Goal: Task Accomplishment & Management: Complete application form

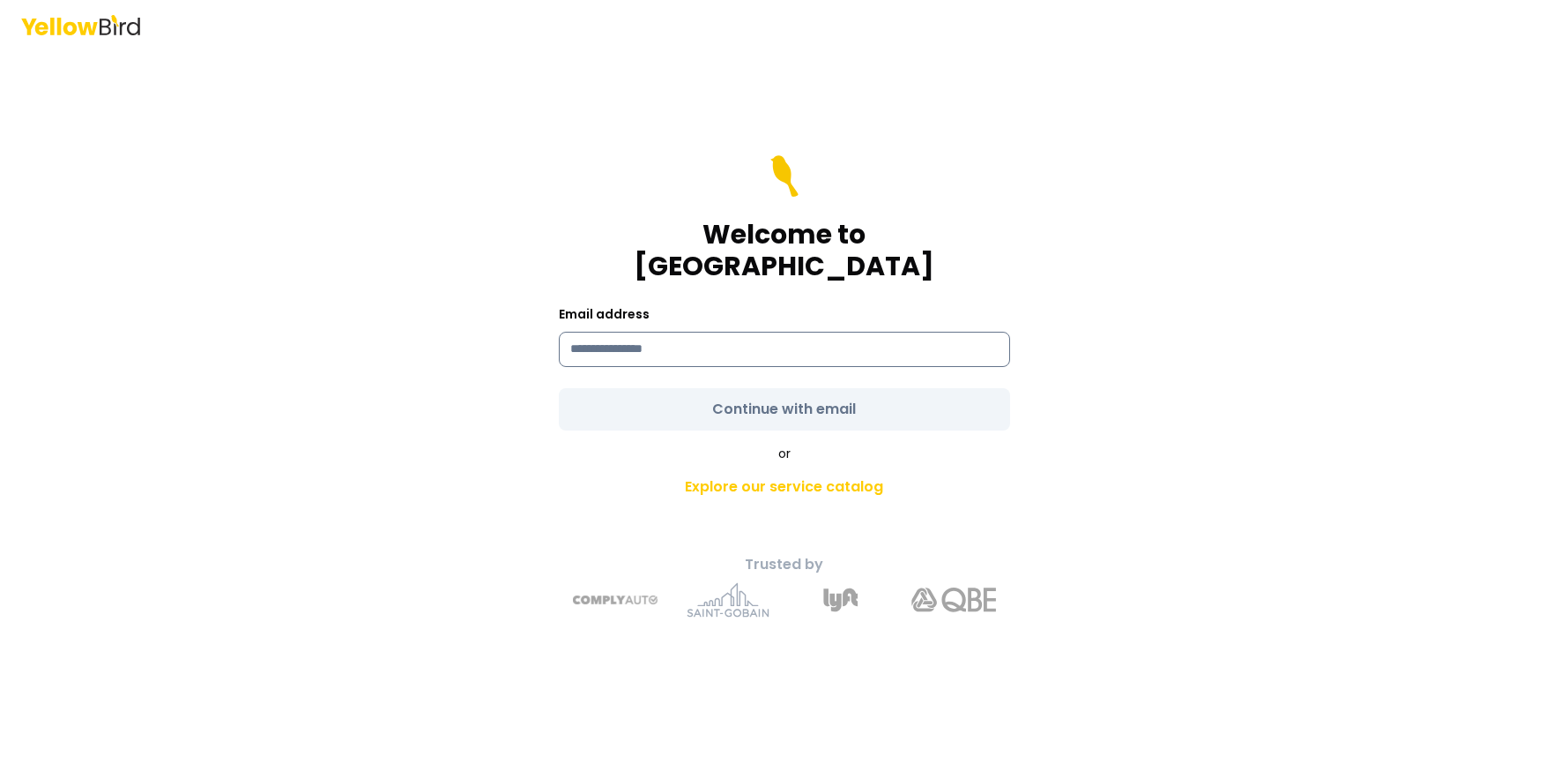
click at [659, 335] on input at bounding box center [784, 350] width 452 height 35
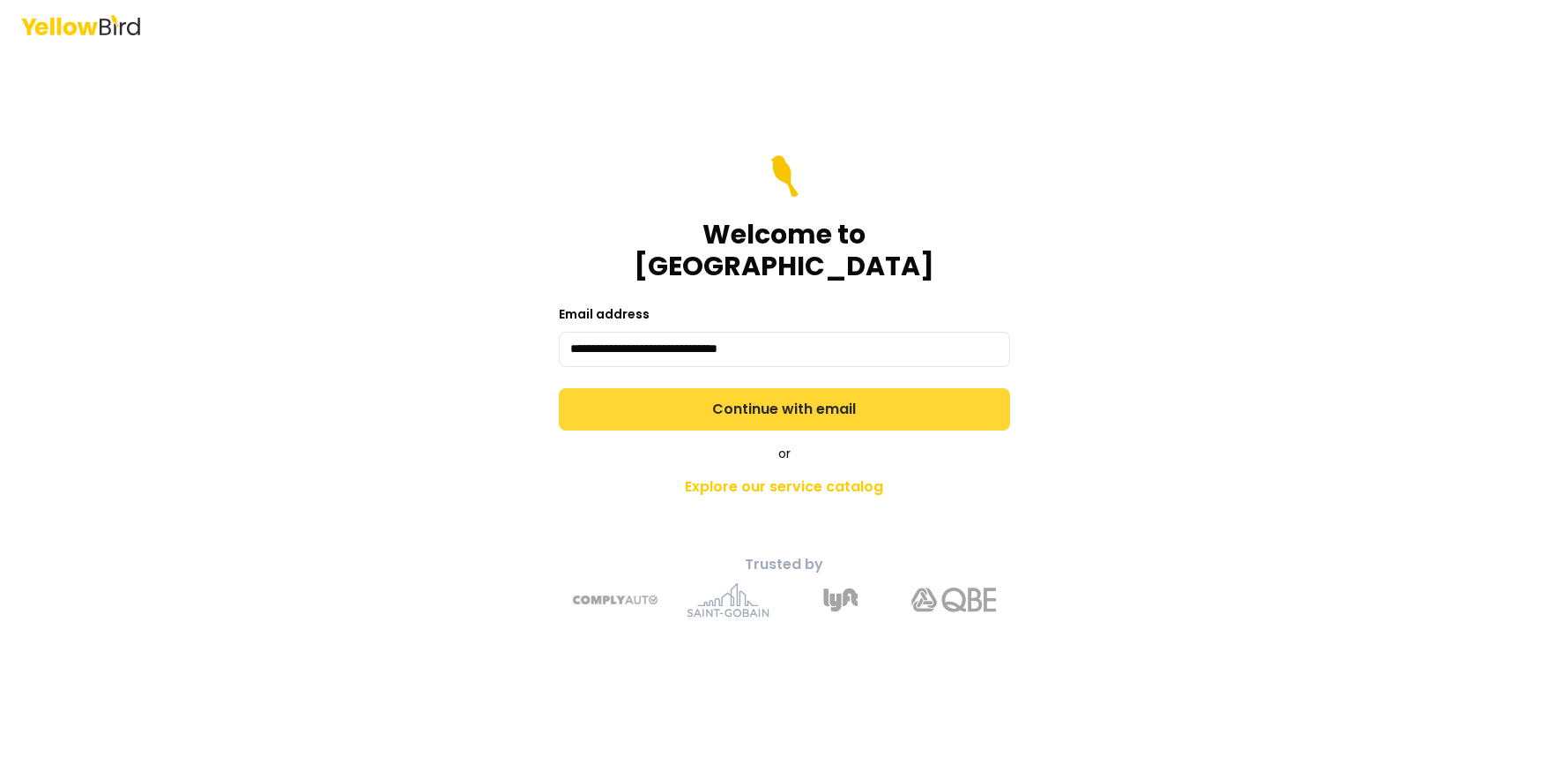
click at [800, 392] on button "Continue with email" at bounding box center [784, 410] width 452 height 42
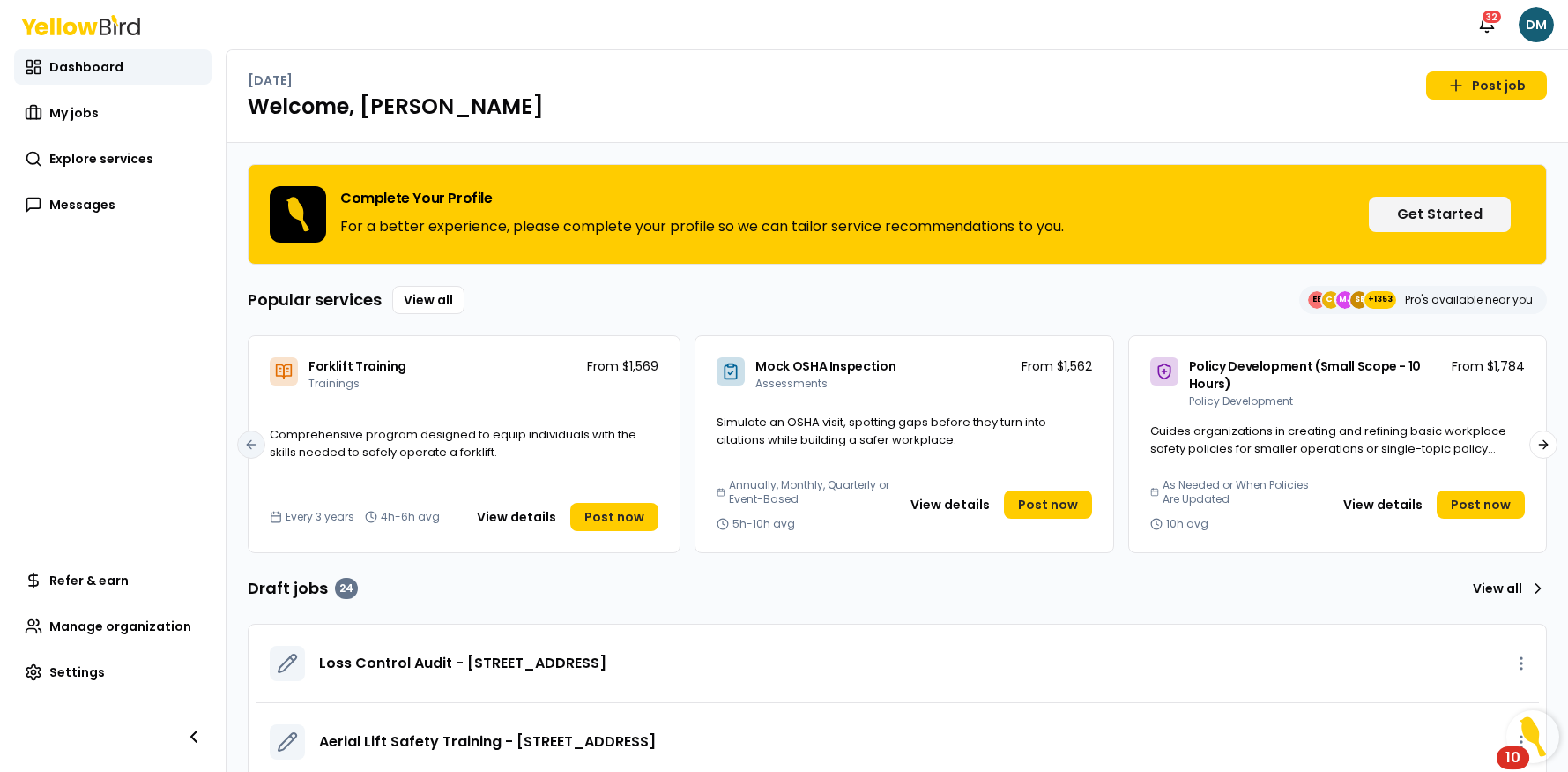
click at [813, 88] on div "[DATE] Post job" at bounding box center [898, 85] width 1300 height 29
click at [72, 156] on span "Explore services" at bounding box center [101, 159] width 104 height 18
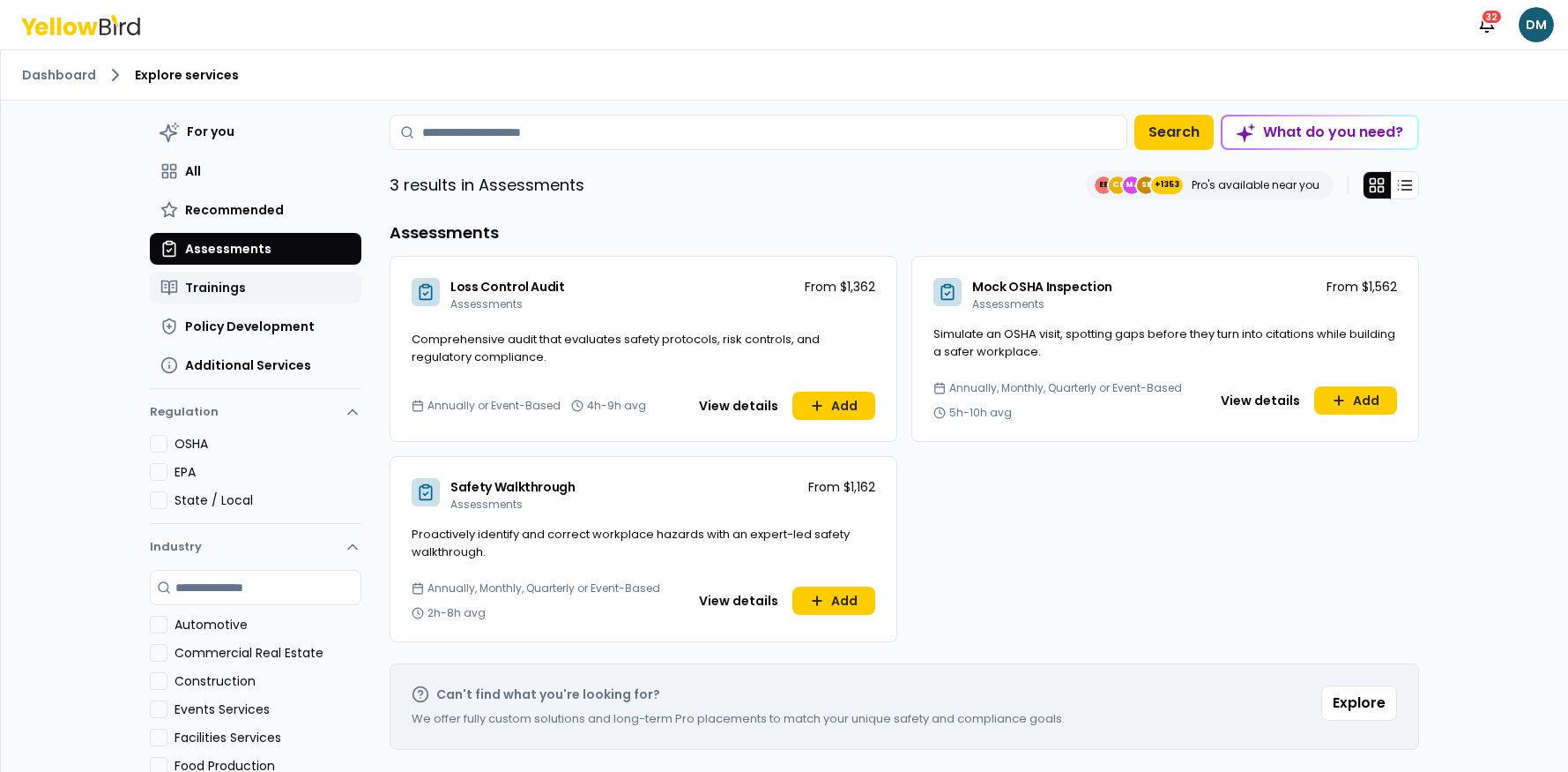
click at [221, 277] on button "Trainings" at bounding box center [256, 288] width 212 height 31
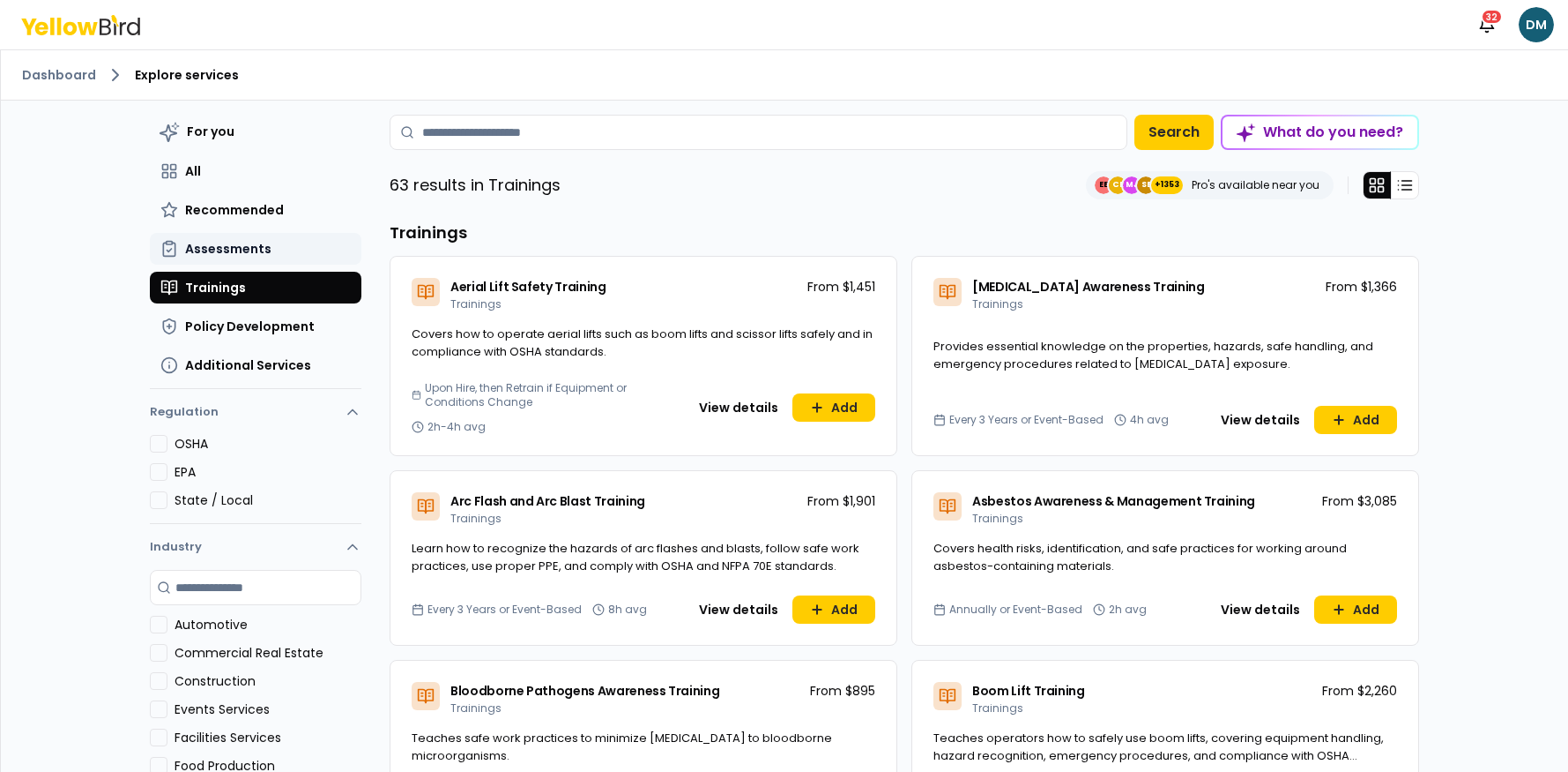
click at [213, 243] on span "Assessments" at bounding box center [229, 248] width 87 height 18
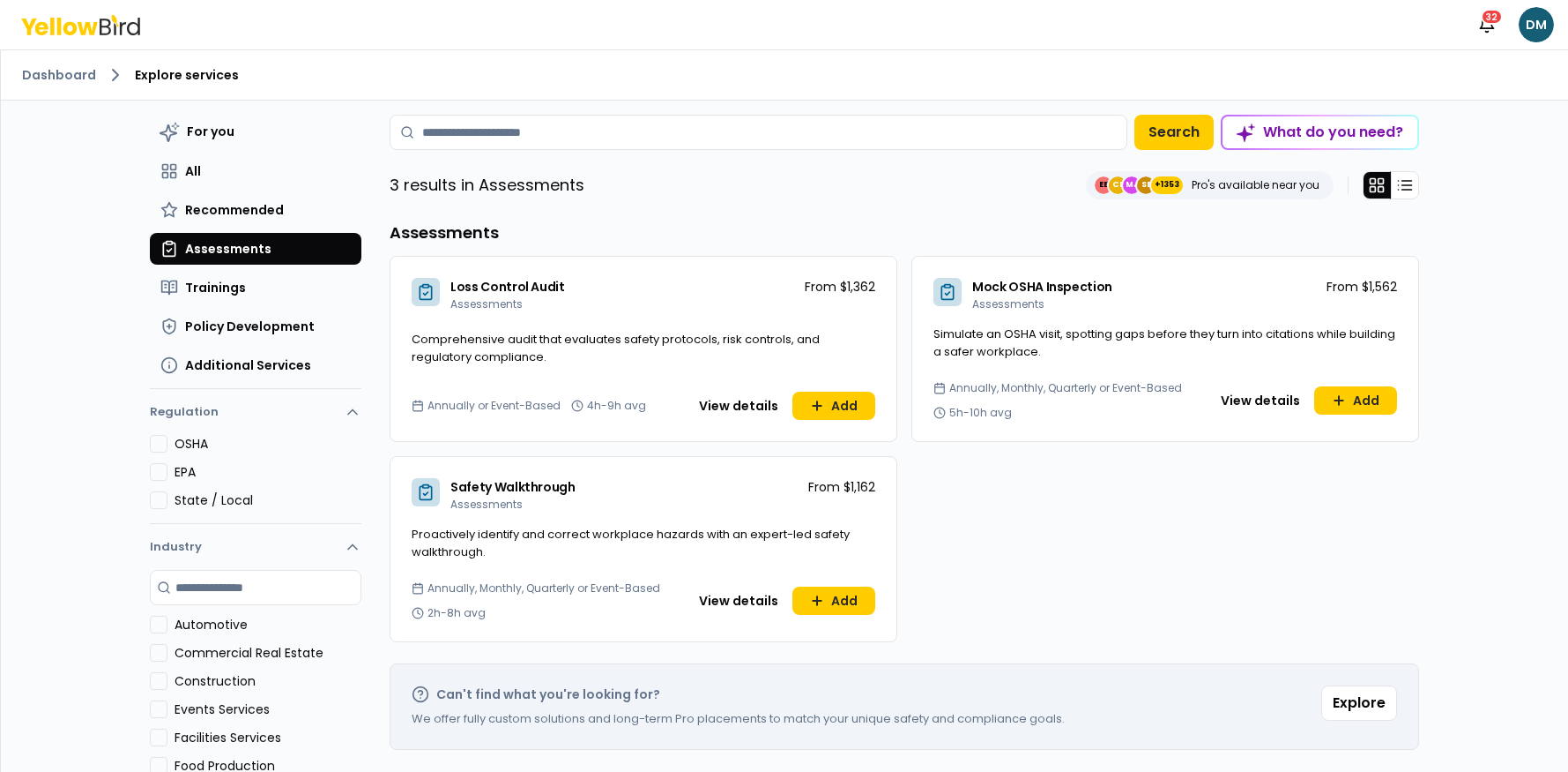
click at [171, 445] on div "OSHA" at bounding box center [256, 444] width 212 height 18
click at [159, 445] on button "OSHA" at bounding box center [159, 444] width 18 height 18
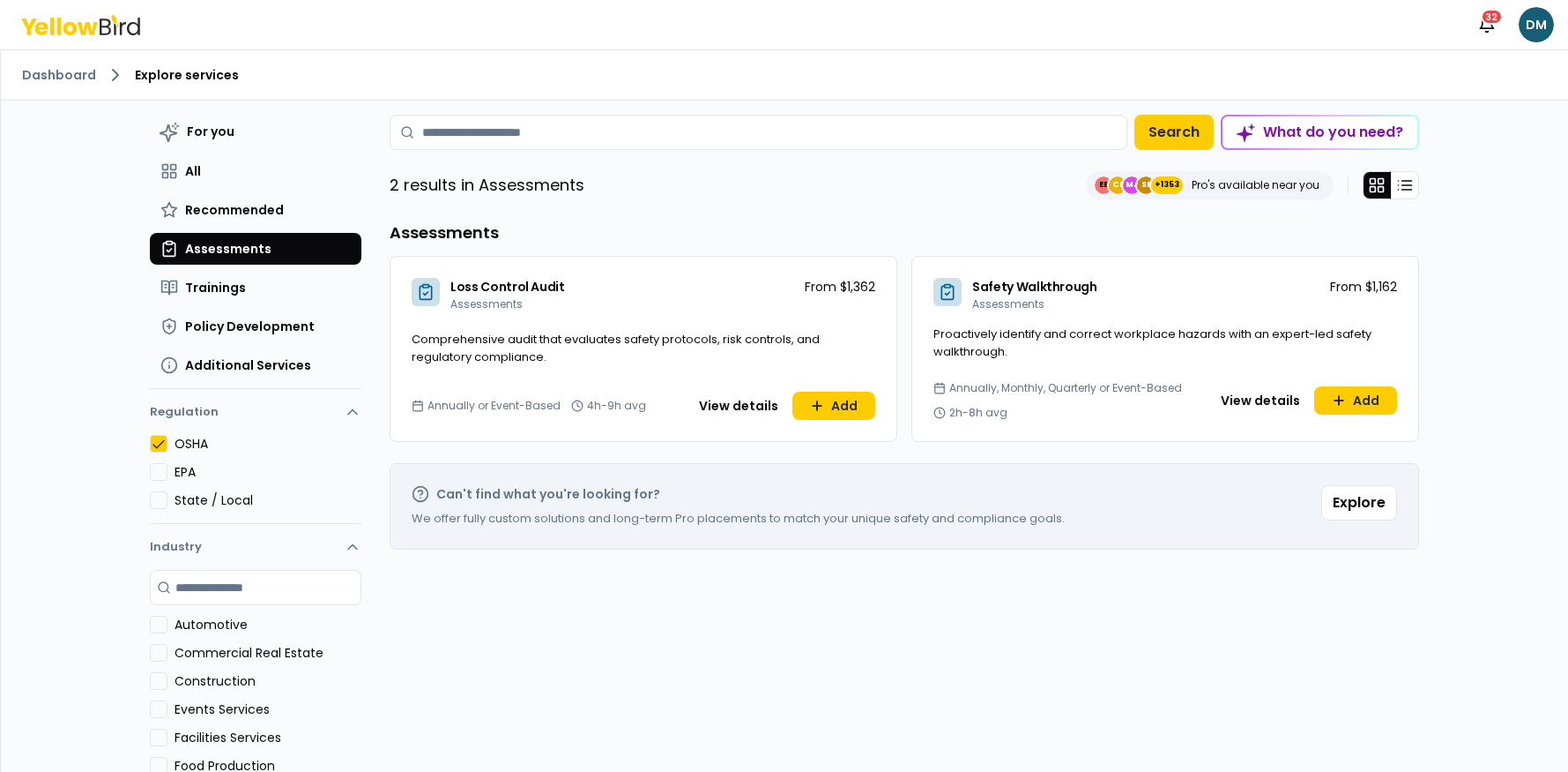
click at [160, 445] on button "OSHA" at bounding box center [159, 444] width 18 height 18
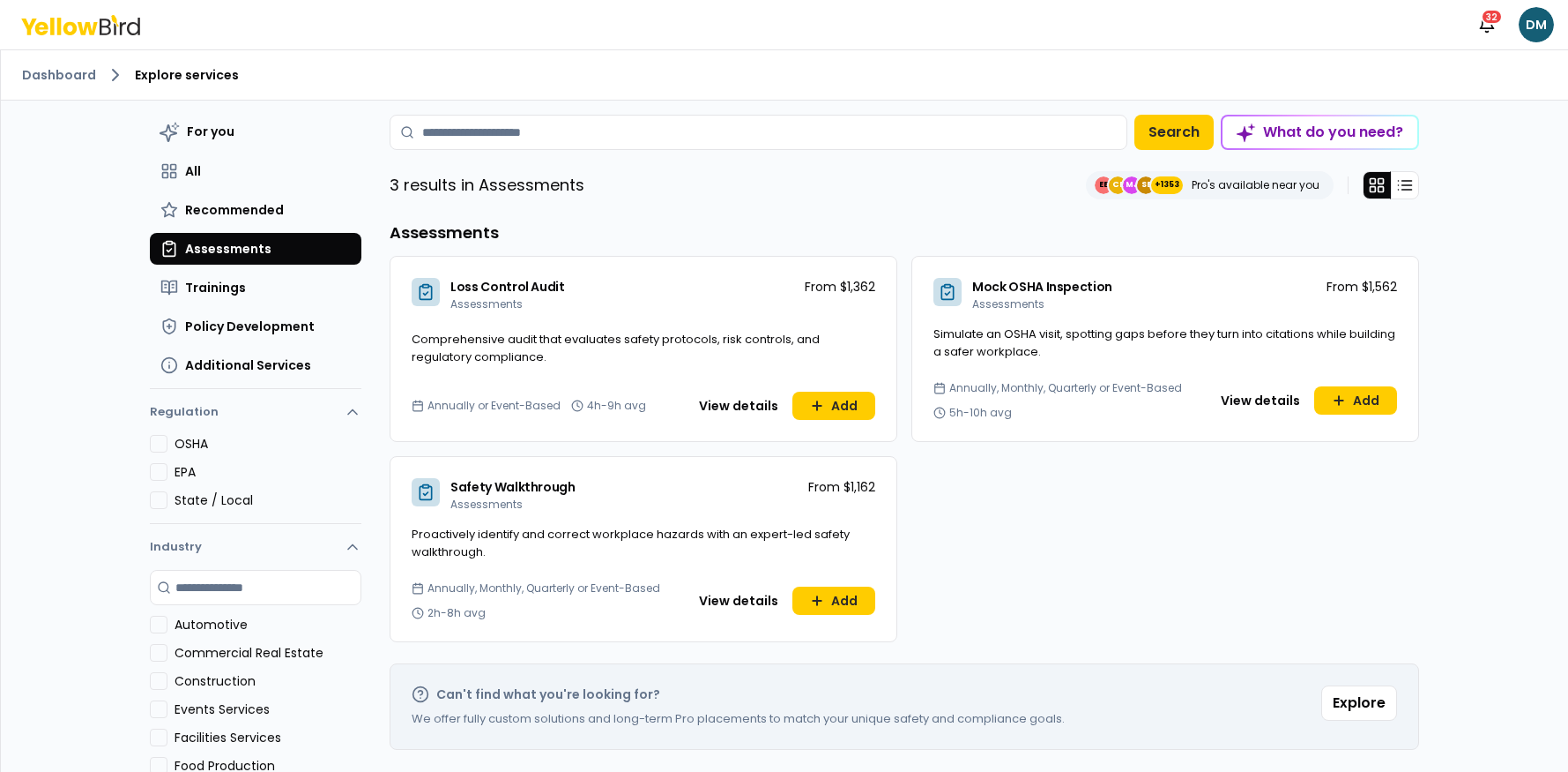
click at [160, 445] on button "OSHA" at bounding box center [159, 444] width 18 height 18
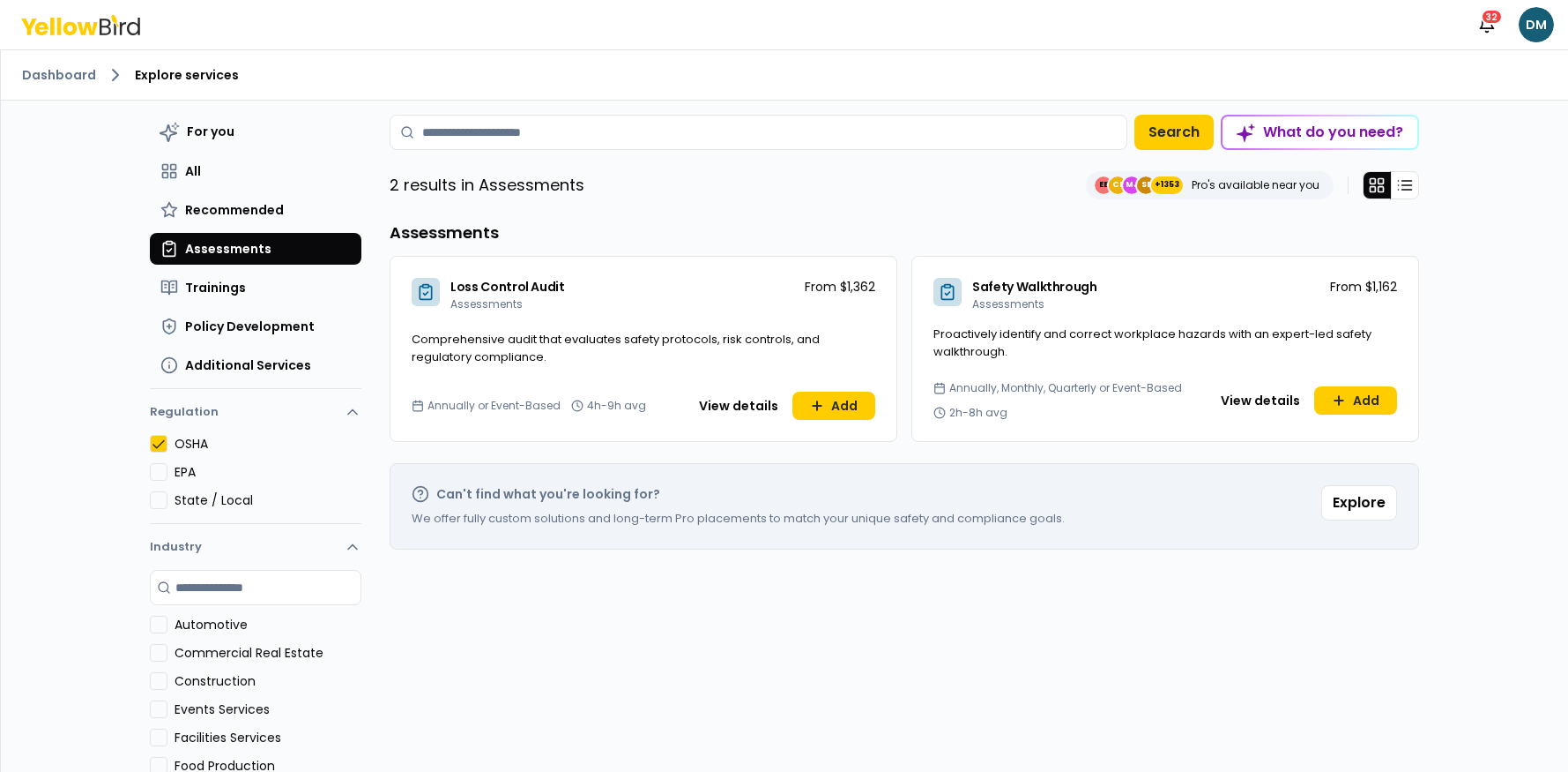
drag, startPoint x: 843, startPoint y: 313, endPoint x: 826, endPoint y: 300, distance: 21.4
click at [843, 312] on div "Loss Control Audit Assessments From $1,362" at bounding box center [643, 291] width 506 height 69
click at [837, 407] on button "Add" at bounding box center [834, 406] width 83 height 29
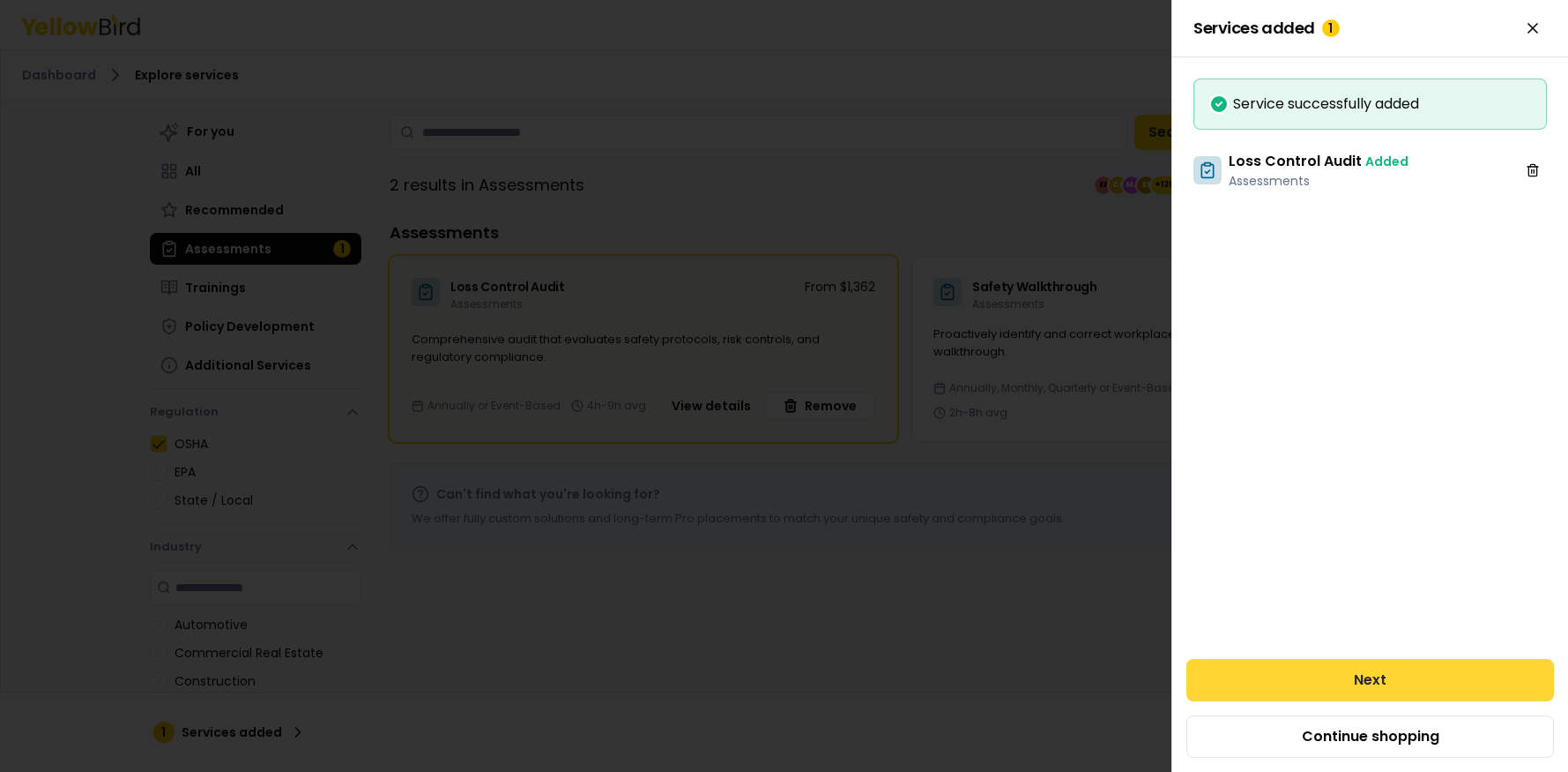
click at [1397, 671] on button "Next" at bounding box center [1370, 680] width 368 height 42
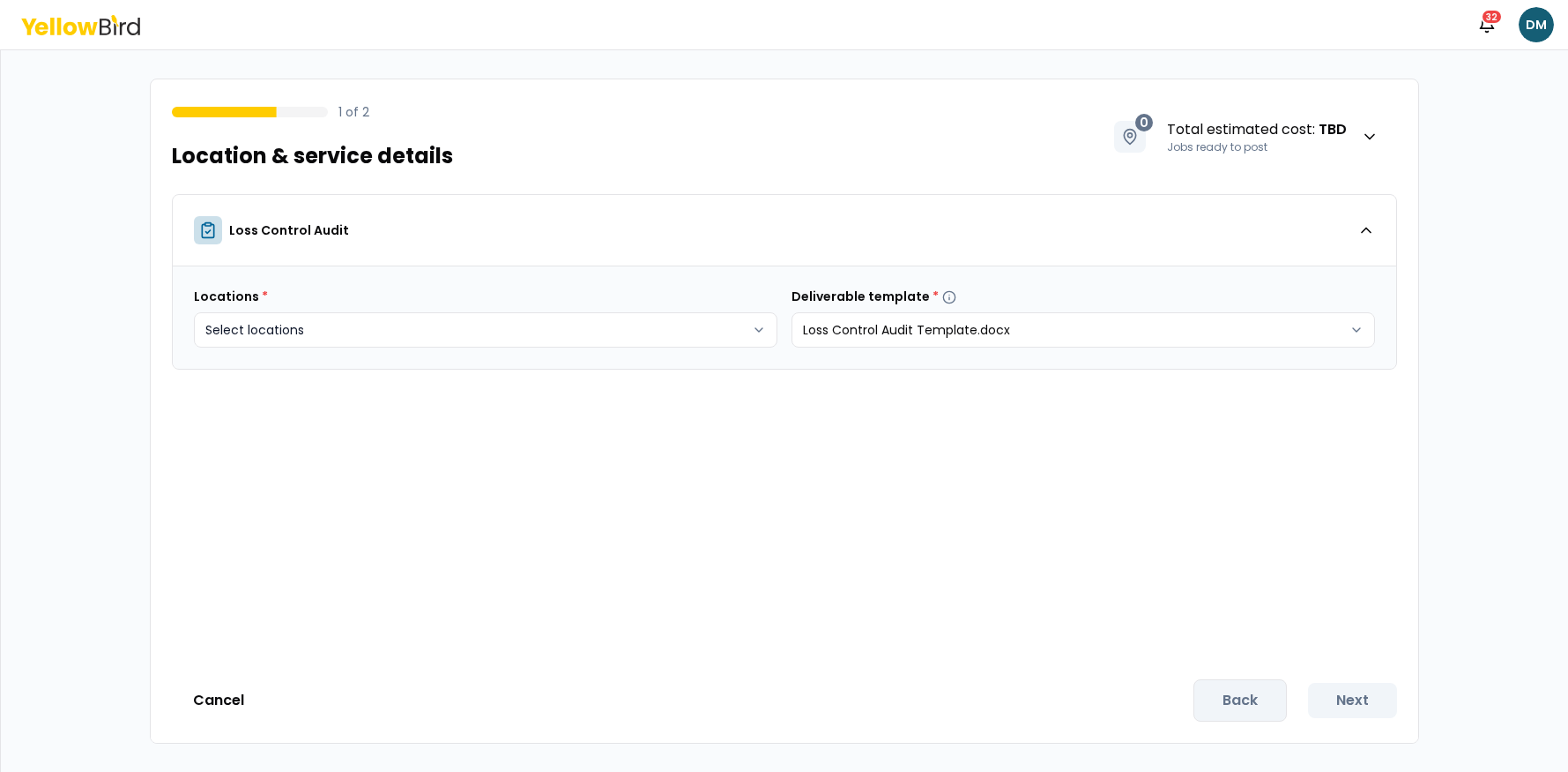
click at [647, 325] on html "Notifications 32 DM 1 of 2 Location & service details 0 Total estimated cost : …" at bounding box center [784, 386] width 1568 height 772
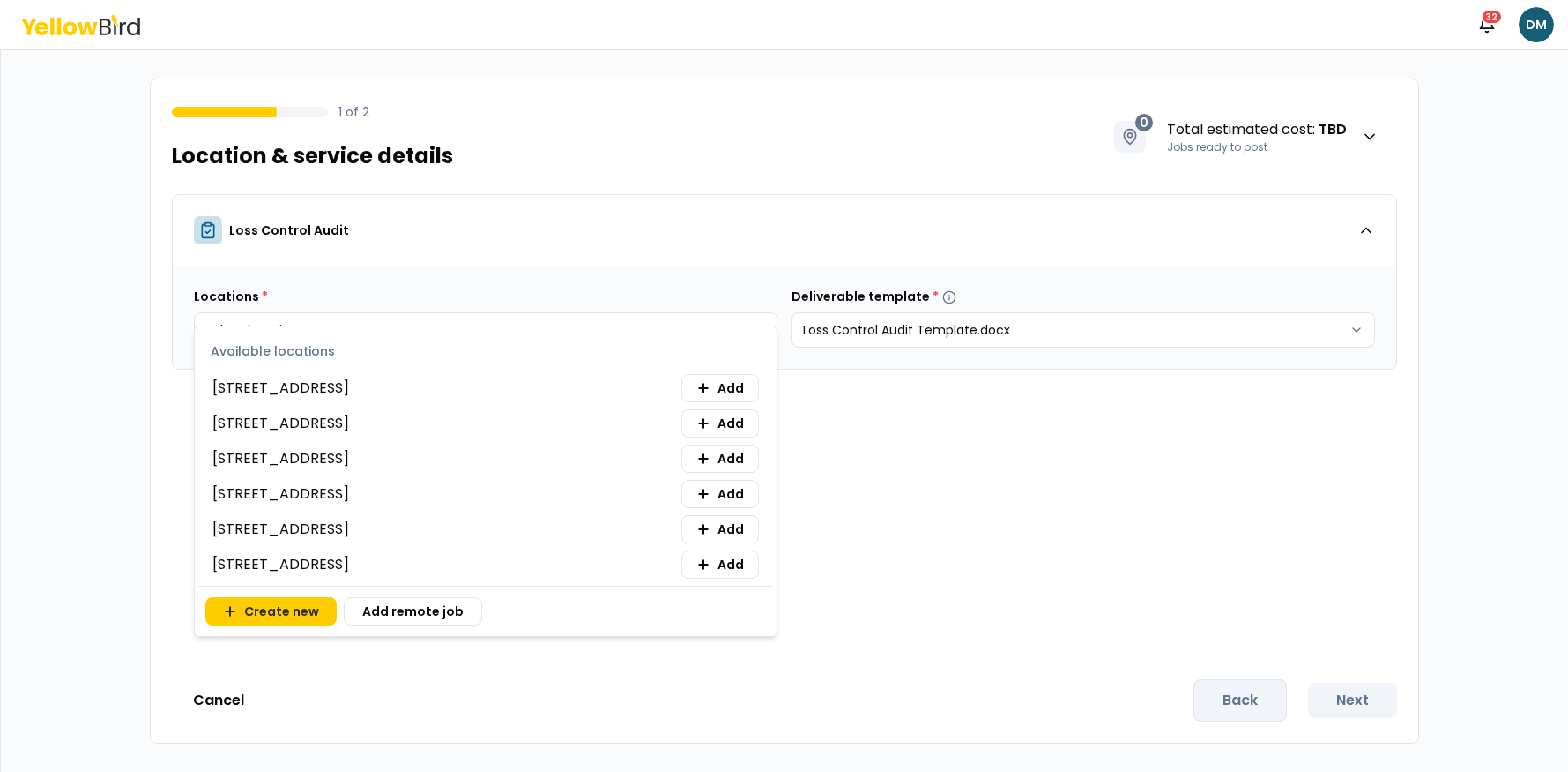
click at [308, 392] on span "[STREET_ADDRESS]" at bounding box center [280, 387] width 136 height 21
click at [724, 386] on span "Add" at bounding box center [731, 387] width 27 height 18
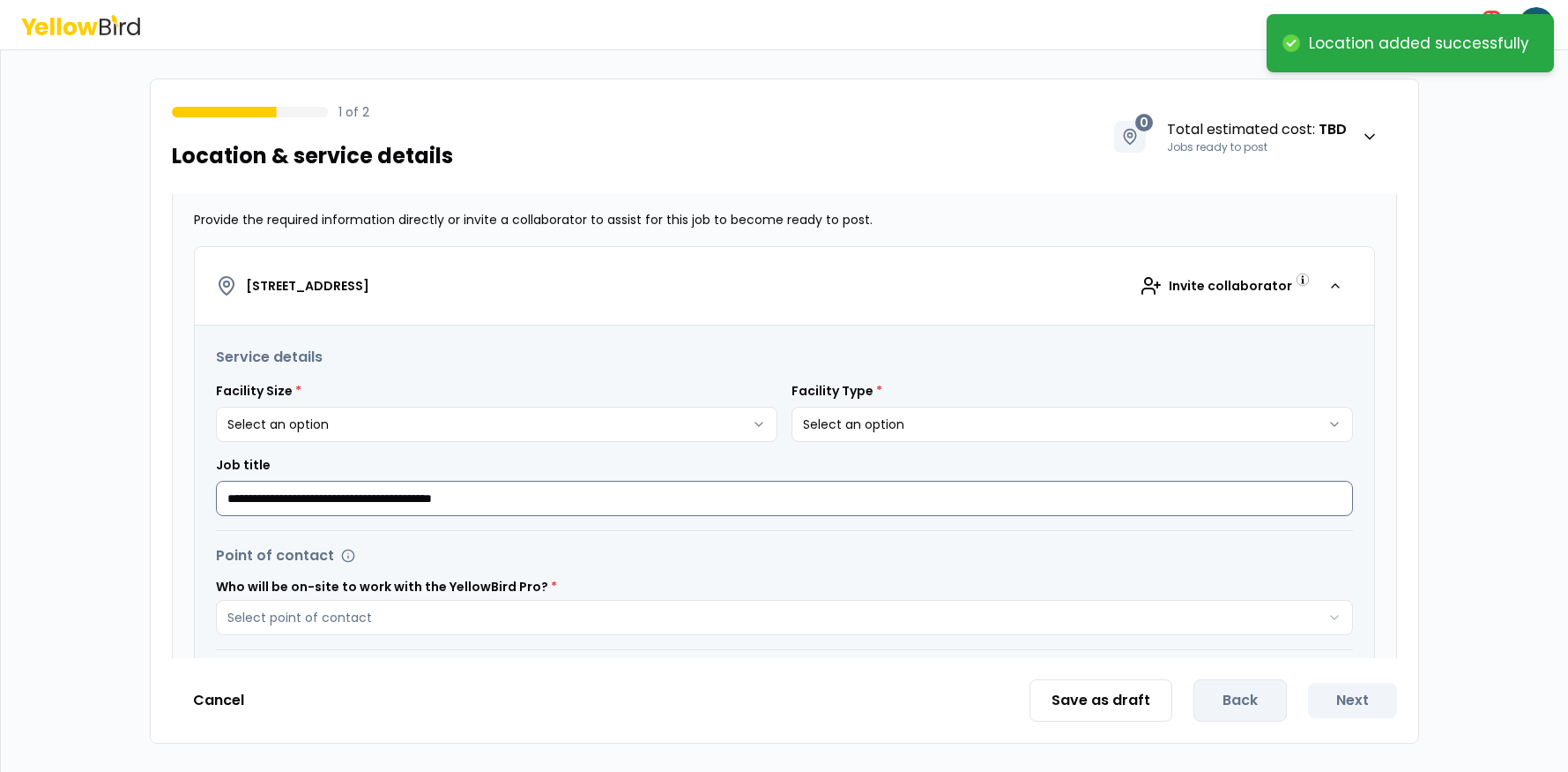
scroll to position [222, 0]
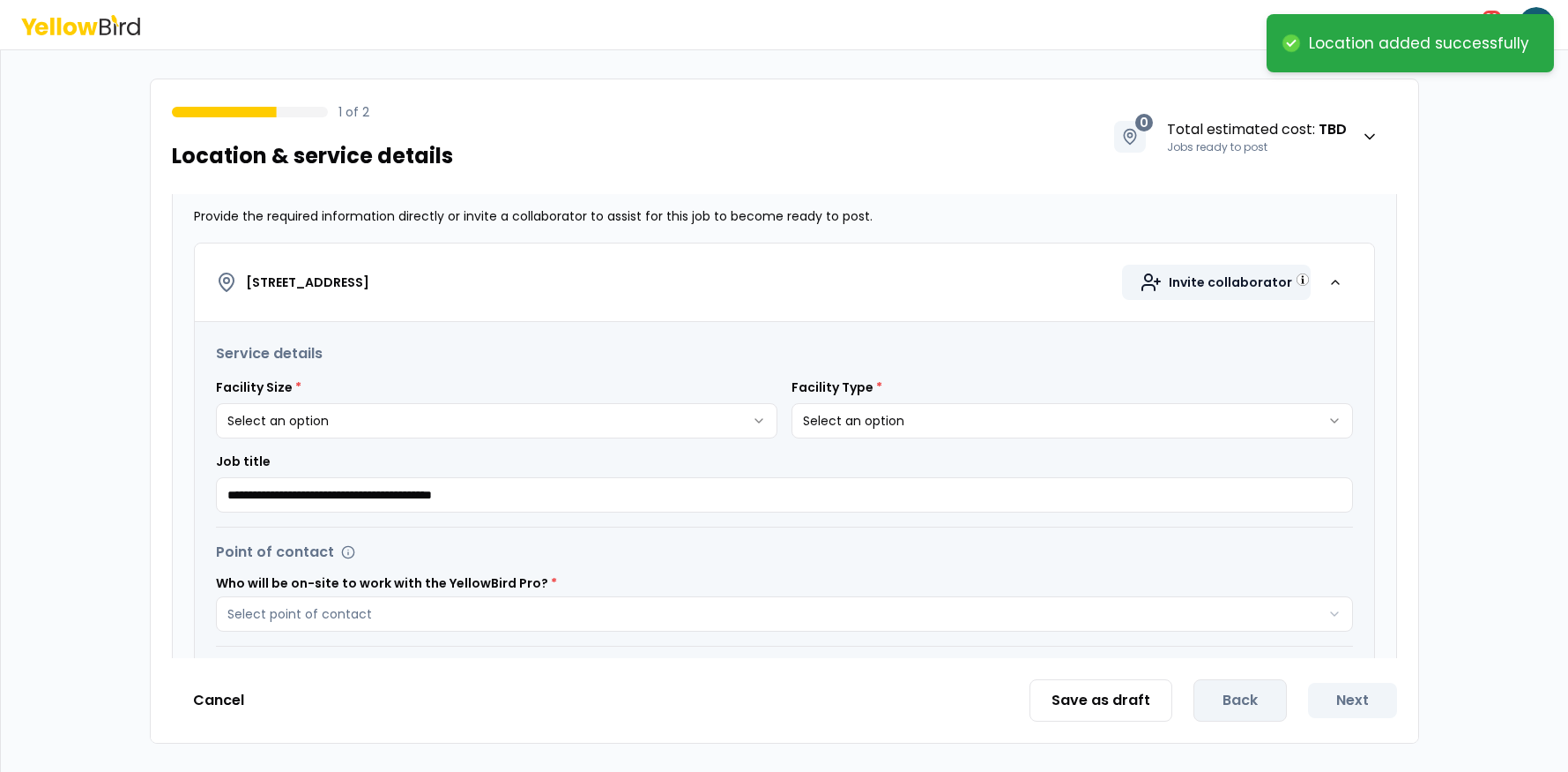
click at [1232, 282] on span "Invite collaborator" at bounding box center [1231, 281] width 124 height 18
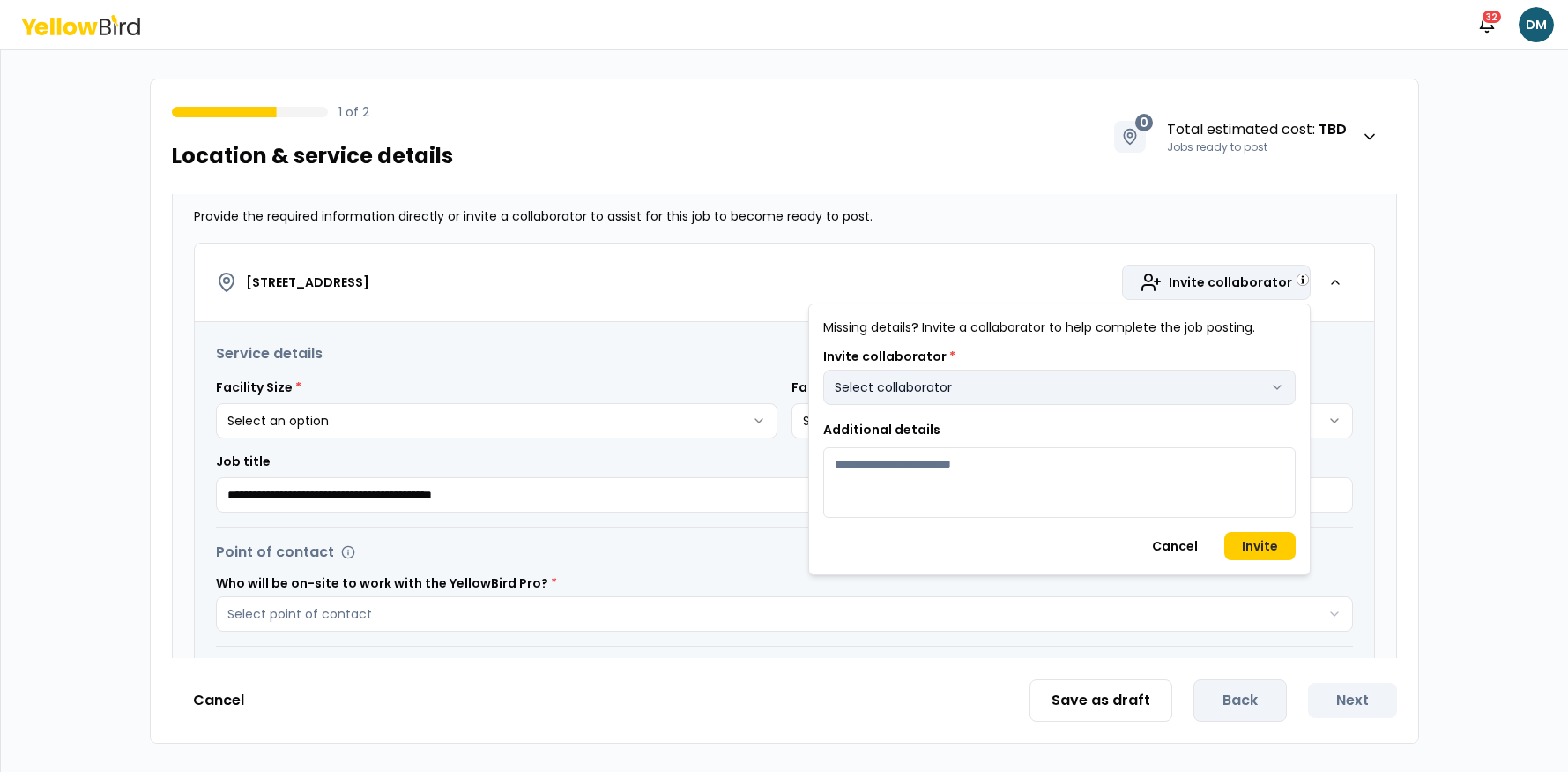
click at [961, 392] on button "Select collaborator" at bounding box center [1059, 387] width 473 height 35
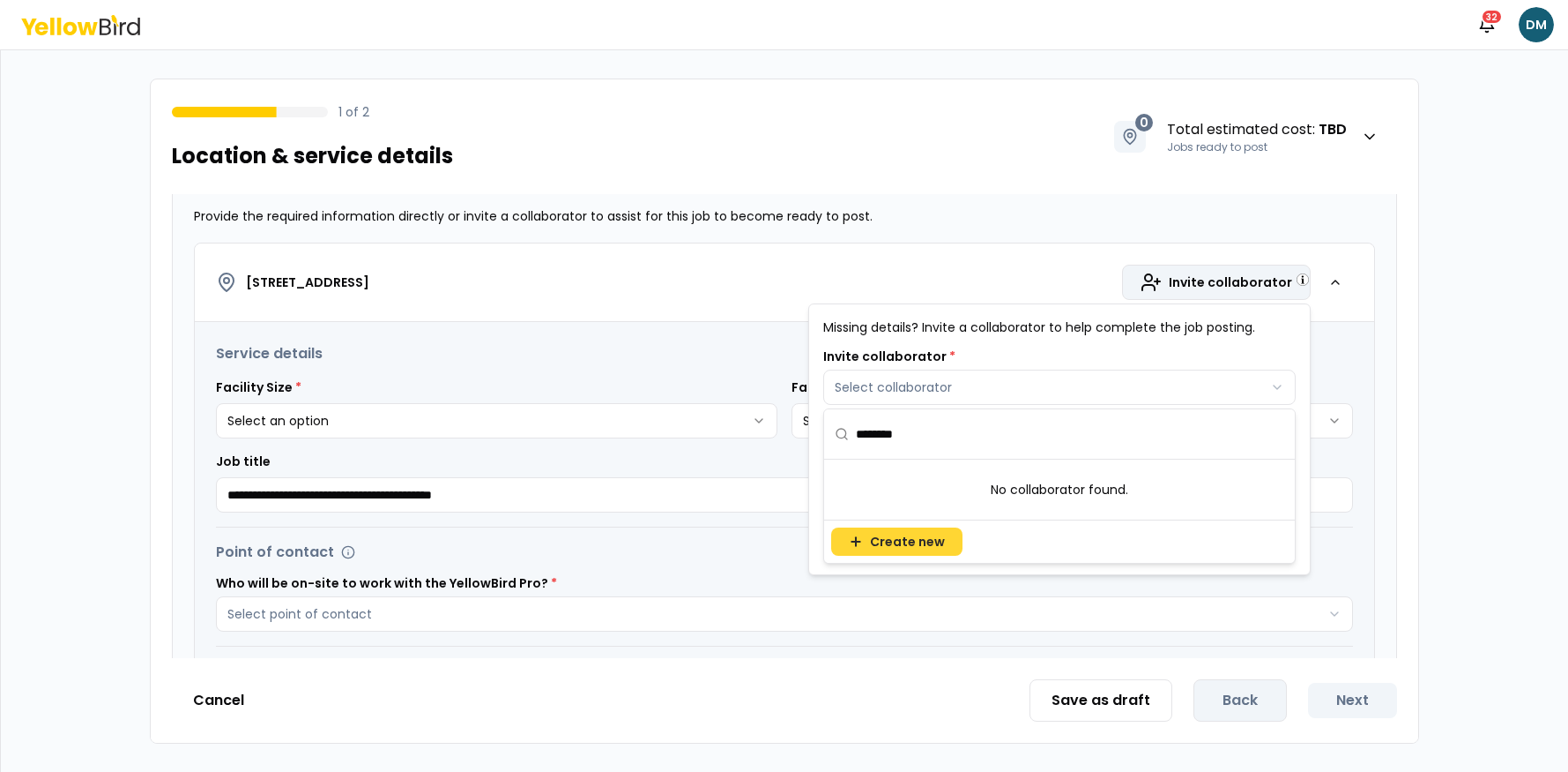
type input "********"
click at [871, 540] on span "Create new" at bounding box center [907, 541] width 75 height 18
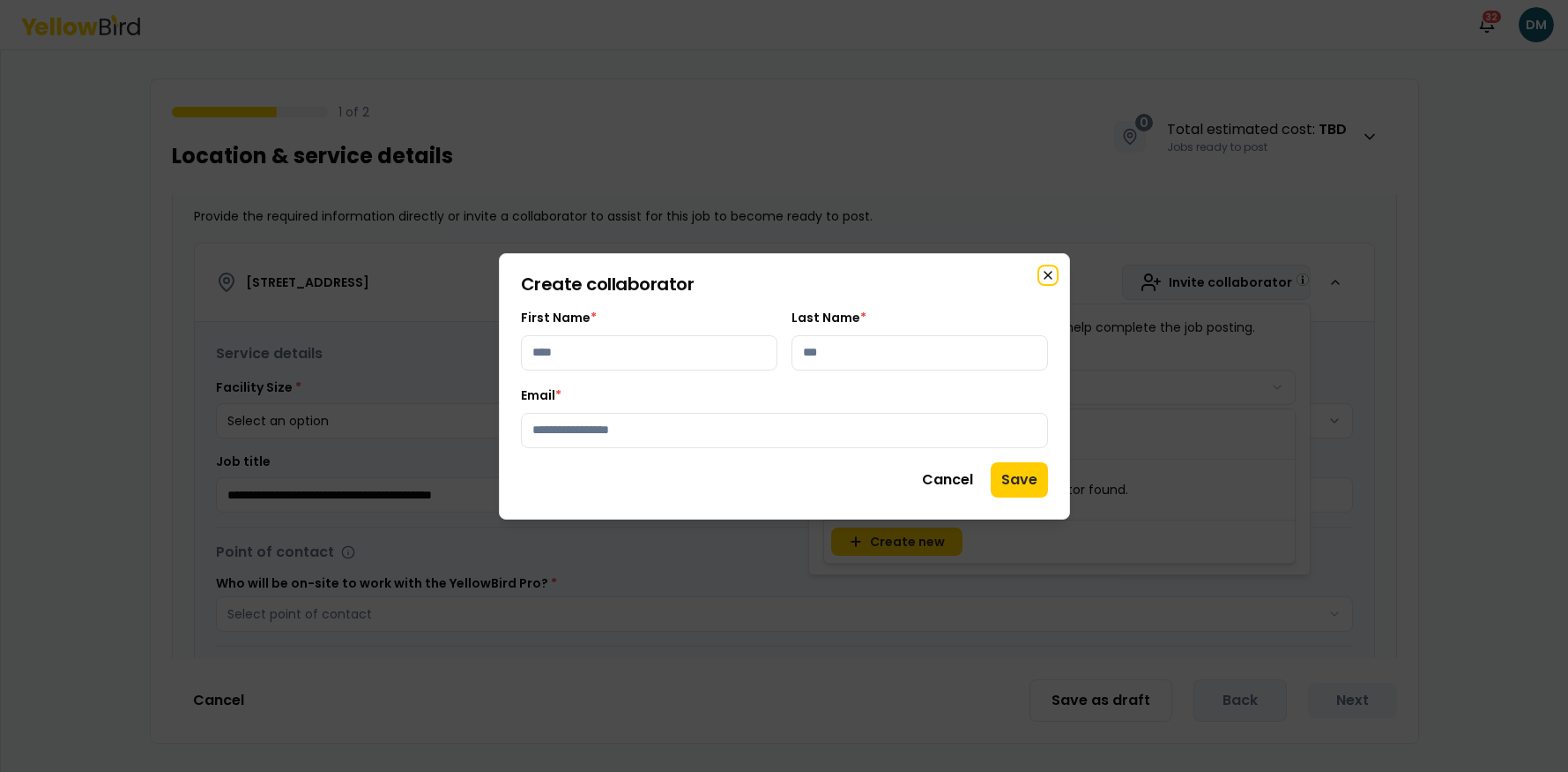
click at [1050, 268] on icon "button" at bounding box center [1048, 275] width 14 height 14
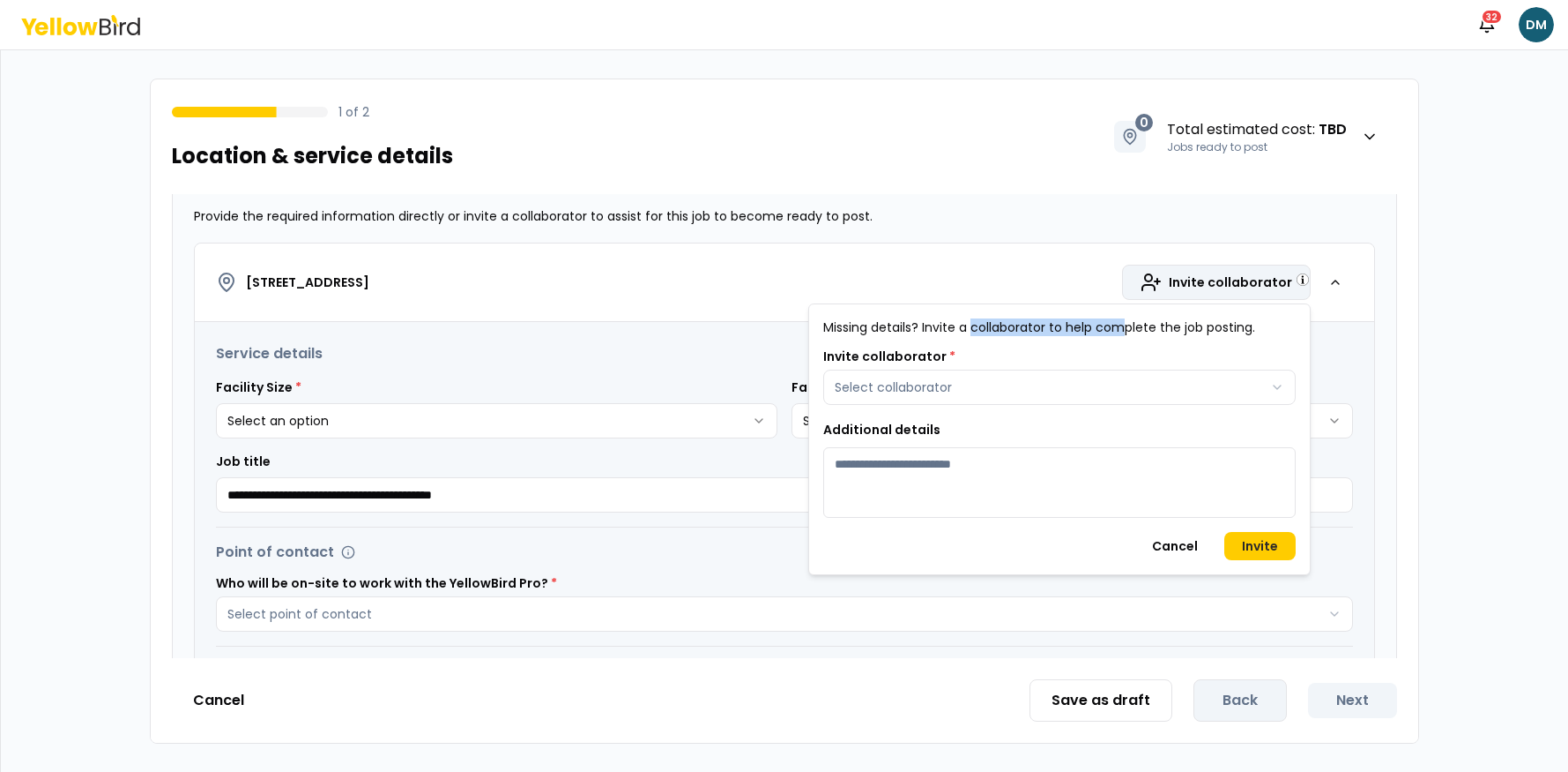
drag, startPoint x: 1030, startPoint y: 332, endPoint x: 1124, endPoint y: 333, distance: 94.0
click at [1124, 333] on p "Missing details? Invite a collaborator to help complete the job posting." at bounding box center [1059, 327] width 473 height 18
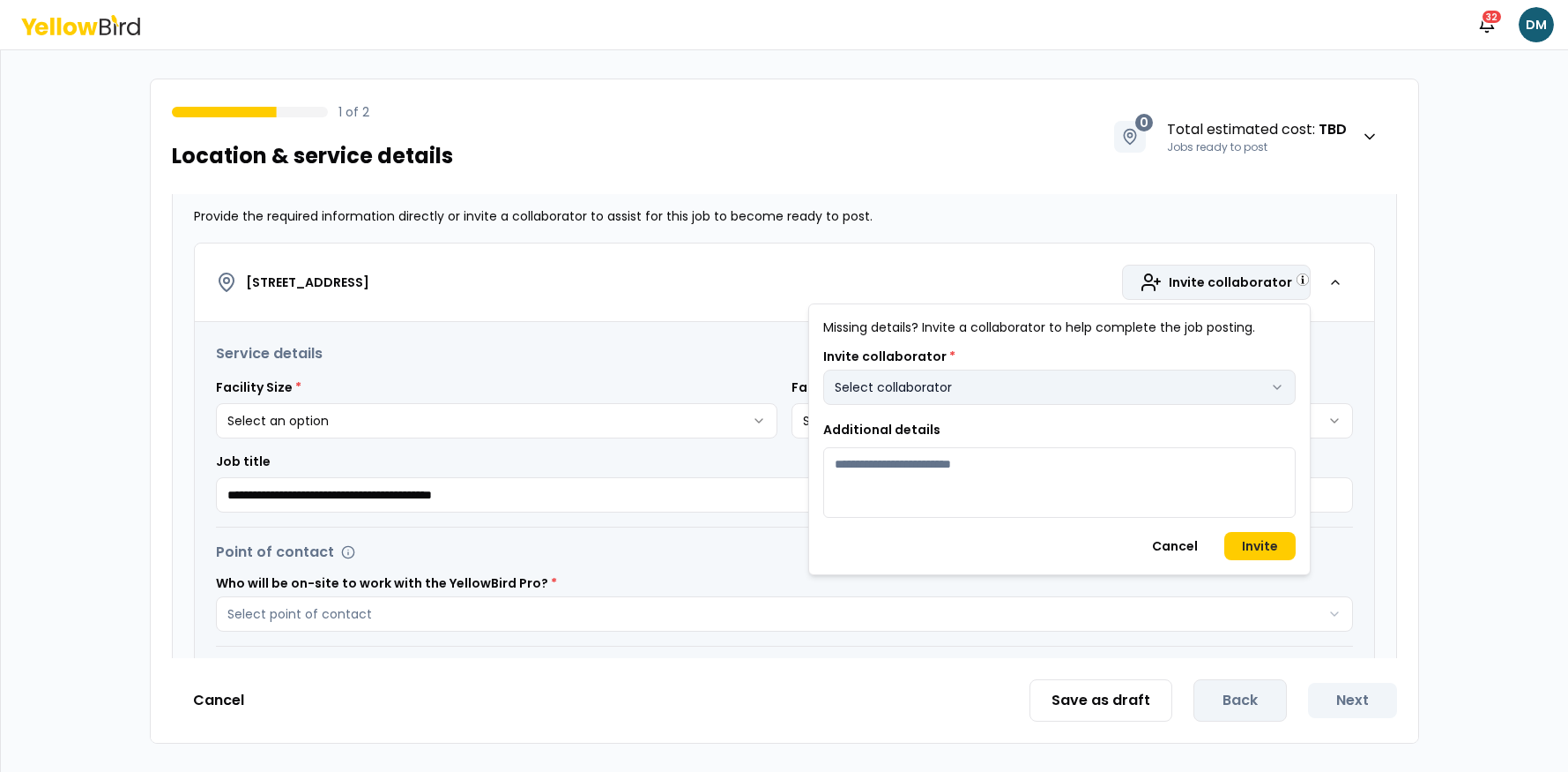
click at [990, 395] on button "Select collaborator" at bounding box center [1059, 387] width 473 height 35
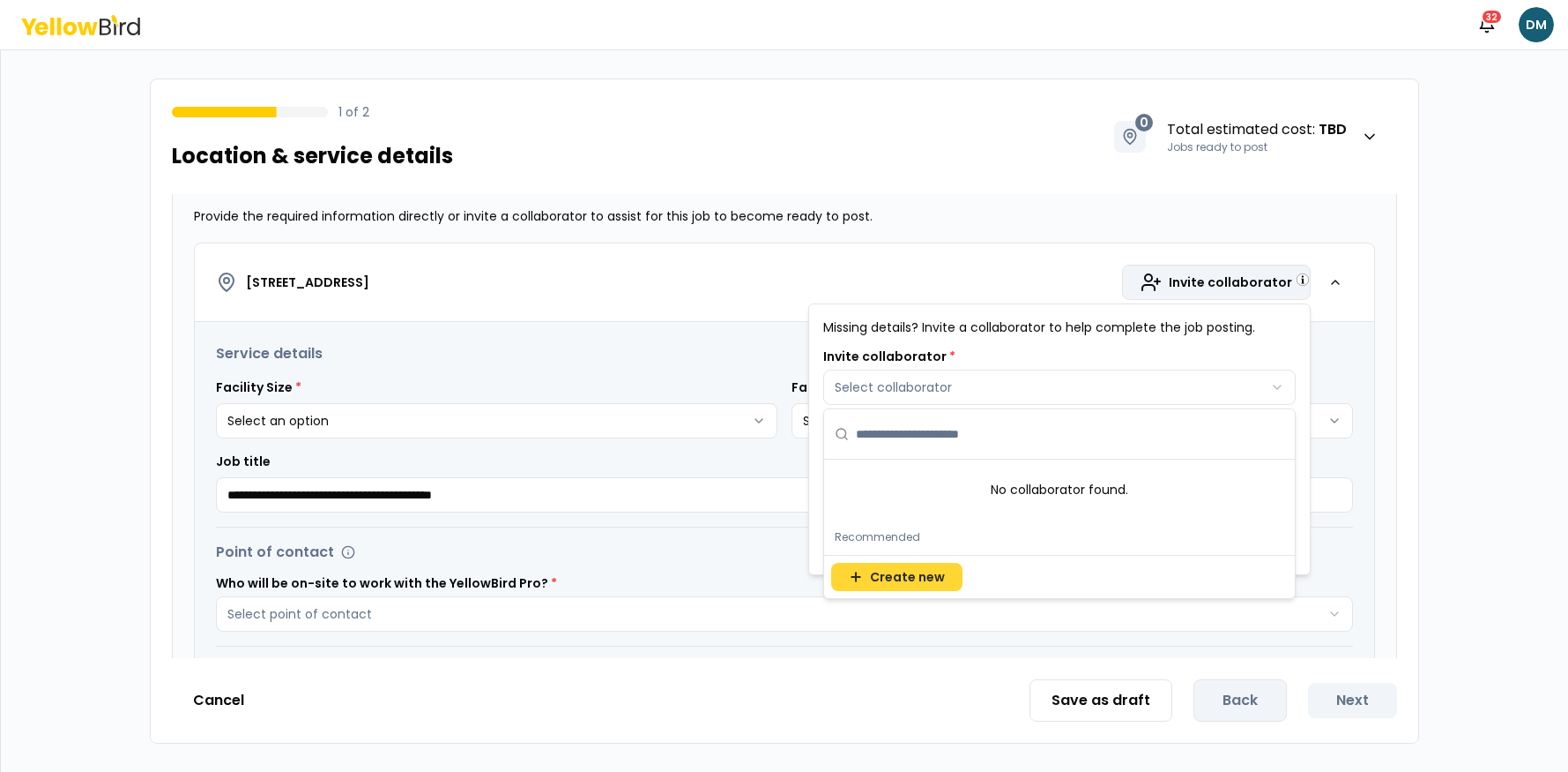
click at [913, 570] on span "Create new" at bounding box center [907, 576] width 75 height 18
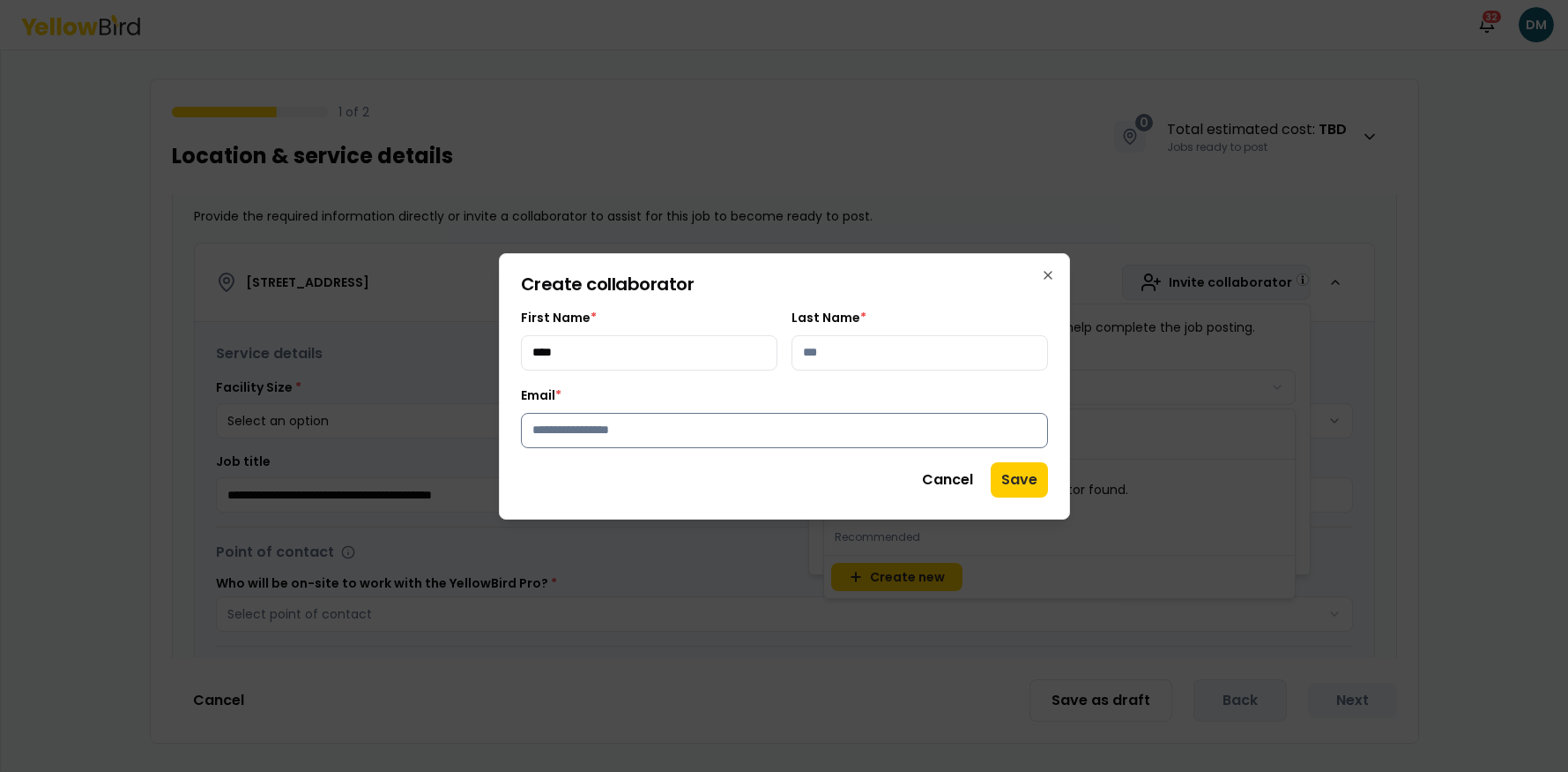
type input "****"
type input "*******"
type input "**********"
click at [1026, 484] on button "Save" at bounding box center [1020, 480] width 57 height 35
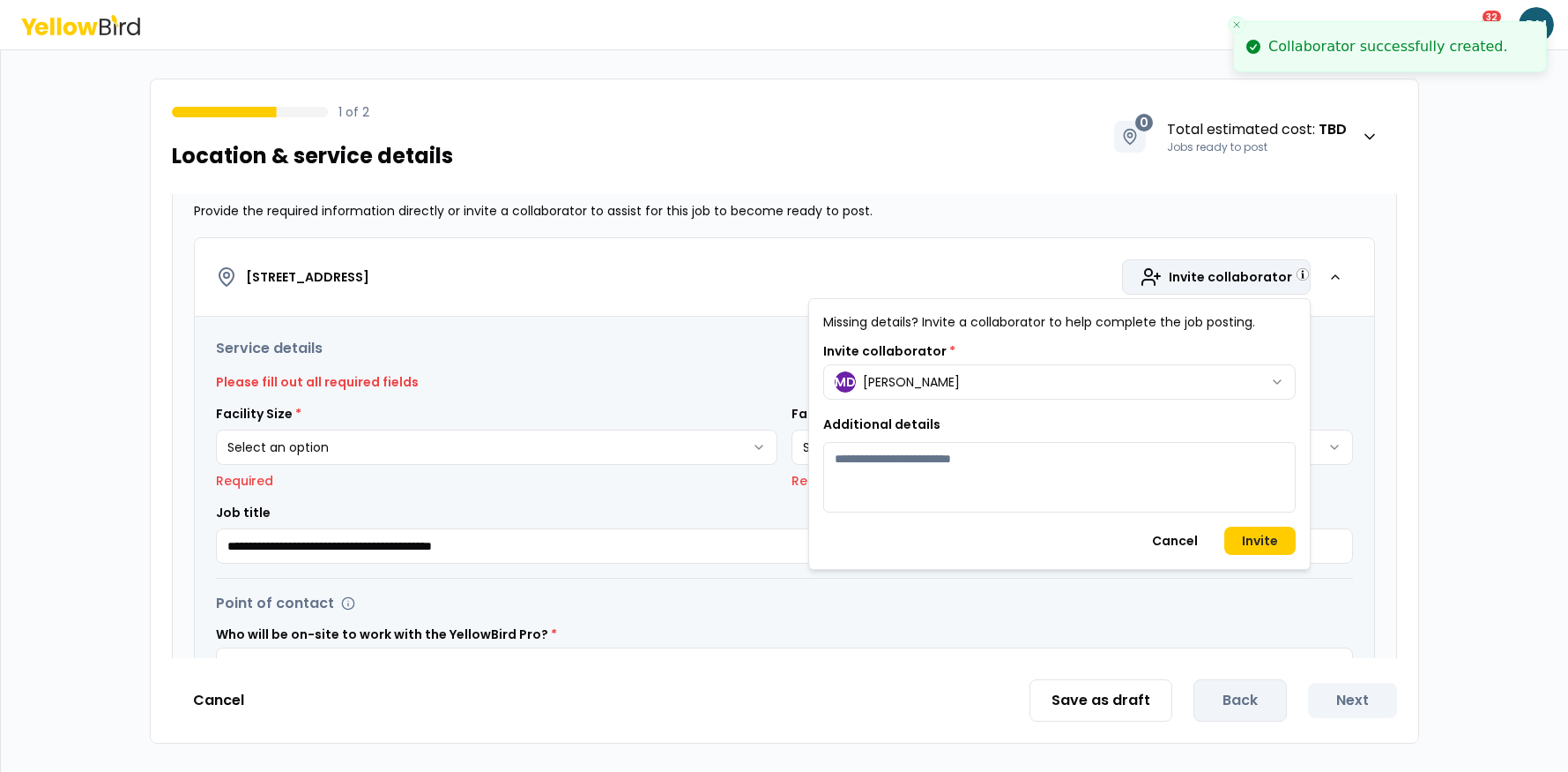
click at [1024, 478] on textarea "Additional details" at bounding box center [1059, 477] width 473 height 71
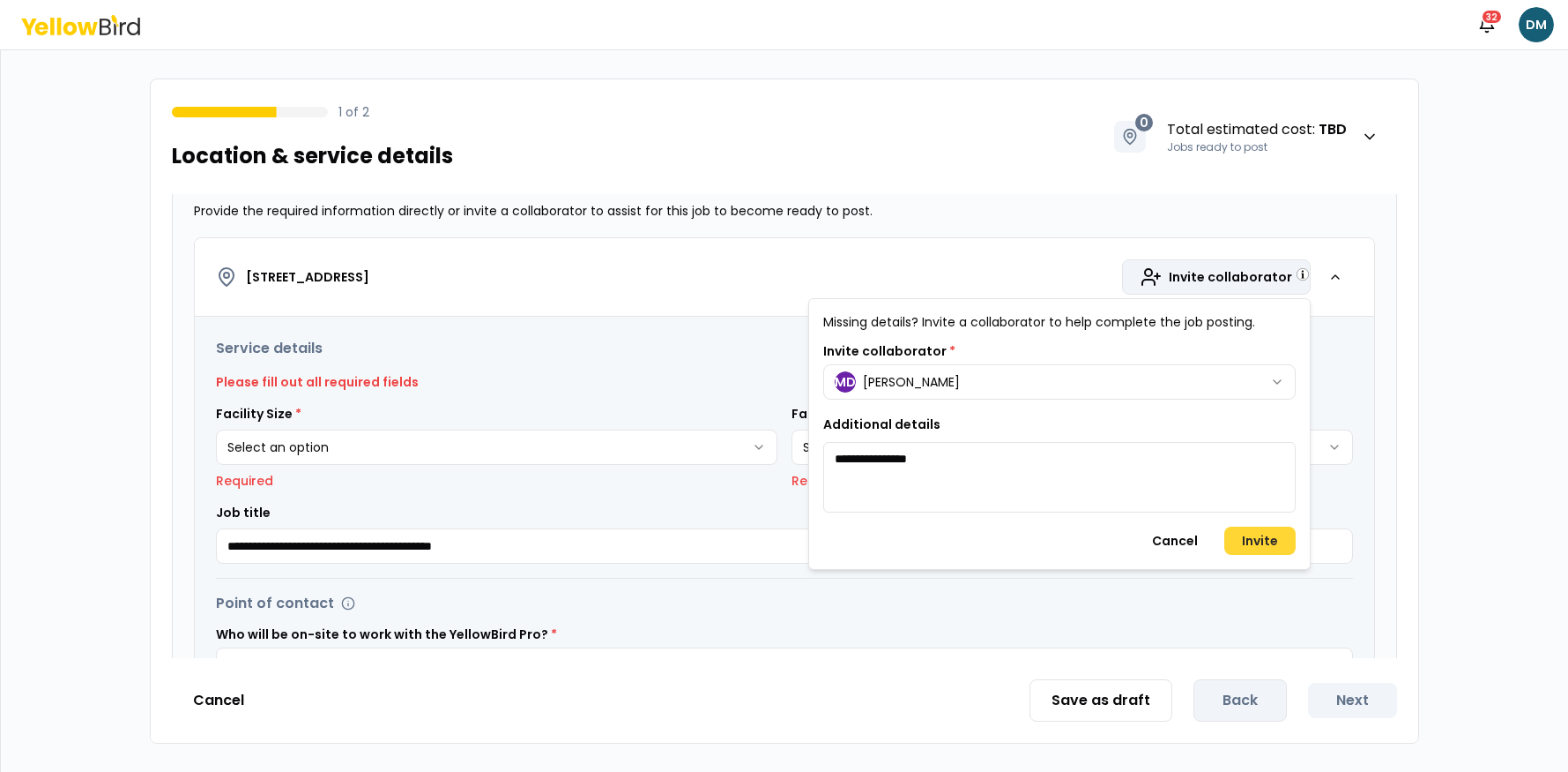
type textarea "**********"
click at [1269, 538] on button "Invite" at bounding box center [1259, 540] width 71 height 29
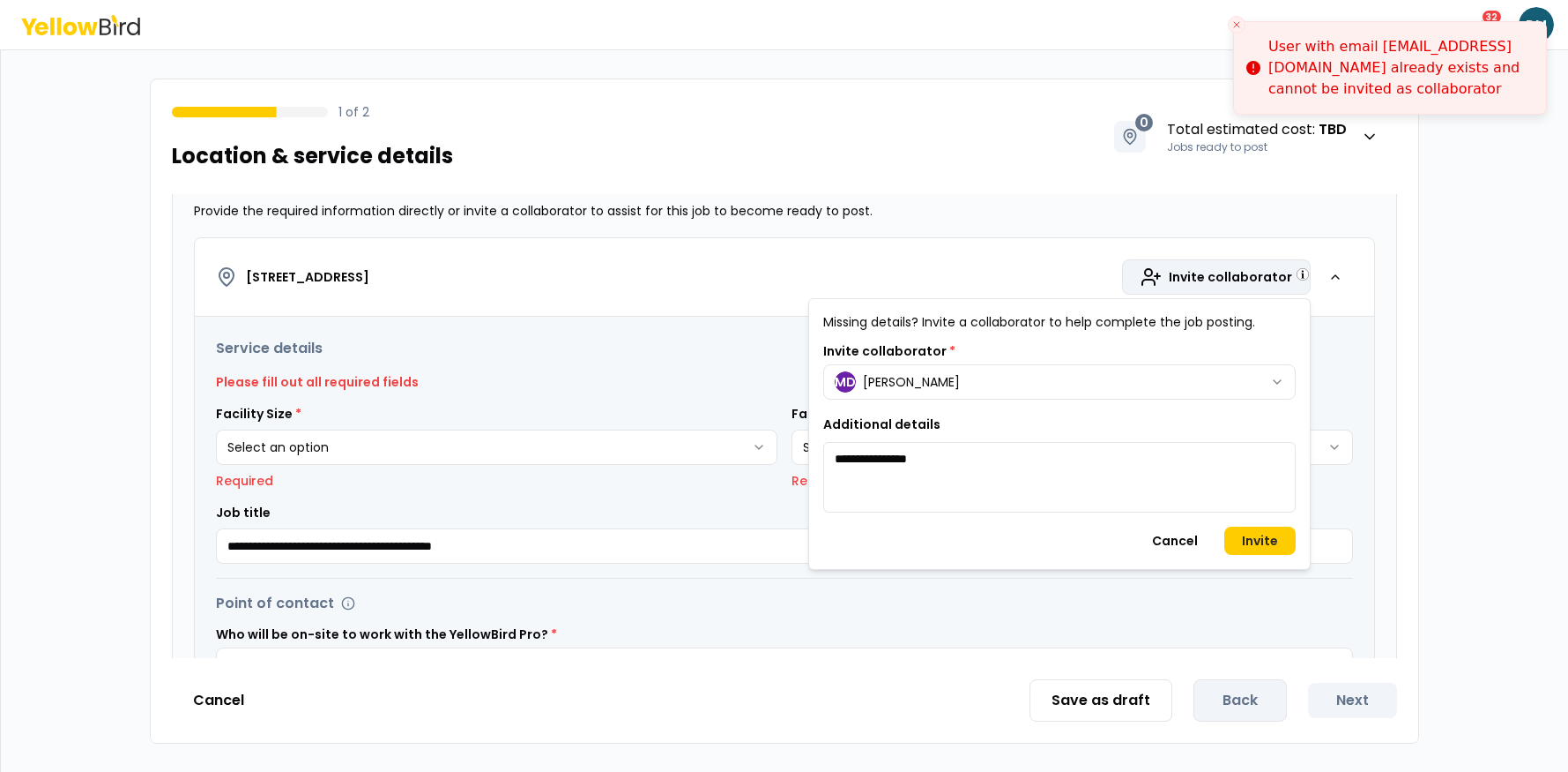
click at [1407, 99] on html "**********" at bounding box center [784, 386] width 1568 height 772
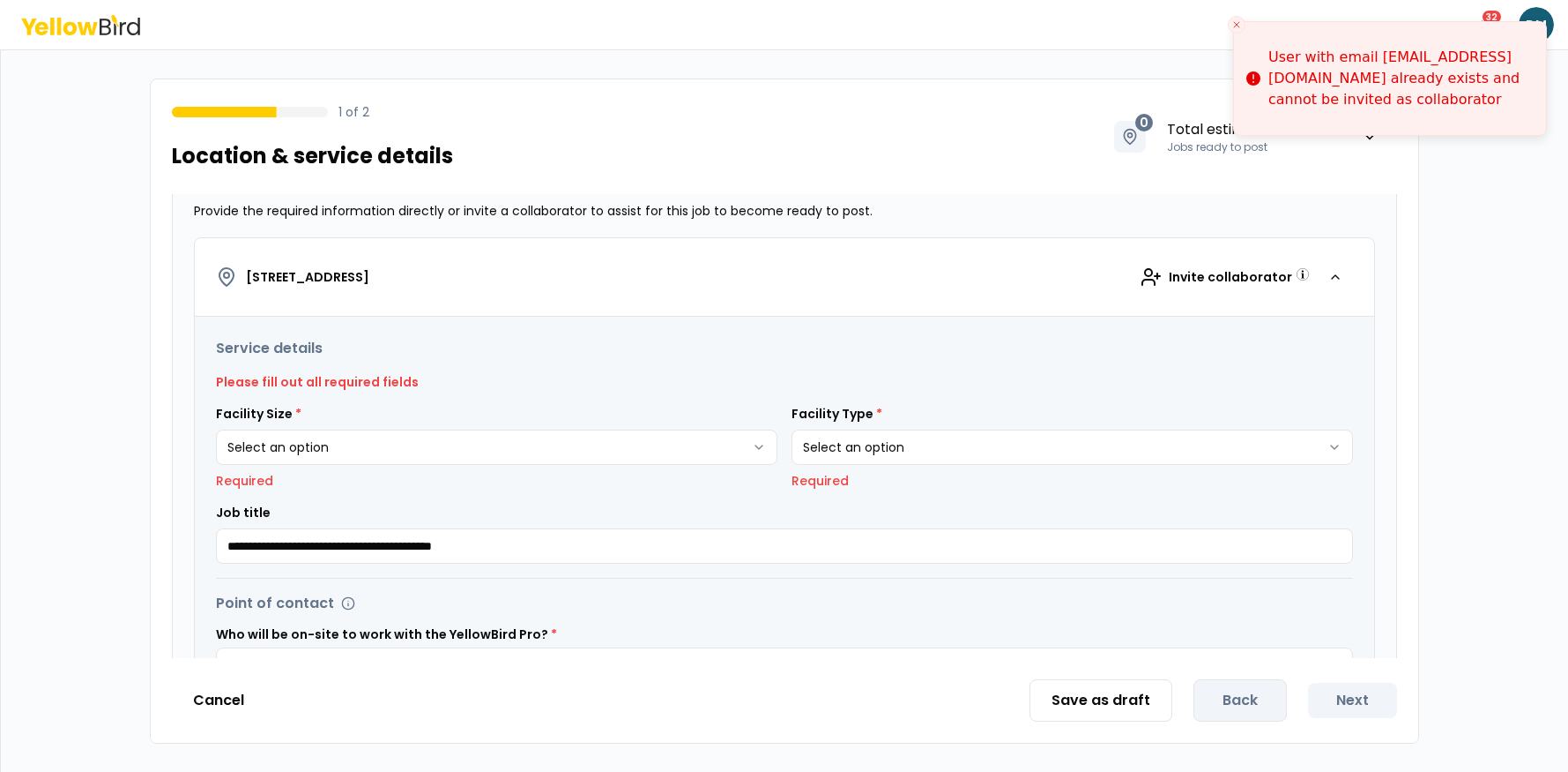
click at [1407, 99] on div "User with email [EMAIL_ADDRESS][DOMAIN_NAME] already exists and cannot be invit…" at bounding box center [1400, 78] width 264 height 64
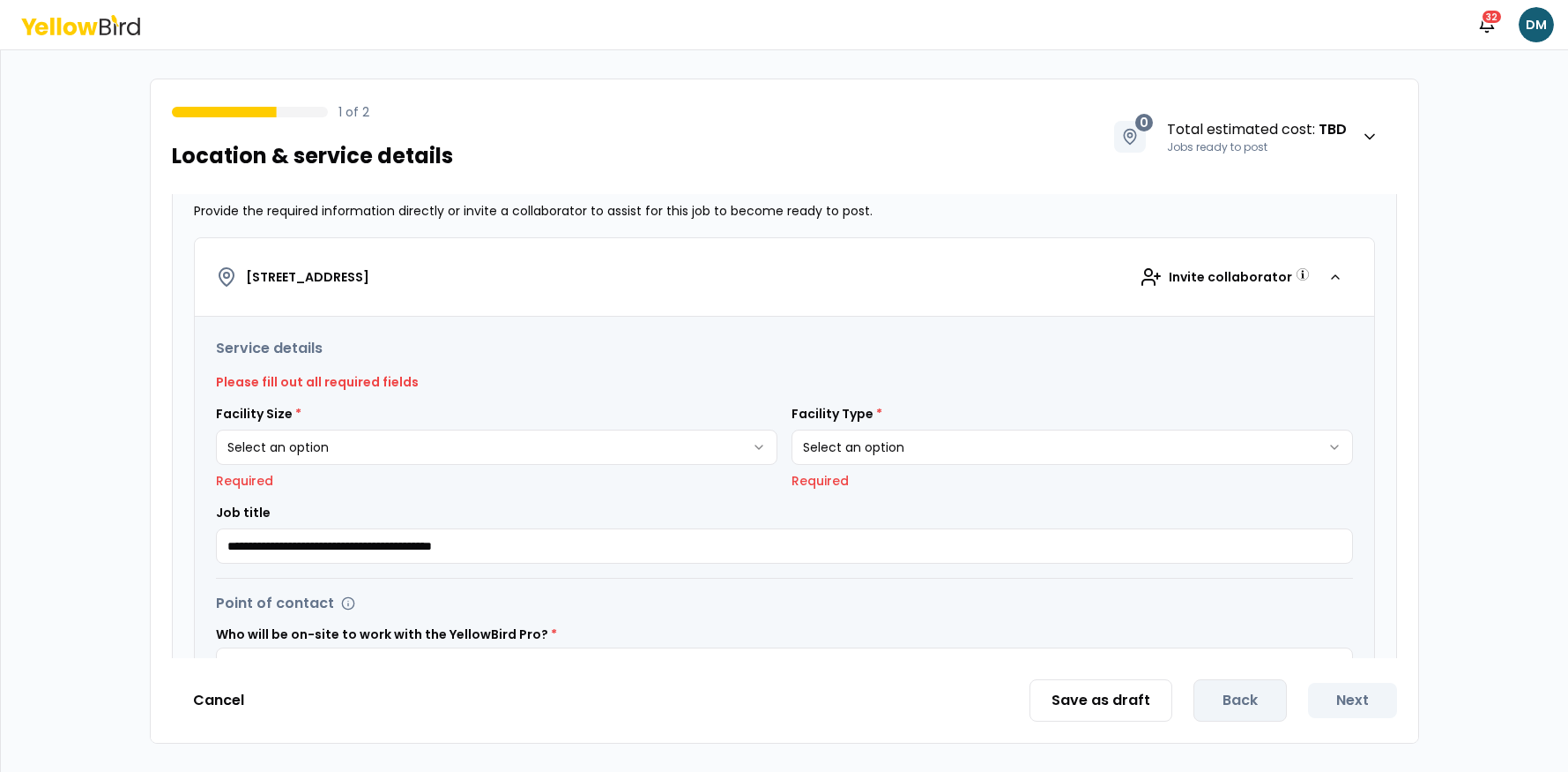
click at [444, 456] on html "**********" at bounding box center [784, 386] width 1568 height 772
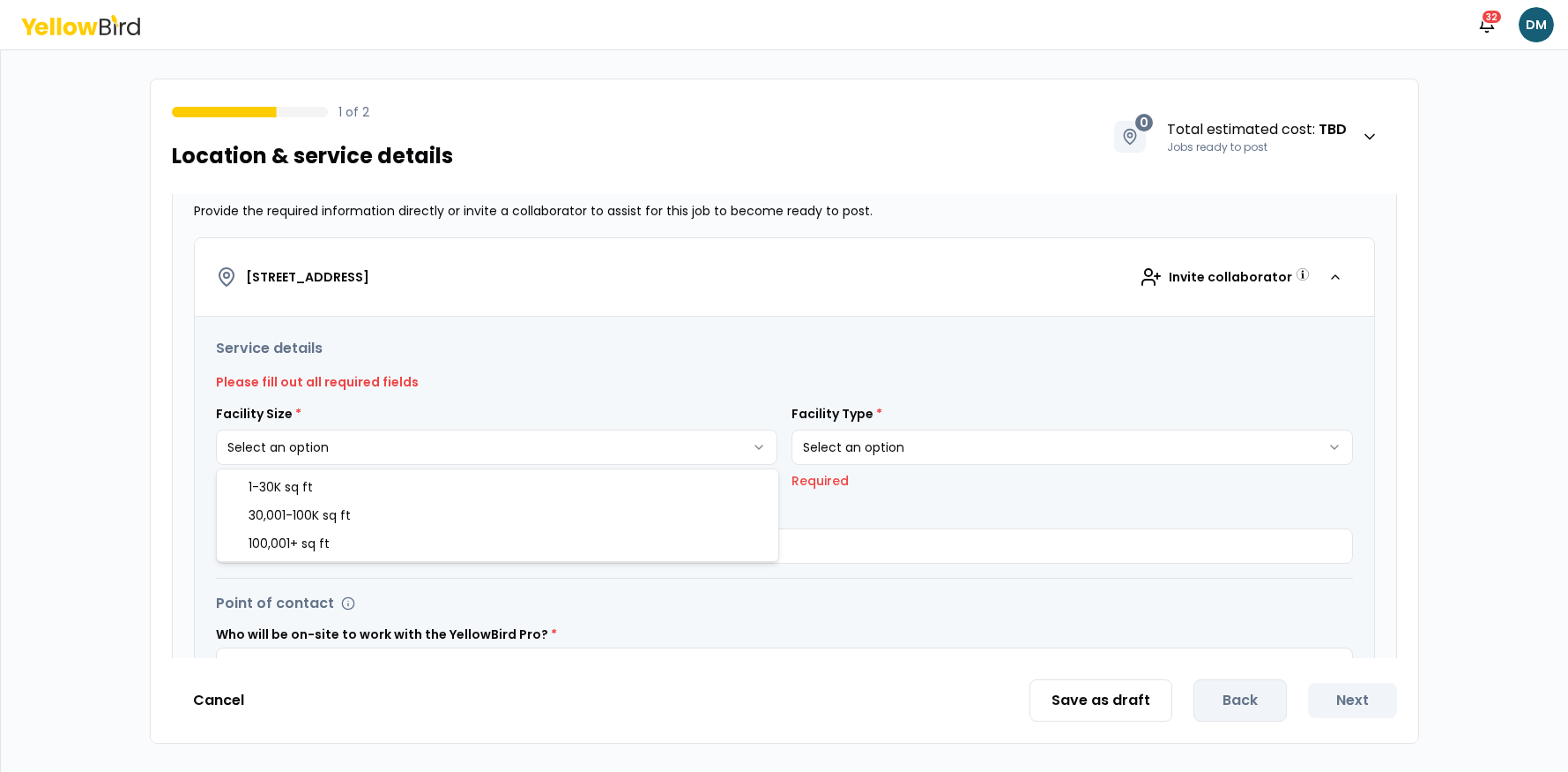
select select "*"
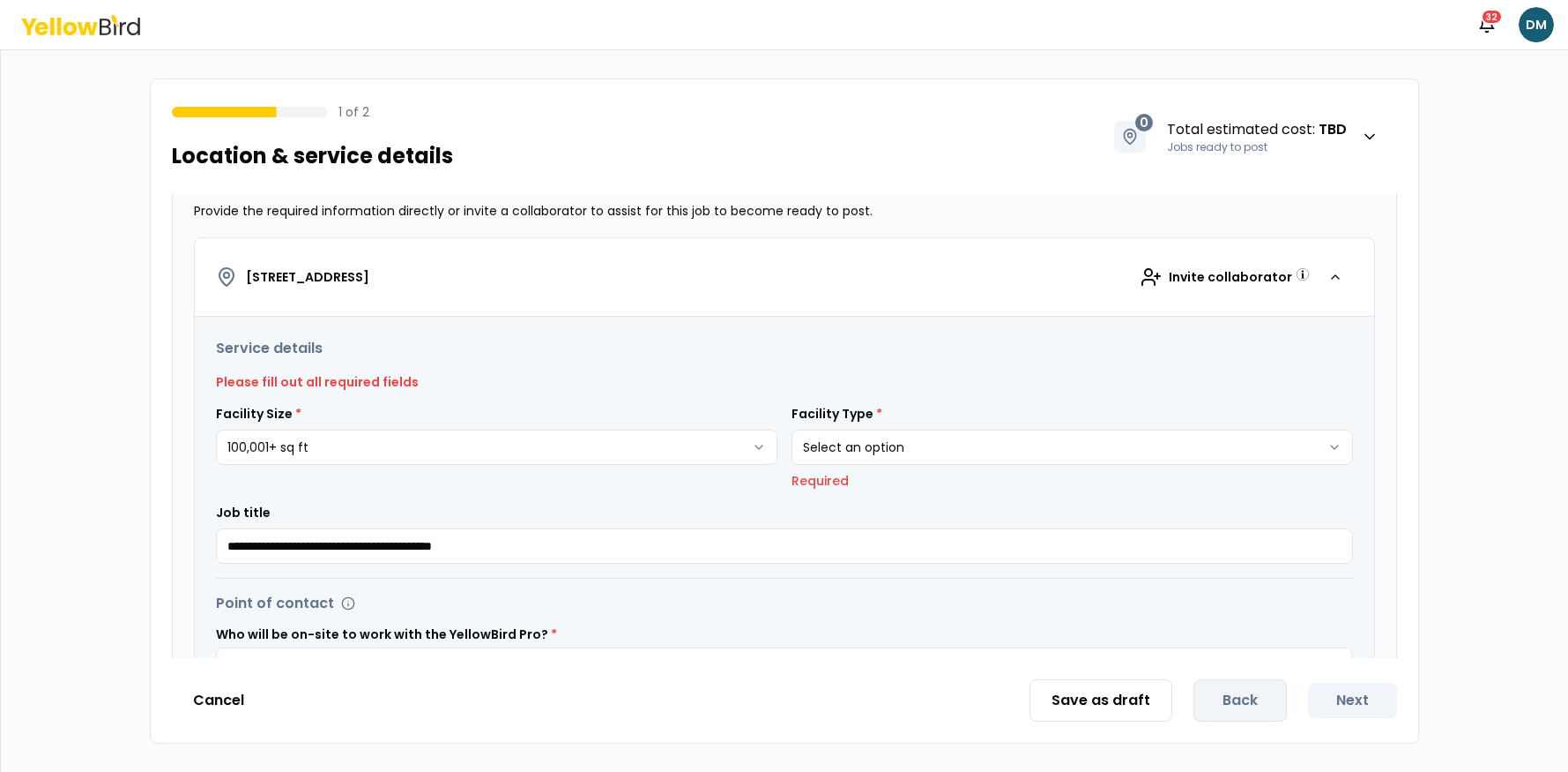
click at [894, 438] on html "**********" at bounding box center [784, 386] width 1568 height 772
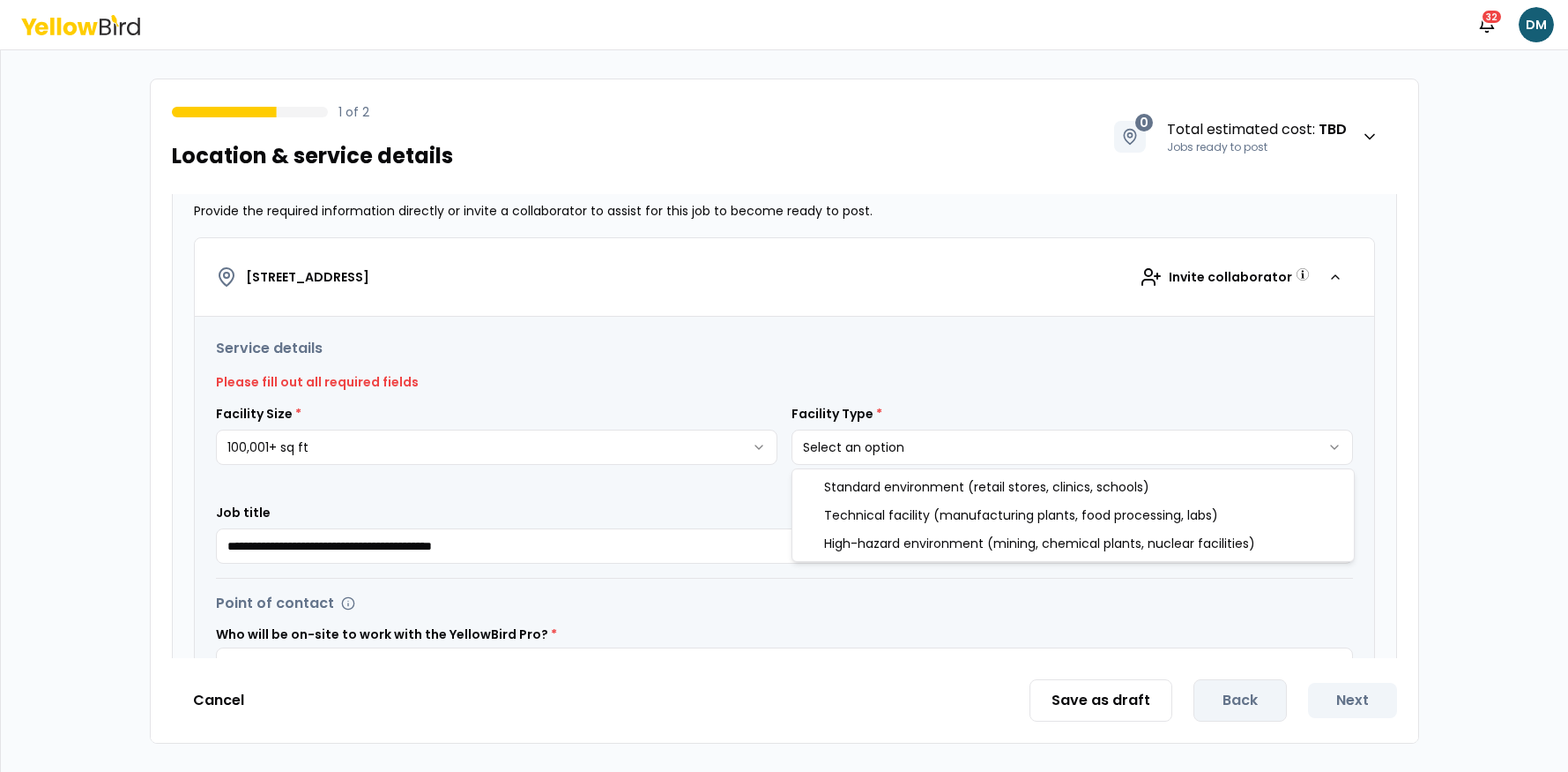
select select "*"
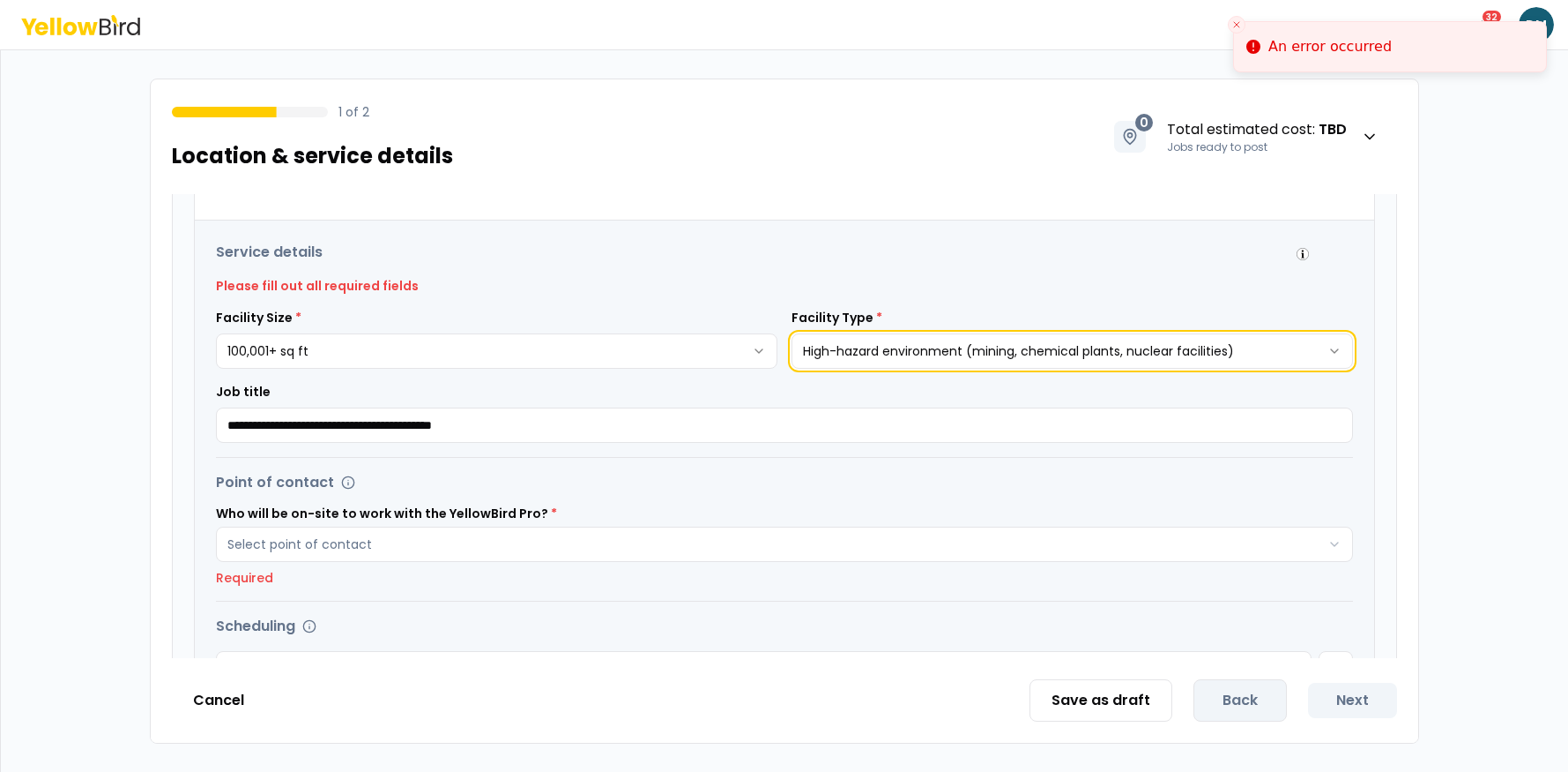
scroll to position [355, 0]
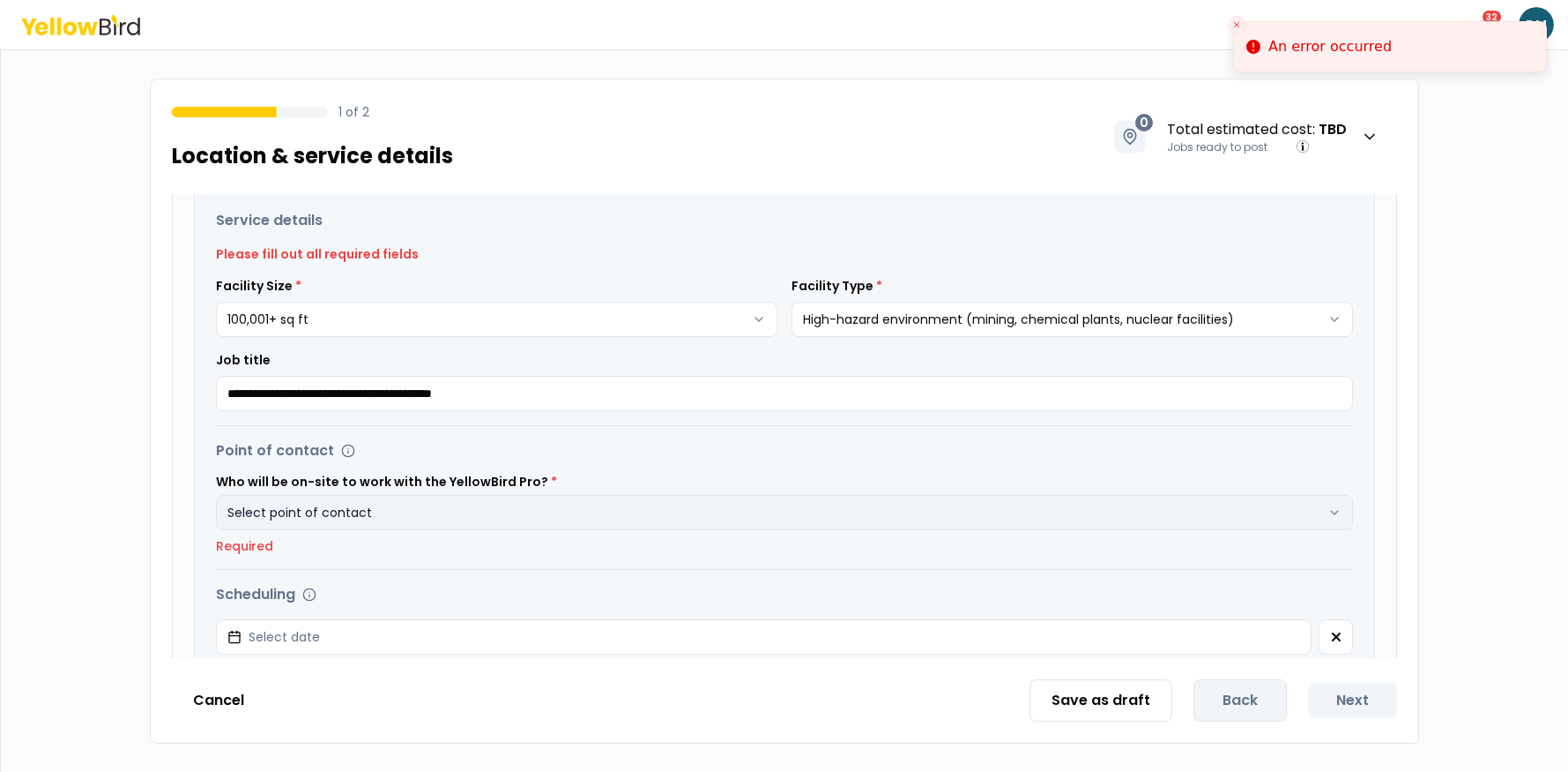
click at [316, 522] on button "Select point of contact" at bounding box center [784, 513] width 1138 height 35
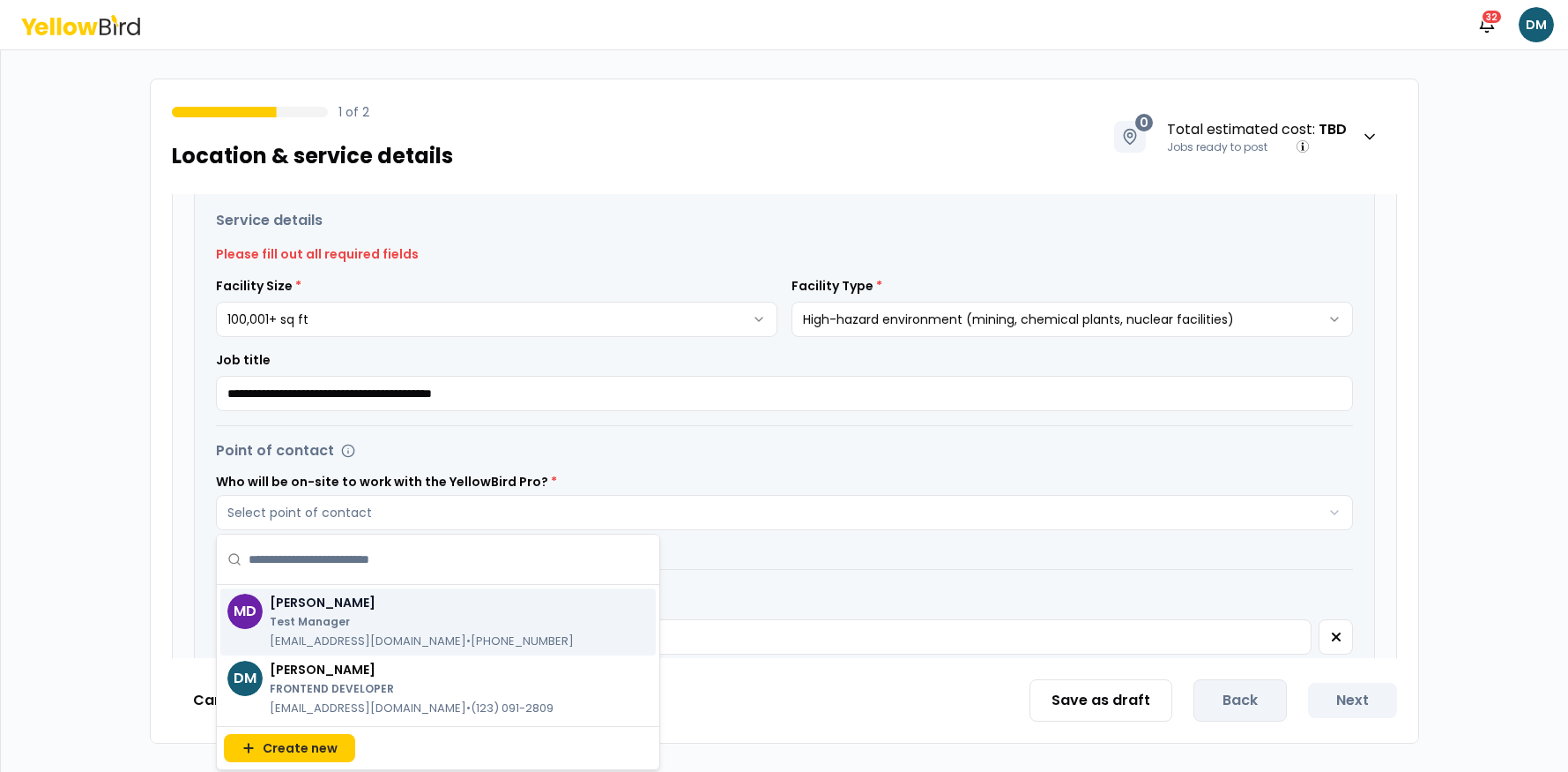
click at [353, 622] on p "Test Manager" at bounding box center [422, 622] width 304 height 14
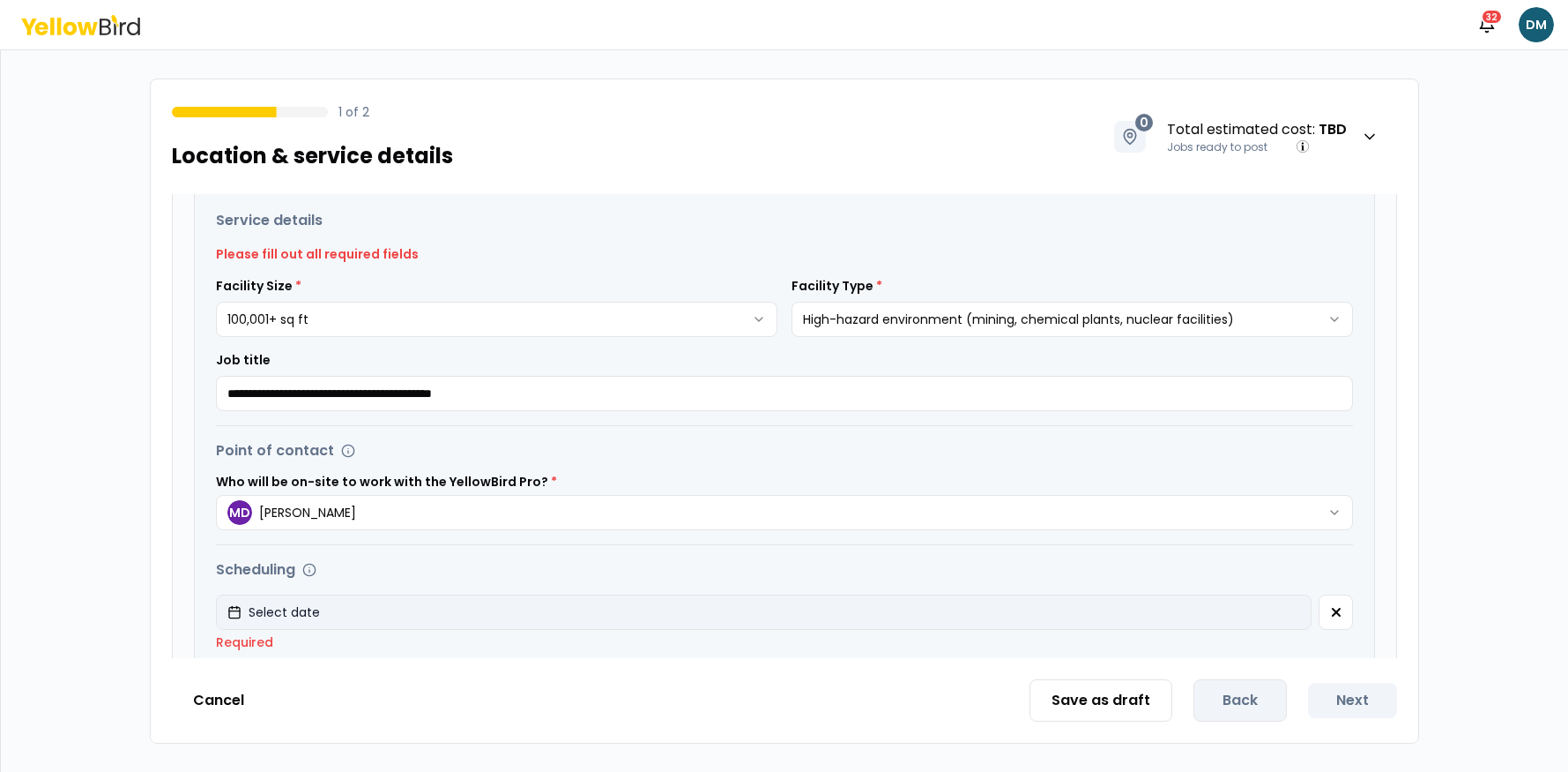
click at [383, 605] on button "Select date" at bounding box center [763, 612] width 1096 height 35
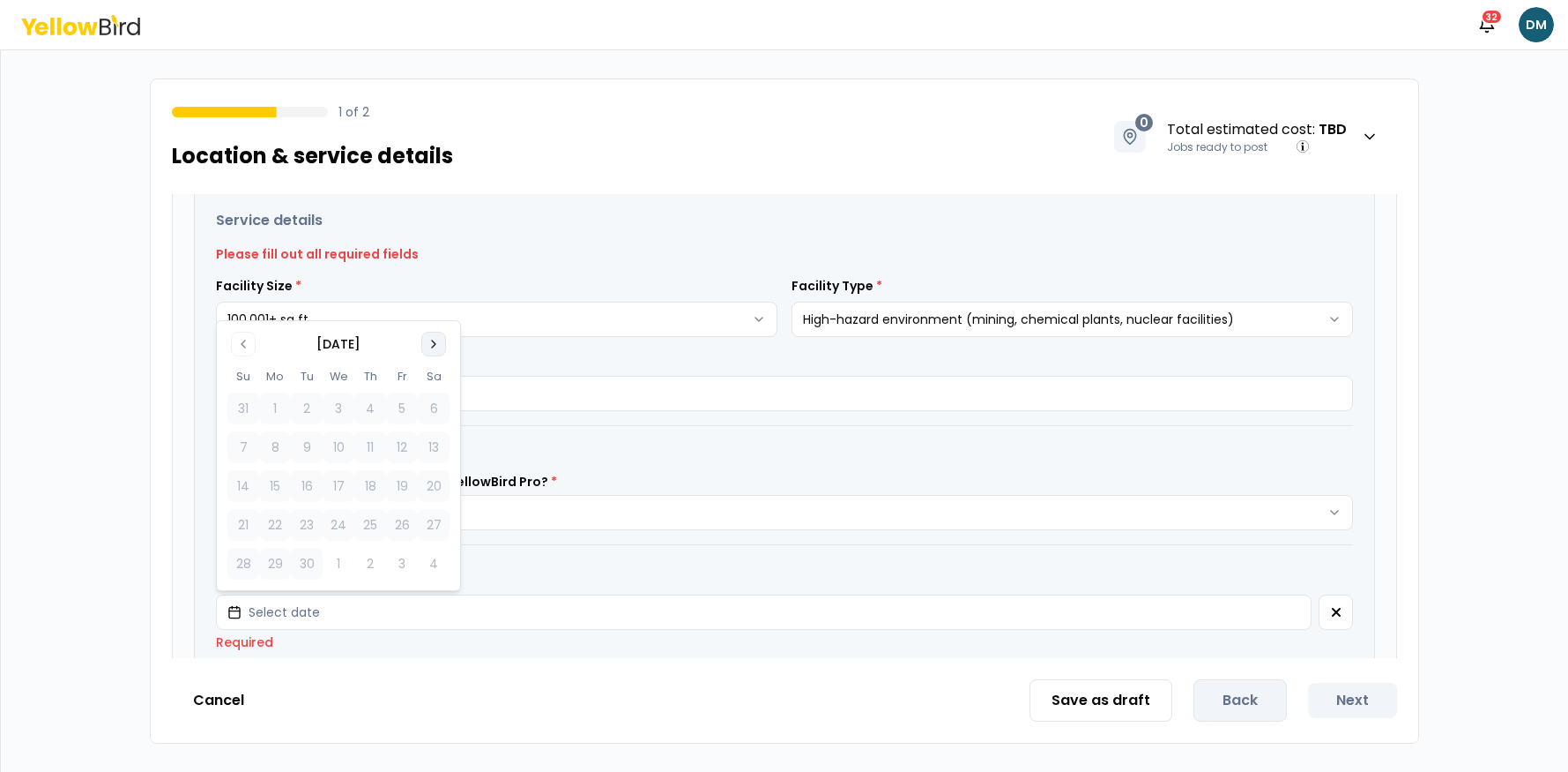
click at [442, 338] on button "Go to next month" at bounding box center [433, 344] width 25 height 25
click at [361, 415] on button "2" at bounding box center [370, 409] width 31 height 31
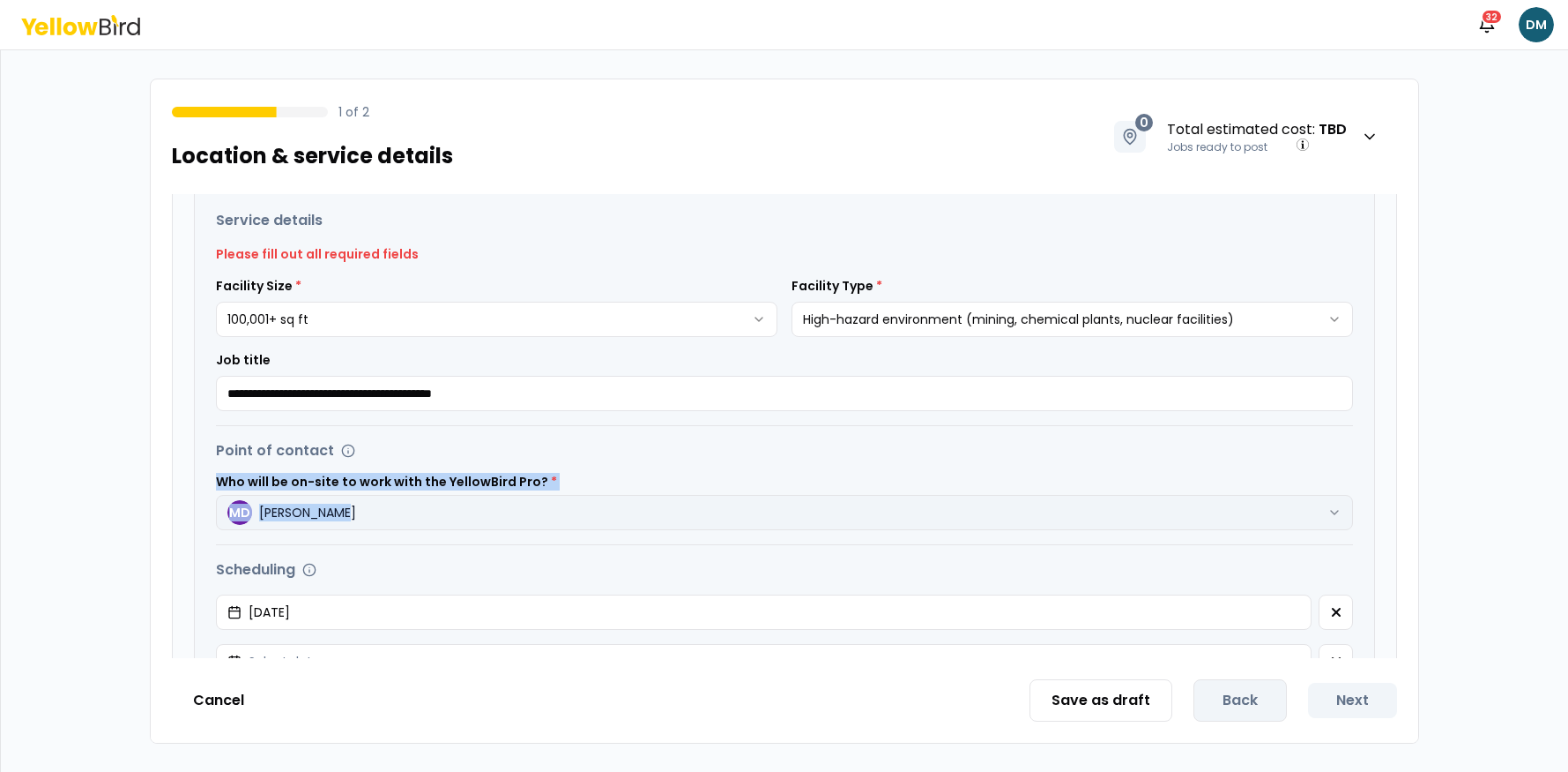
scroll to position [402, 0]
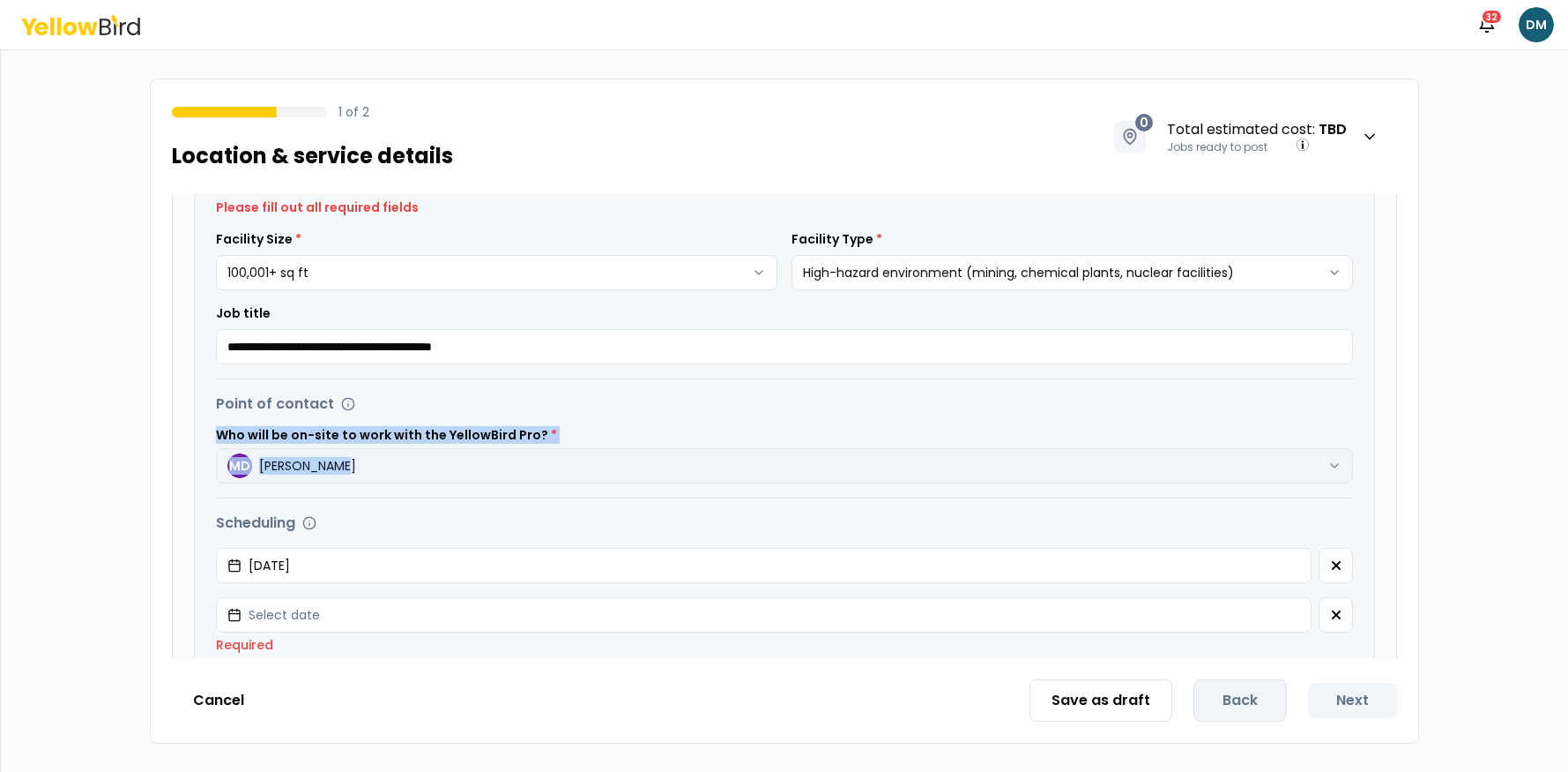
click at [919, 458] on div "Point of contact Who will be on-site to work with the YellowBird Pro? * MD [PER…" at bounding box center [784, 439] width 1138 height 90
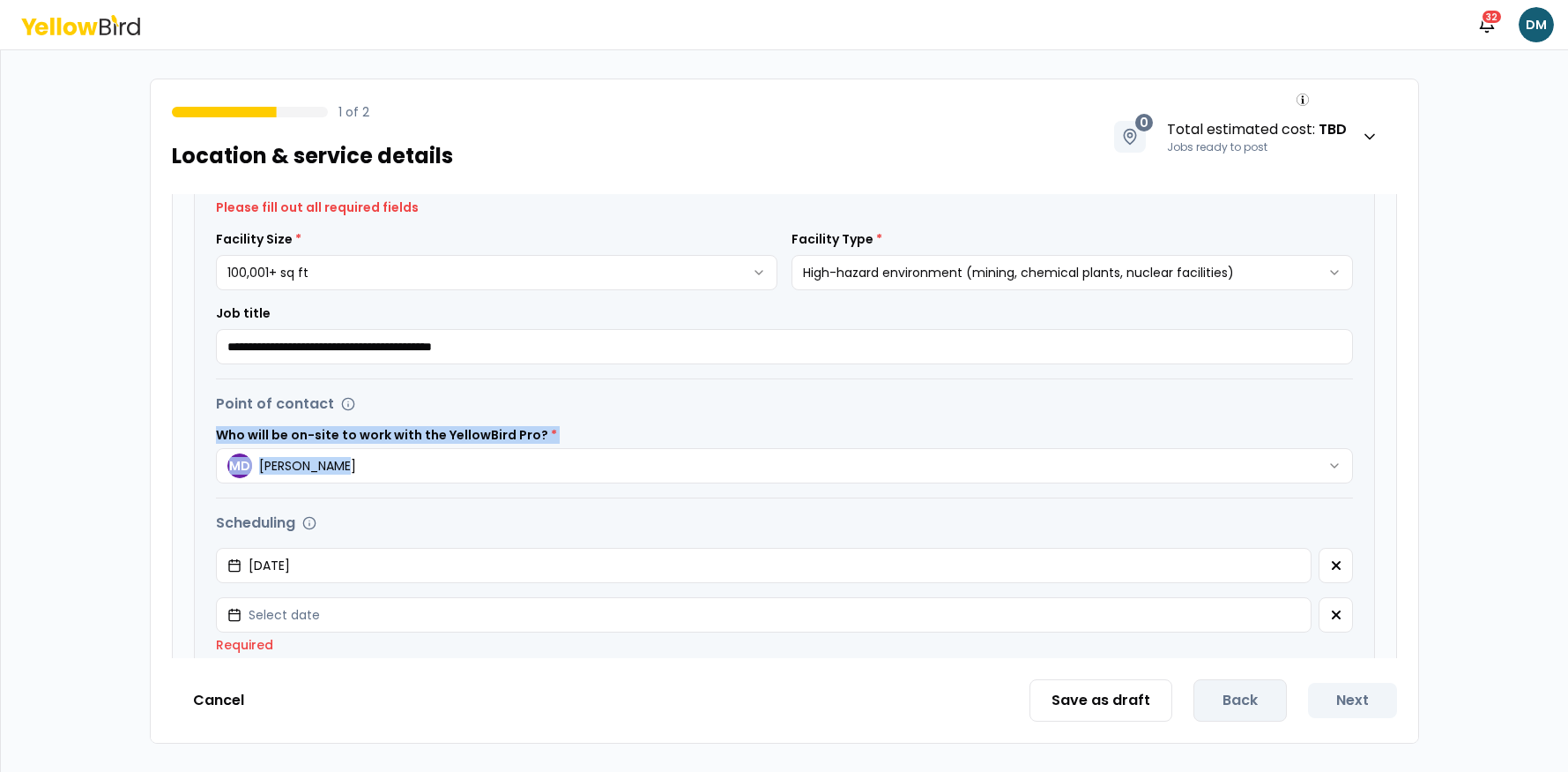
drag, startPoint x: 513, startPoint y: 617, endPoint x: 502, endPoint y: 596, distance: 23.7
click at [513, 617] on button "Select date" at bounding box center [763, 615] width 1096 height 35
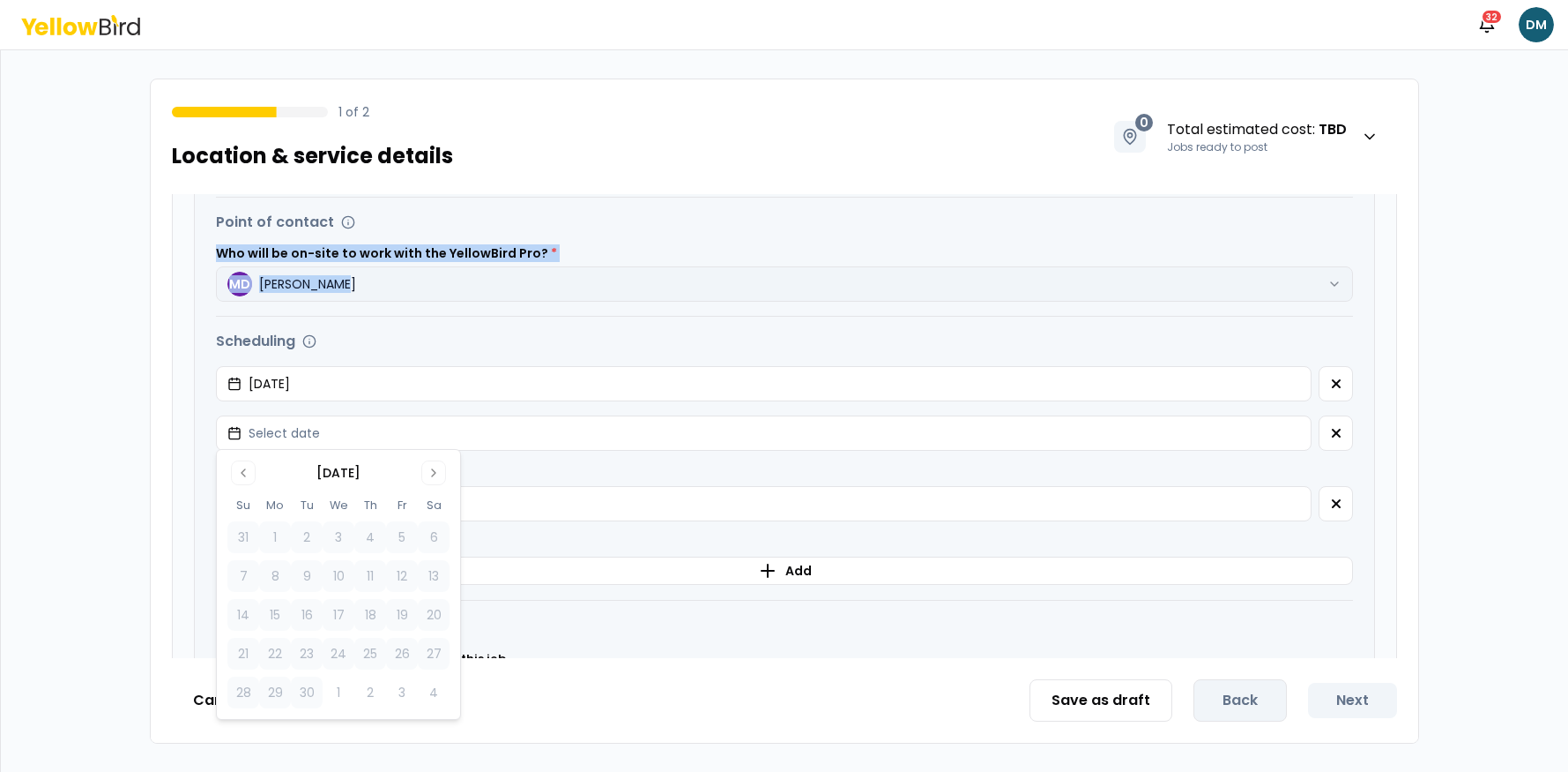
scroll to position [589, 0]
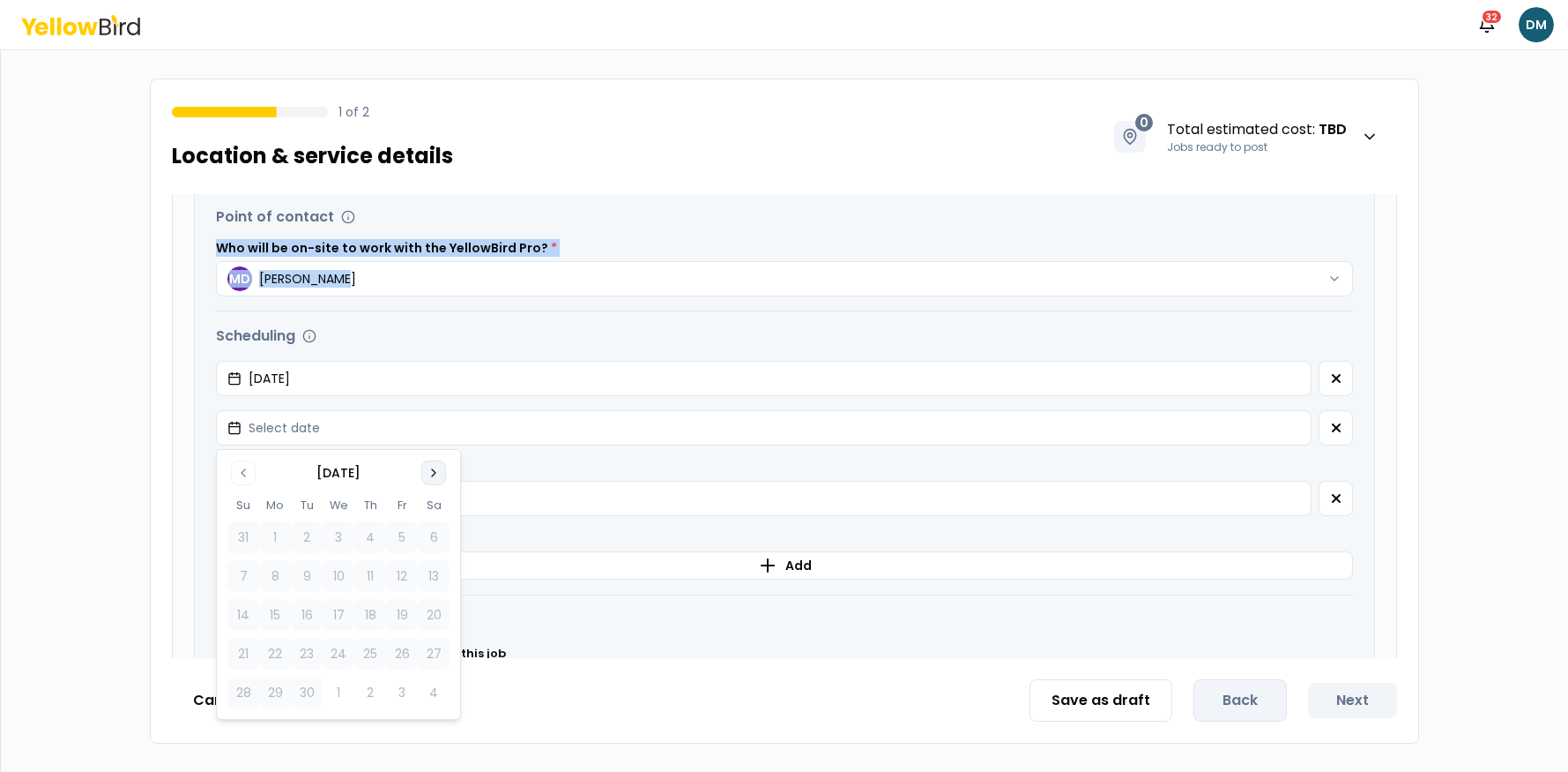
click at [438, 469] on icon "Go to next month" at bounding box center [433, 472] width 14 height 14
click at [371, 580] on button "9" at bounding box center [370, 576] width 31 height 31
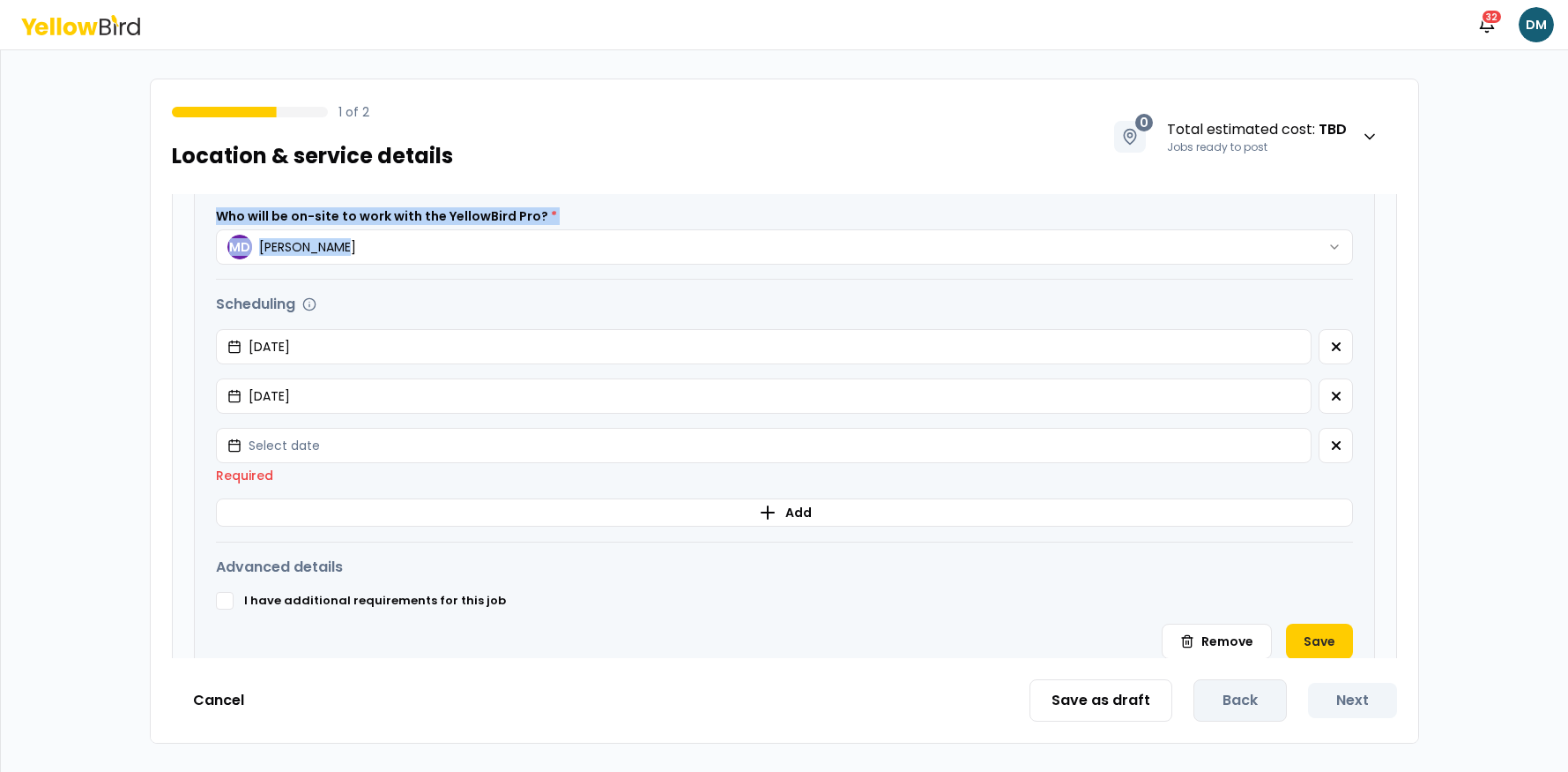
scroll to position [704, 0]
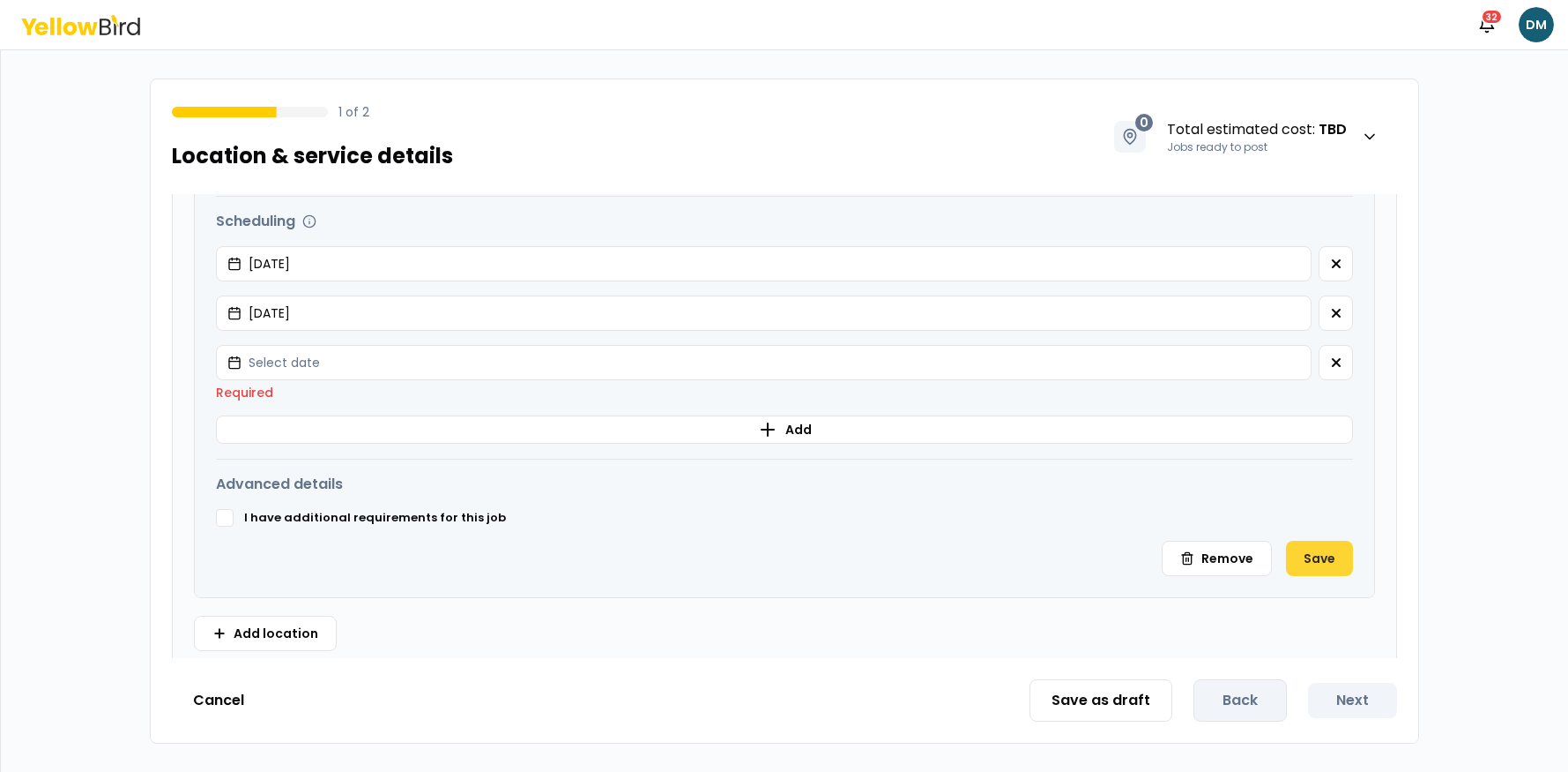
click at [1319, 545] on button "Save" at bounding box center [1319, 558] width 67 height 35
click at [1332, 561] on button "Save" at bounding box center [1319, 558] width 67 height 35
click at [1329, 557] on button "Save" at bounding box center [1319, 558] width 67 height 35
click at [1328, 557] on button "Save" at bounding box center [1319, 558] width 67 height 35
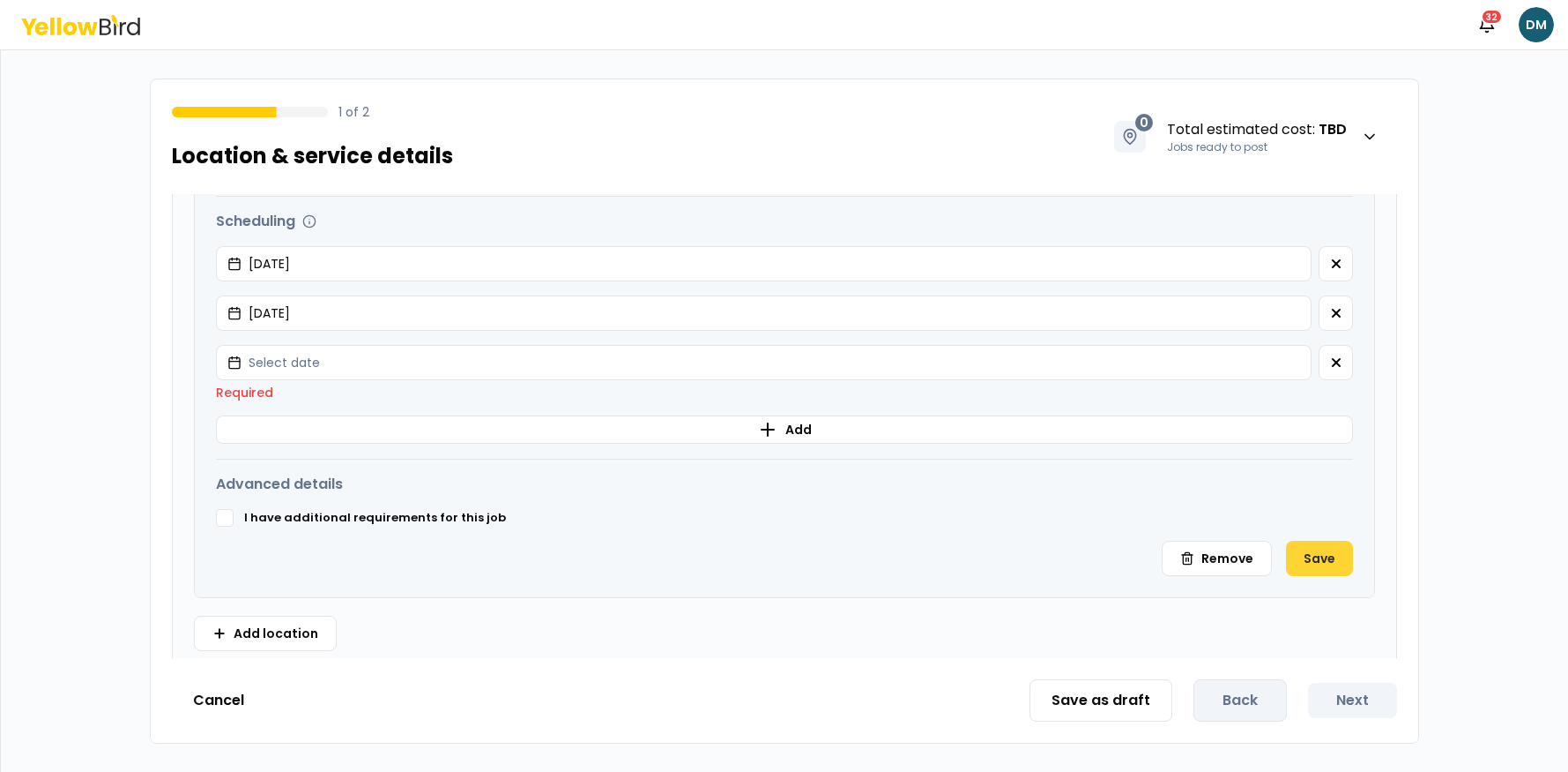
click at [1328, 557] on button "Save" at bounding box center [1319, 558] width 67 height 35
click at [1337, 372] on button "button" at bounding box center [1336, 362] width 34 height 35
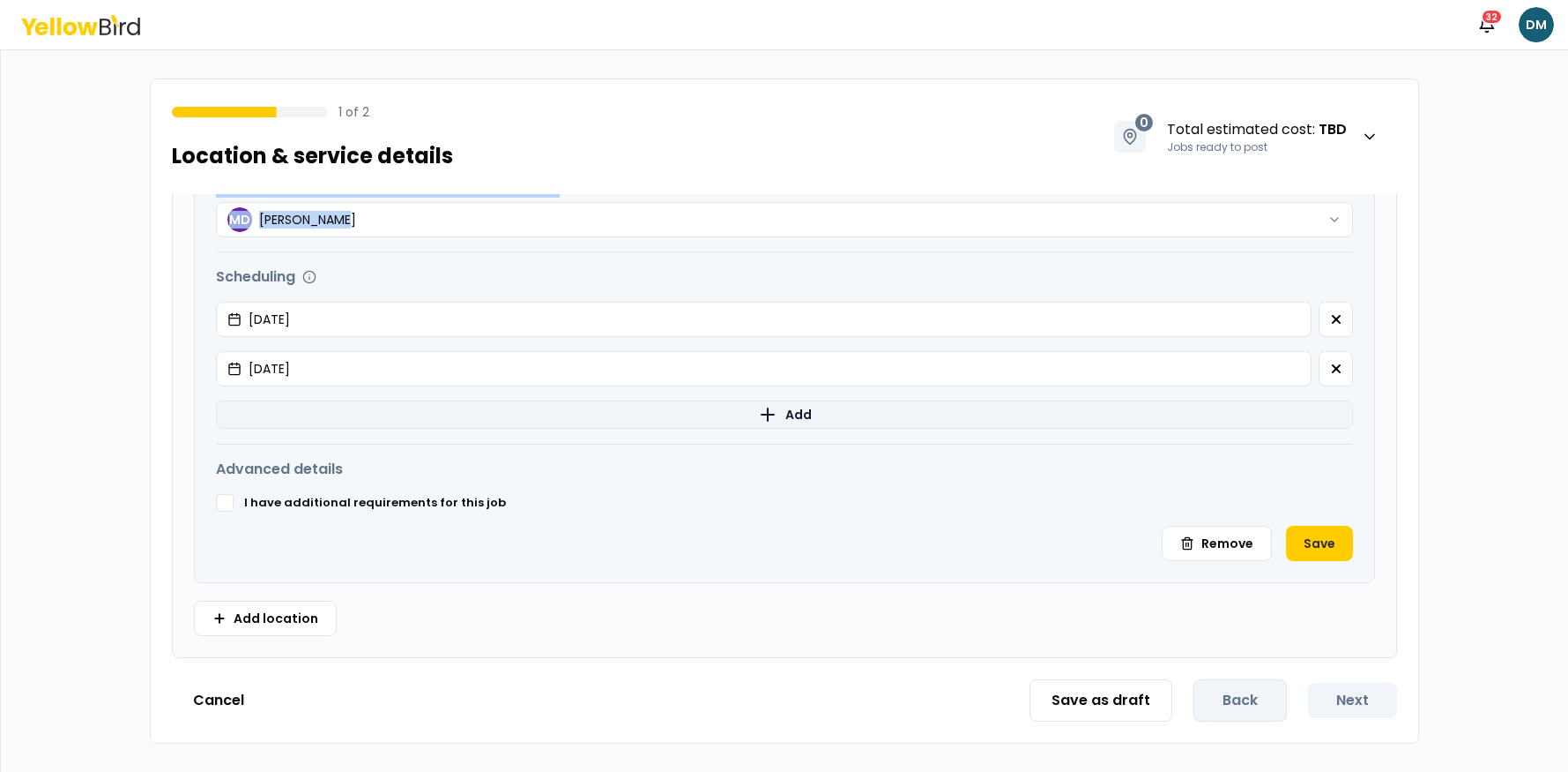
click at [722, 403] on button "Add" at bounding box center [784, 414] width 1138 height 29
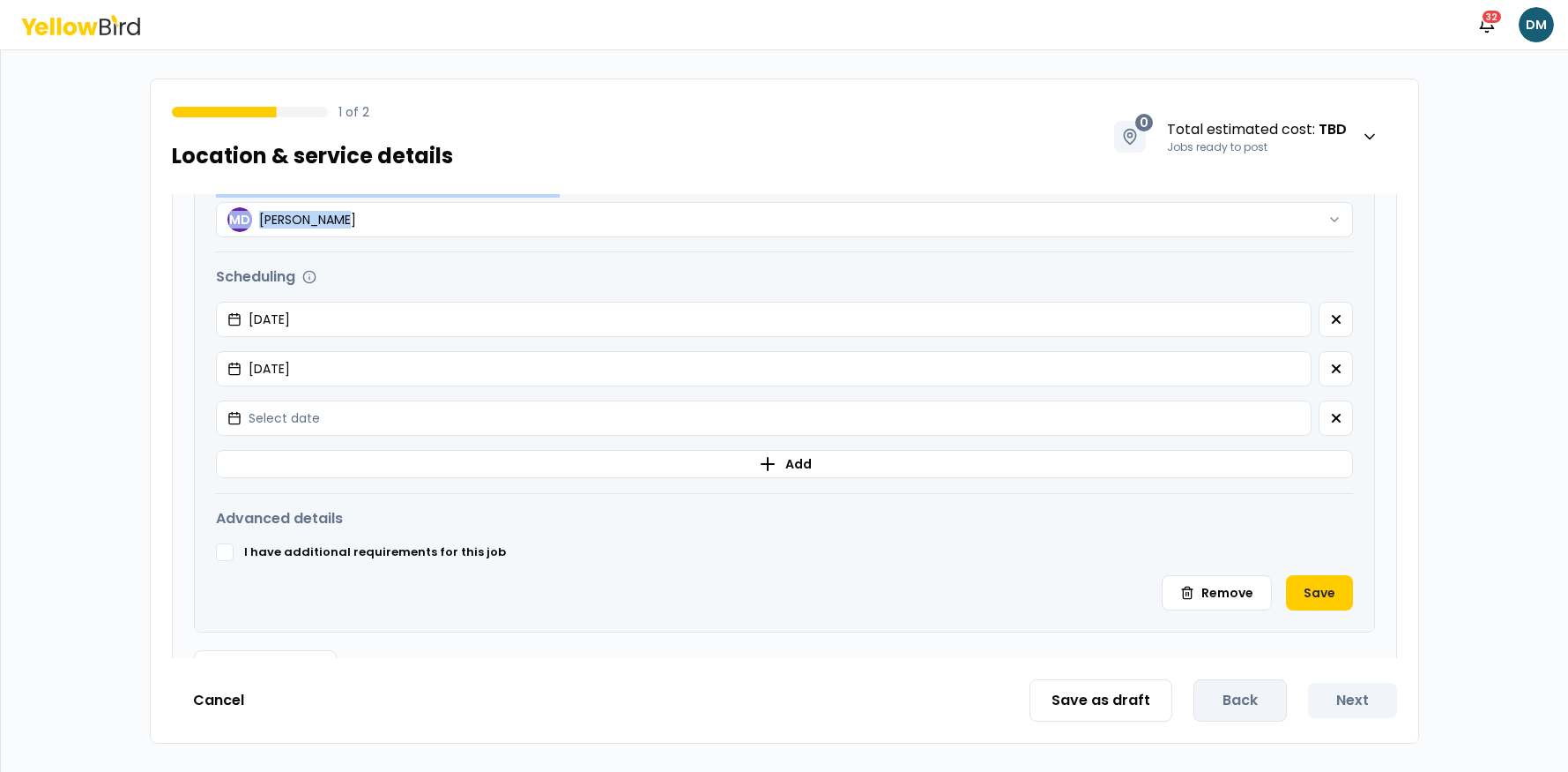
click at [1309, 580] on button "Save" at bounding box center [1319, 593] width 67 height 35
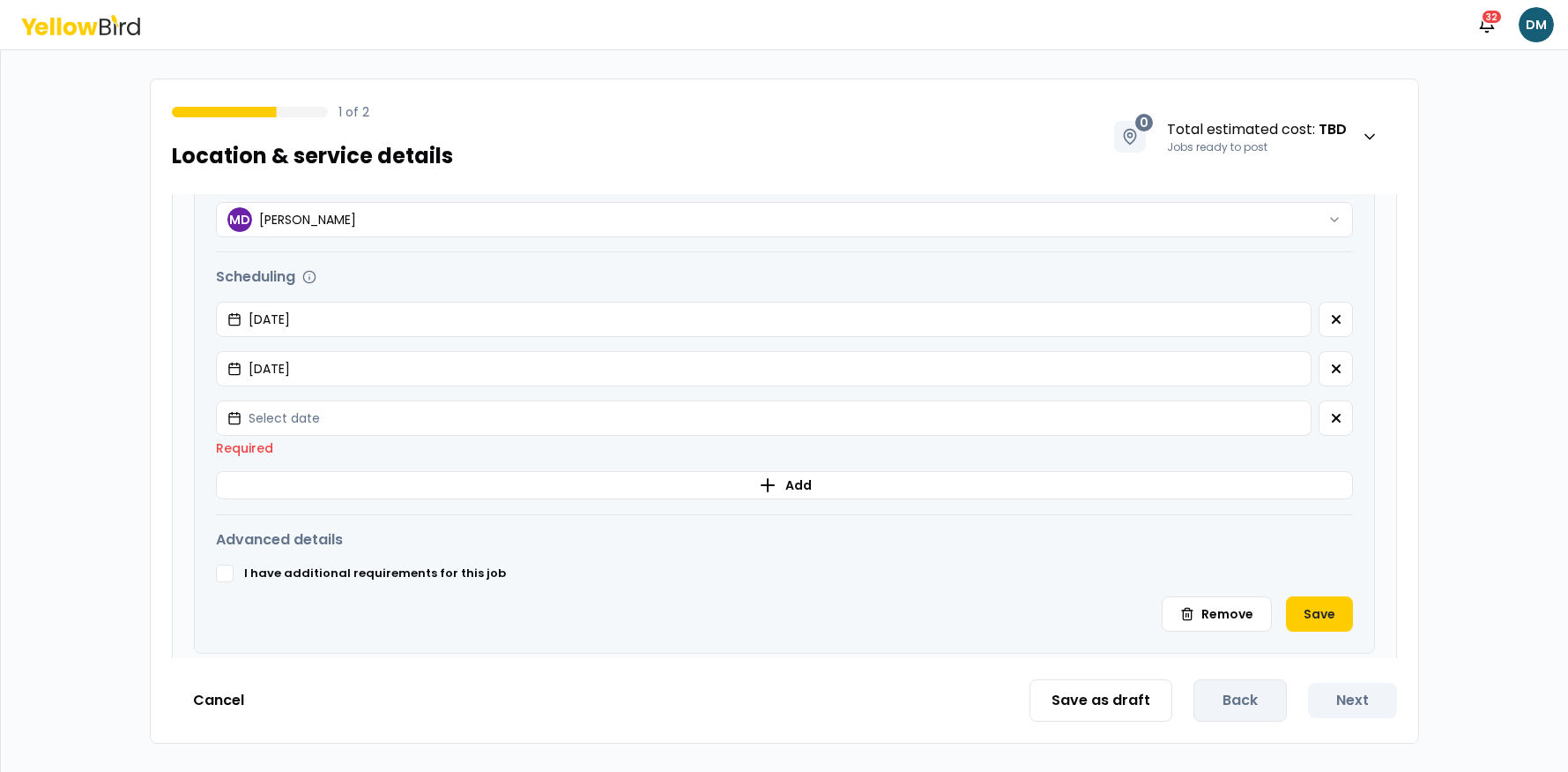
click at [1315, 585] on div "**********" at bounding box center [784, 274] width 1180 height 757
click at [1319, 600] on button "Save" at bounding box center [1319, 614] width 67 height 35
click at [1316, 609] on button "Save" at bounding box center [1319, 614] width 67 height 35
click at [1316, 608] on button "Save" at bounding box center [1319, 614] width 67 height 35
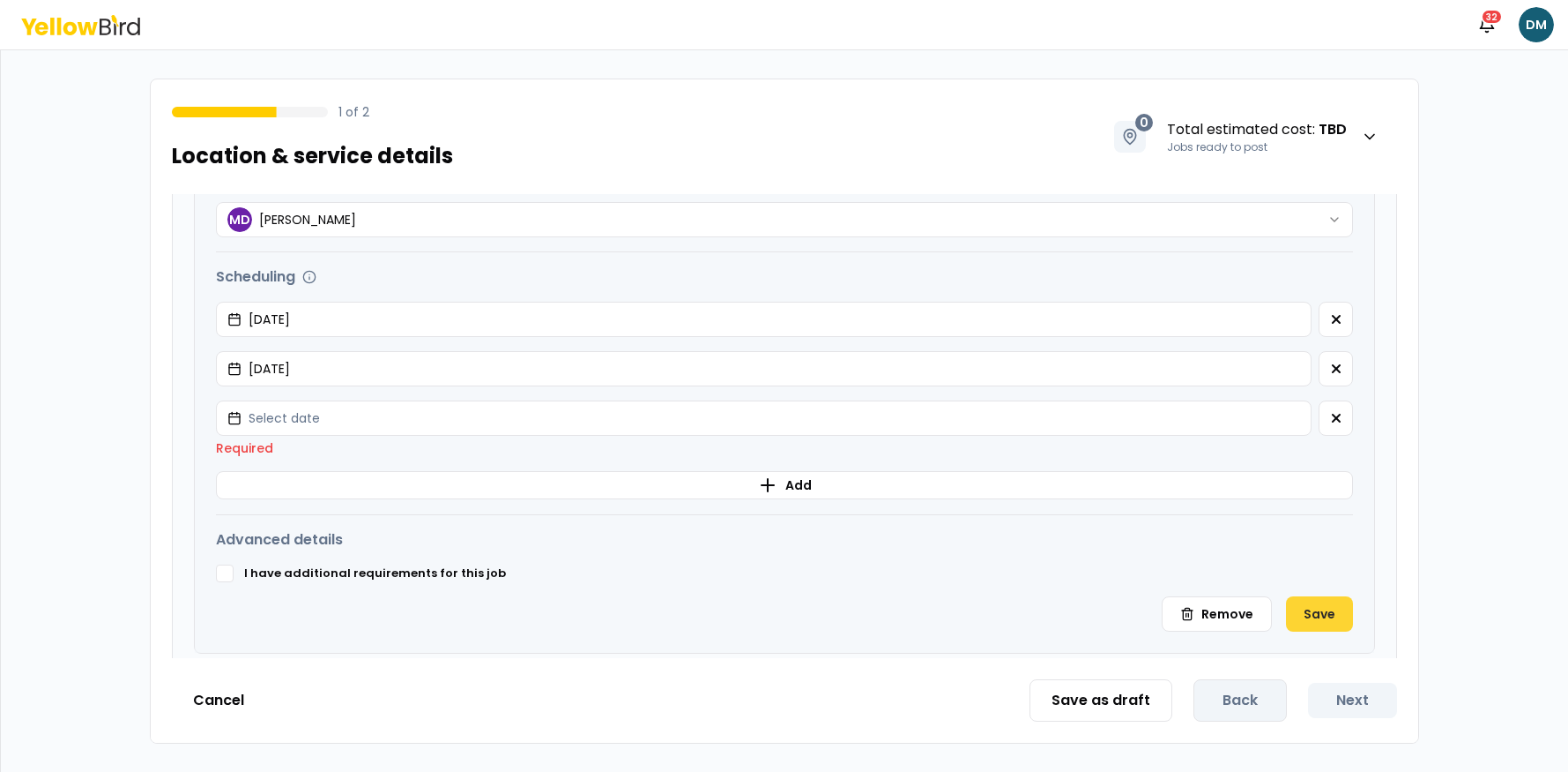
click at [1316, 608] on button "Save" at bounding box center [1319, 614] width 67 height 35
click at [1317, 608] on button "Save" at bounding box center [1319, 614] width 67 height 35
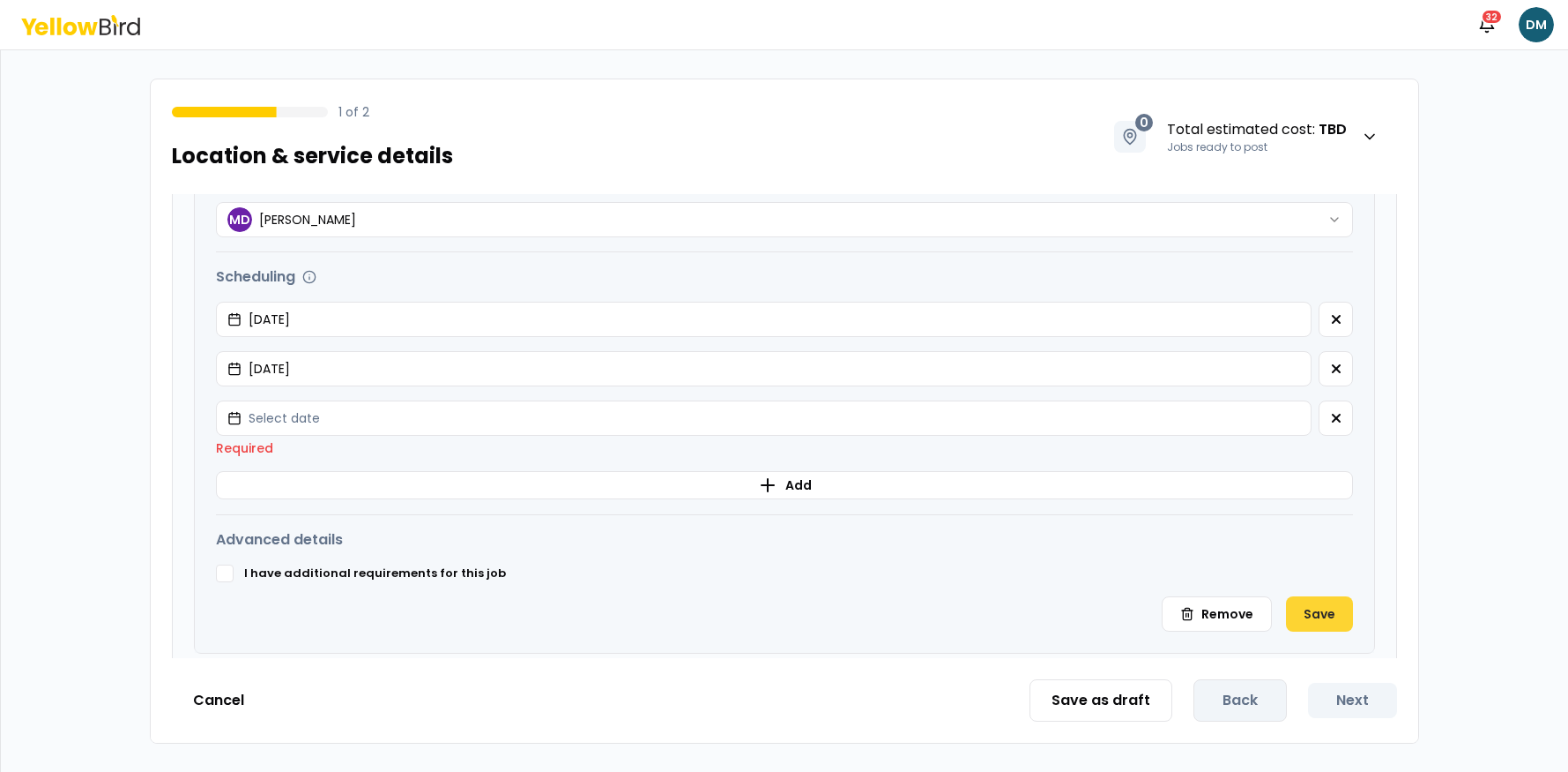
click at [1317, 608] on button "Save" at bounding box center [1319, 614] width 67 height 35
drag, startPoint x: 1318, startPoint y: 605, endPoint x: 1378, endPoint y: 464, distance: 153.2
click at [1318, 605] on button "Save" at bounding box center [1319, 614] width 67 height 35
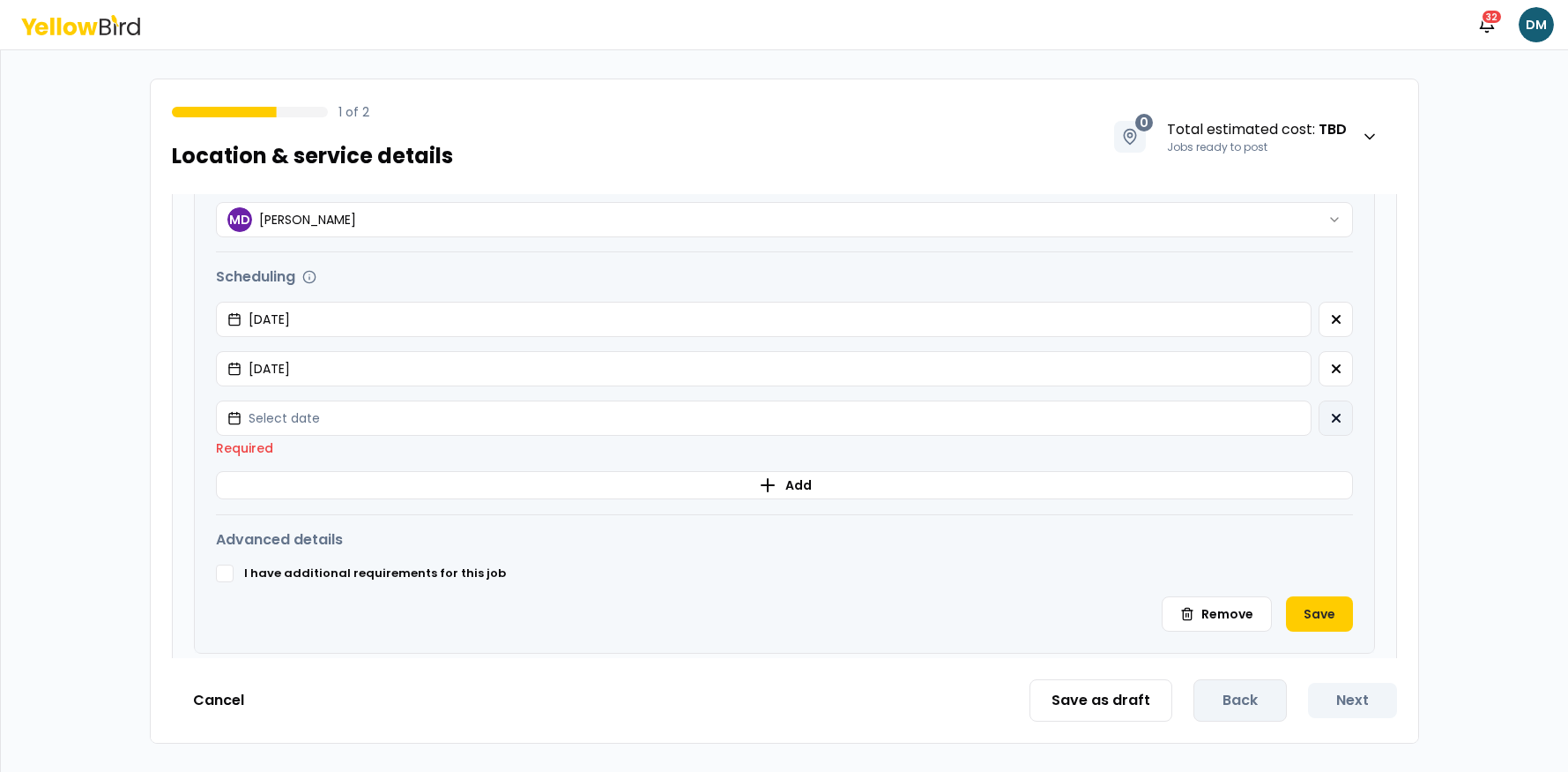
click at [1342, 415] on icon "button" at bounding box center [1336, 418] width 14 height 14
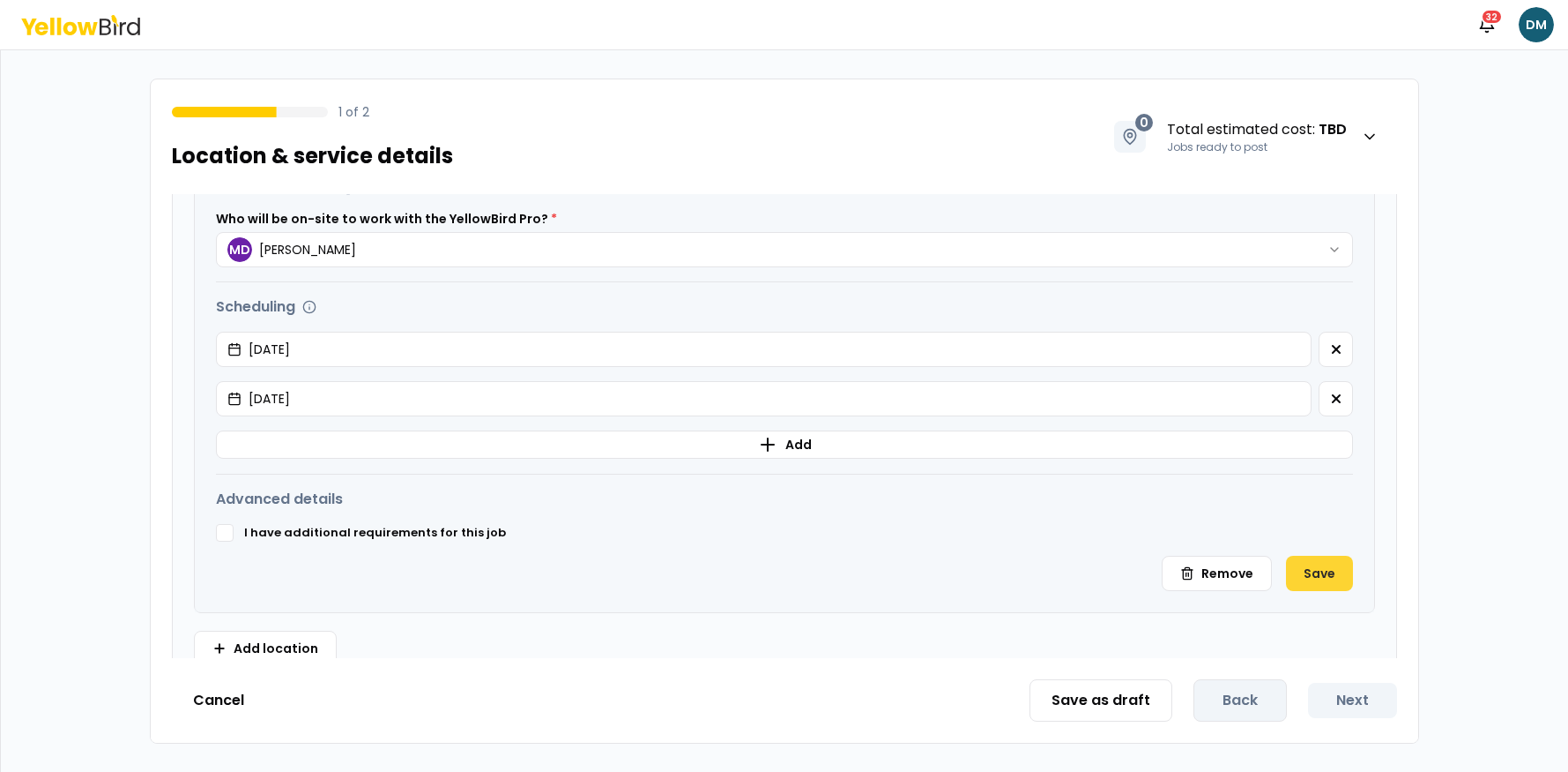
click at [1326, 578] on button "Save" at bounding box center [1319, 574] width 67 height 35
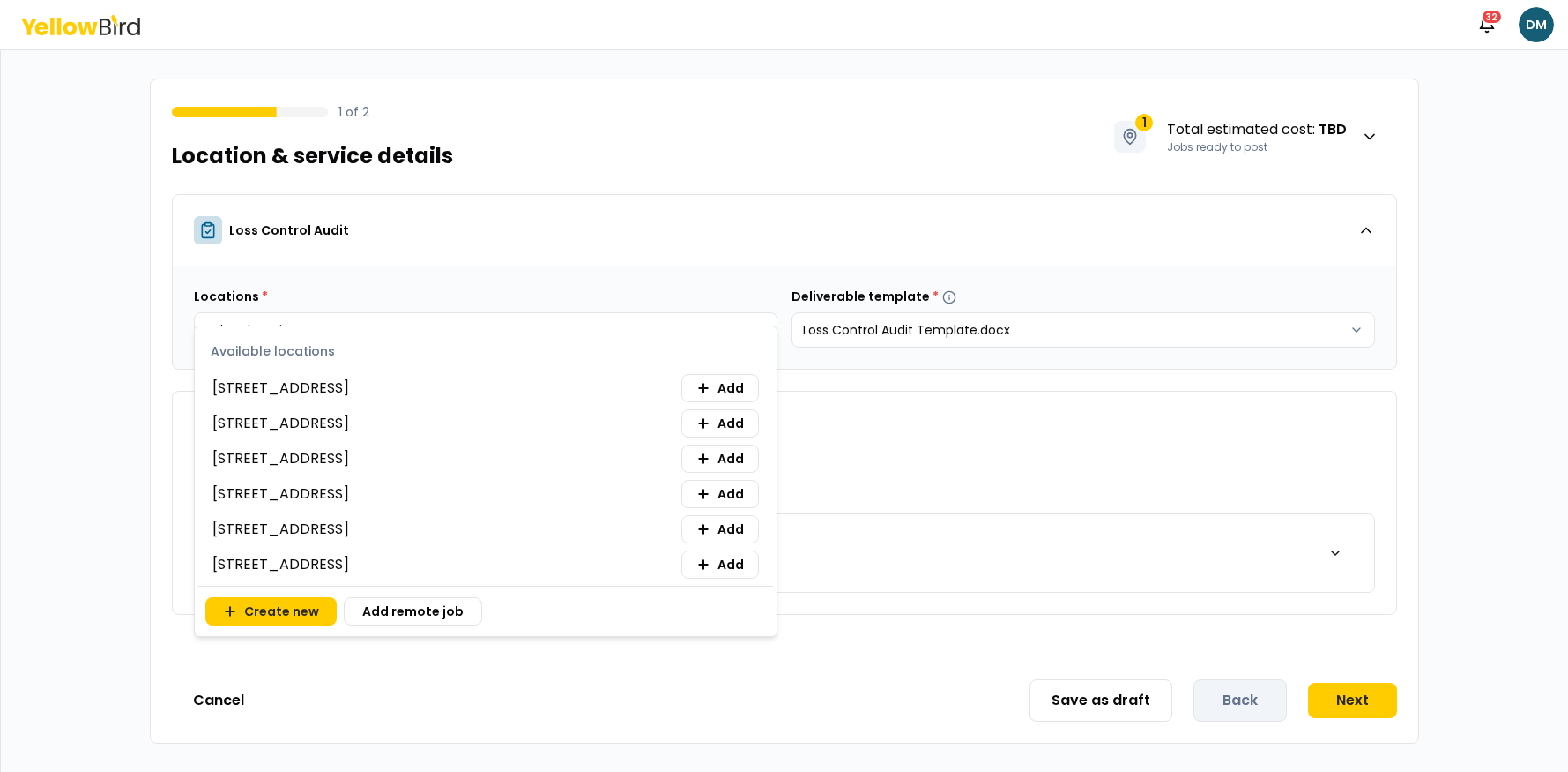
click at [384, 325] on html "Notifications 32 DM 1 of 2 Location & service details 1 Total estimated cost : …" at bounding box center [784, 386] width 1568 height 772
click at [710, 387] on icon at bounding box center [703, 387] width 14 height 14
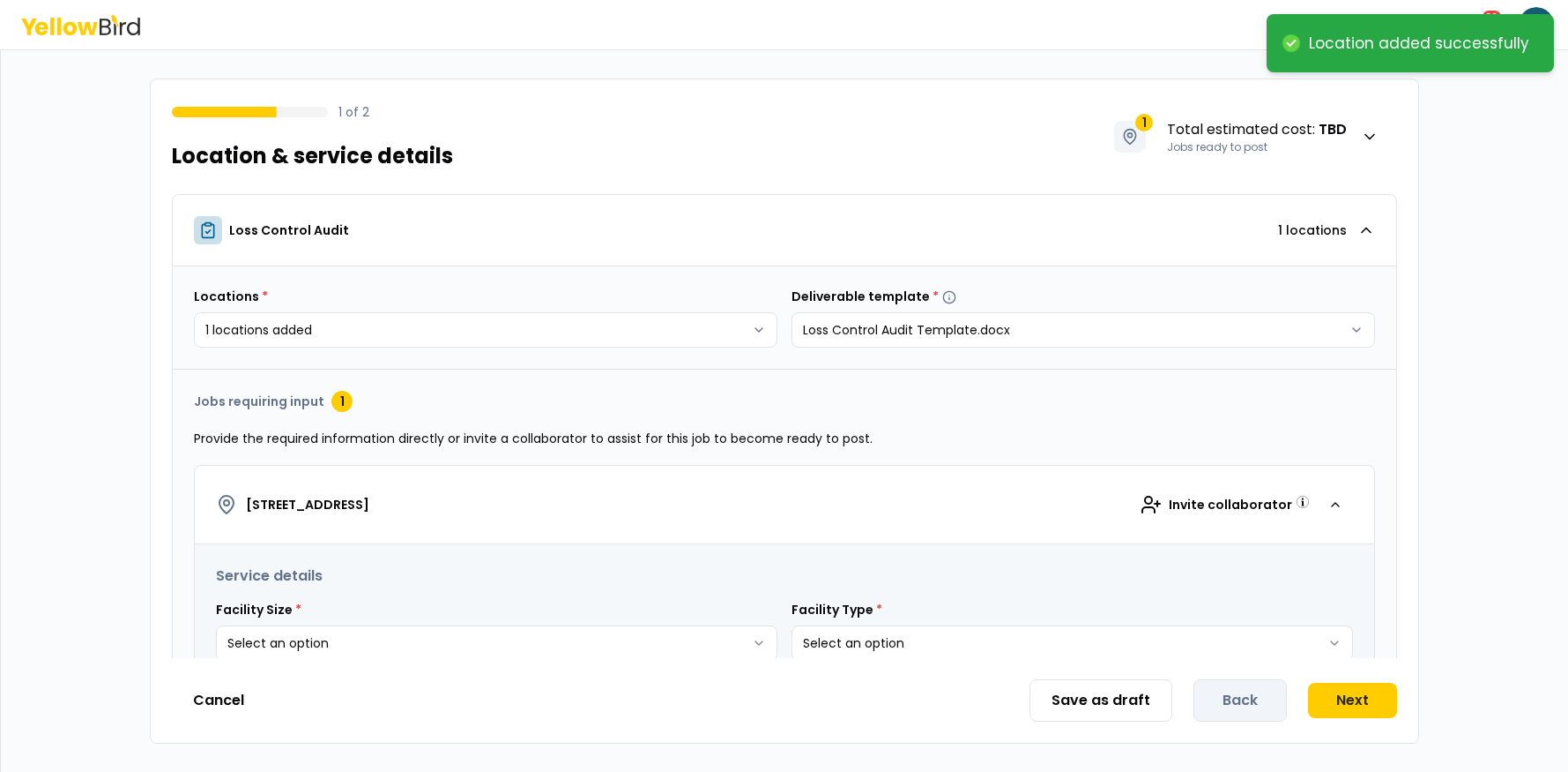
click at [965, 220] on html "**********" at bounding box center [784, 386] width 1568 height 772
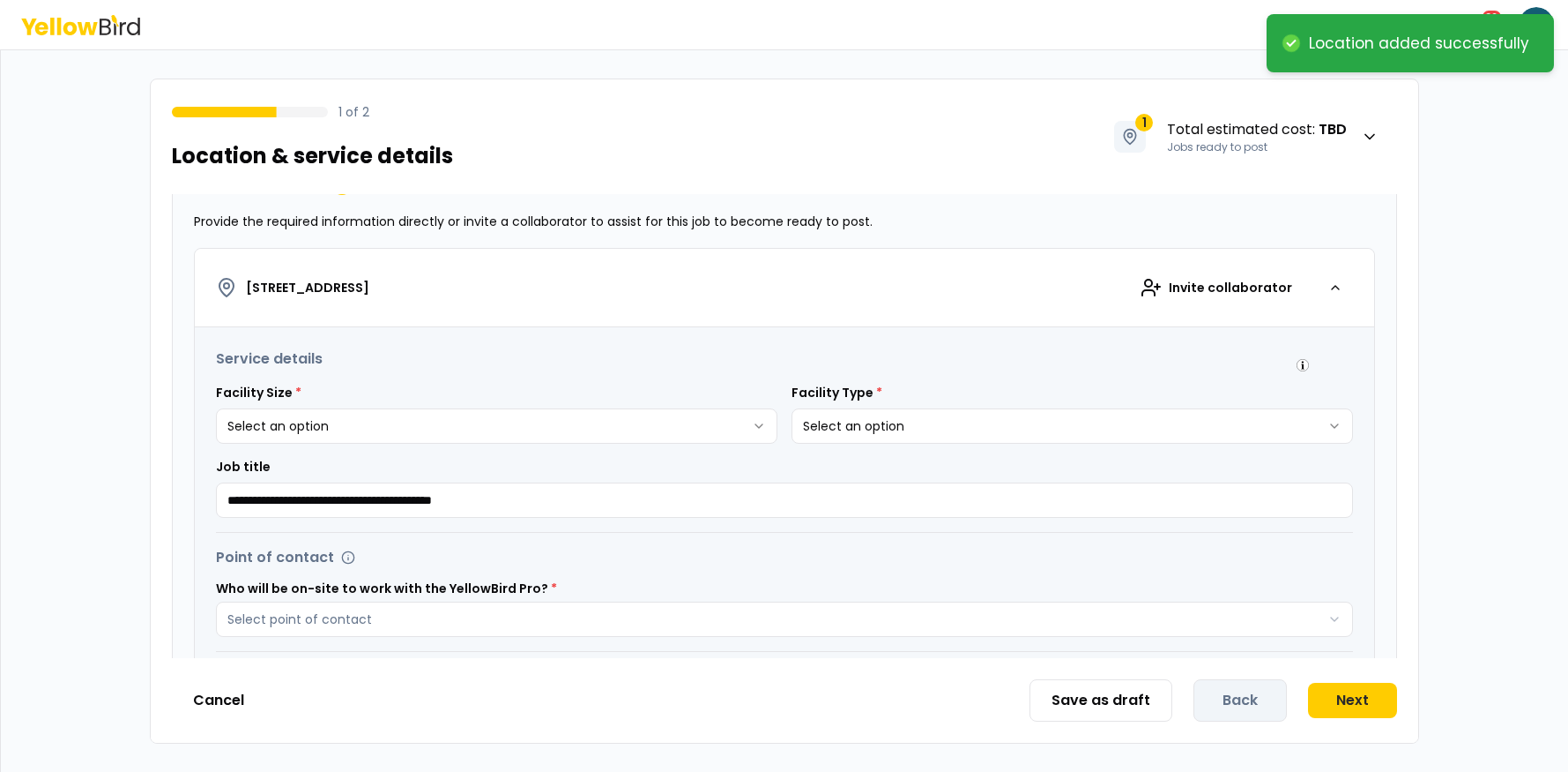
scroll to position [218, 0]
click at [546, 408] on html "**********" at bounding box center [784, 386] width 1568 height 772
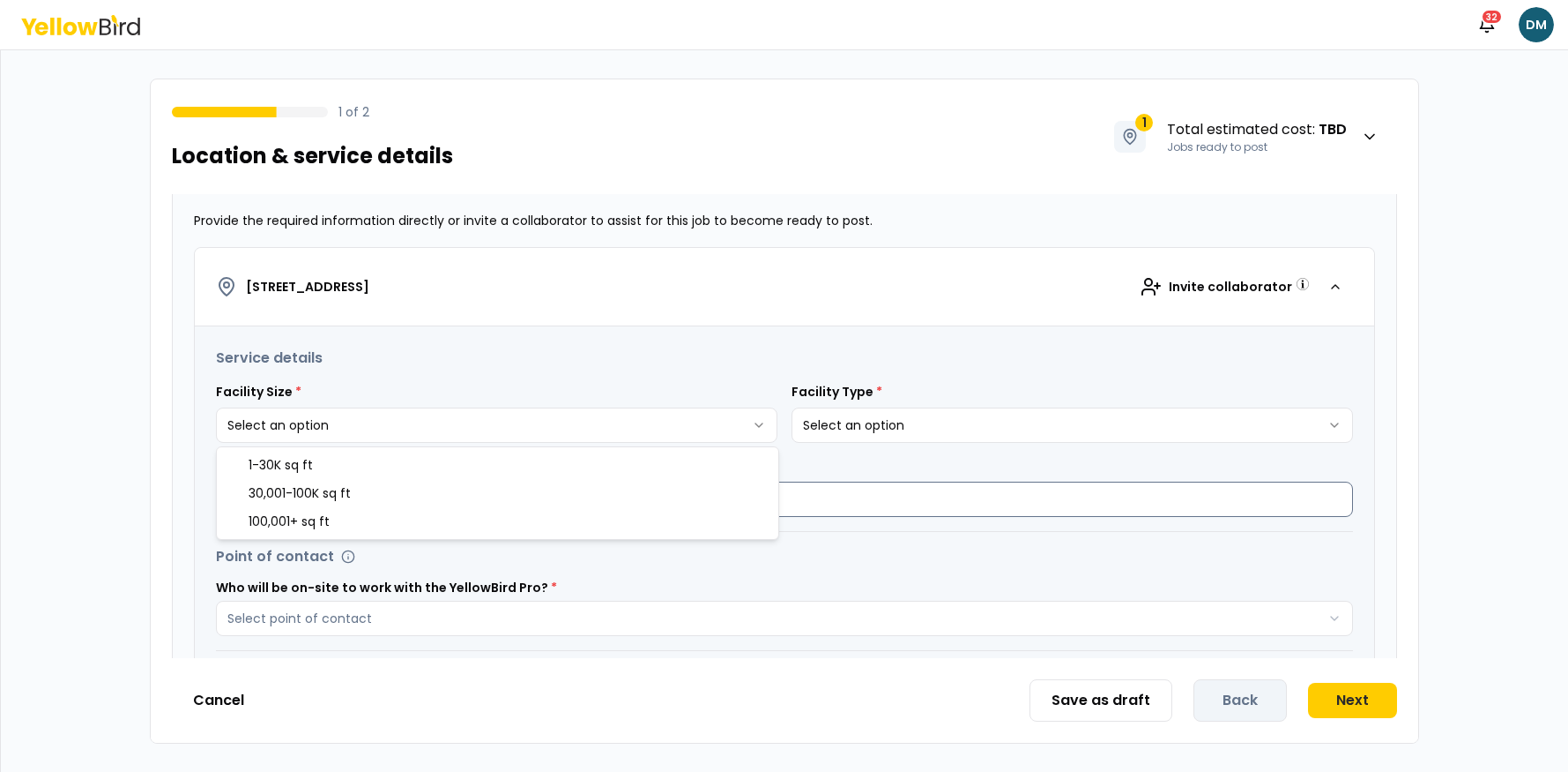
select select "*"
drag, startPoint x: 410, startPoint y: 507, endPoint x: 545, endPoint y: 492, distance: 135.8
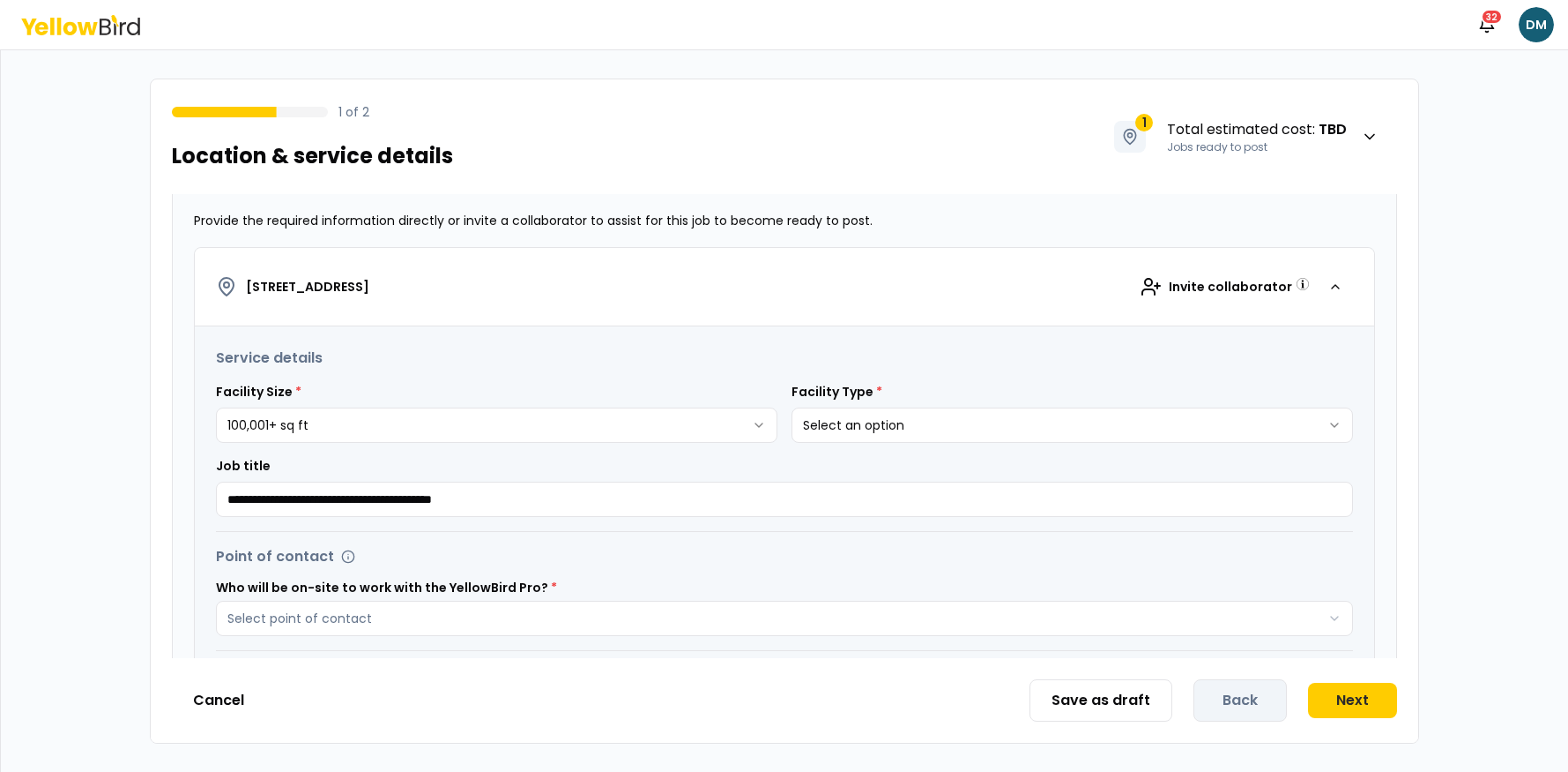
click at [969, 429] on html "**********" at bounding box center [784, 386] width 1568 height 772
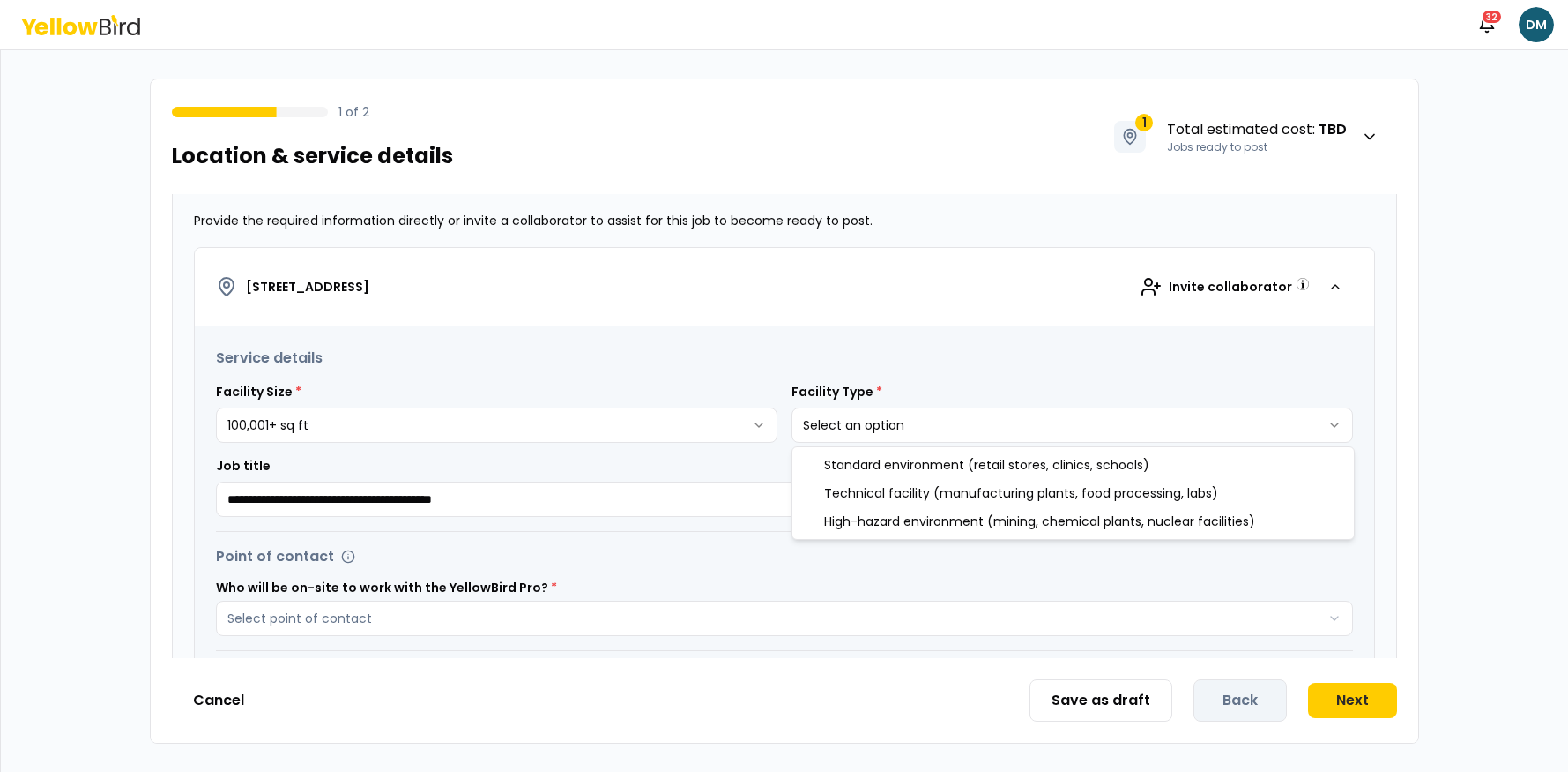
select select "*"
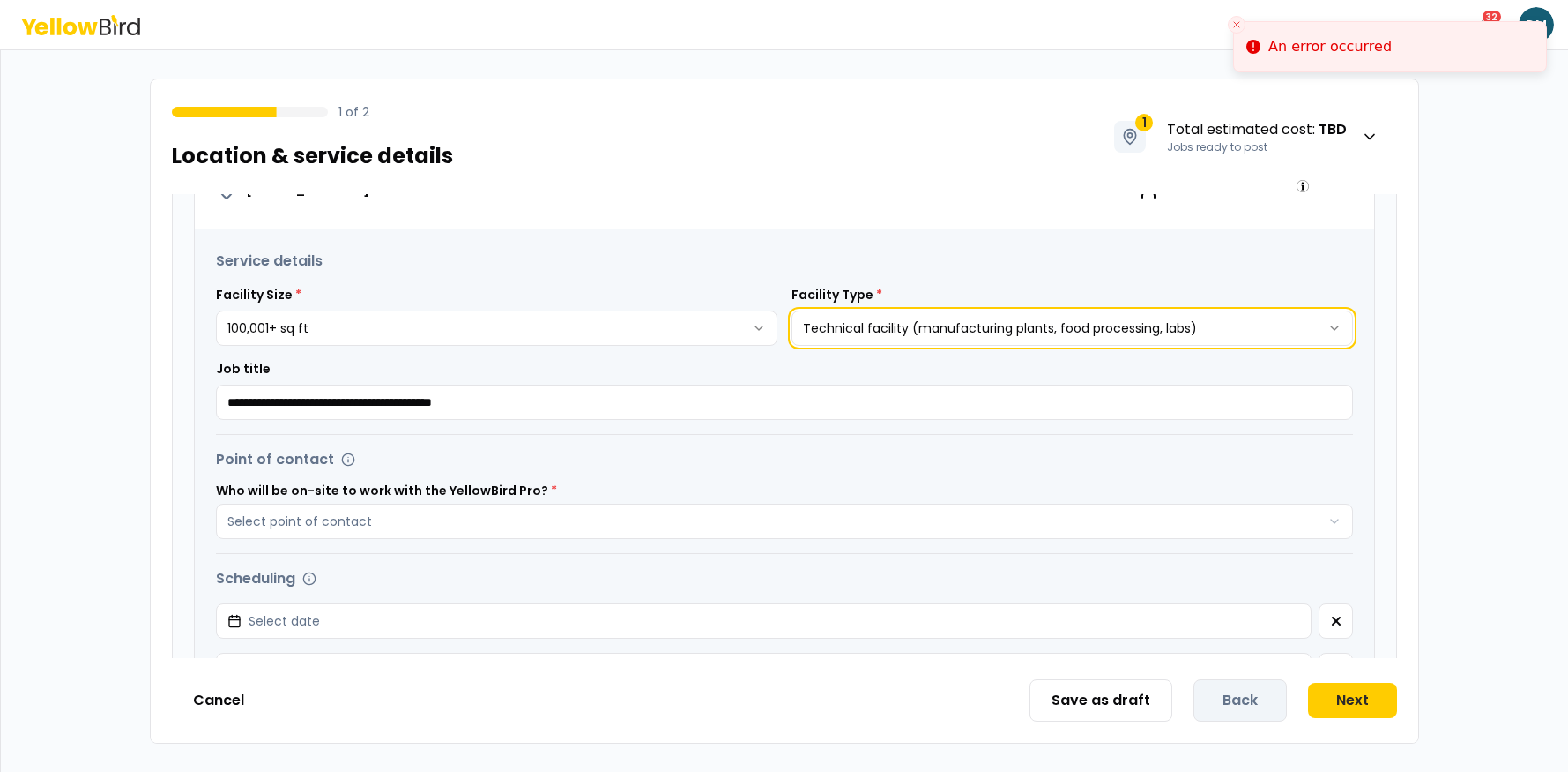
scroll to position [316, 0]
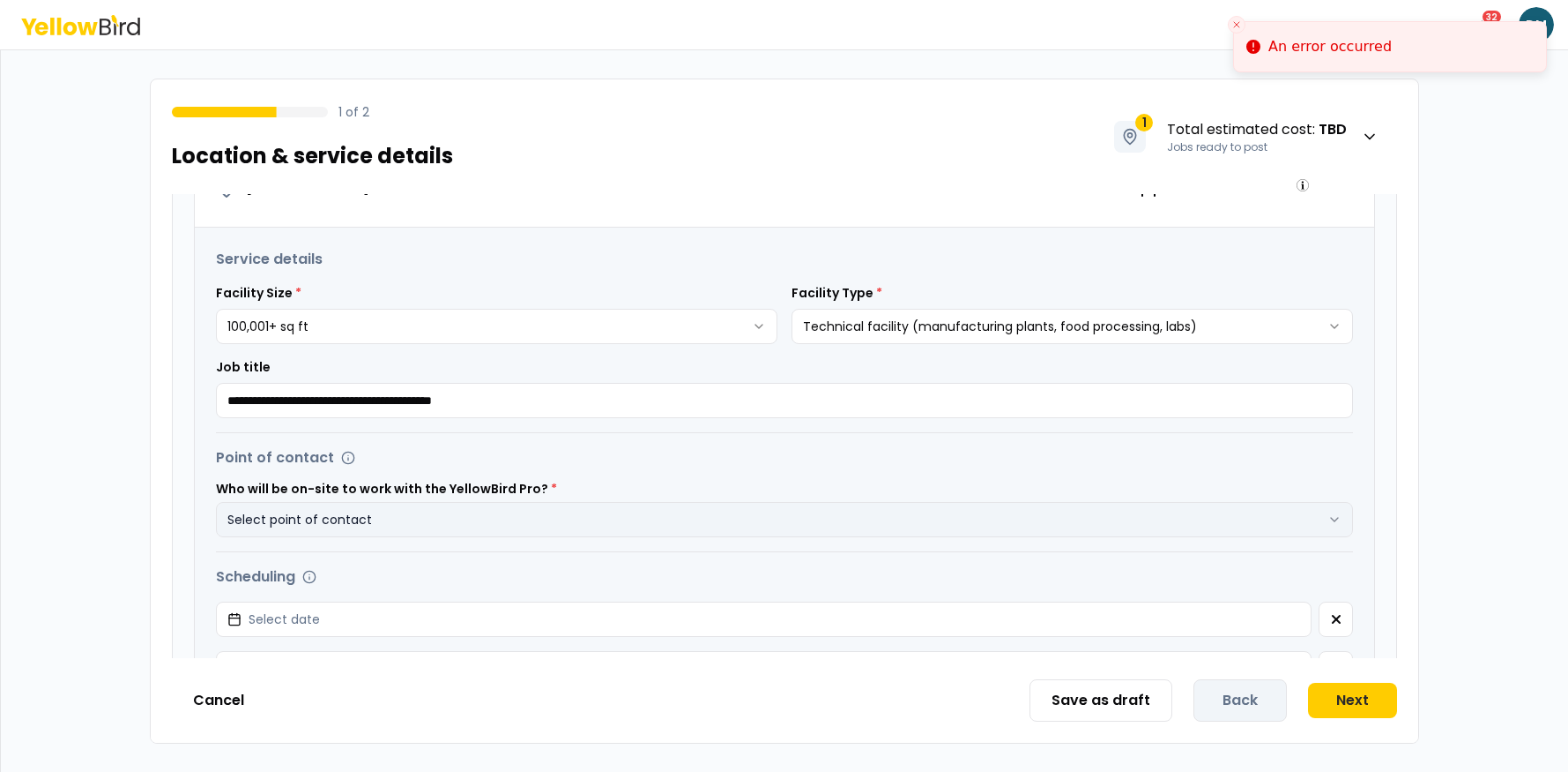
click at [468, 517] on button "Select point of contact" at bounding box center [784, 519] width 1138 height 35
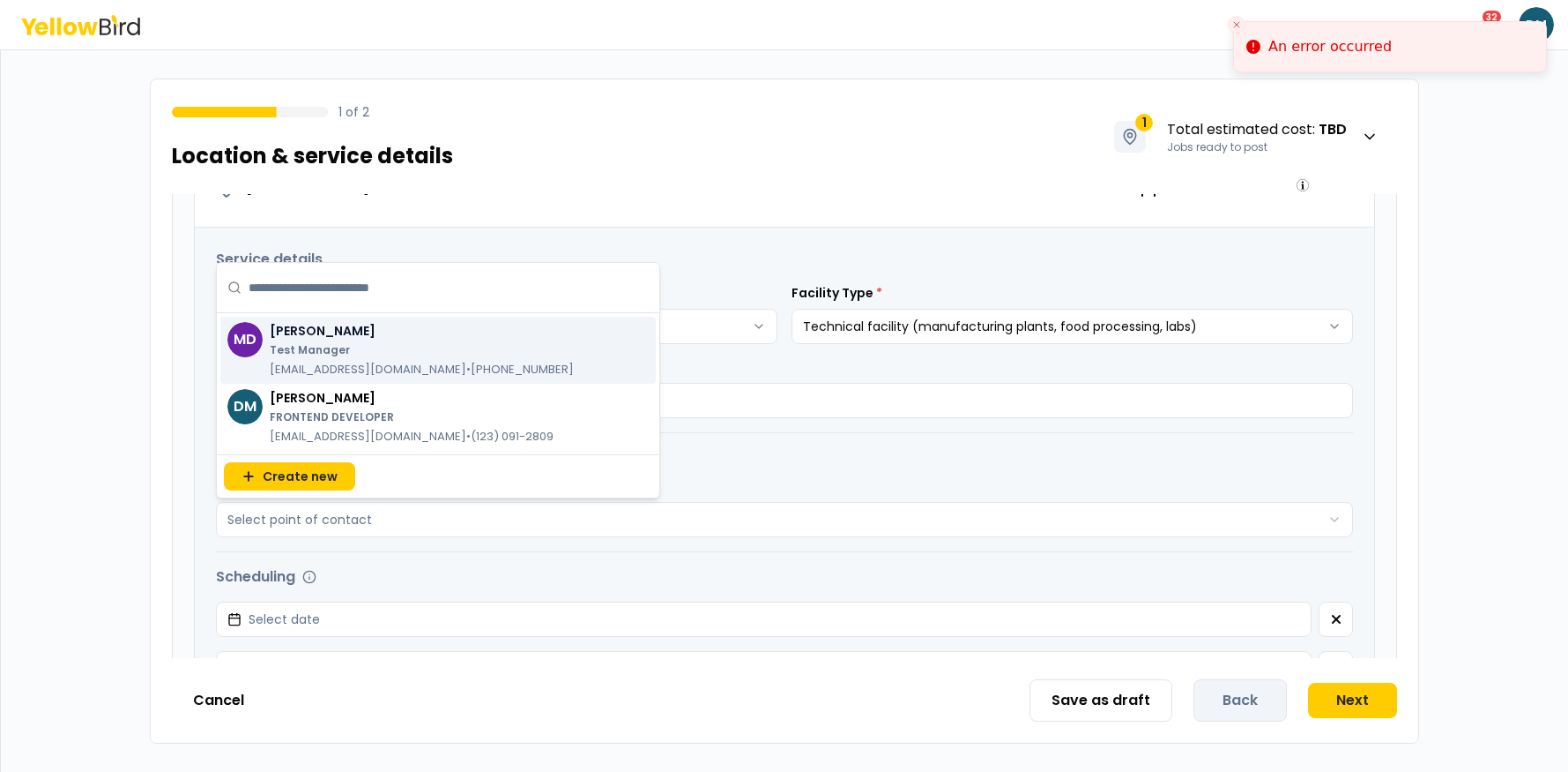
click at [380, 354] on p "Test Manager" at bounding box center [422, 350] width 304 height 14
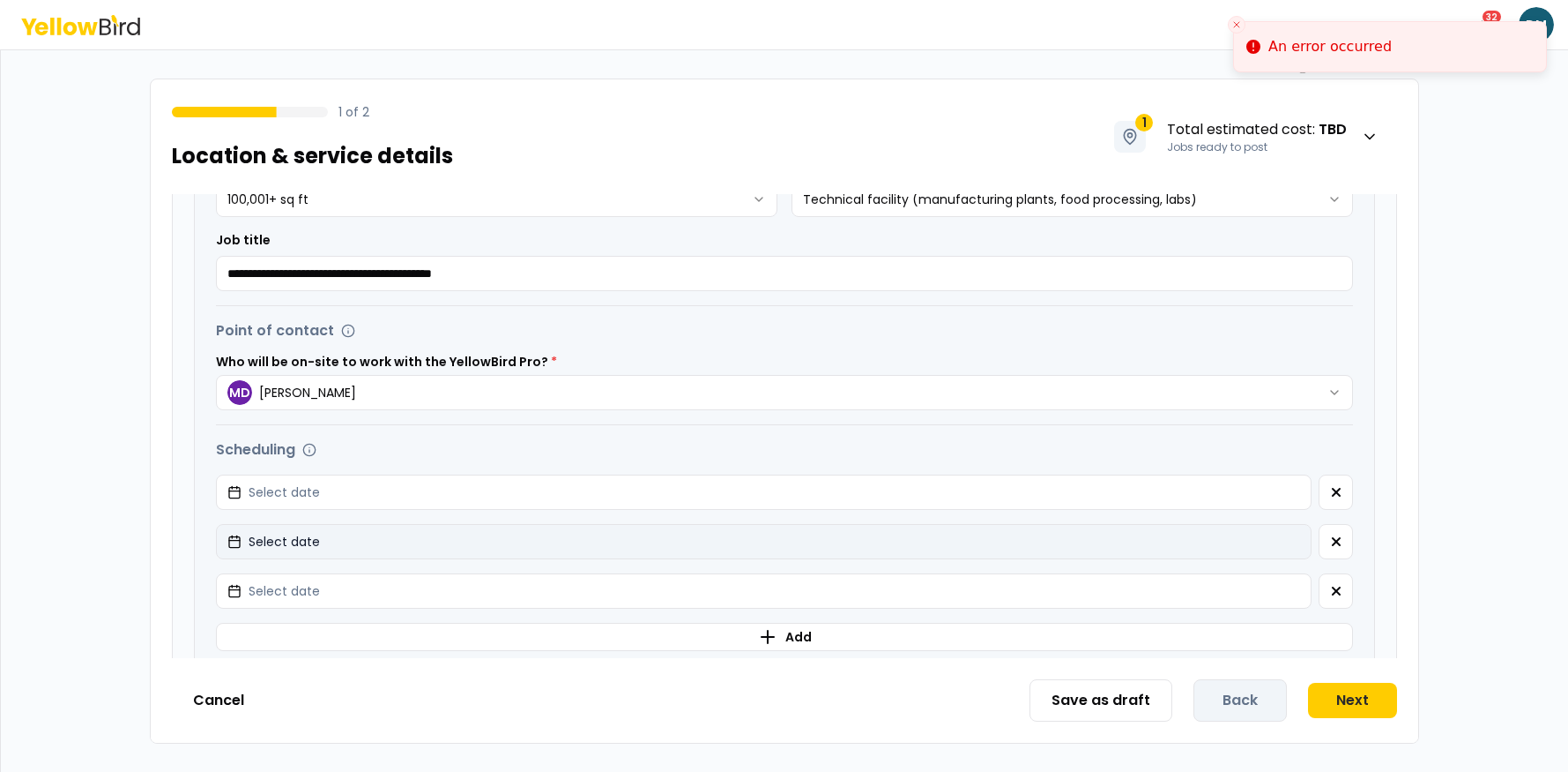
scroll to position [456, 0]
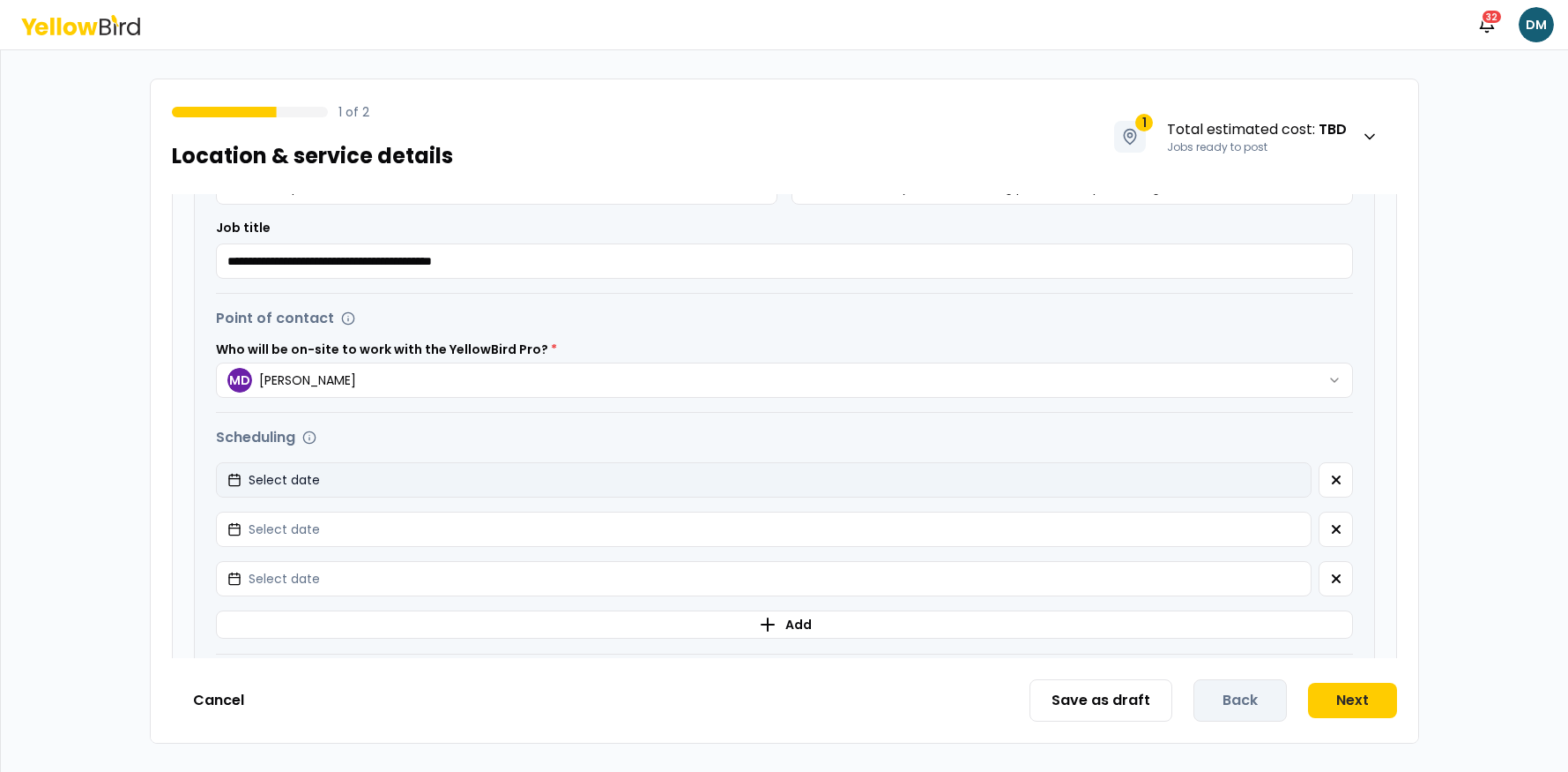
click at [1178, 475] on button "Select date" at bounding box center [763, 480] width 1096 height 35
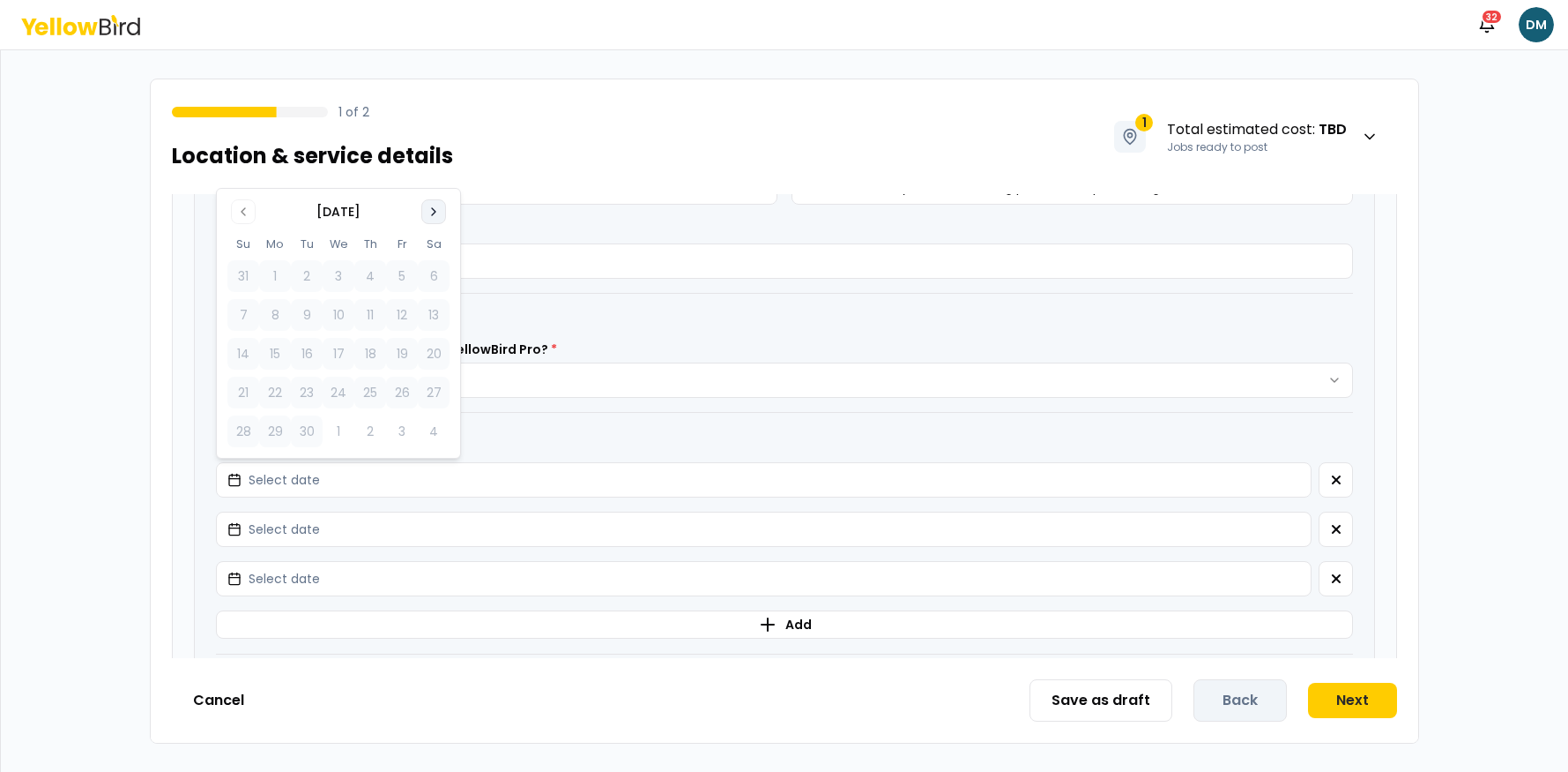
click at [442, 208] on button "Go to next month" at bounding box center [433, 211] width 25 height 25
click at [371, 271] on button "2" at bounding box center [370, 276] width 31 height 31
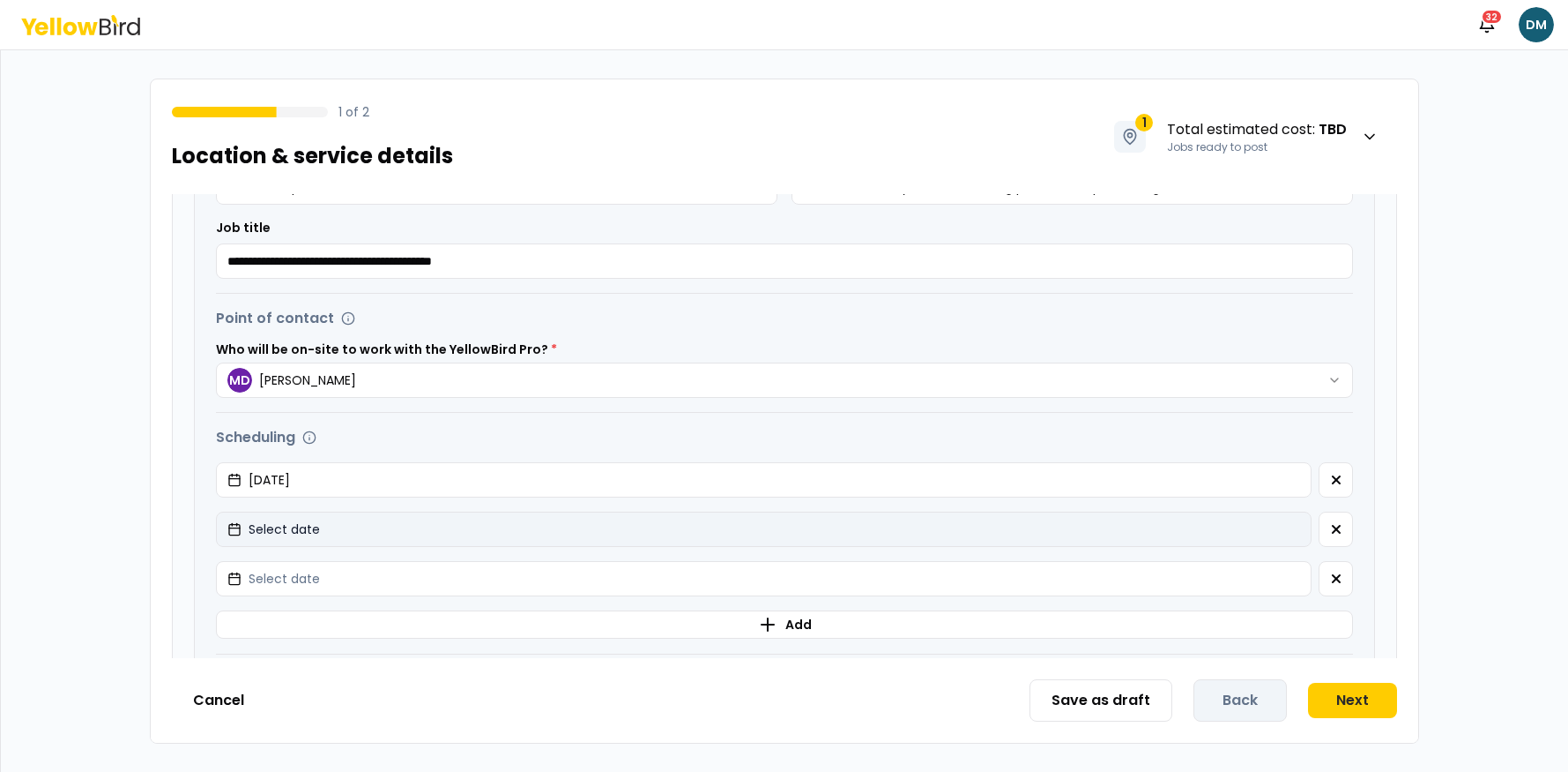
drag, startPoint x: 345, startPoint y: 521, endPoint x: 348, endPoint y: 512, distance: 9.5
click at [345, 521] on button "Select date" at bounding box center [763, 529] width 1096 height 35
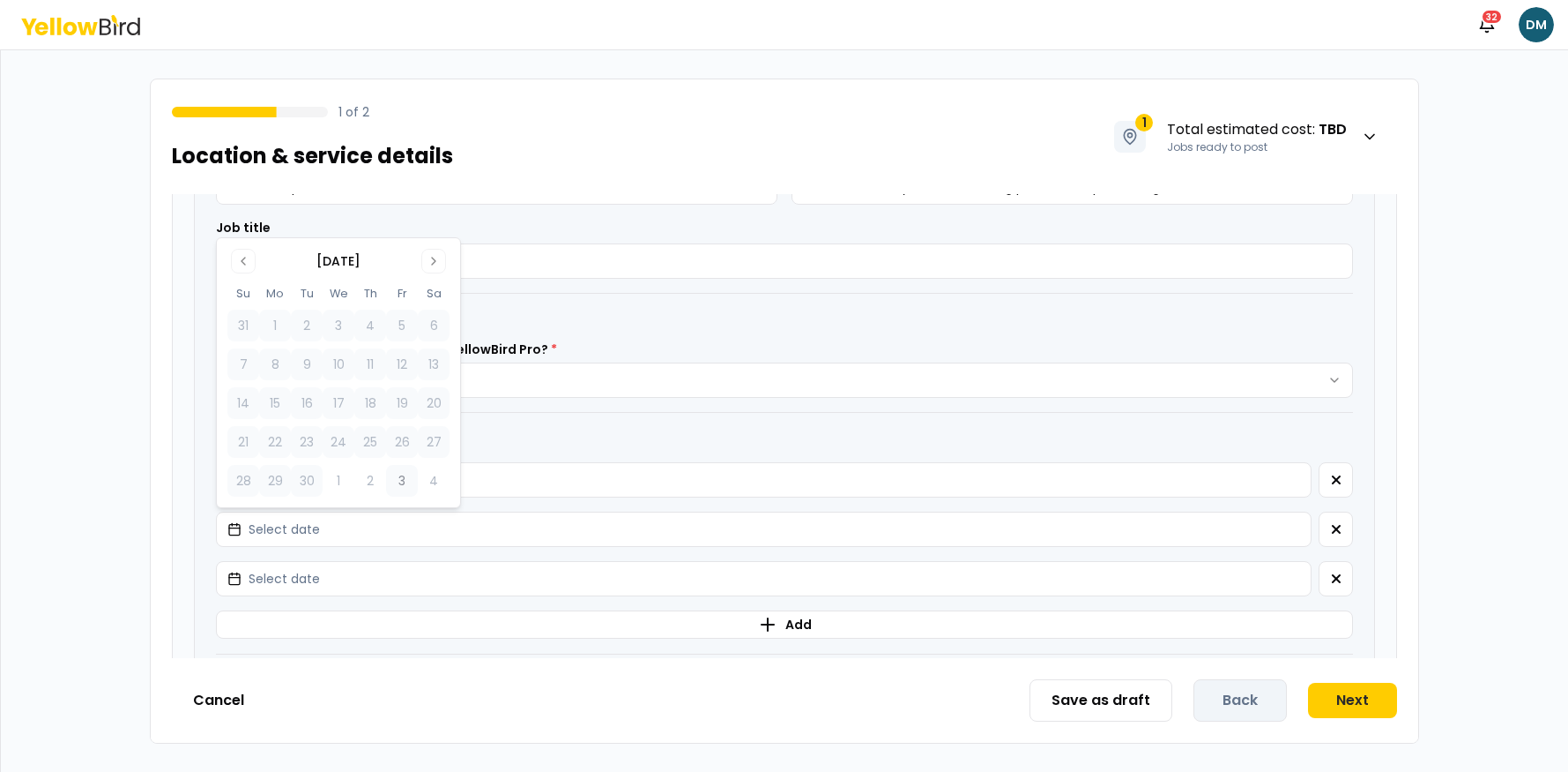
drag, startPoint x: 440, startPoint y: 256, endPoint x: 411, endPoint y: 316, distance: 66.6
click at [440, 257] on icon "Go to next month" at bounding box center [433, 260] width 14 height 14
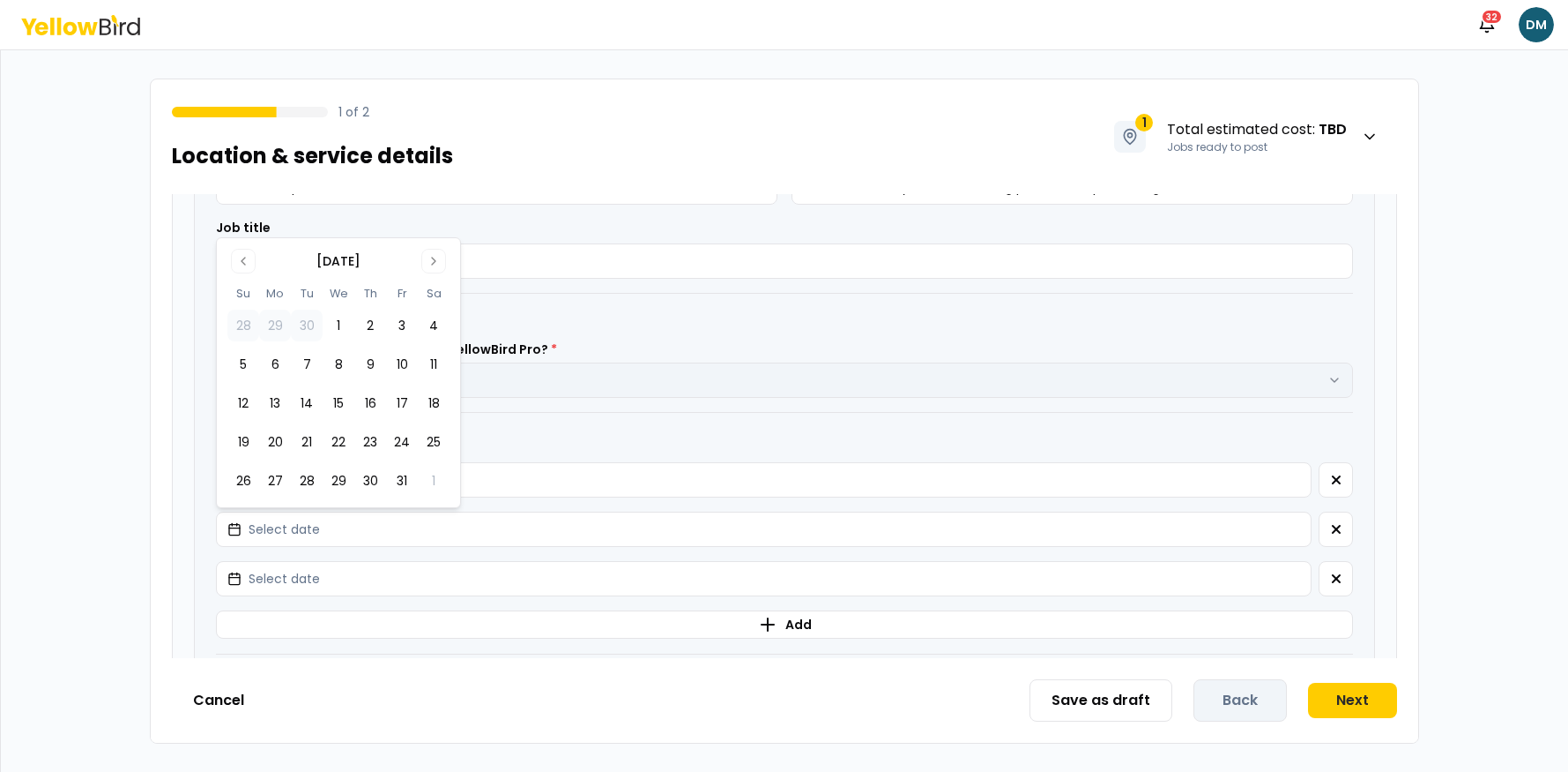
click at [374, 360] on button "9" at bounding box center [370, 364] width 31 height 31
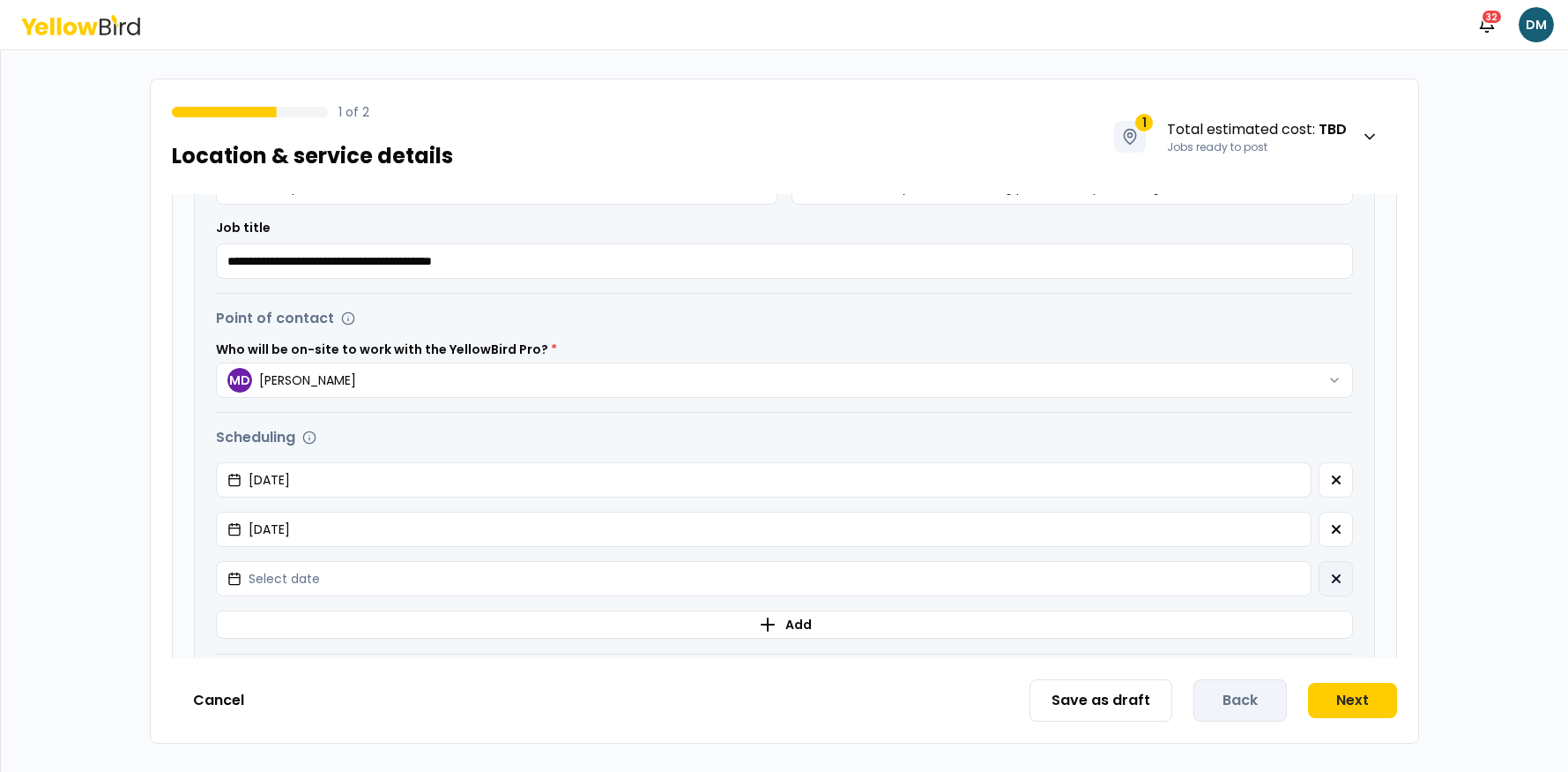
click at [1330, 576] on icon "button" at bounding box center [1336, 578] width 14 height 14
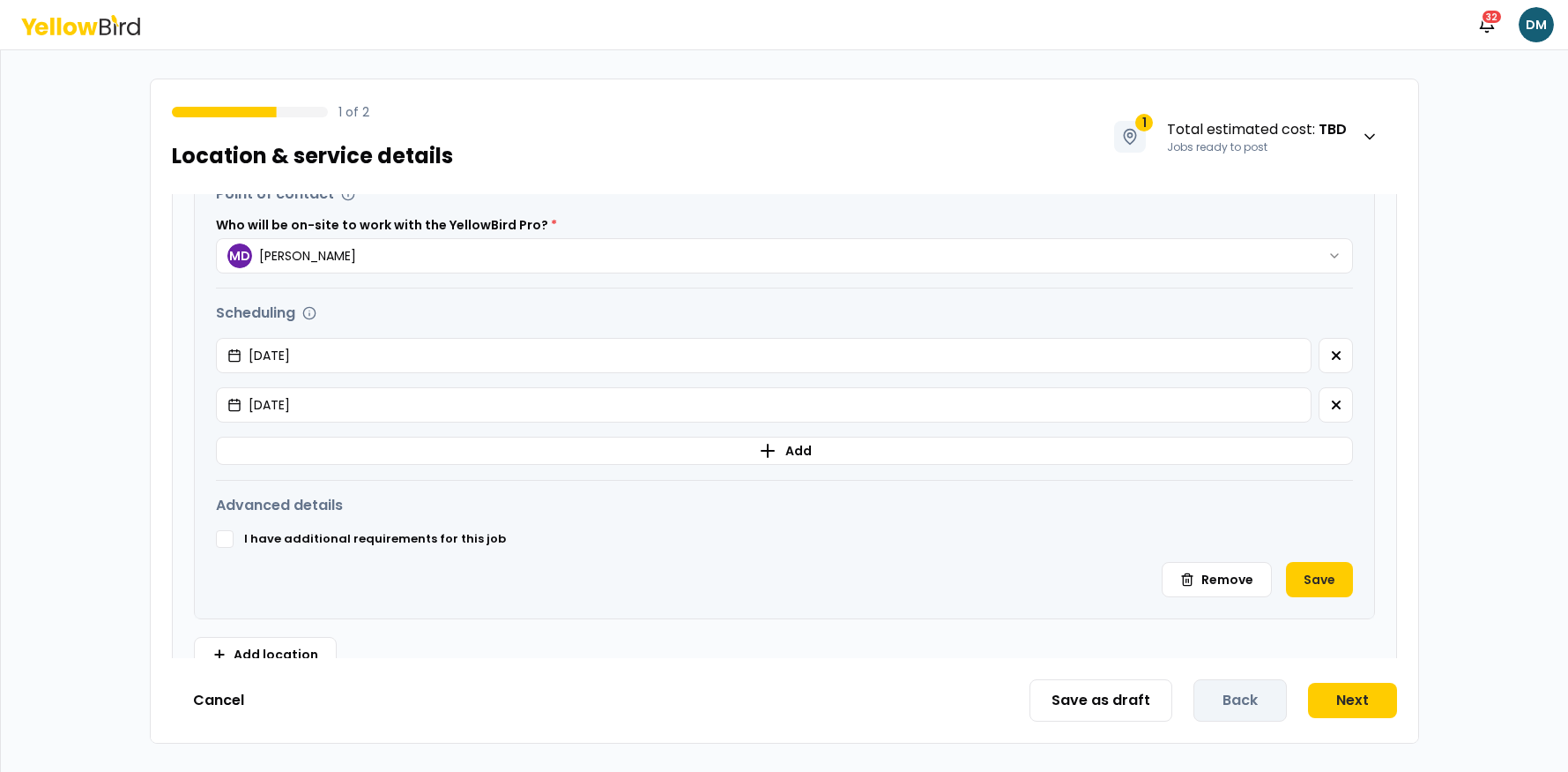
scroll to position [649, 0]
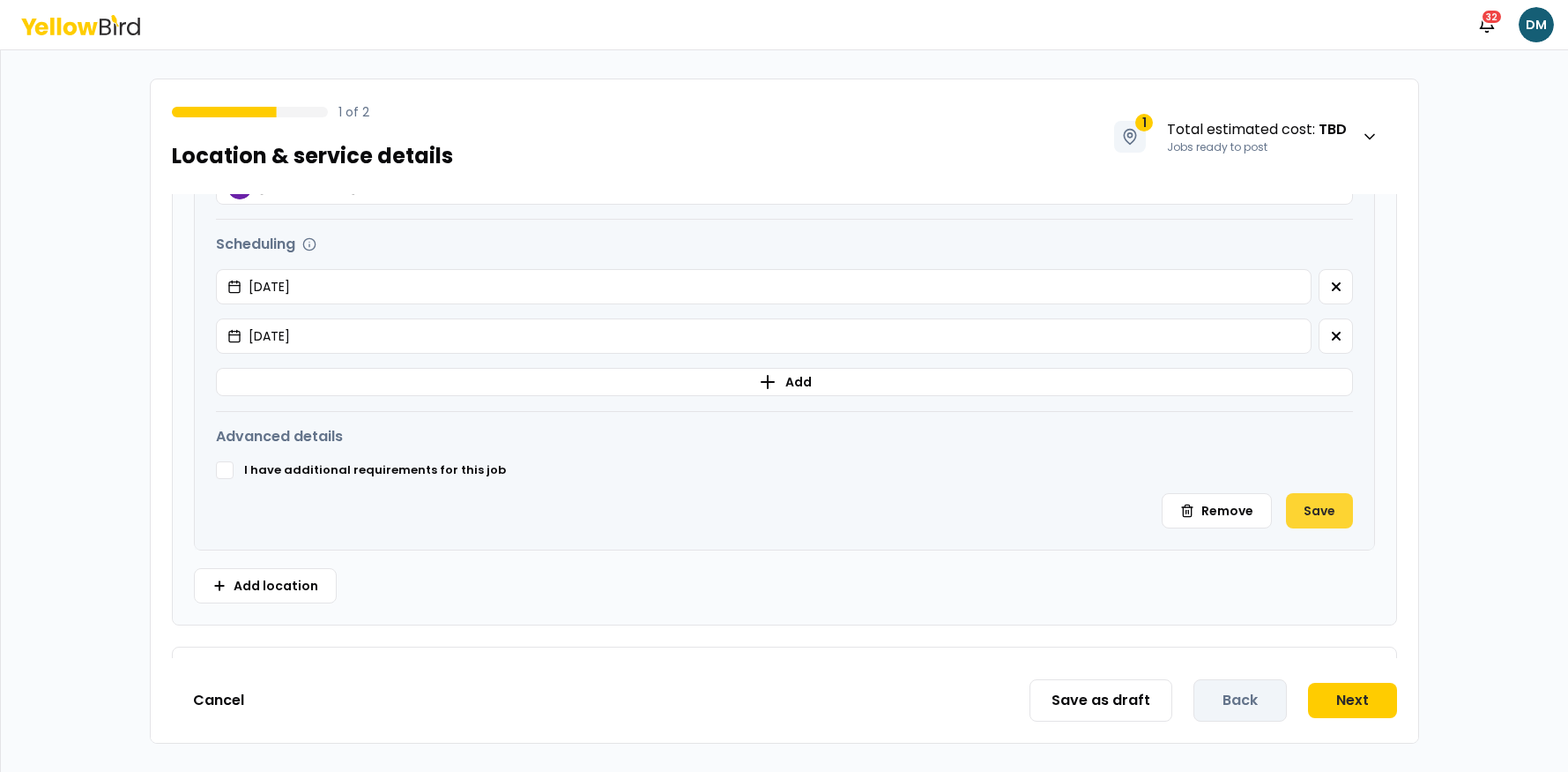
click at [1338, 506] on button "Save" at bounding box center [1319, 511] width 67 height 35
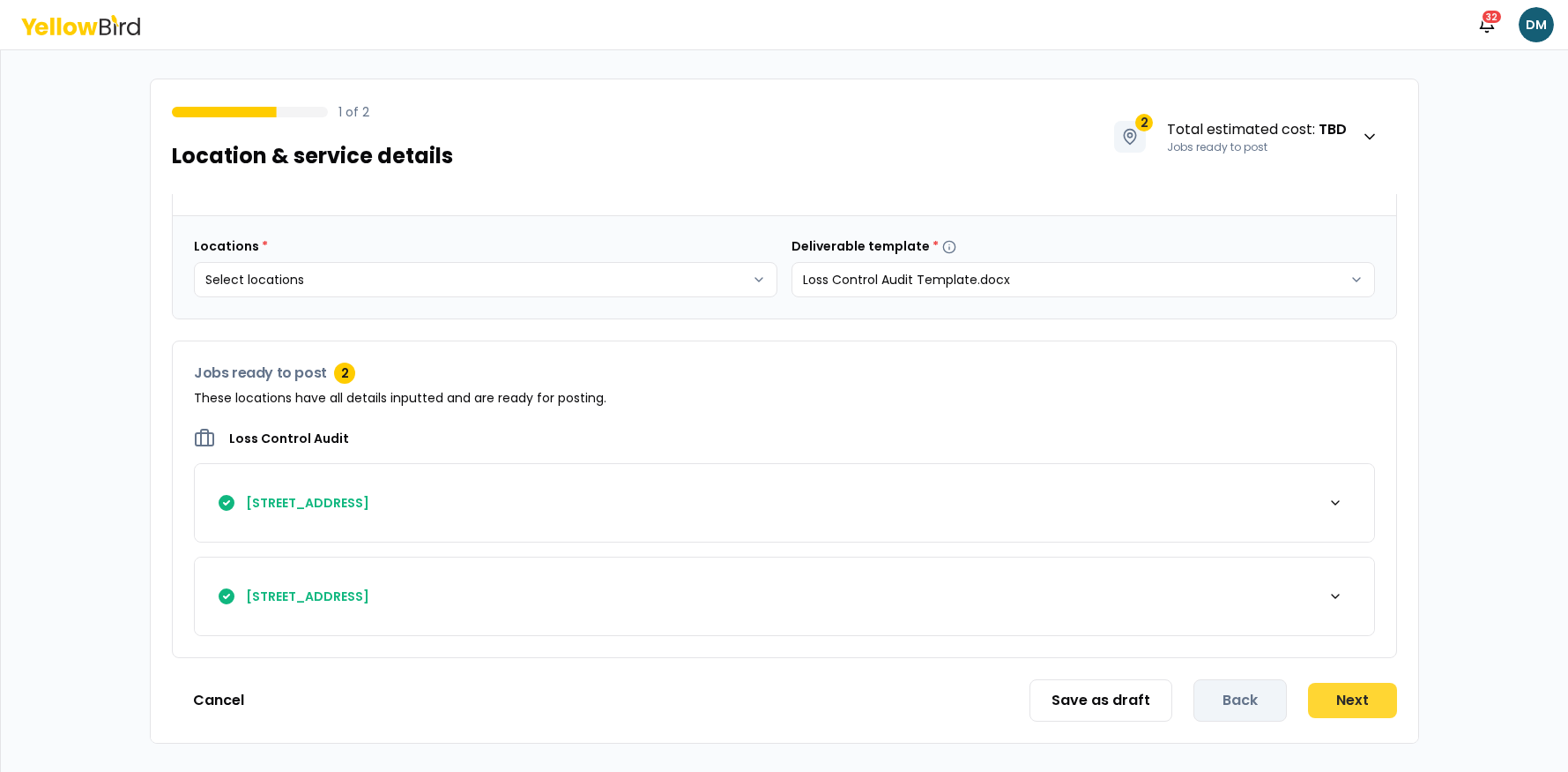
click at [1357, 692] on button "Next" at bounding box center [1352, 700] width 89 height 35
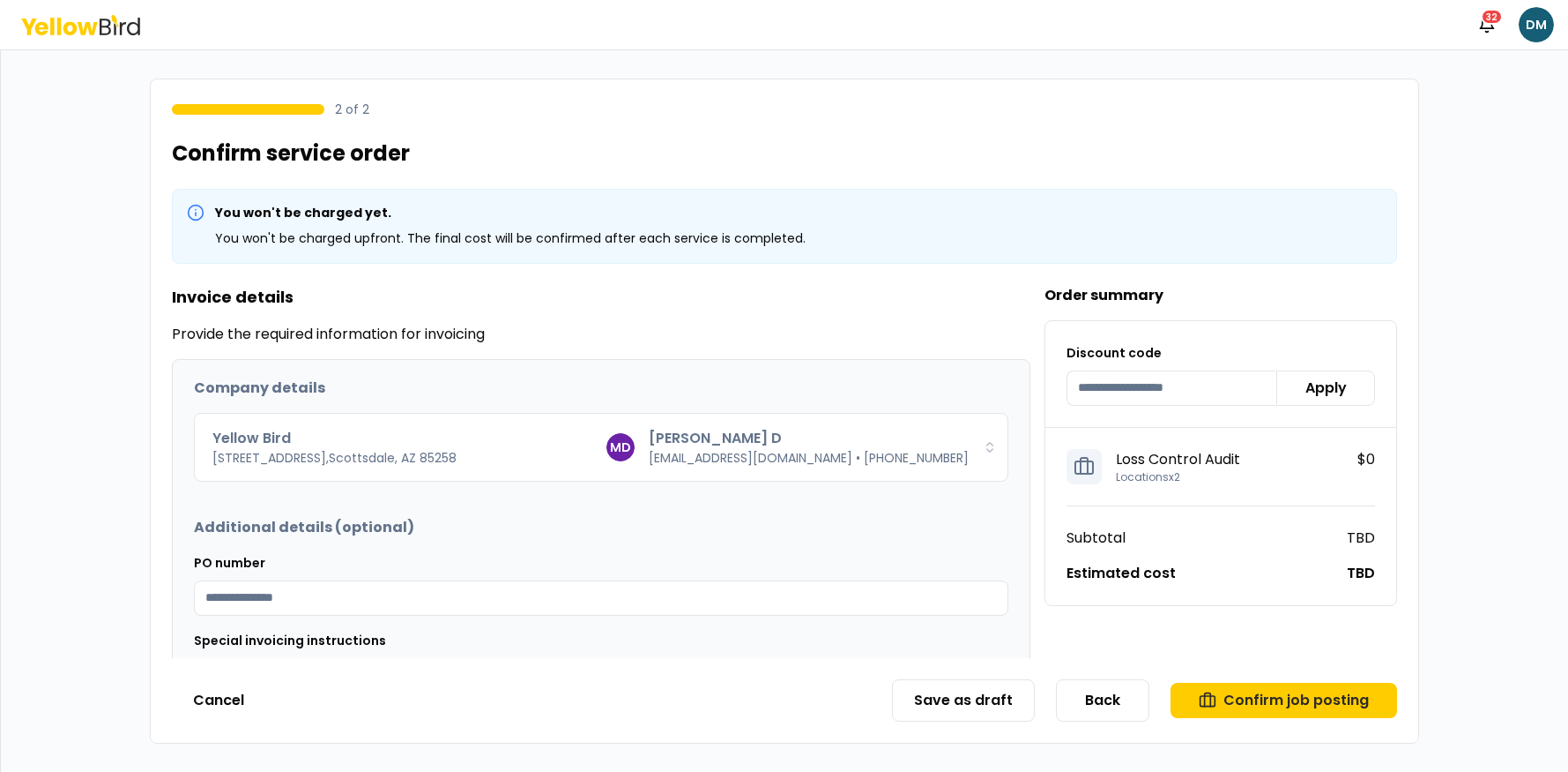
scroll to position [126, 0]
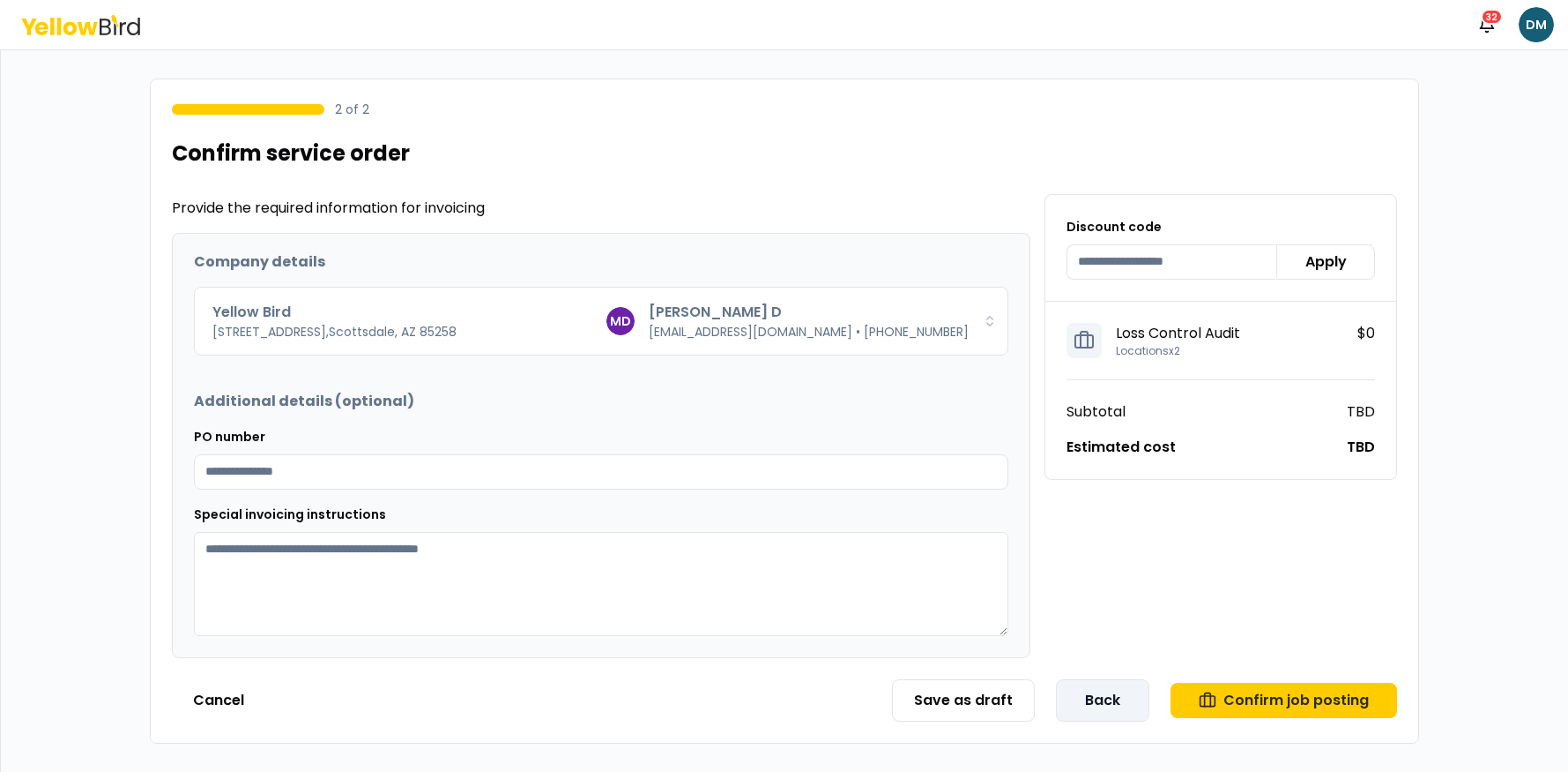
click at [1120, 707] on button "Back" at bounding box center [1102, 700] width 93 height 42
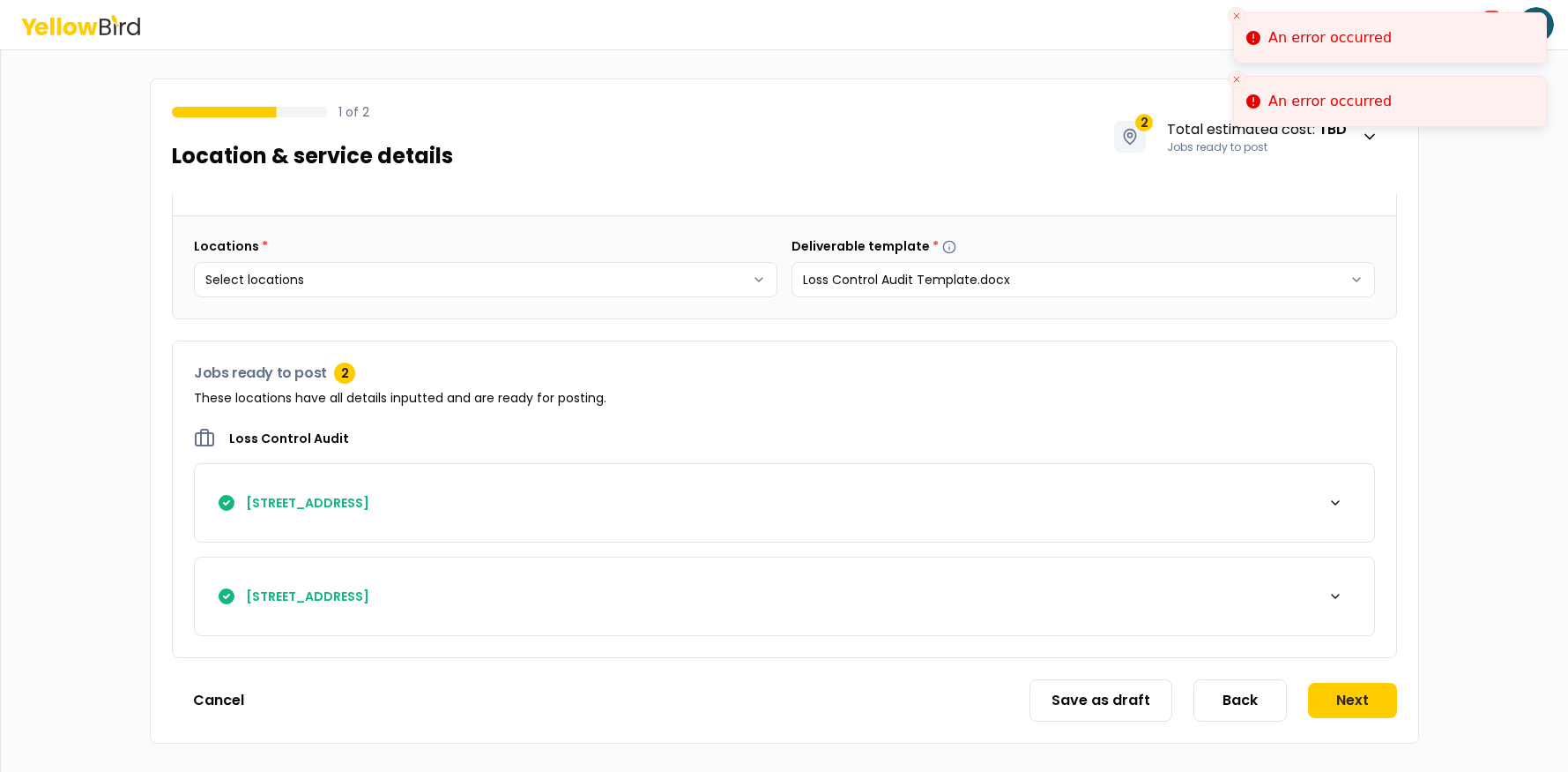
click at [1285, 43] on div "An error occurred" at bounding box center [1330, 38] width 124 height 21
drag, startPoint x: 1300, startPoint y: 95, endPoint x: 1237, endPoint y: 103, distance: 63.5
click at [1299, 95] on div "An error occurred" at bounding box center [1330, 101] width 124 height 21
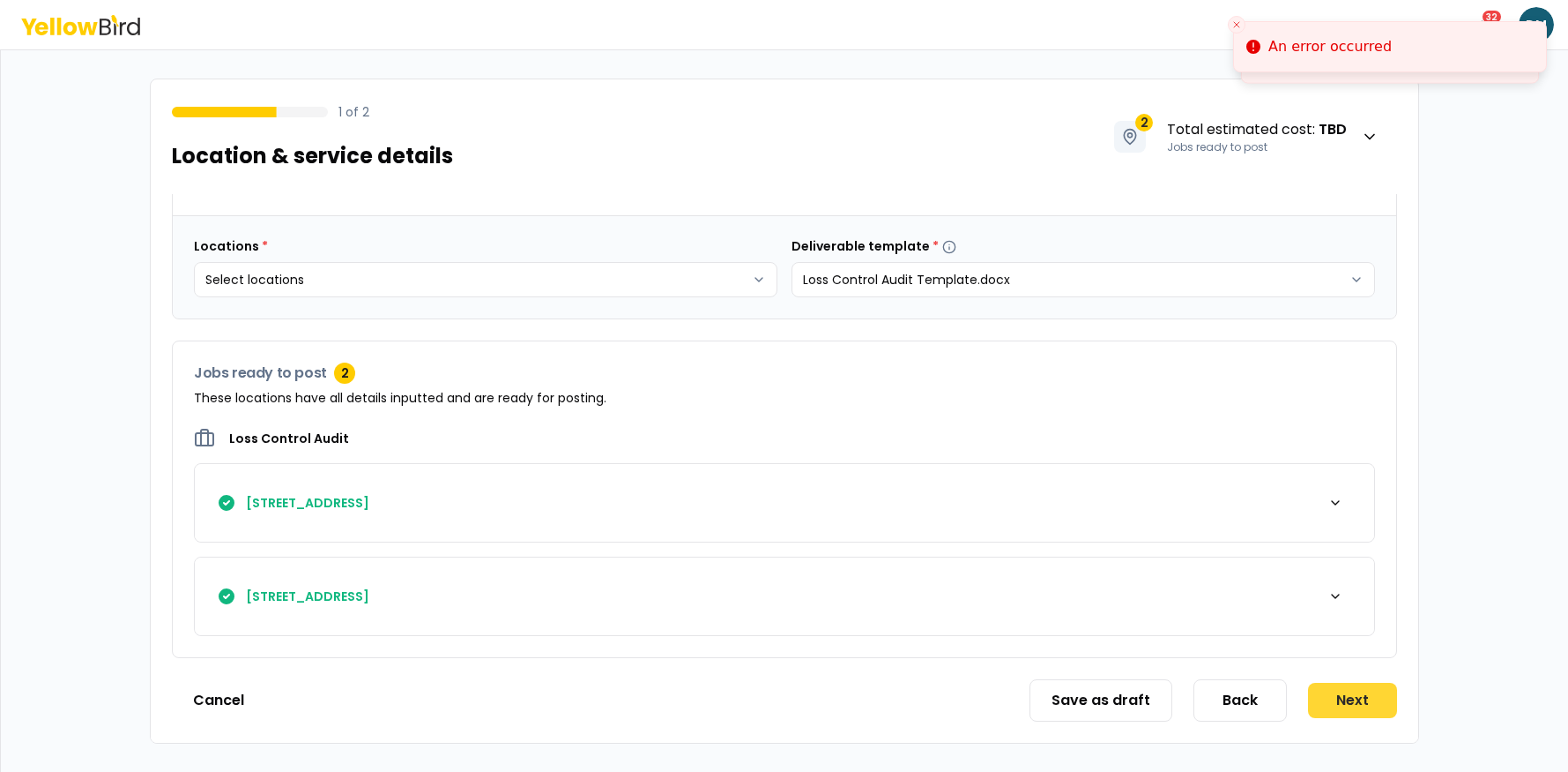
click at [1357, 687] on button "Next" at bounding box center [1352, 700] width 89 height 35
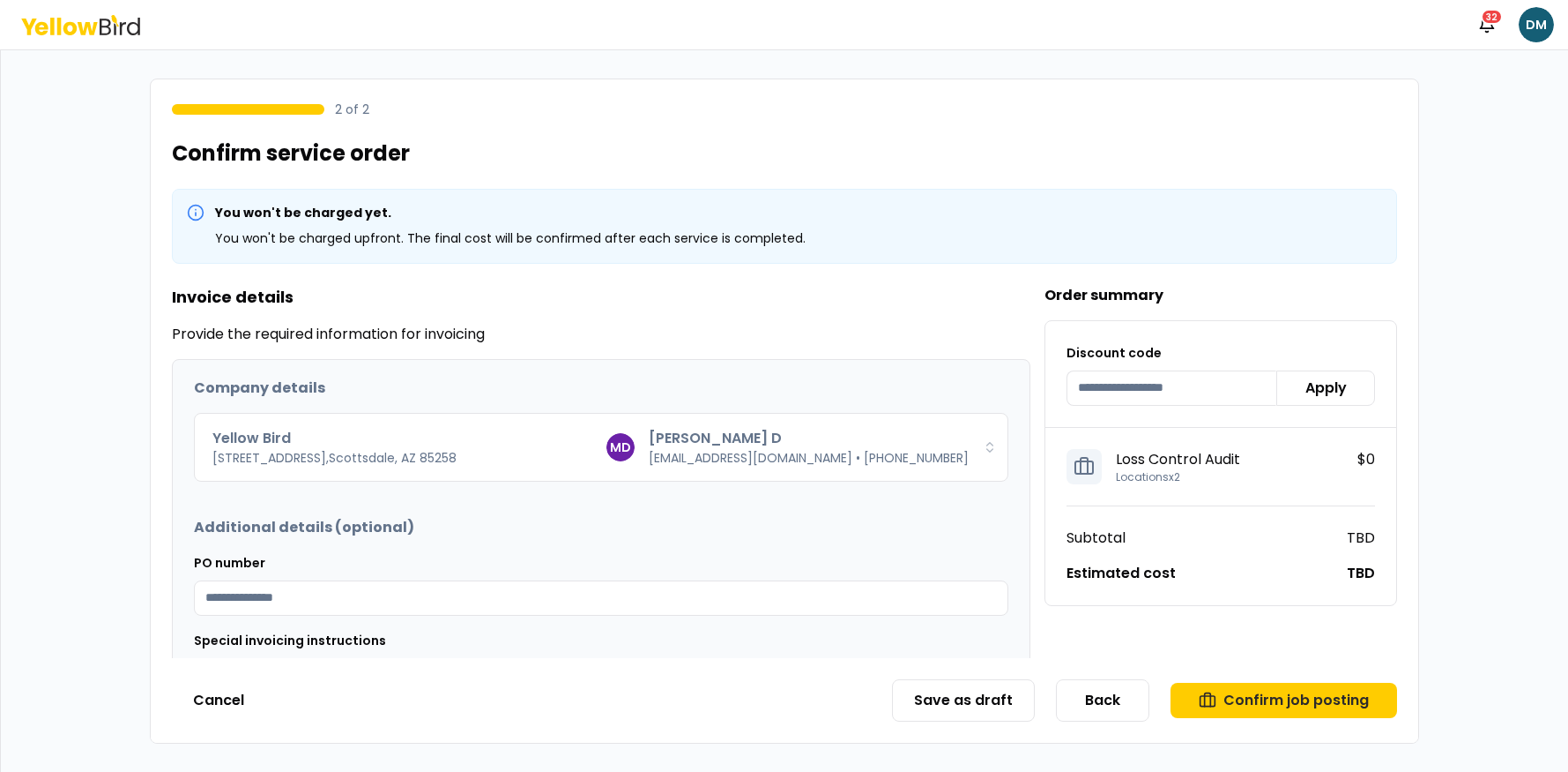
click at [558, 252] on div "You won't be charged yet. You won't be charged upfront. The final cost will be …" at bounding box center [784, 226] width 1225 height 75
drag, startPoint x: 658, startPoint y: 233, endPoint x: 762, endPoint y: 232, distance: 104.0
click at [762, 232] on p "You won't be charged upfront. The final cost will be confirmed after each servi…" at bounding box center [510, 239] width 591 height 20
click at [819, 244] on div "You won't be charged yet. You won't be charged upfront. The final cost will be …" at bounding box center [784, 226] width 1225 height 75
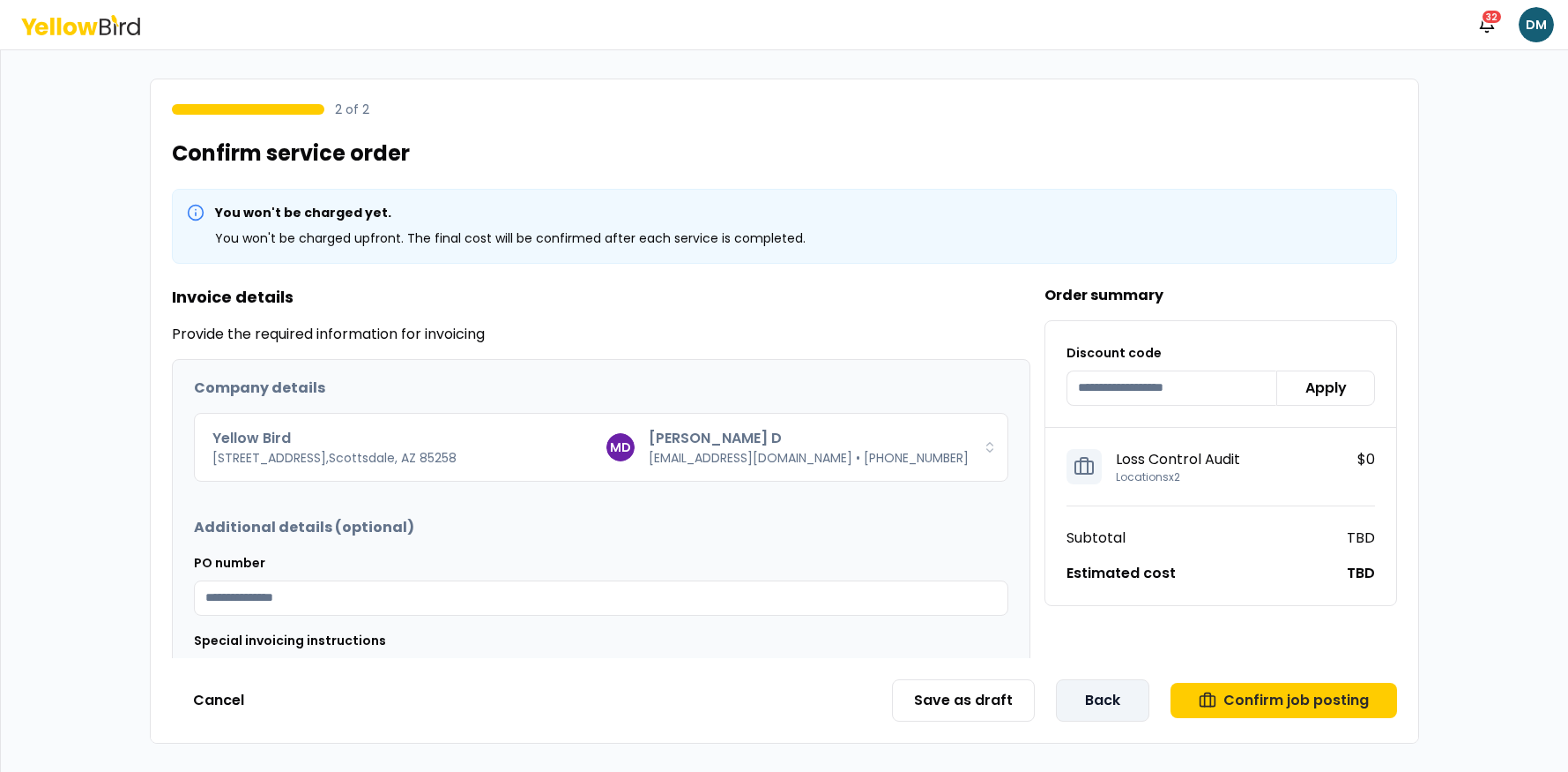
click at [1091, 689] on button "Back" at bounding box center [1102, 700] width 93 height 42
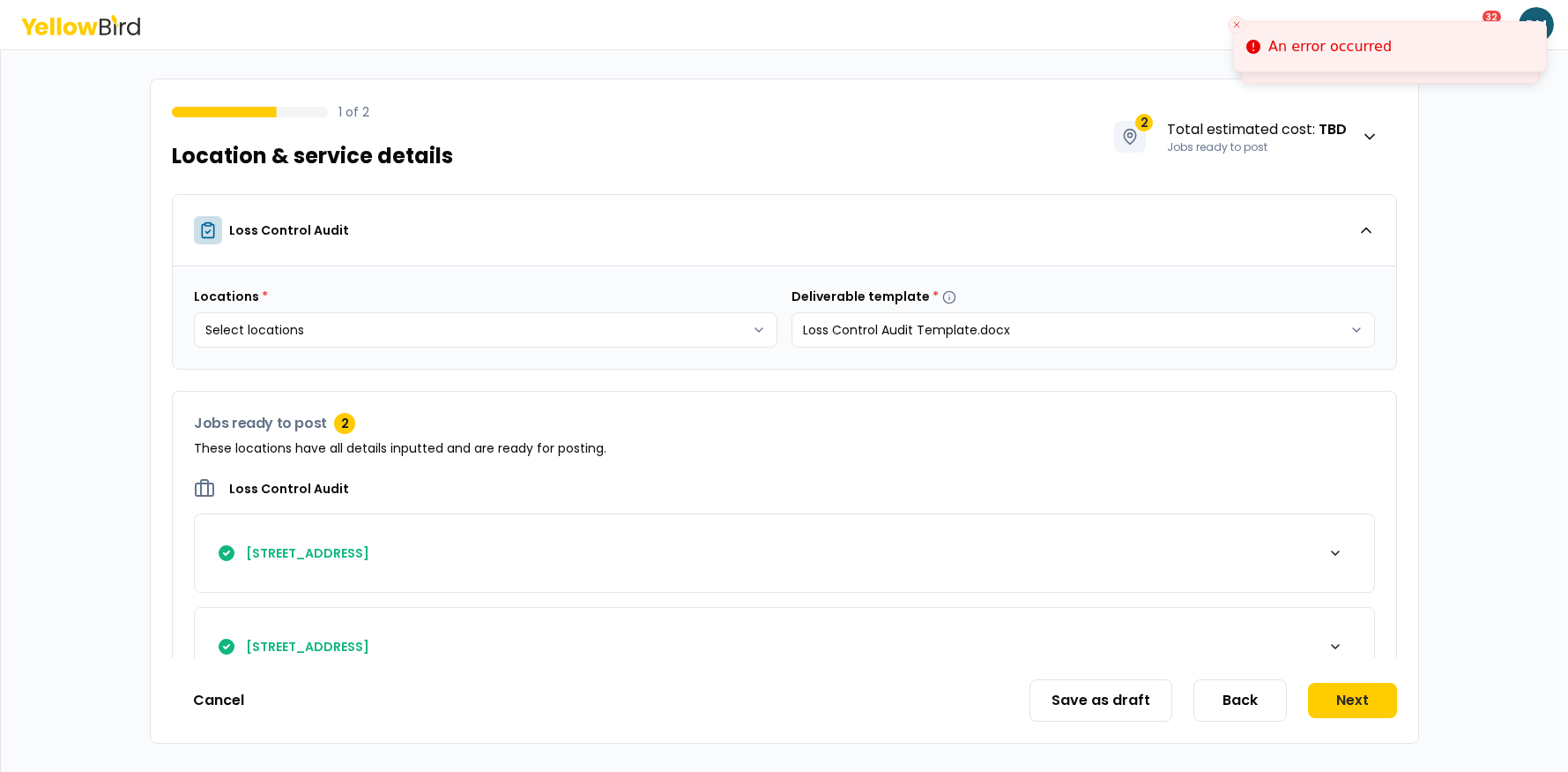
click at [1281, 532] on button "[STREET_ADDRESS]" at bounding box center [784, 553] width 1180 height 77
click at [1310, 548] on div "[STREET_ADDRESS]" at bounding box center [784, 553] width 1138 height 35
click at [1326, 550] on div "button" at bounding box center [1336, 553] width 35 height 35
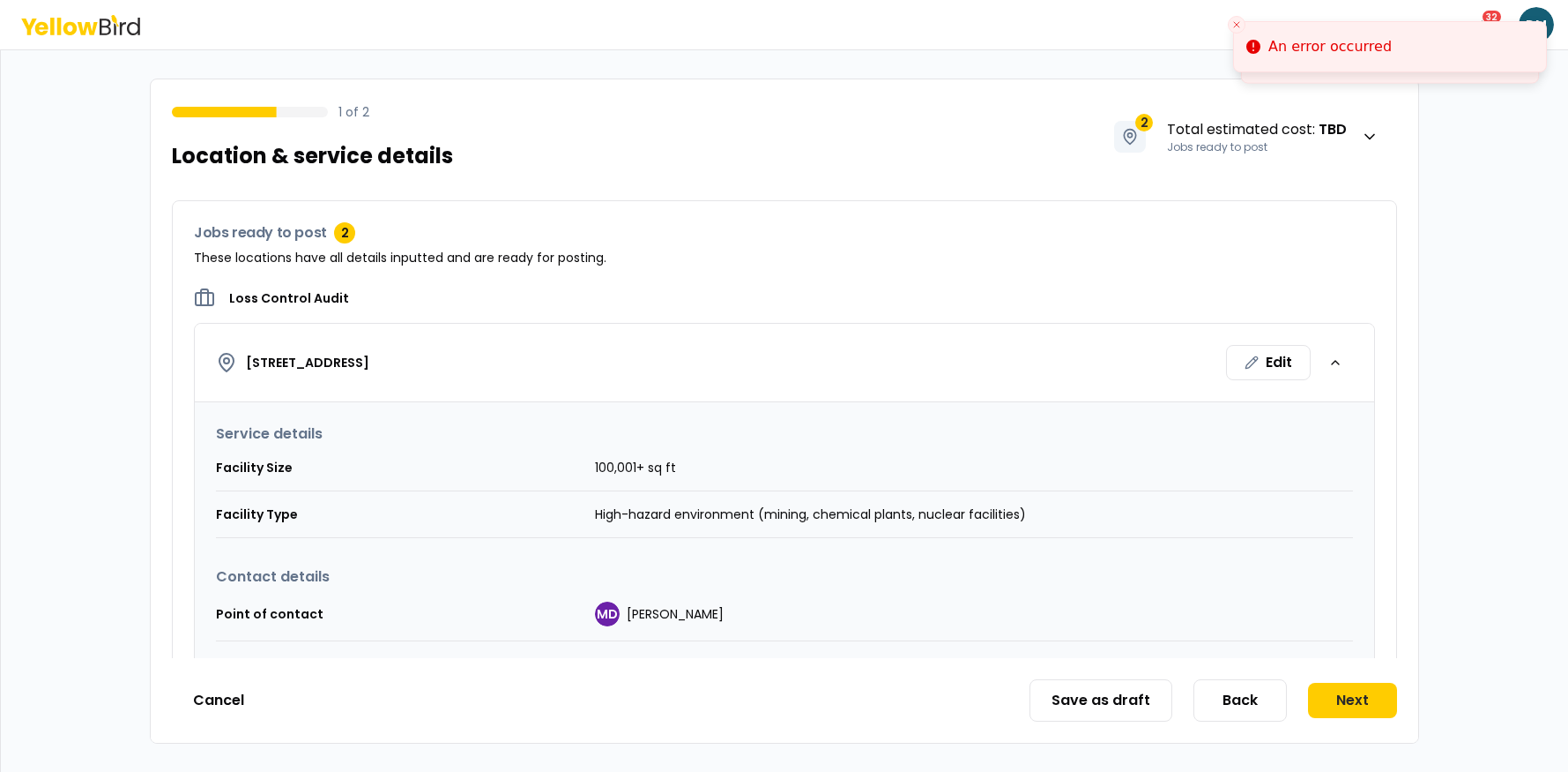
scroll to position [410, 0]
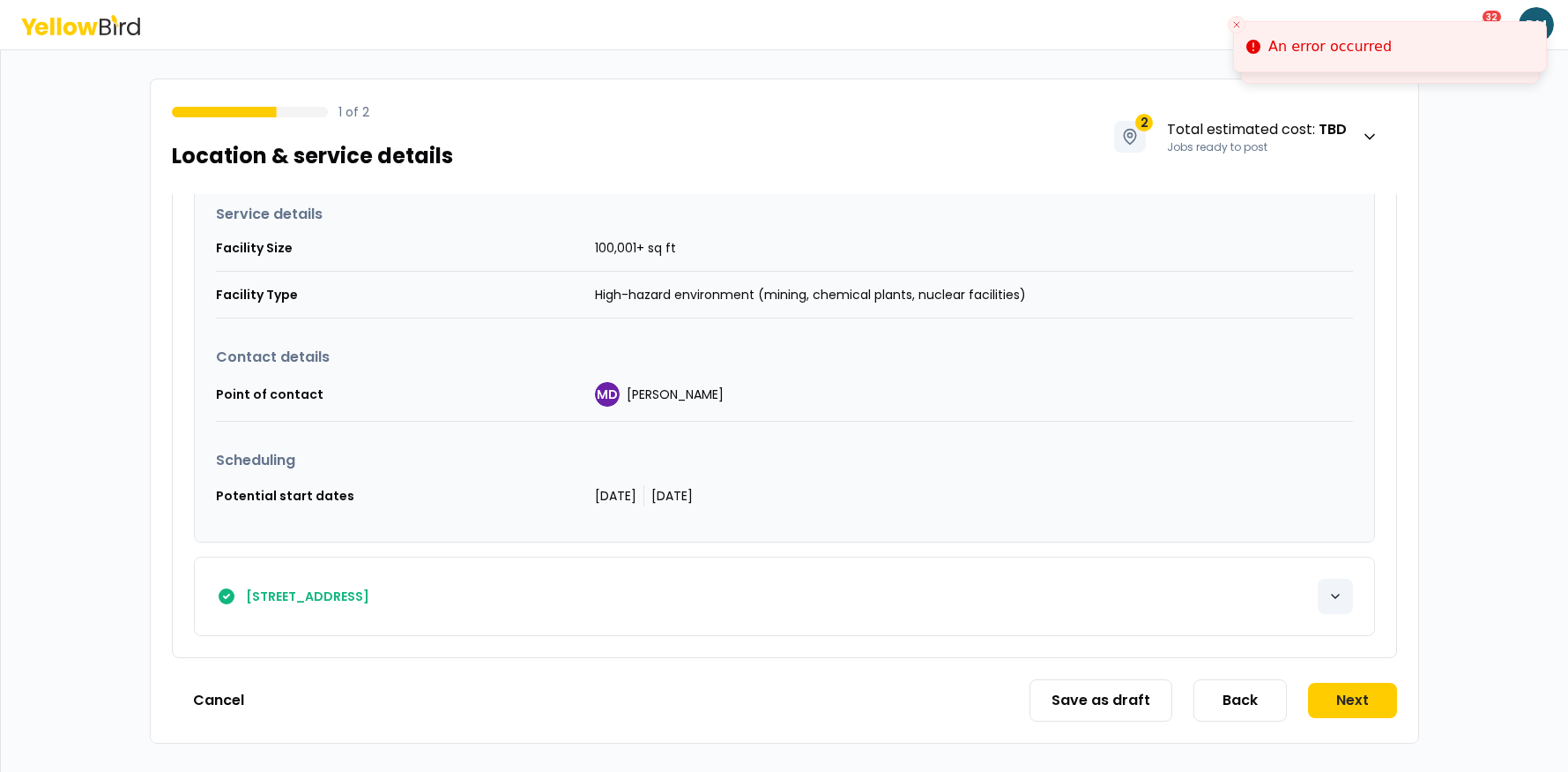
click at [1321, 584] on div "button" at bounding box center [1336, 596] width 35 height 35
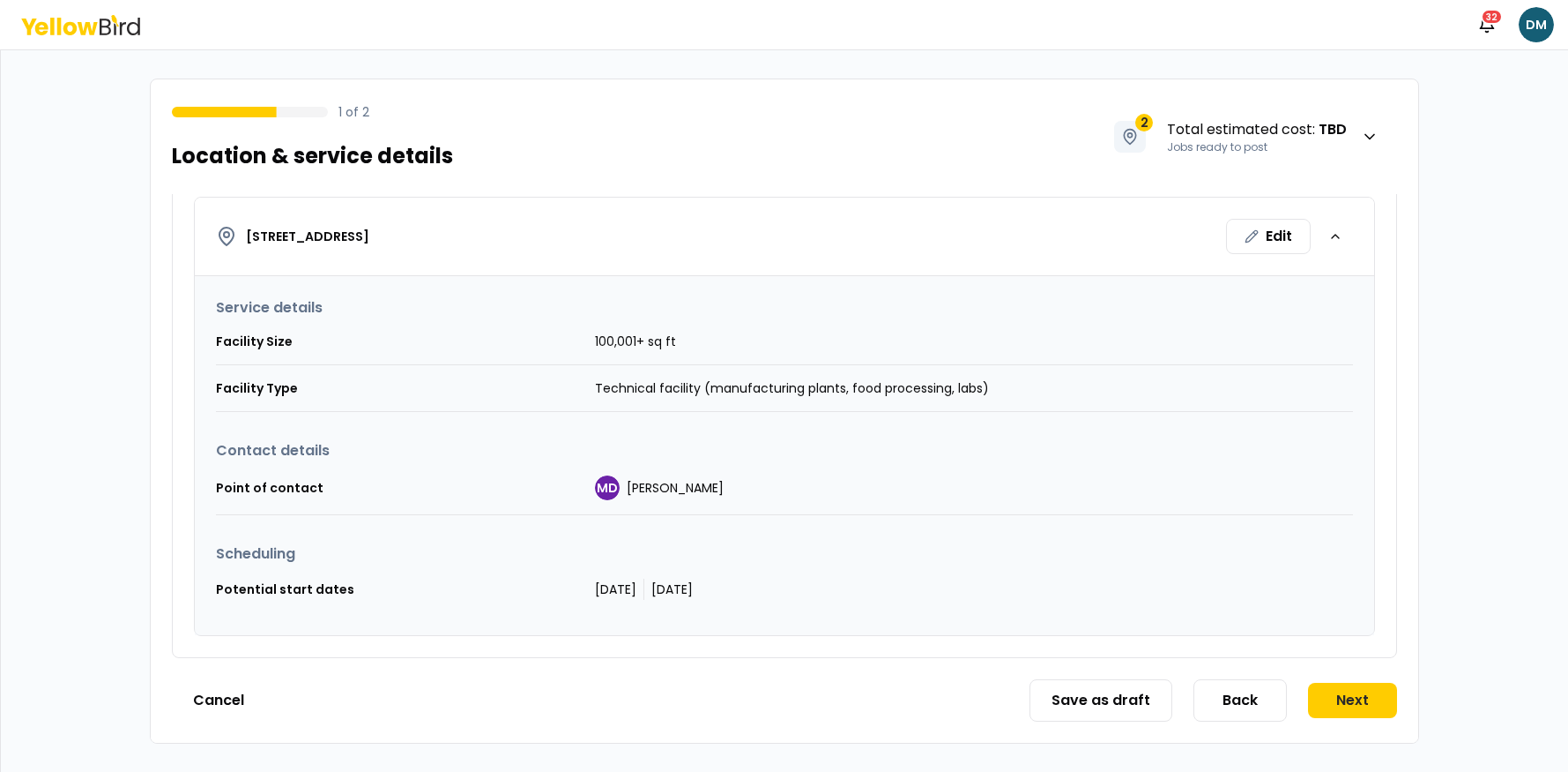
scroll to position [765, 0]
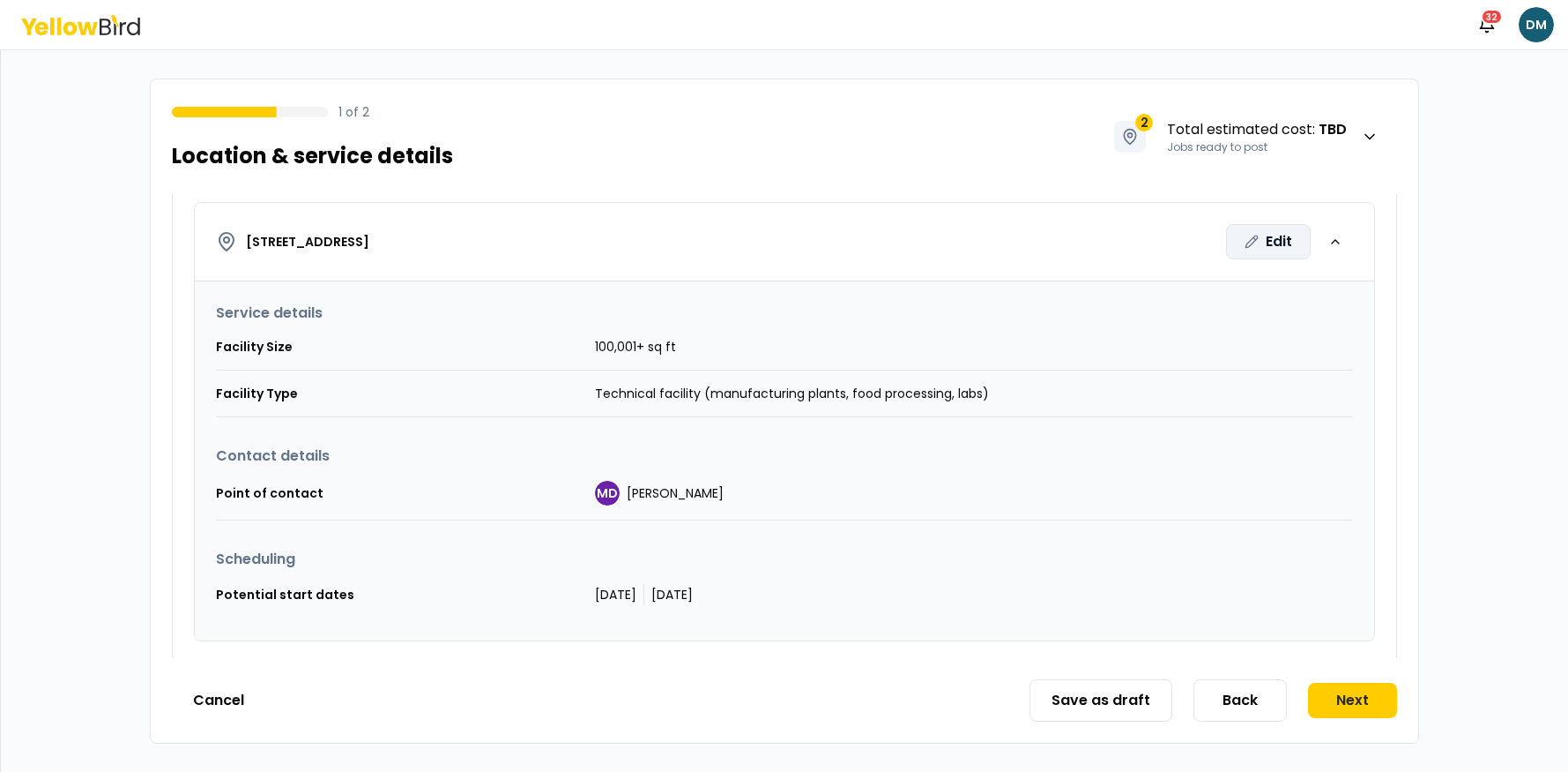
click at [1256, 247] on icon "button" at bounding box center [1251, 241] width 14 height 14
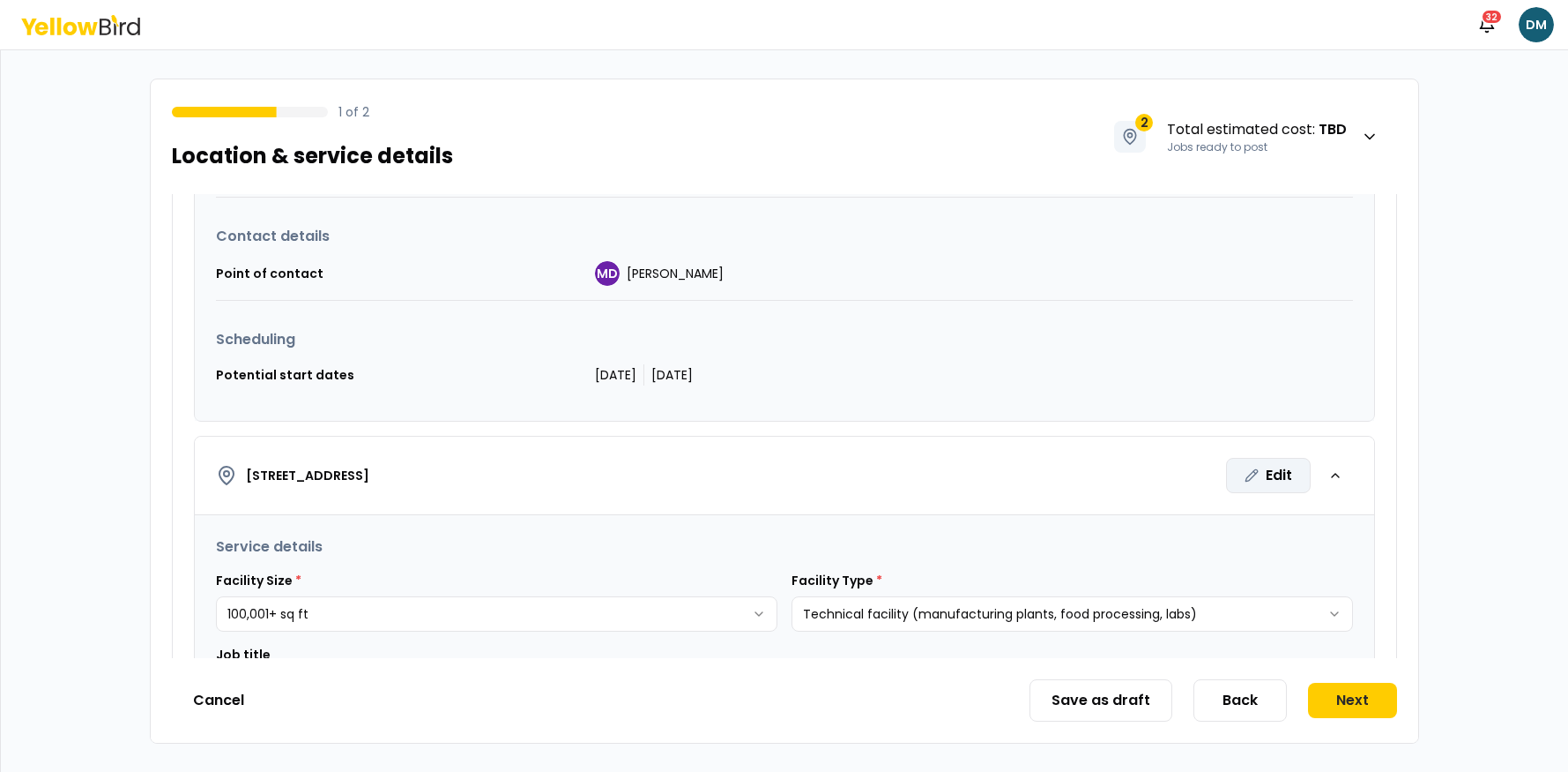
scroll to position [423, 0]
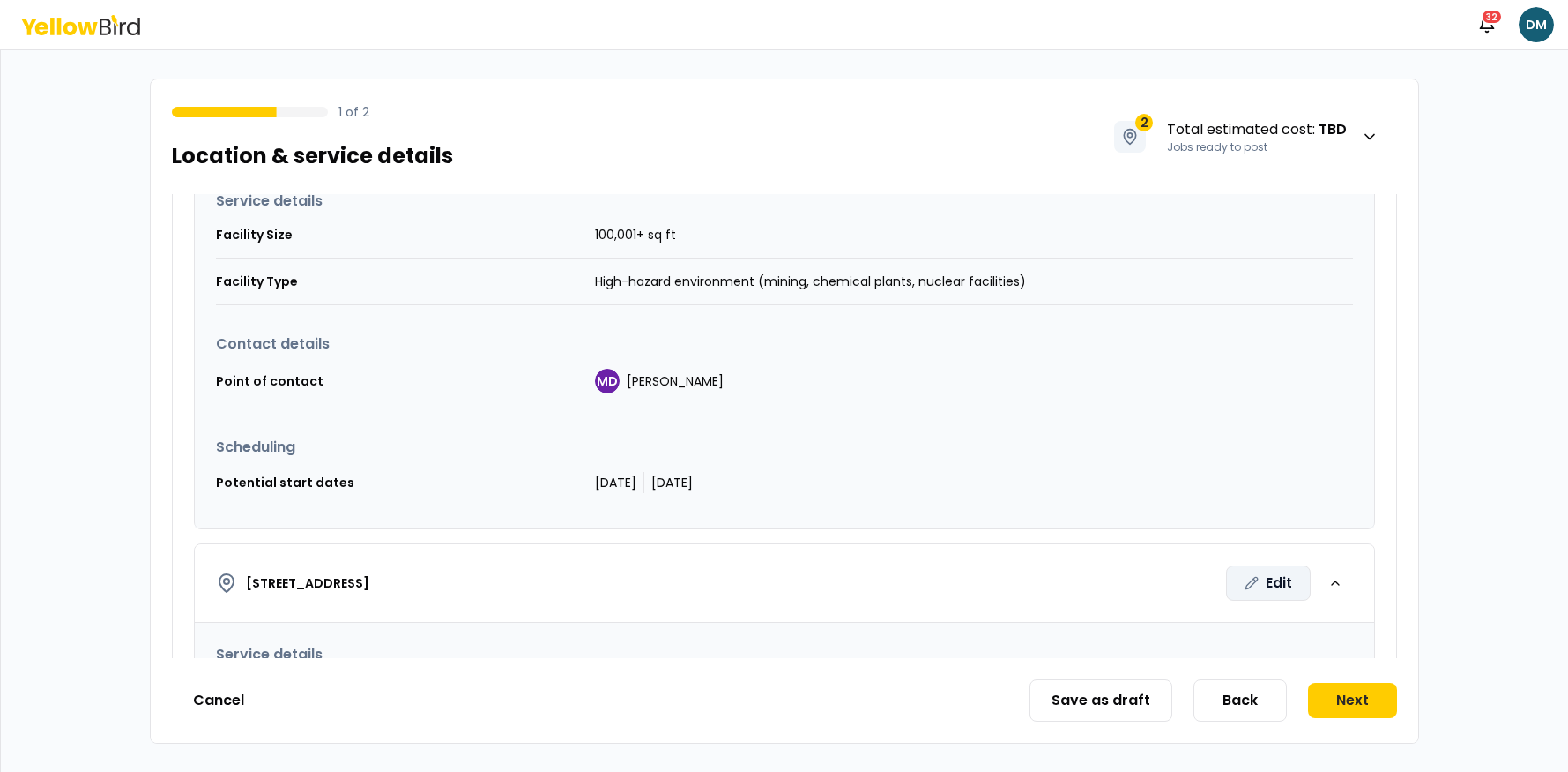
click at [1292, 581] on div "Edit" at bounding box center [1268, 583] width 85 height 35
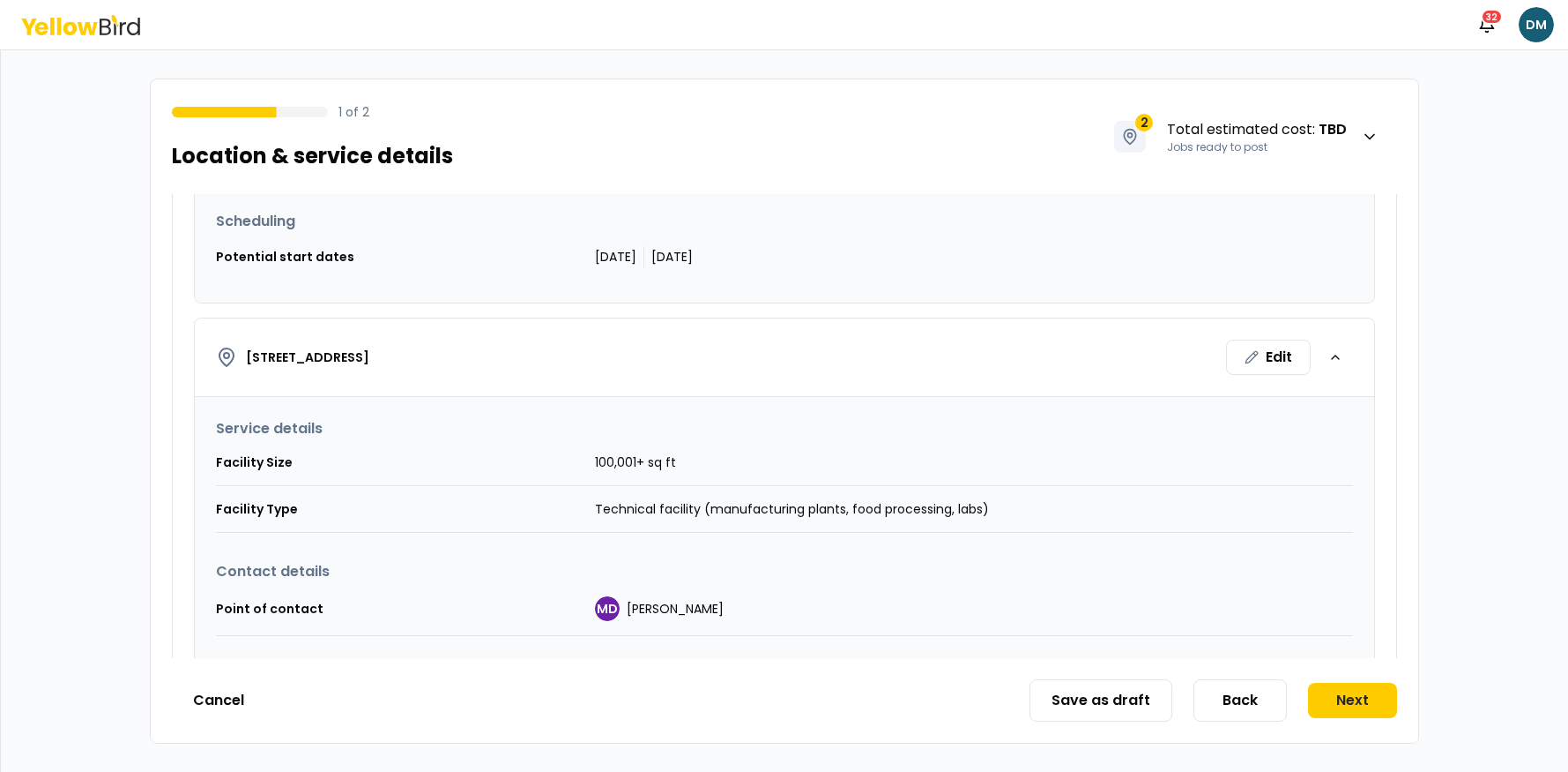
scroll to position [661, 0]
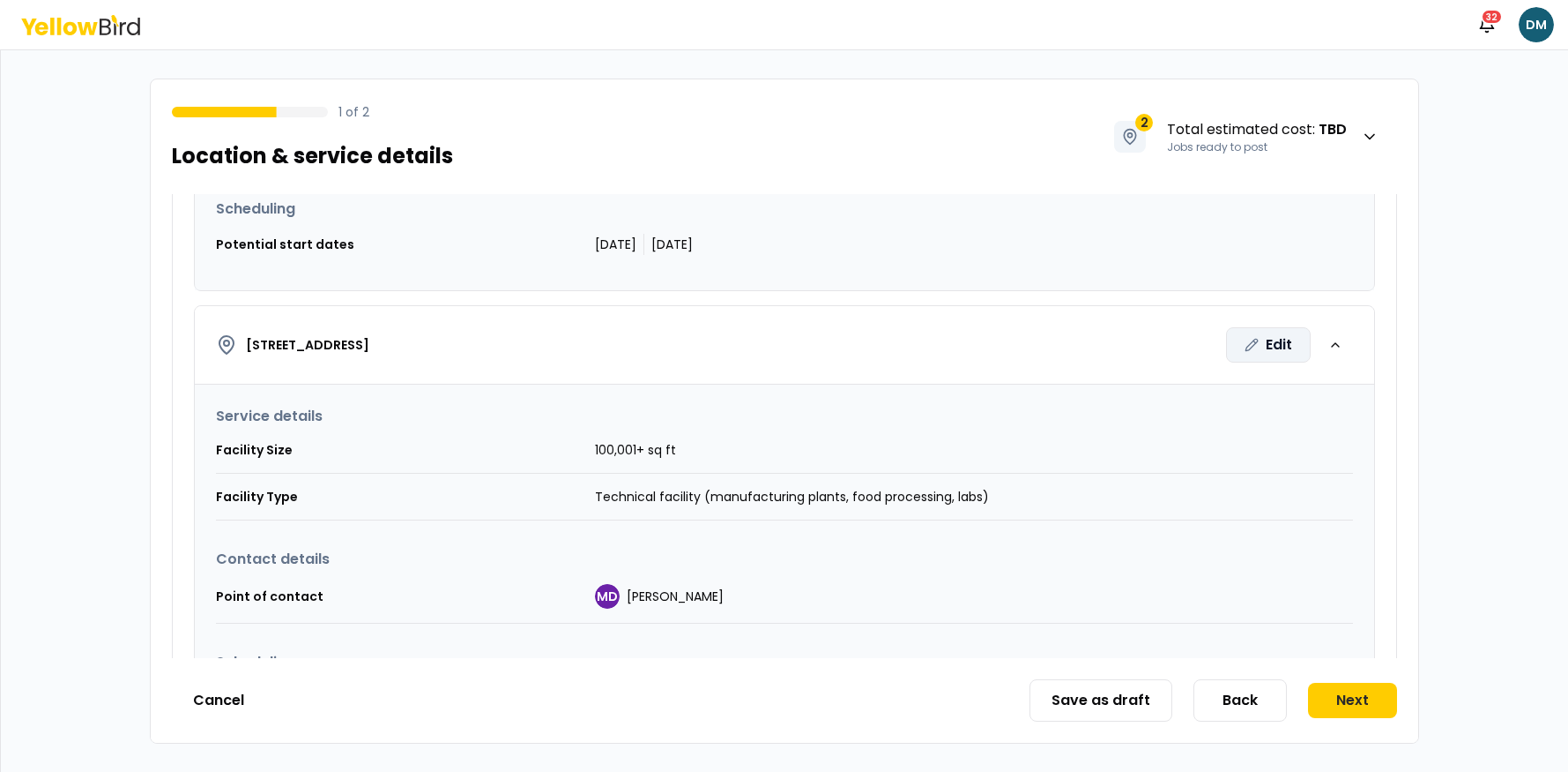
drag, startPoint x: 1254, startPoint y: 340, endPoint x: 1263, endPoint y: 350, distance: 13.5
click at [1254, 340] on icon "button" at bounding box center [1255, 341] width 3 height 3
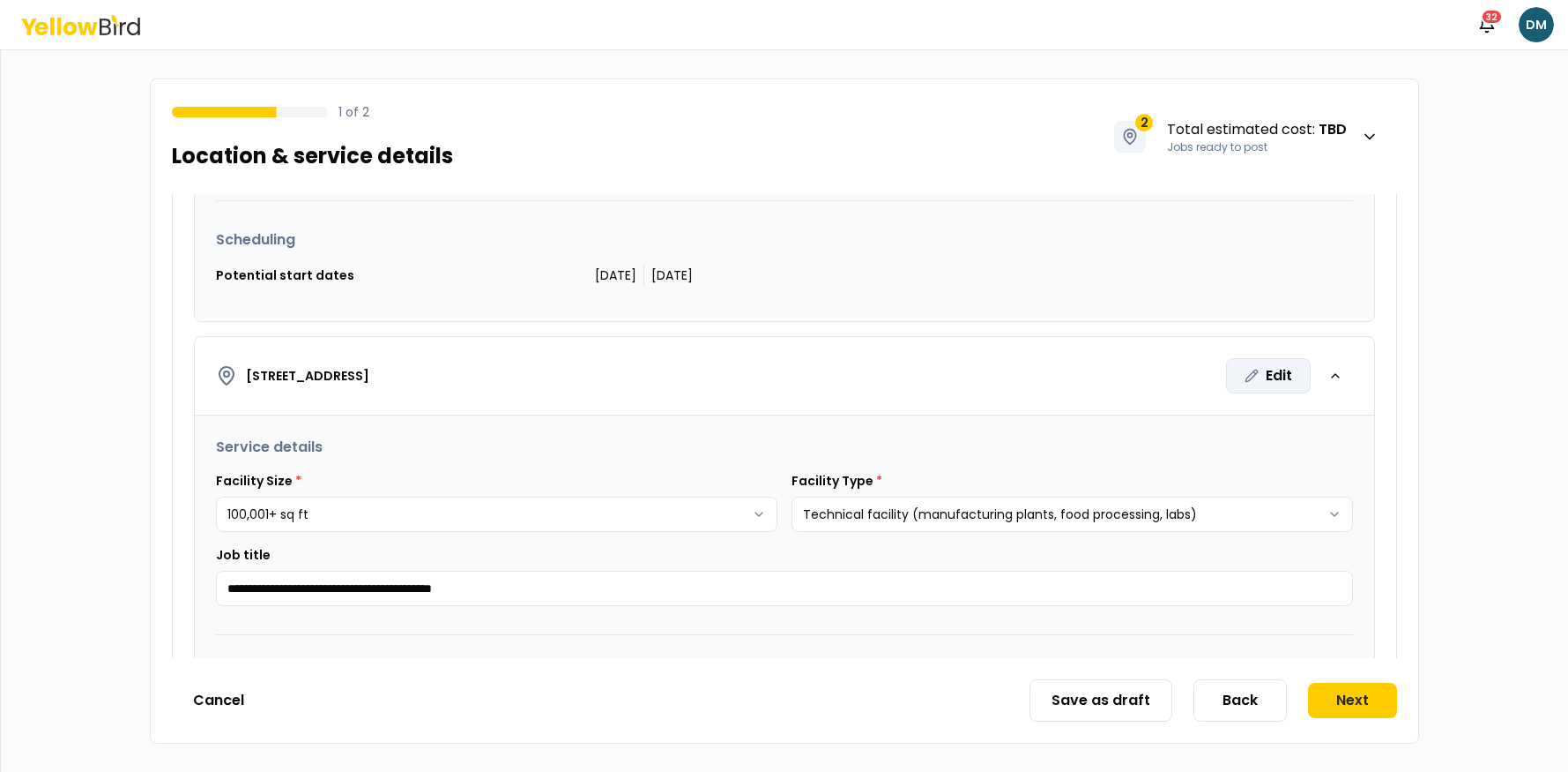
scroll to position [0, 0]
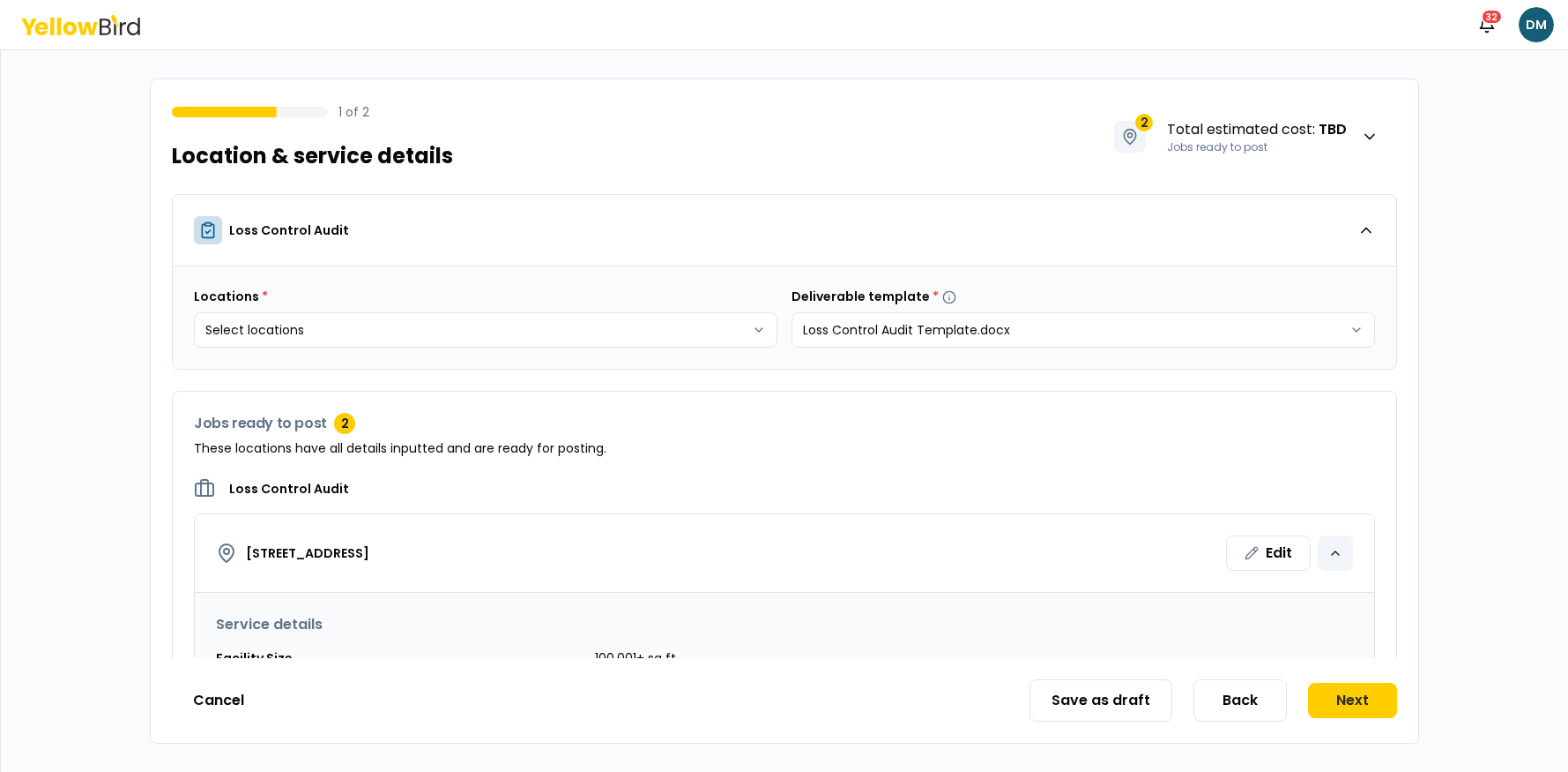
click at [1343, 549] on div "button" at bounding box center [1336, 553] width 35 height 35
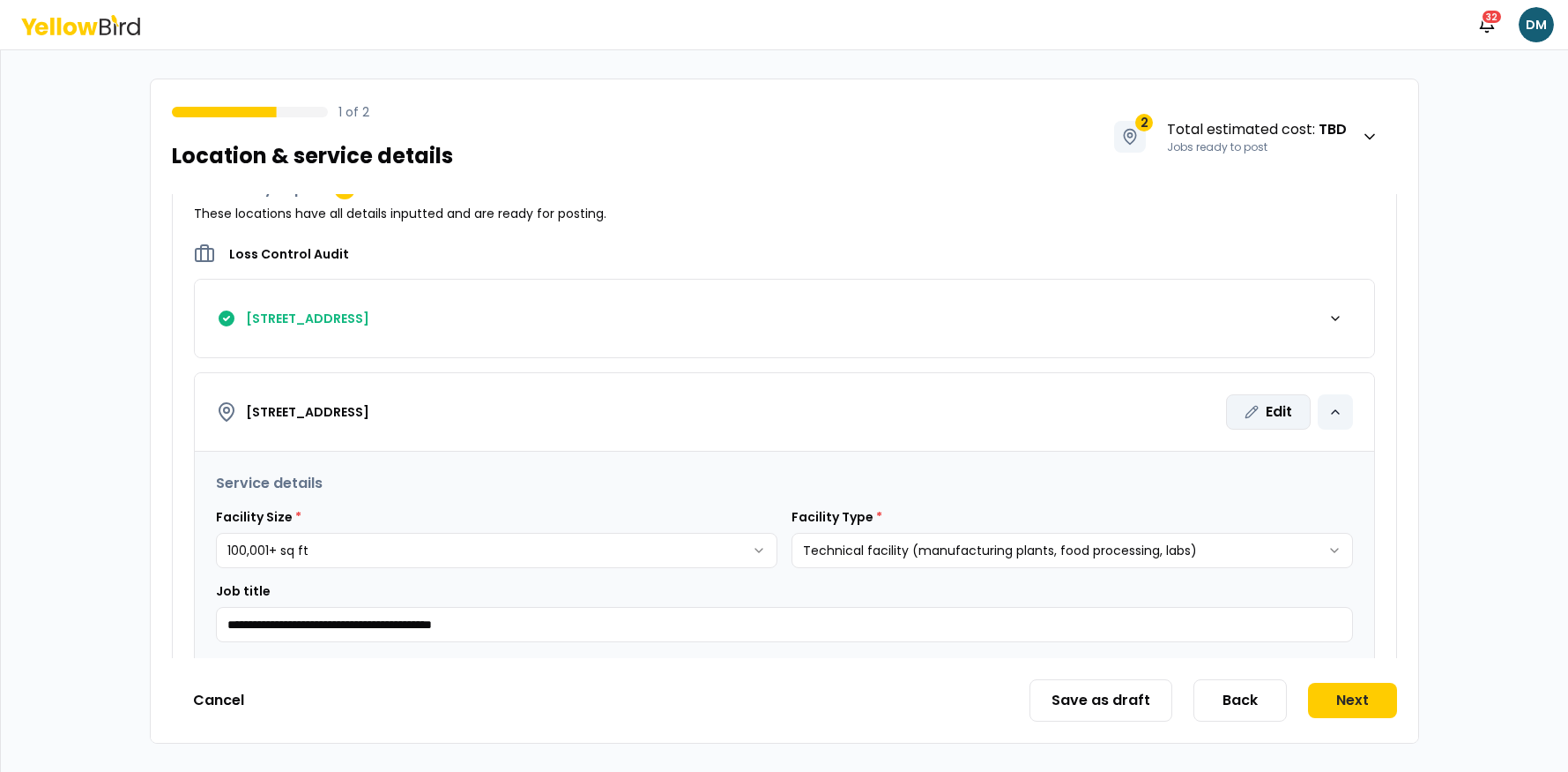
click at [1338, 405] on icon "button" at bounding box center [1335, 411] width 14 height 14
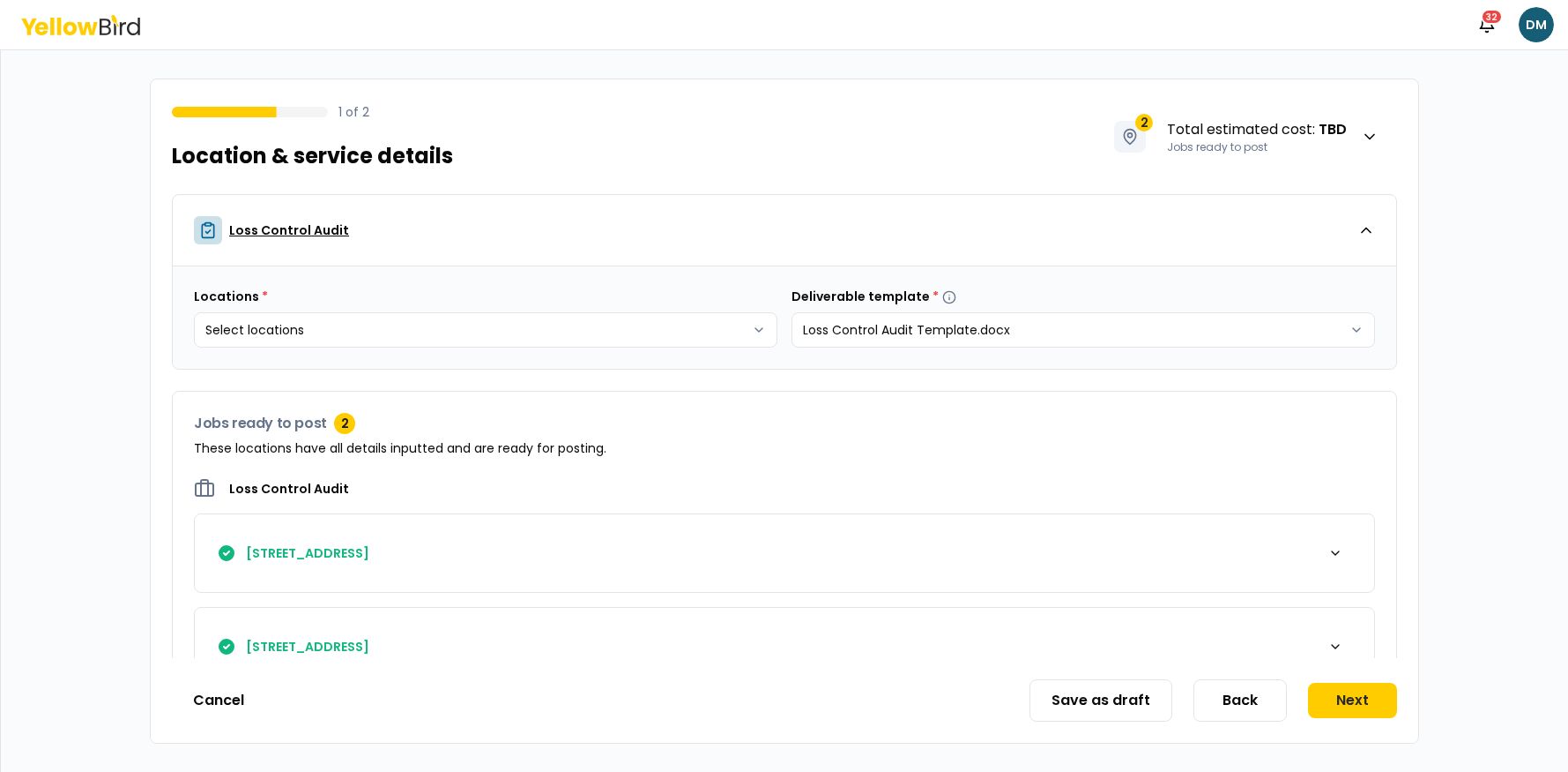
click at [1370, 226] on icon "button" at bounding box center [1366, 230] width 18 height 18
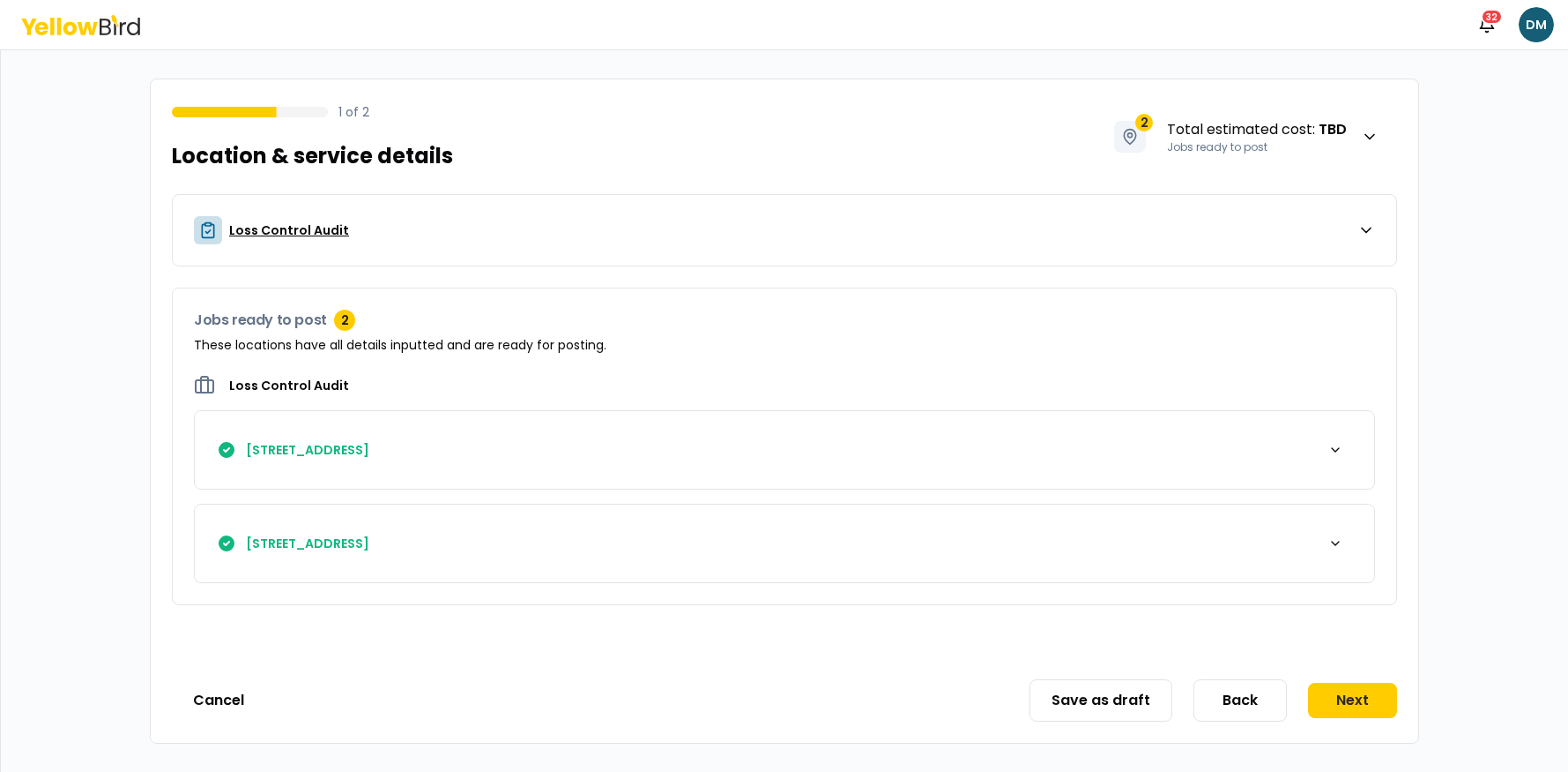
click at [1366, 243] on button "Loss Control Audit" at bounding box center [784, 230] width 1224 height 71
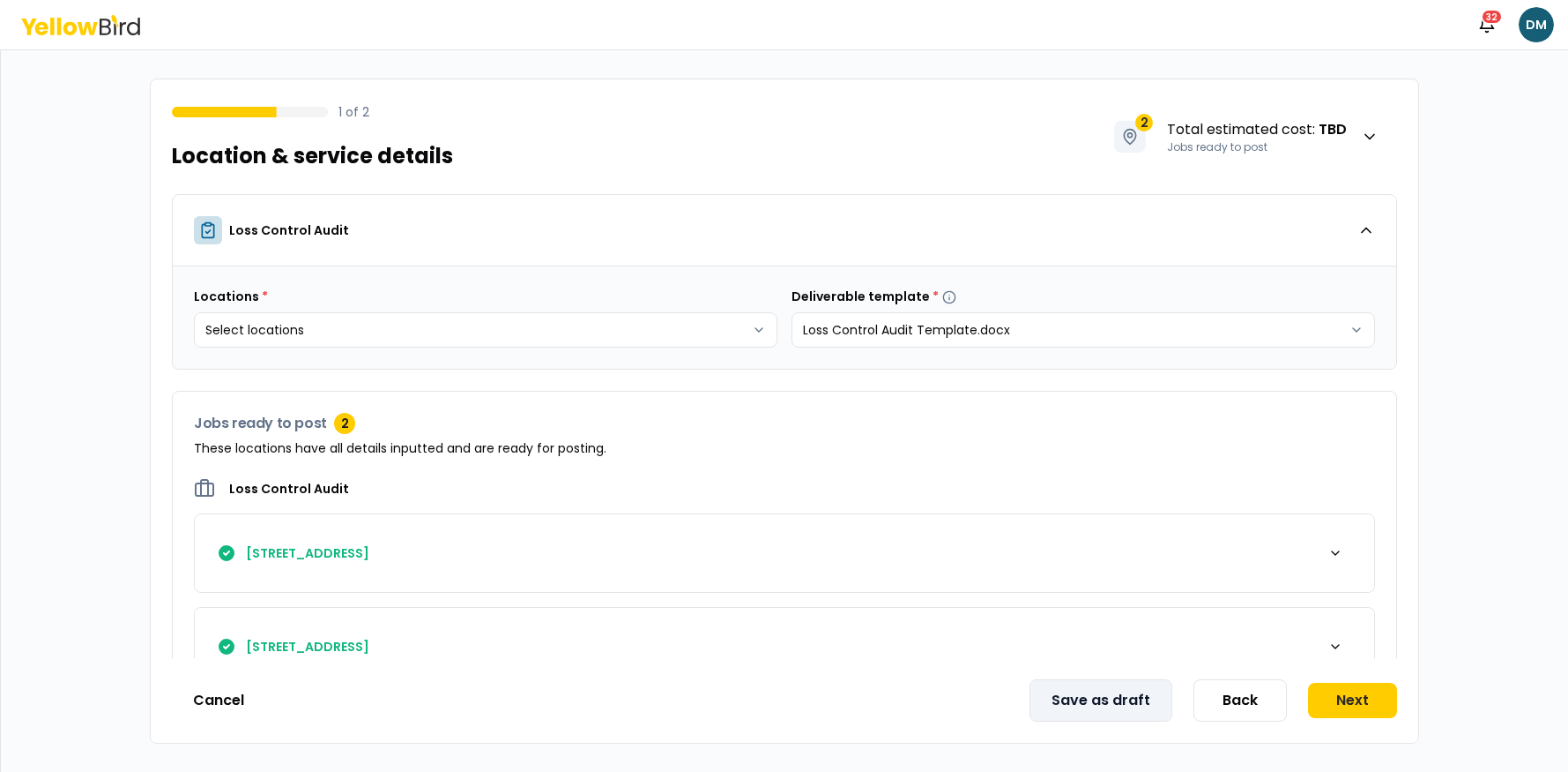
click at [1130, 700] on button "Save as draft" at bounding box center [1101, 700] width 143 height 42
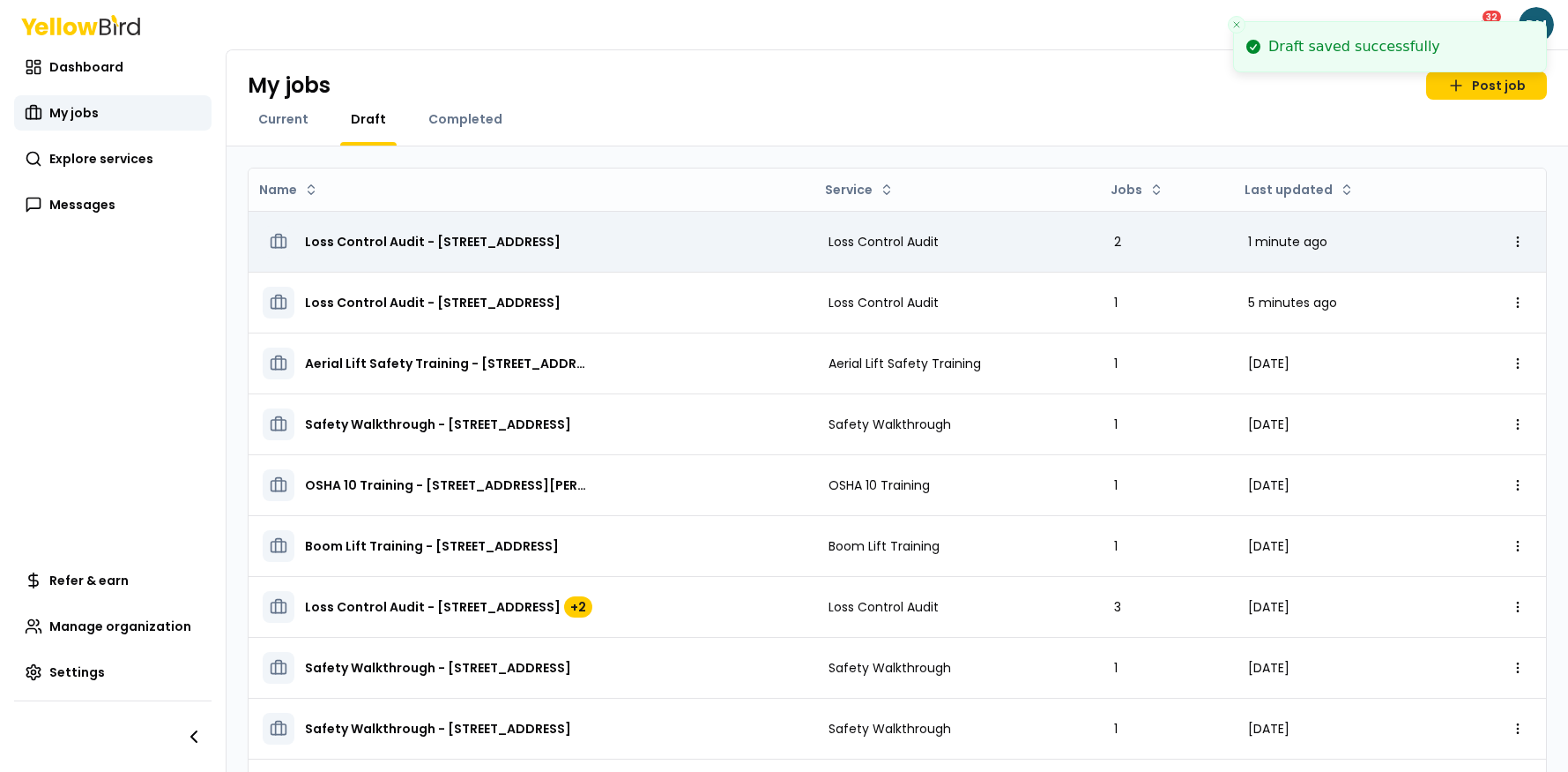
click at [442, 239] on span "Loss Control Audit - [STREET_ADDRESS]" at bounding box center [432, 241] width 255 height 18
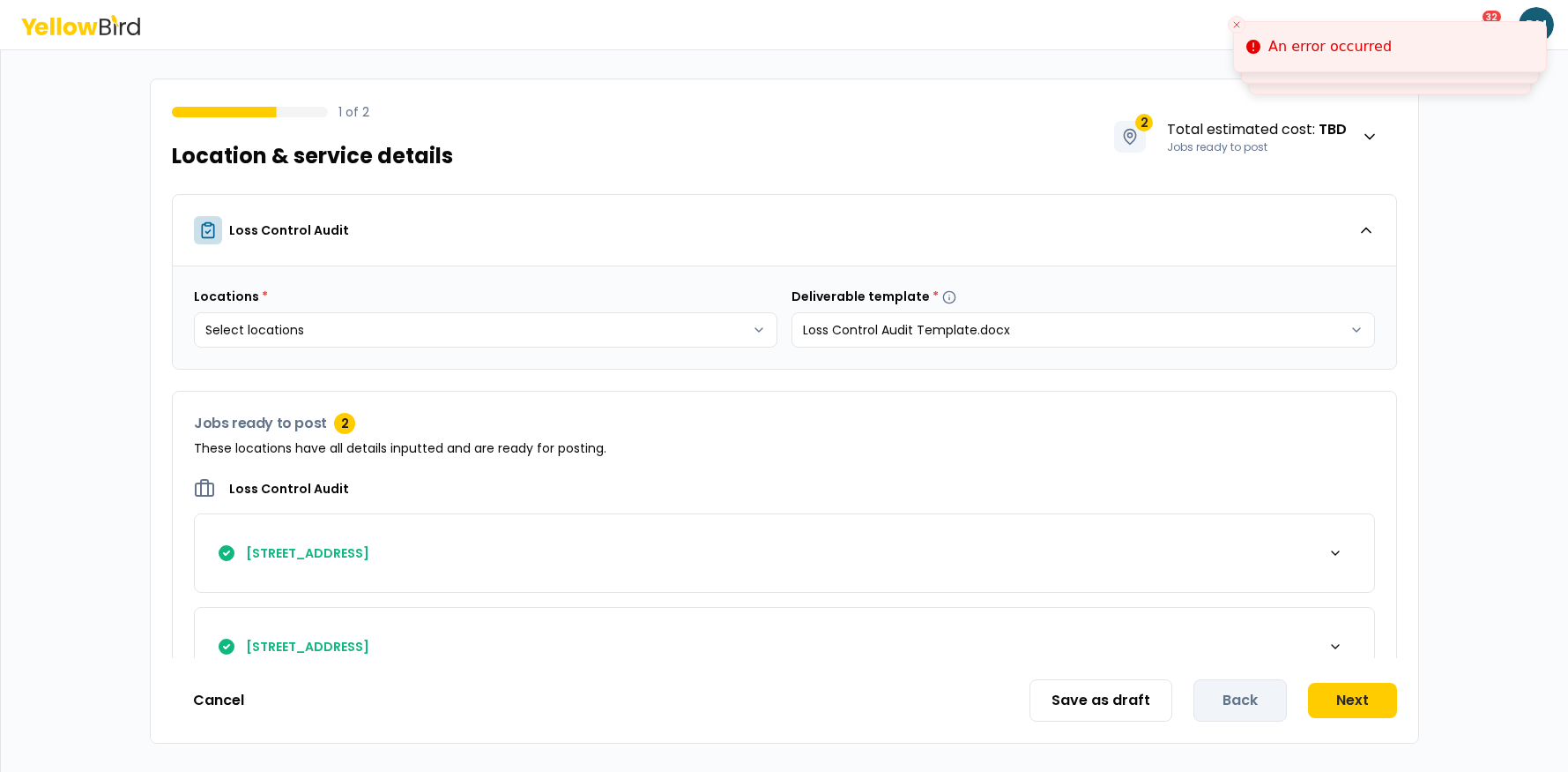
scroll to position [51, 0]
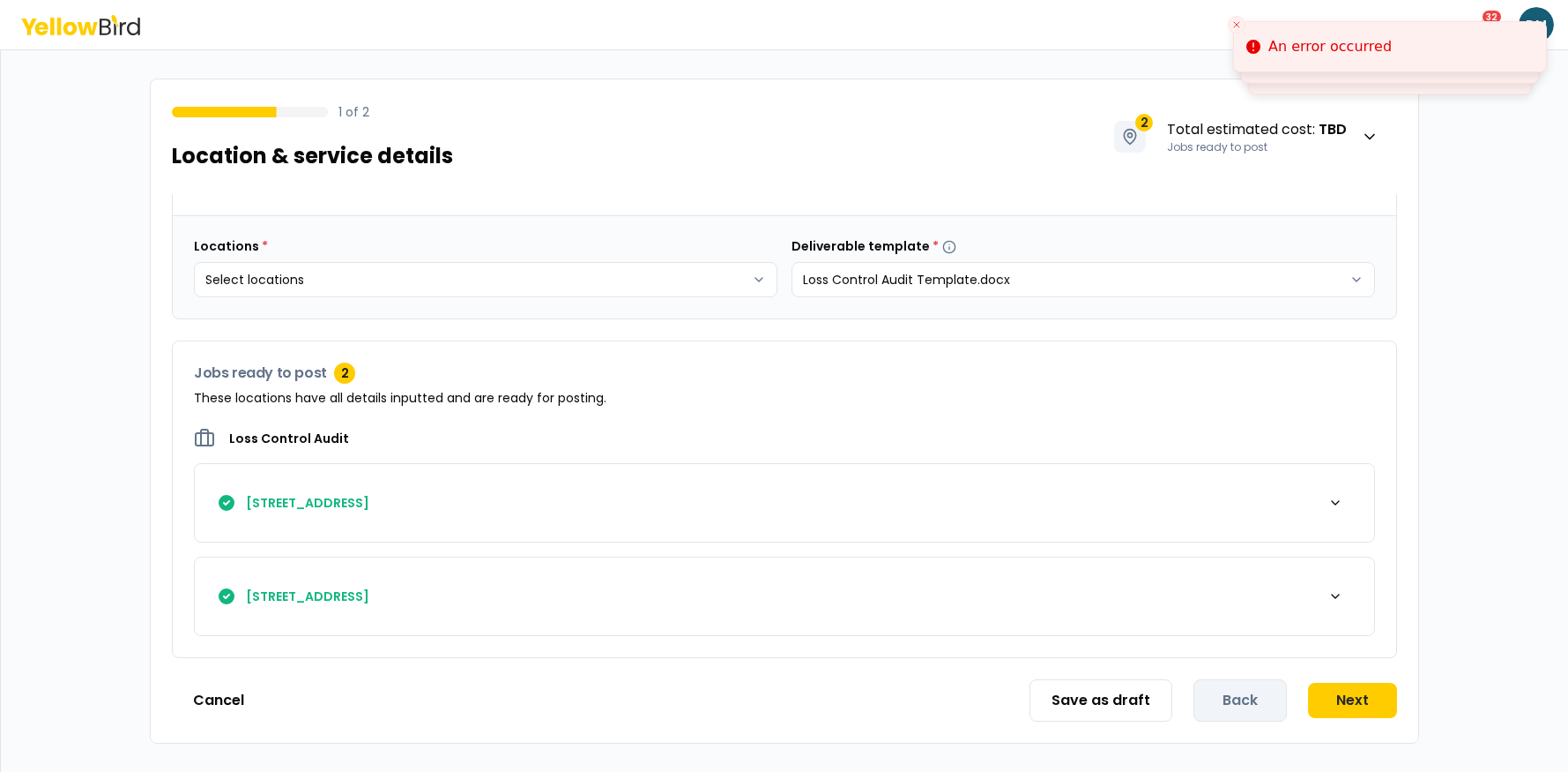
click at [1344, 719] on div "Save as draft Back Next" at bounding box center [1213, 700] width 368 height 42
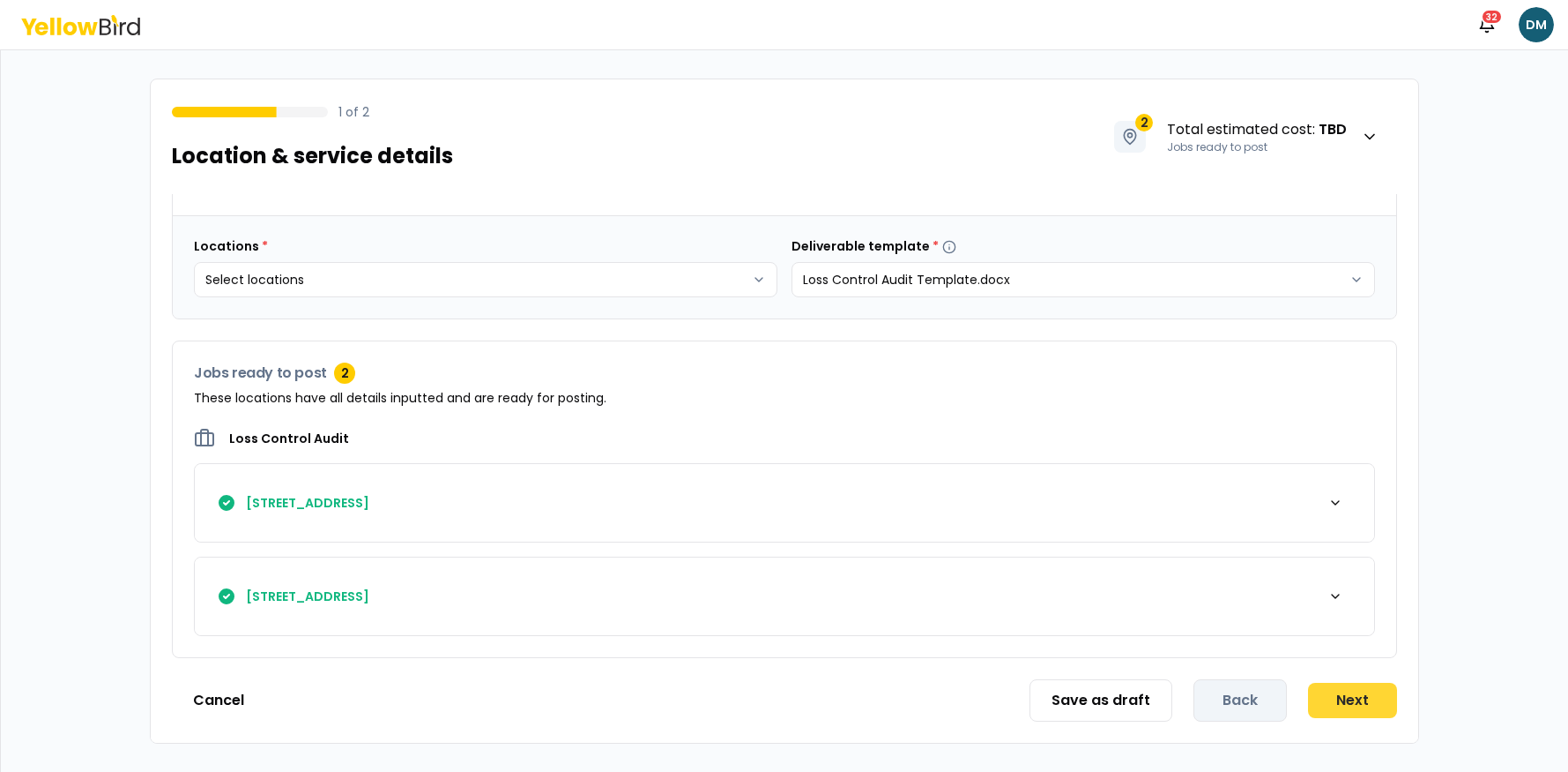
click at [1346, 710] on button "Next" at bounding box center [1352, 700] width 89 height 35
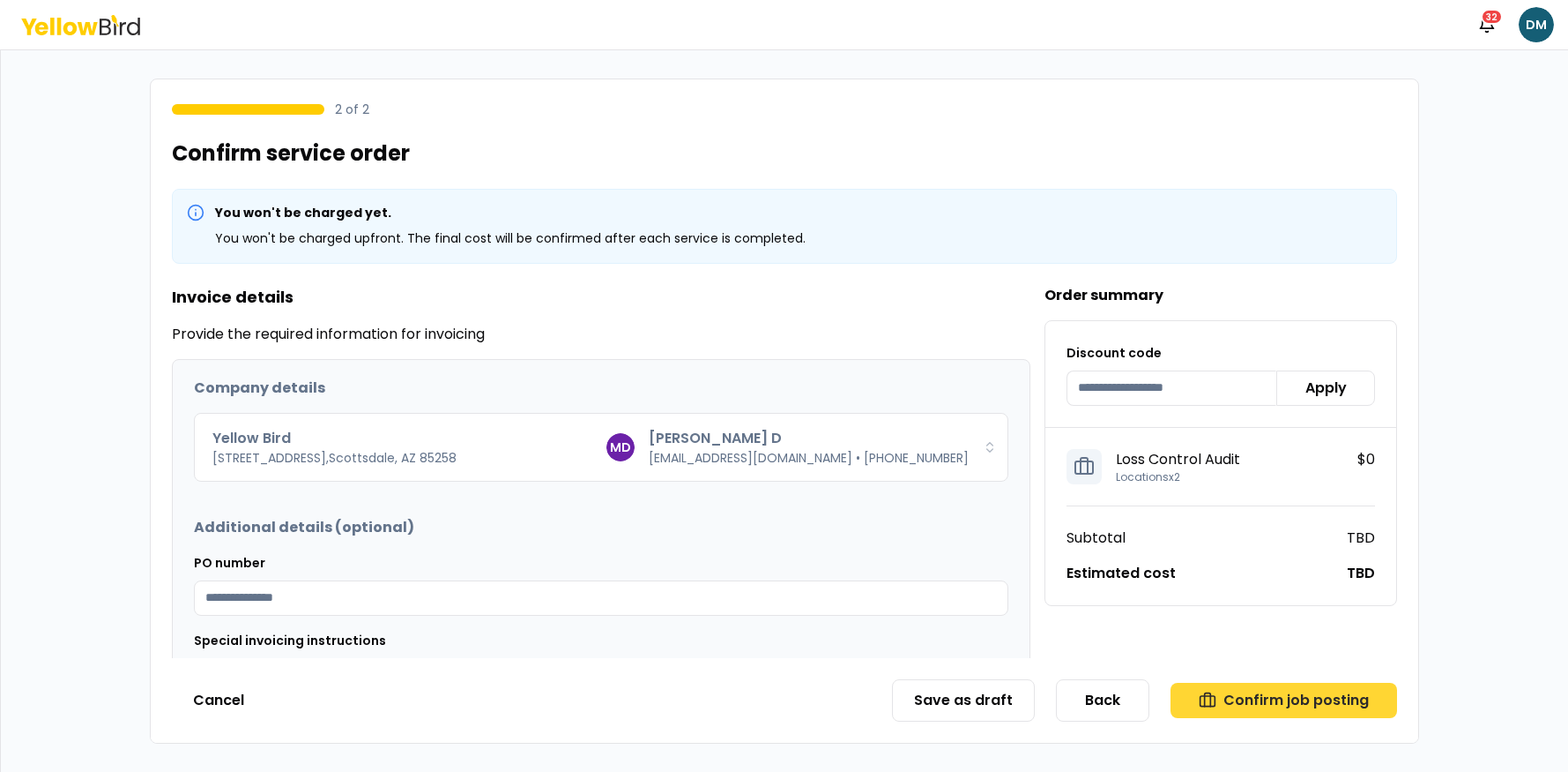
click at [1299, 705] on button "Confirm job posting" at bounding box center [1284, 700] width 227 height 35
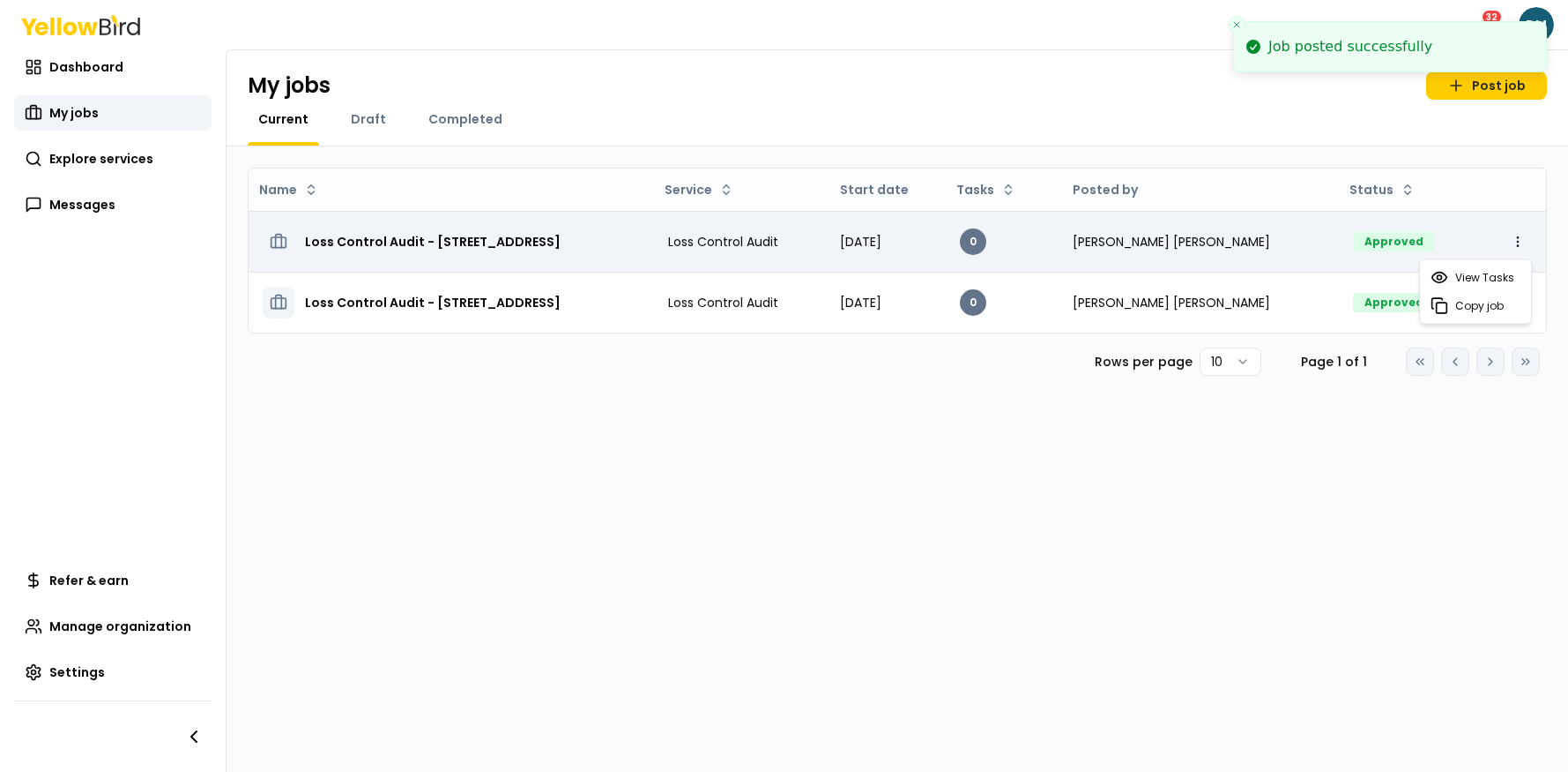
click at [1520, 243] on html "Job posted successfully Notifications 32 DM Dashboard My jobs Explore services …" at bounding box center [784, 386] width 1568 height 772
drag, startPoint x: 1520, startPoint y: 243, endPoint x: 1508, endPoint y: 234, distance: 15.0
click at [1520, 243] on html "Job posted successfully Notifications 32 DM Dashboard My jobs Explore services …" at bounding box center [784, 386] width 1568 height 772
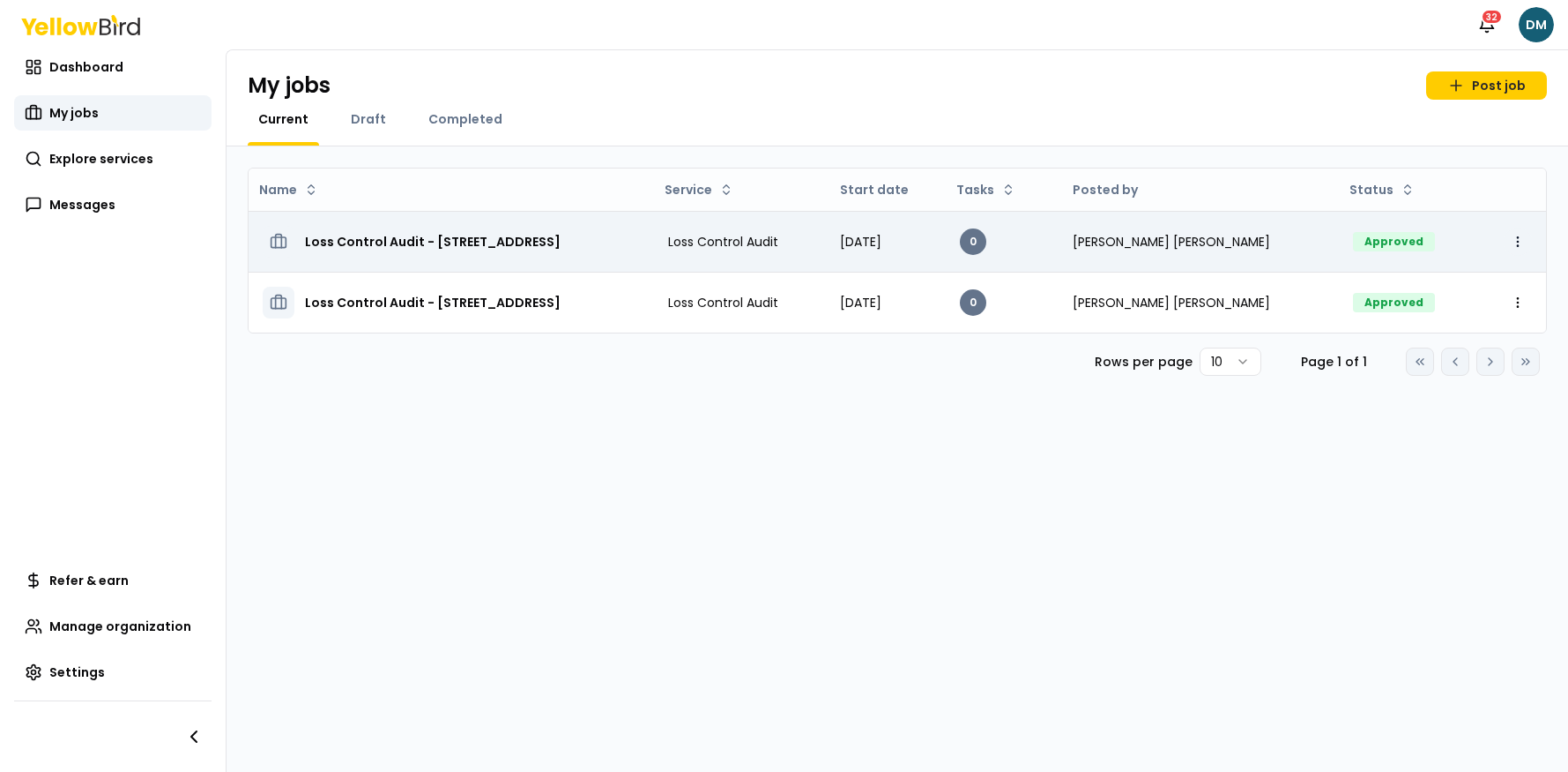
click at [1520, 240] on html "Notifications 32 DM Dashboard My jobs Explore services Messages Refer & earn Ma…" at bounding box center [784, 386] width 1568 height 772
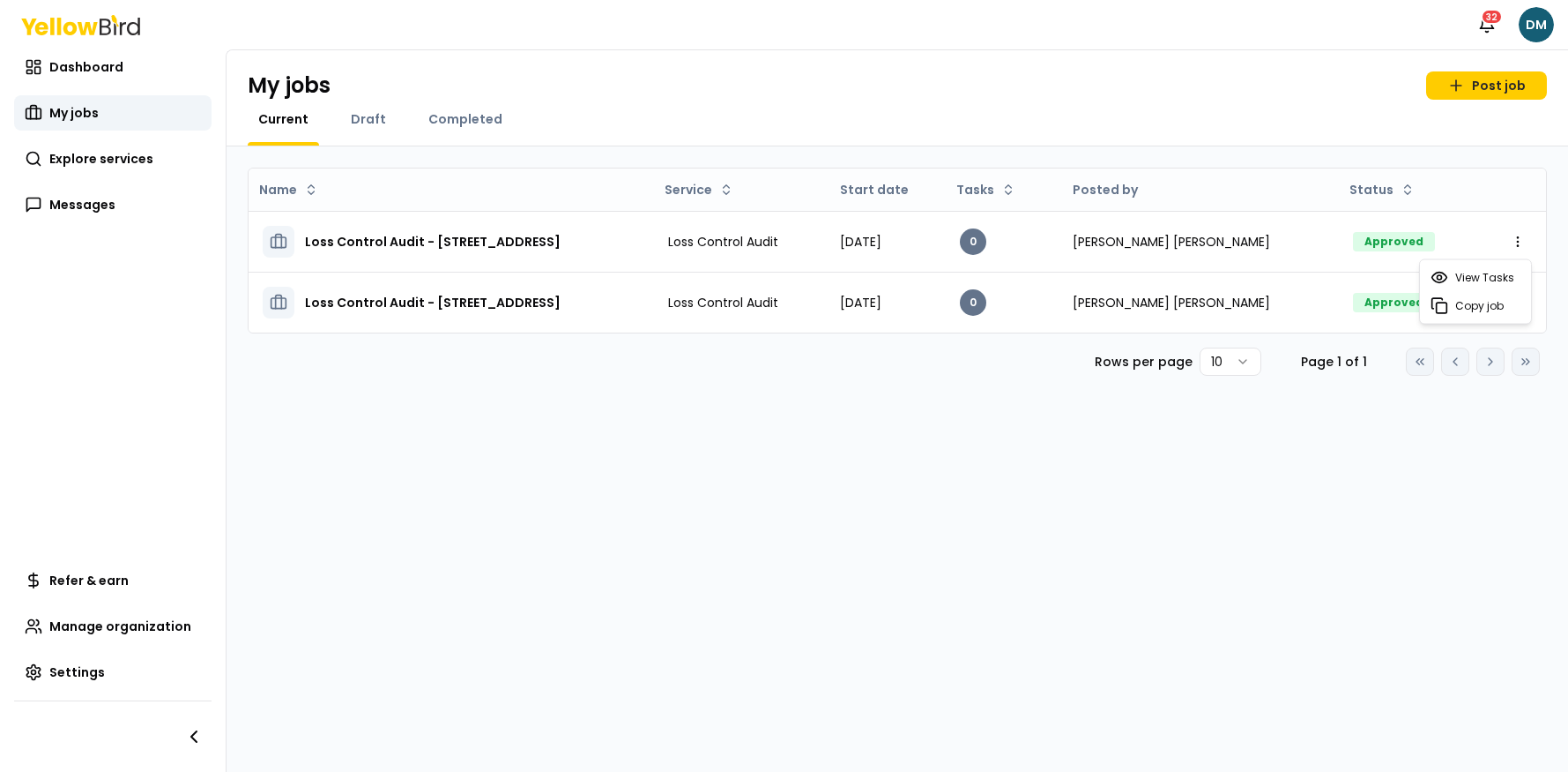
click at [71, 138] on html "Notifications 32 DM Dashboard My jobs Explore services Messages Refer & earn Ma…" at bounding box center [784, 386] width 1568 height 772
click at [1446, 81] on link "Post job" at bounding box center [1487, 85] width 121 height 29
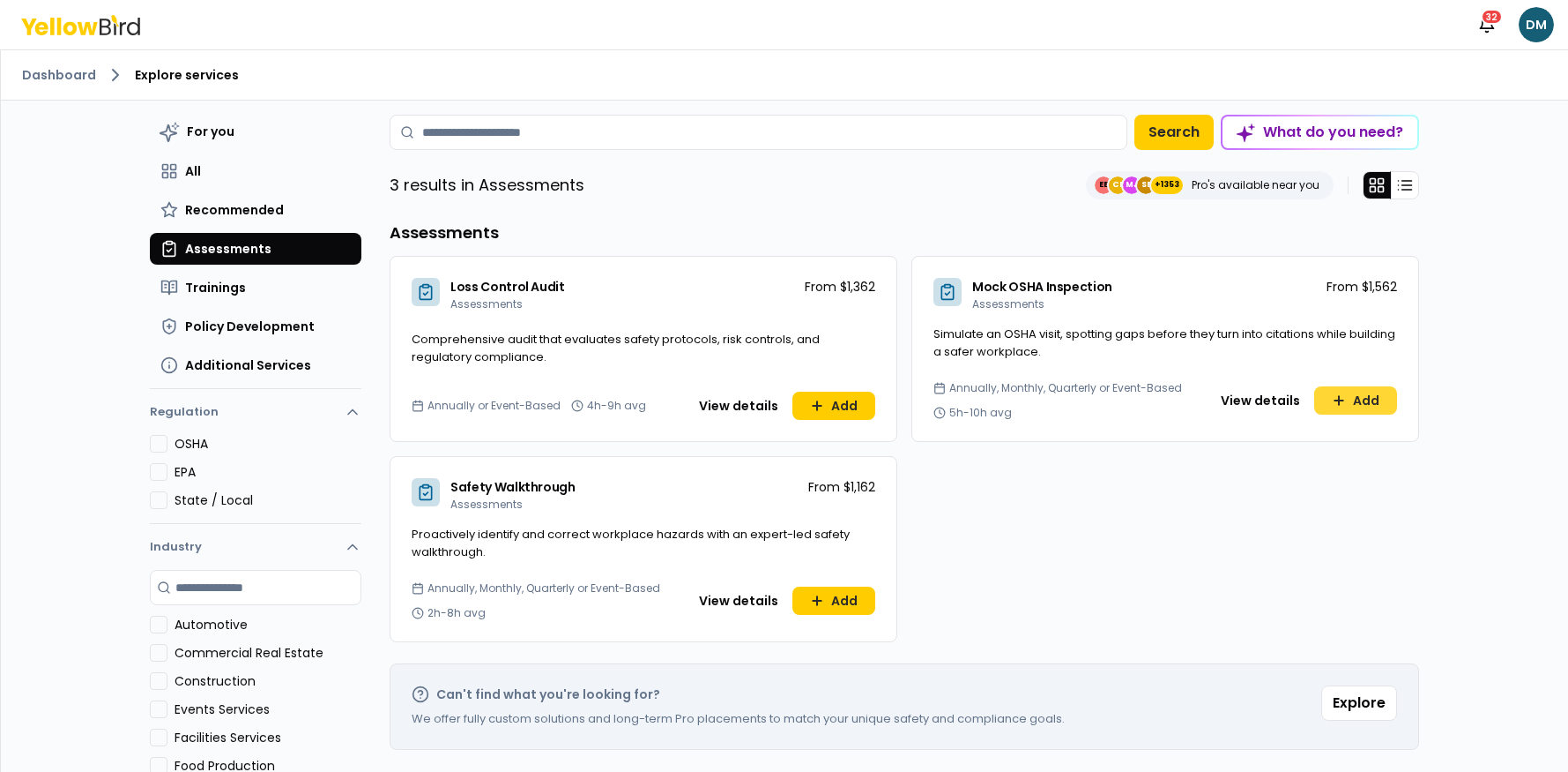
click at [1378, 401] on button "Add" at bounding box center [1356, 400] width 83 height 29
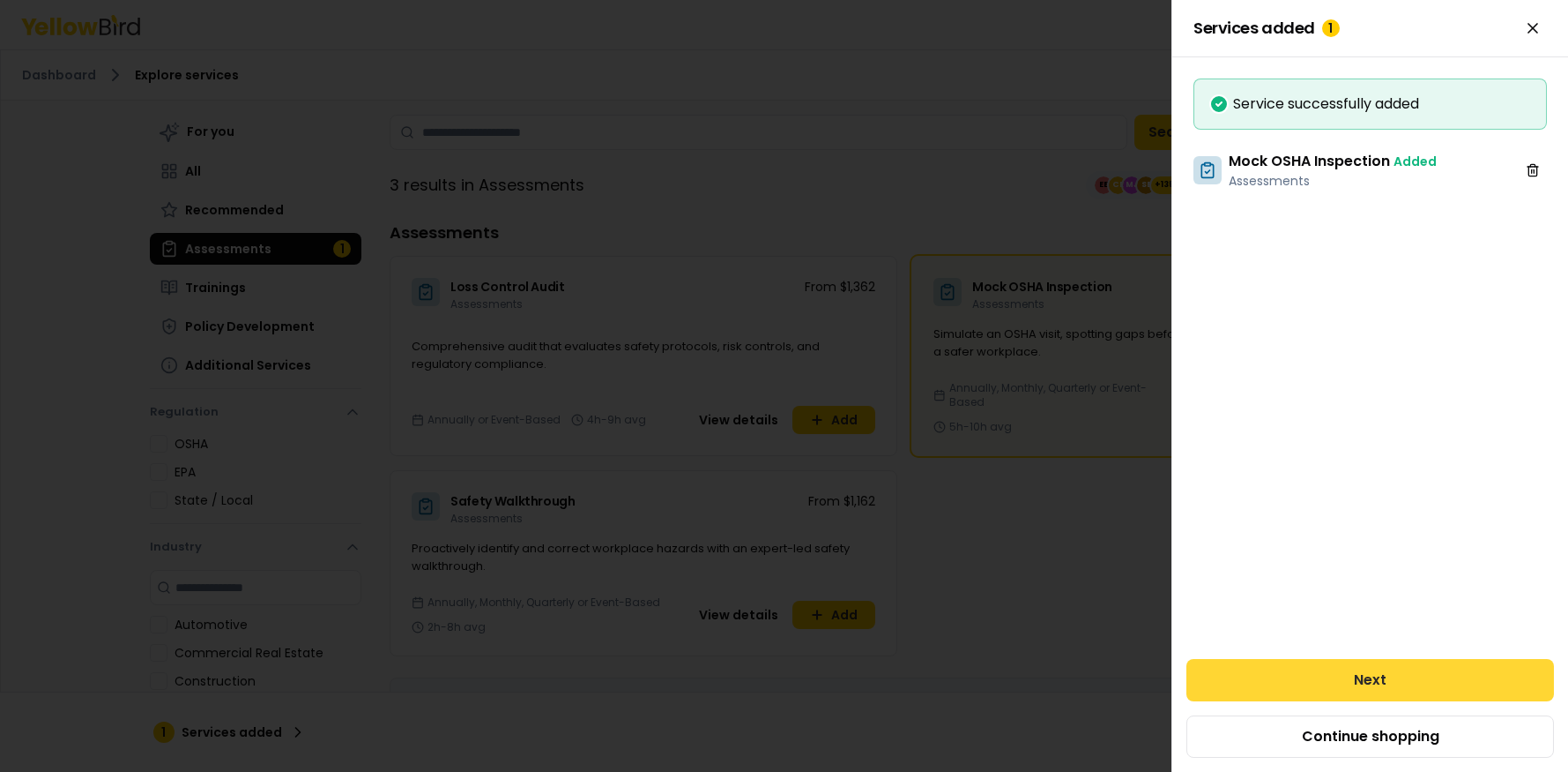
click at [1408, 671] on button "Next" at bounding box center [1370, 680] width 368 height 42
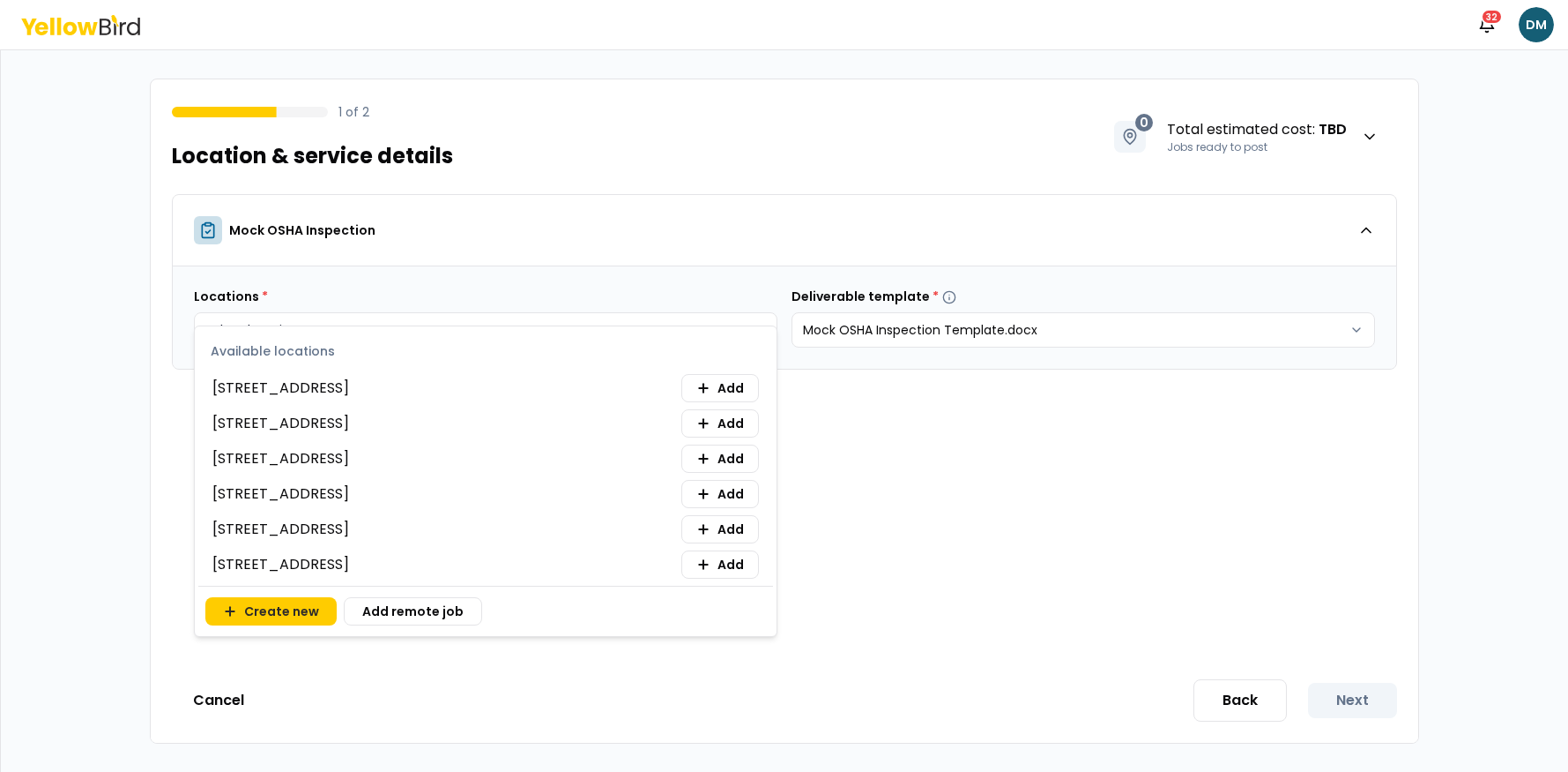
click at [412, 331] on body "Notifications 32 DM 1 of 2 Location & service details 0 Total estimated cost : …" at bounding box center [784, 386] width 1568 height 772
click at [301, 398] on div "[STREET_ADDRESS] Add" at bounding box center [485, 388] width 547 height 29
click at [312, 387] on span "[STREET_ADDRESS]" at bounding box center [280, 387] width 136 height 21
click at [734, 379] on span "Add" at bounding box center [731, 387] width 27 height 18
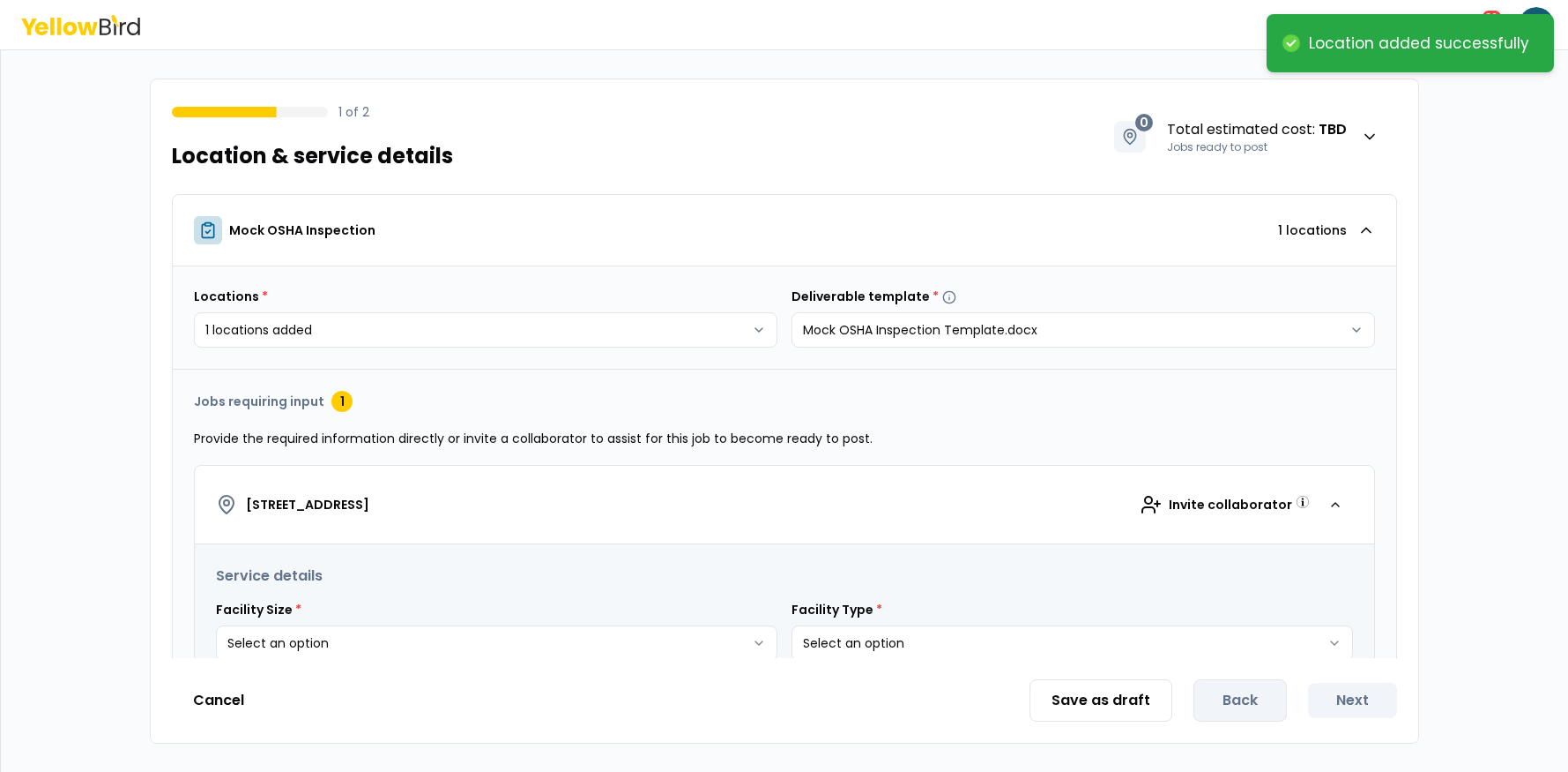
scroll to position [113, 0]
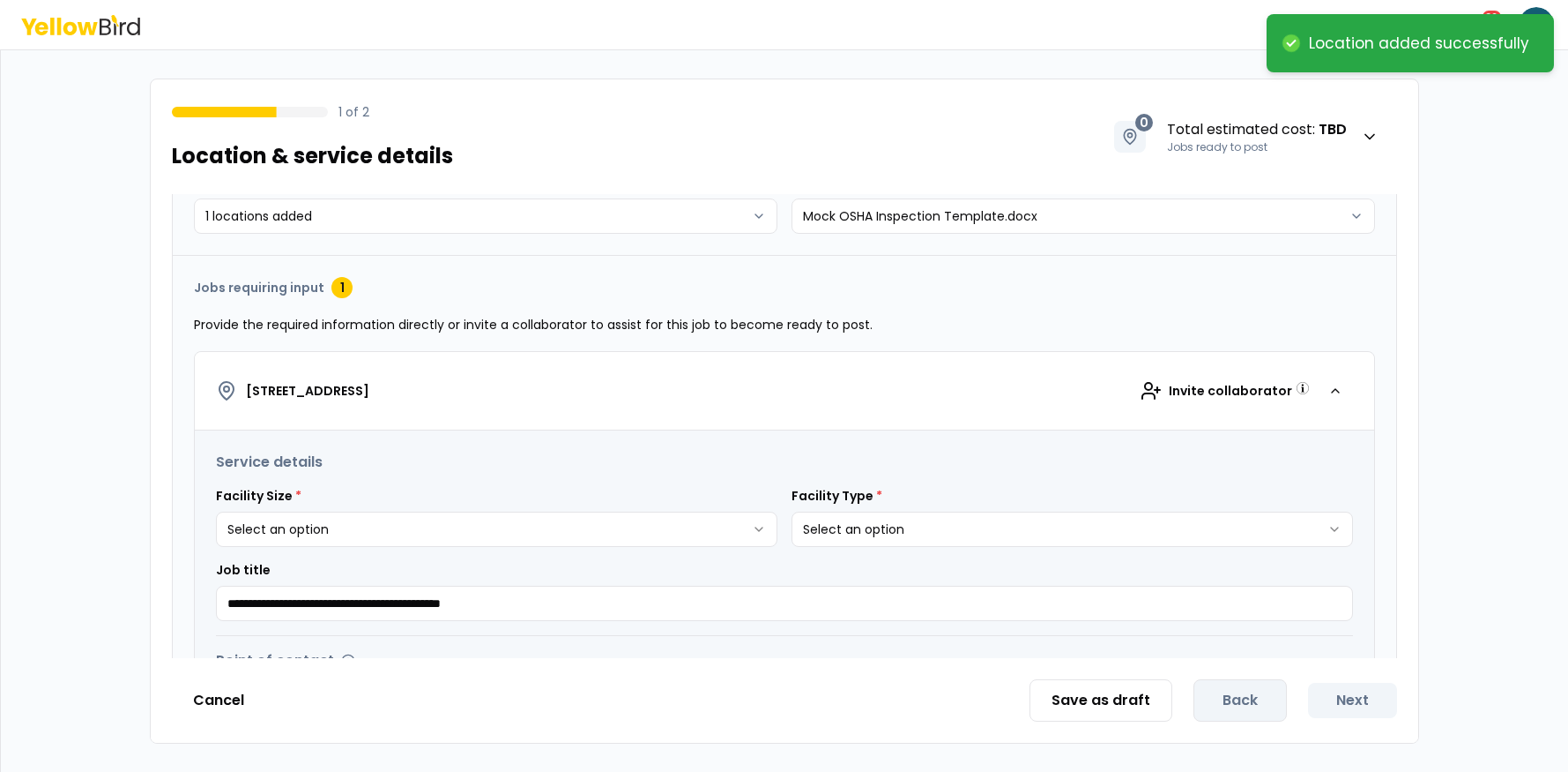
click at [277, 537] on html "**********" at bounding box center [784, 386] width 1568 height 772
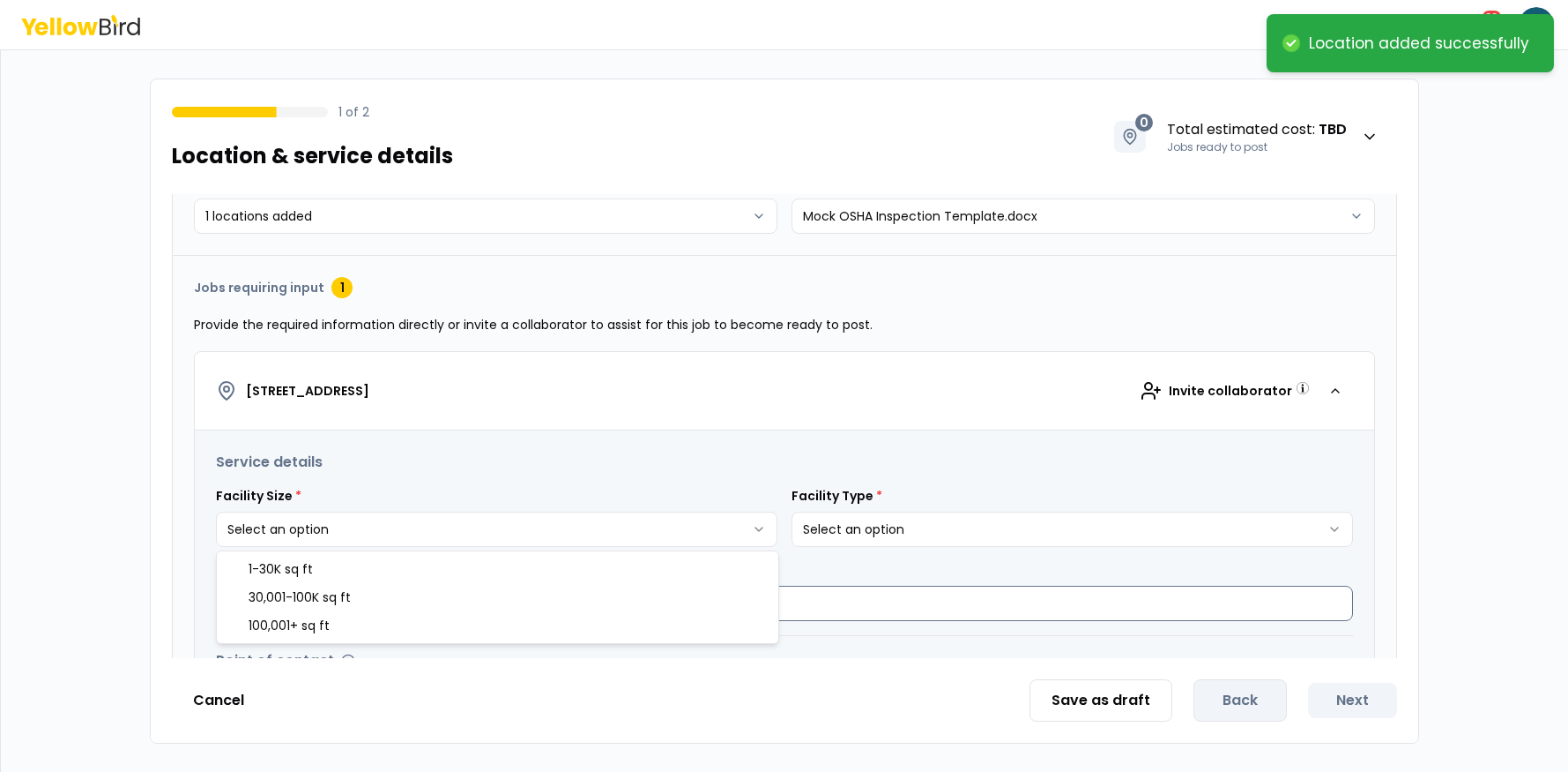
select select "*"
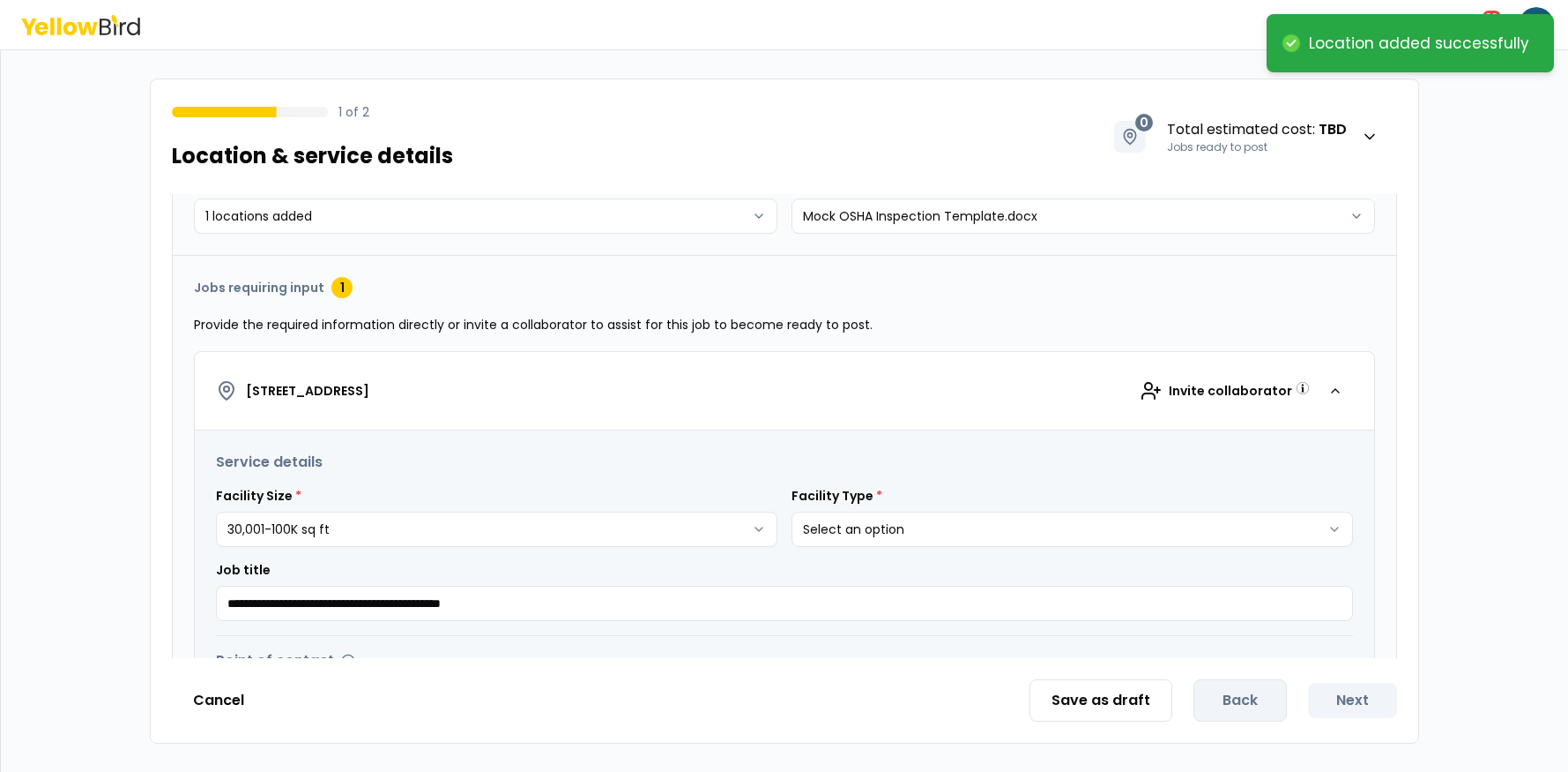
click at [972, 525] on html "**********" at bounding box center [784, 386] width 1568 height 772
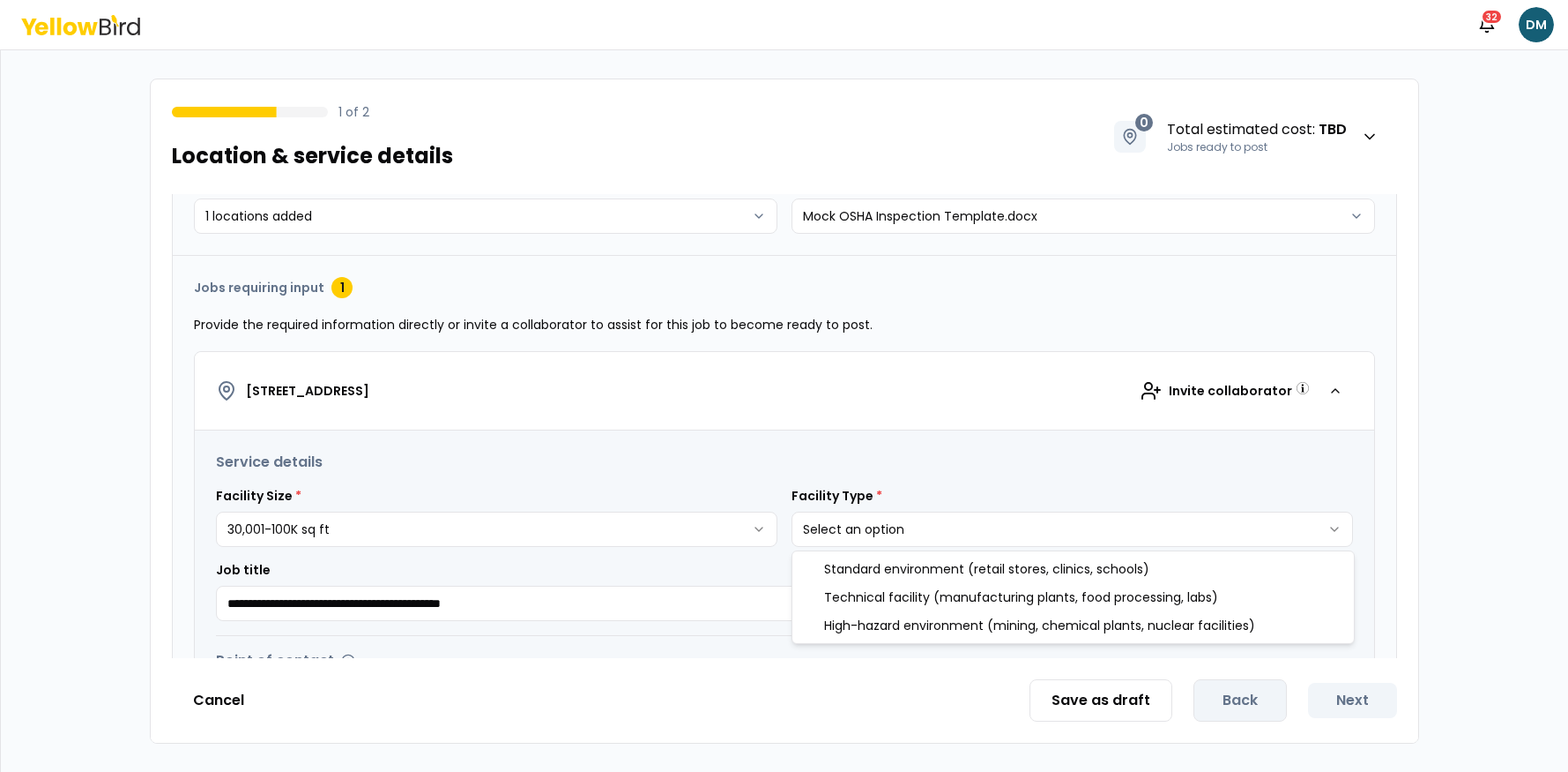
select select "*"
drag, startPoint x: 880, startPoint y: 591, endPoint x: 699, endPoint y: 575, distance: 181.7
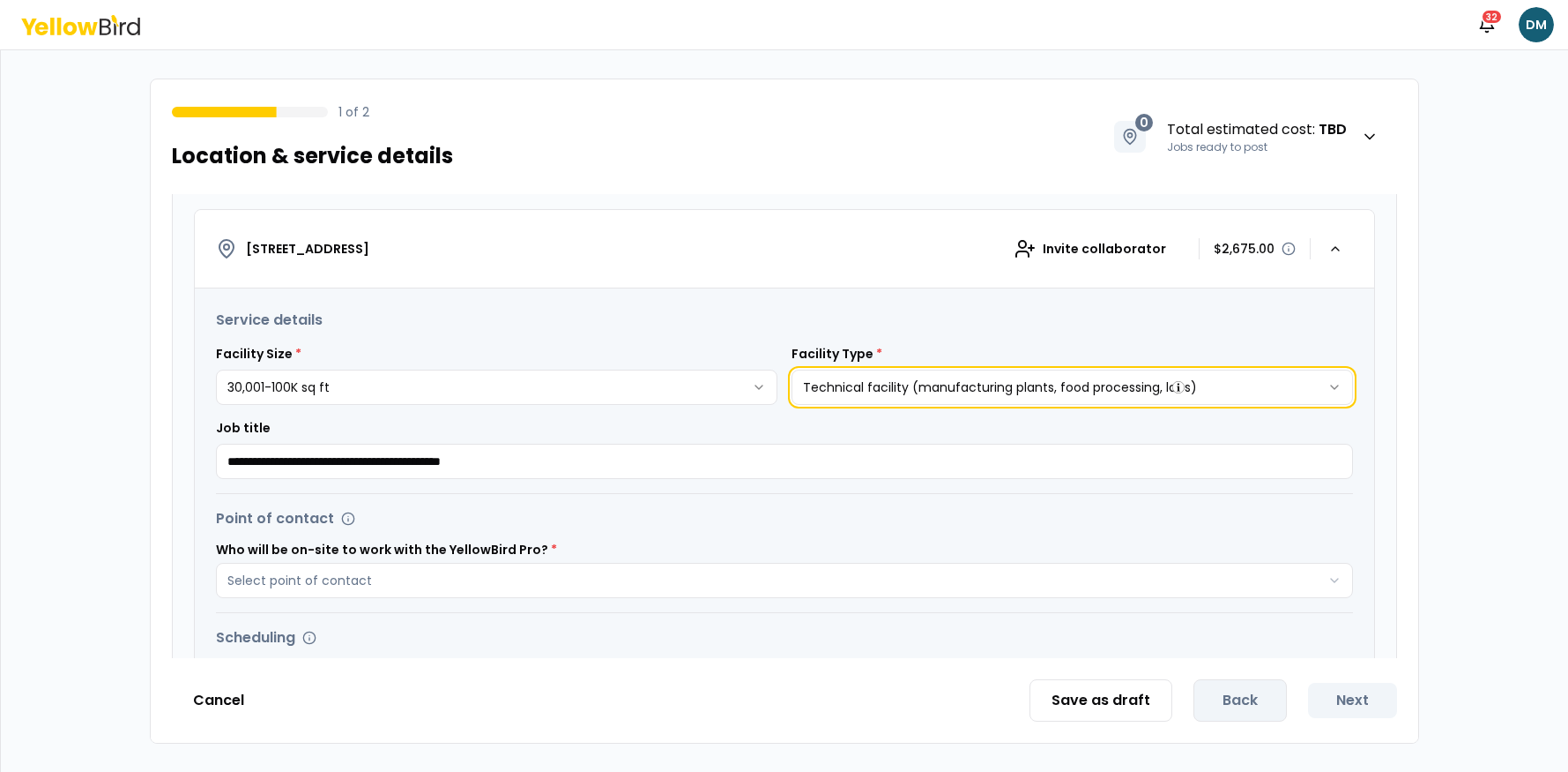
scroll to position [261, 0]
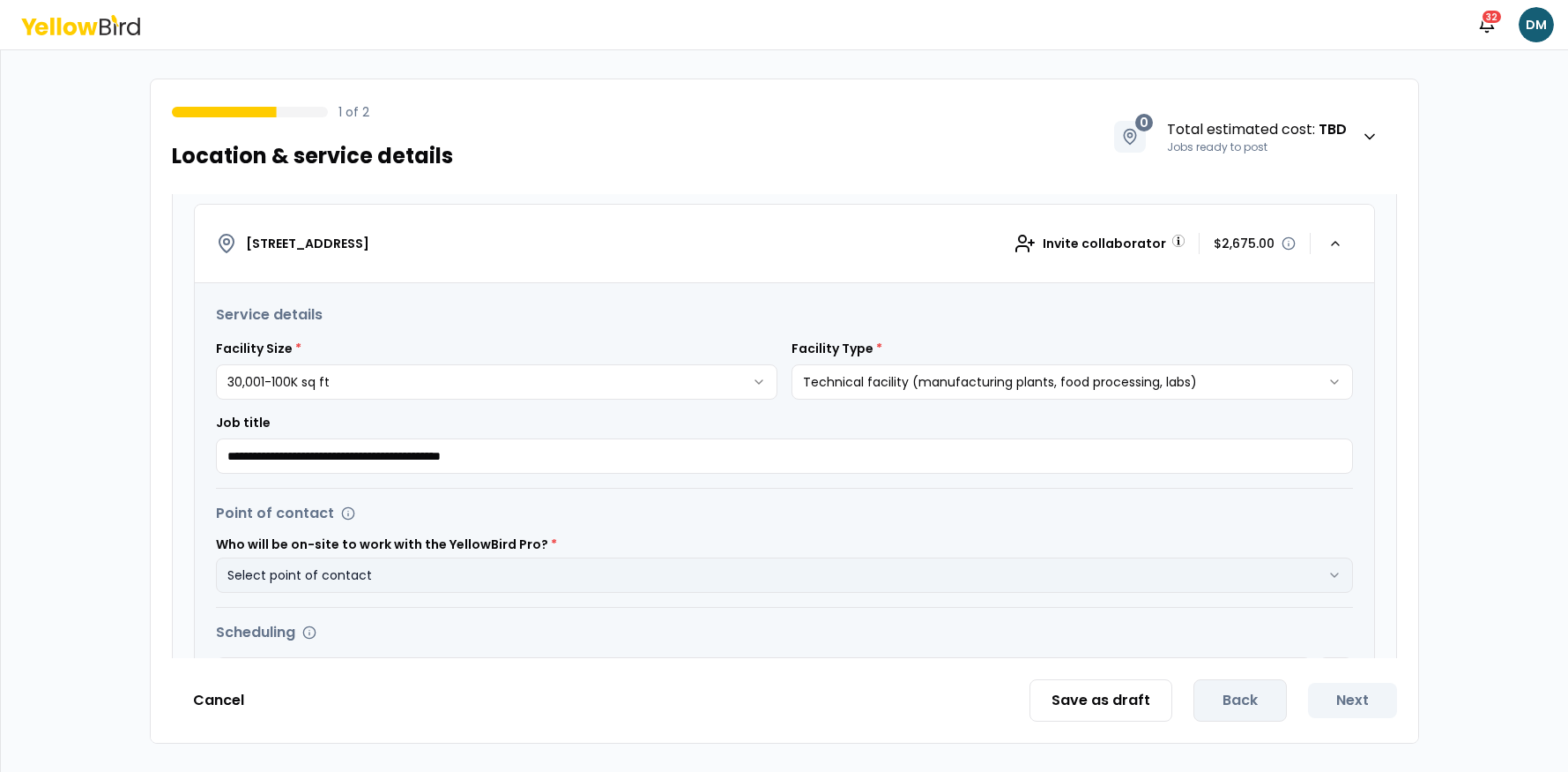
click at [446, 582] on button "Select point of contact" at bounding box center [784, 575] width 1138 height 35
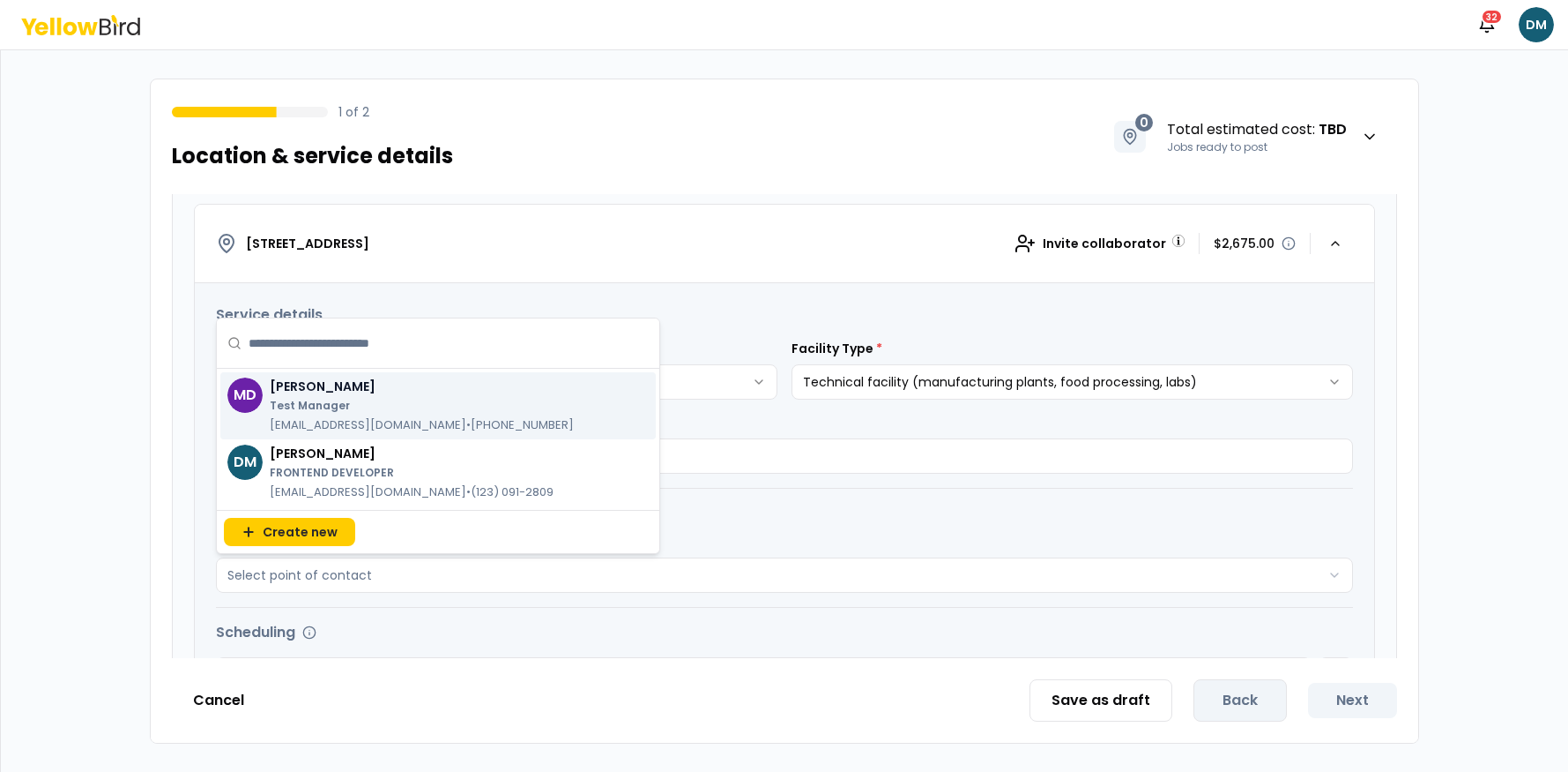
drag, startPoint x: 312, startPoint y: 411, endPoint x: 320, endPoint y: 457, distance: 46.7
click at [312, 411] on p "Test Manager" at bounding box center [422, 405] width 304 height 14
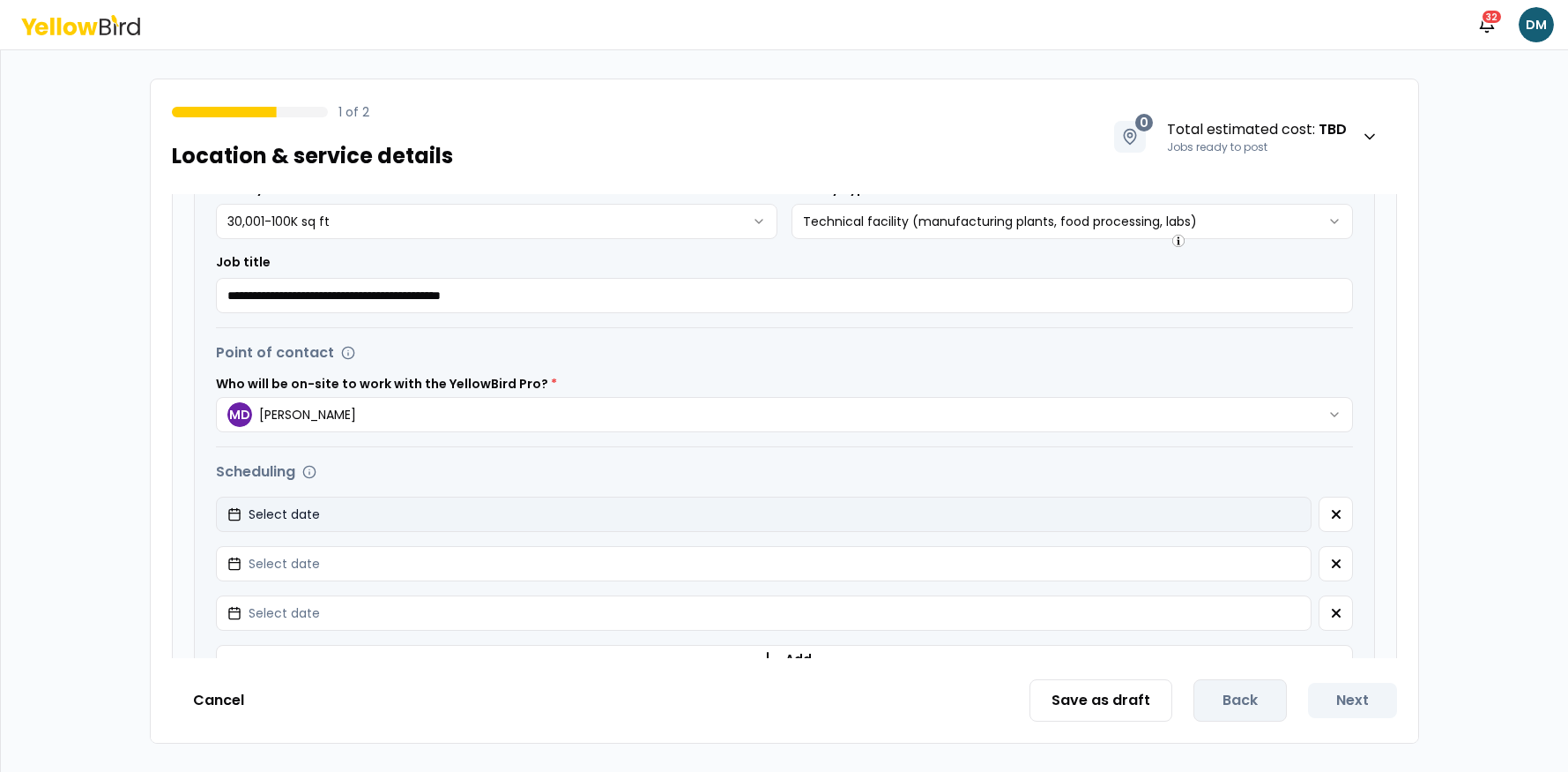
scroll to position [426, 0]
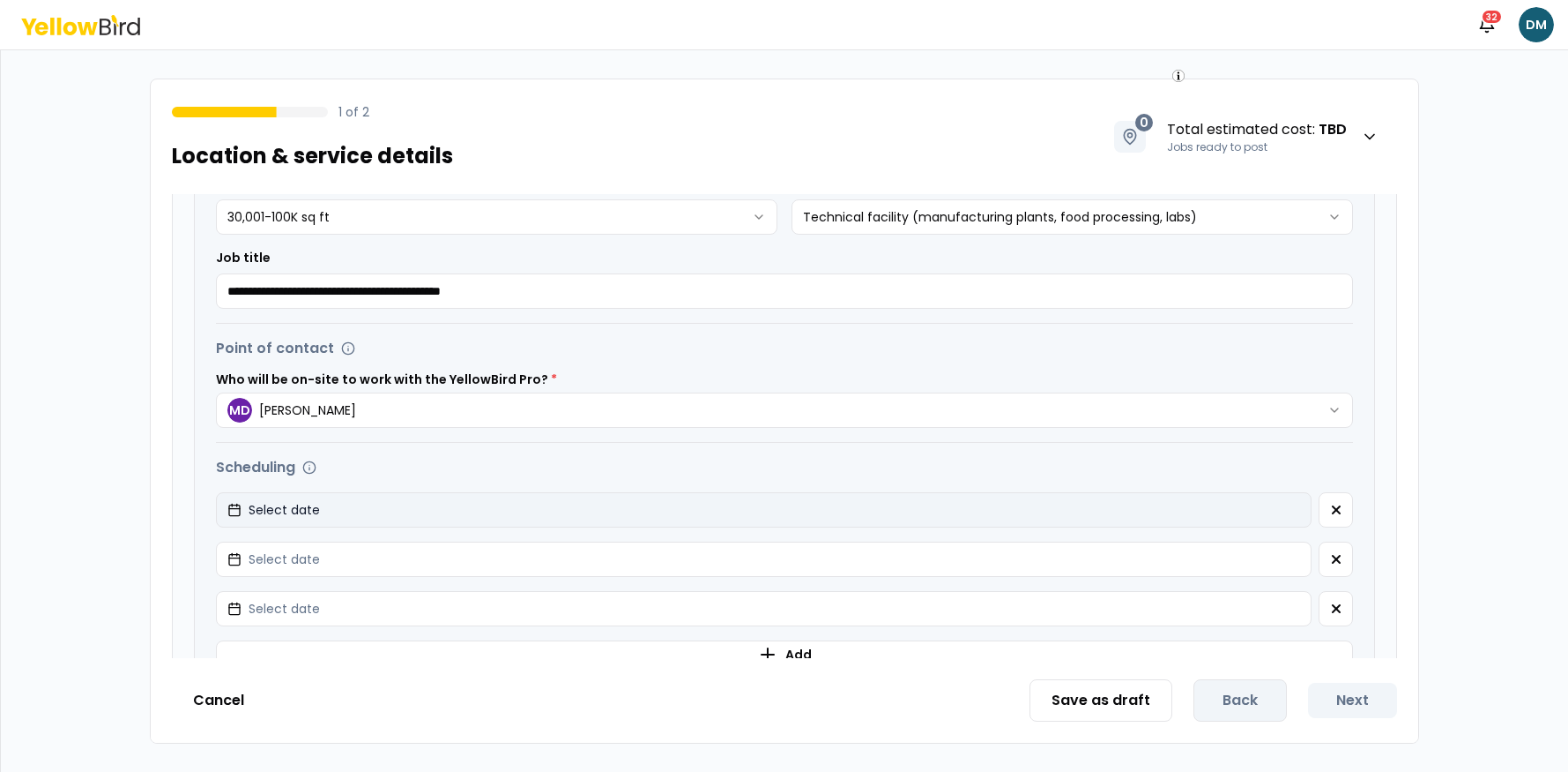
click at [1018, 493] on button "Select date" at bounding box center [763, 510] width 1096 height 35
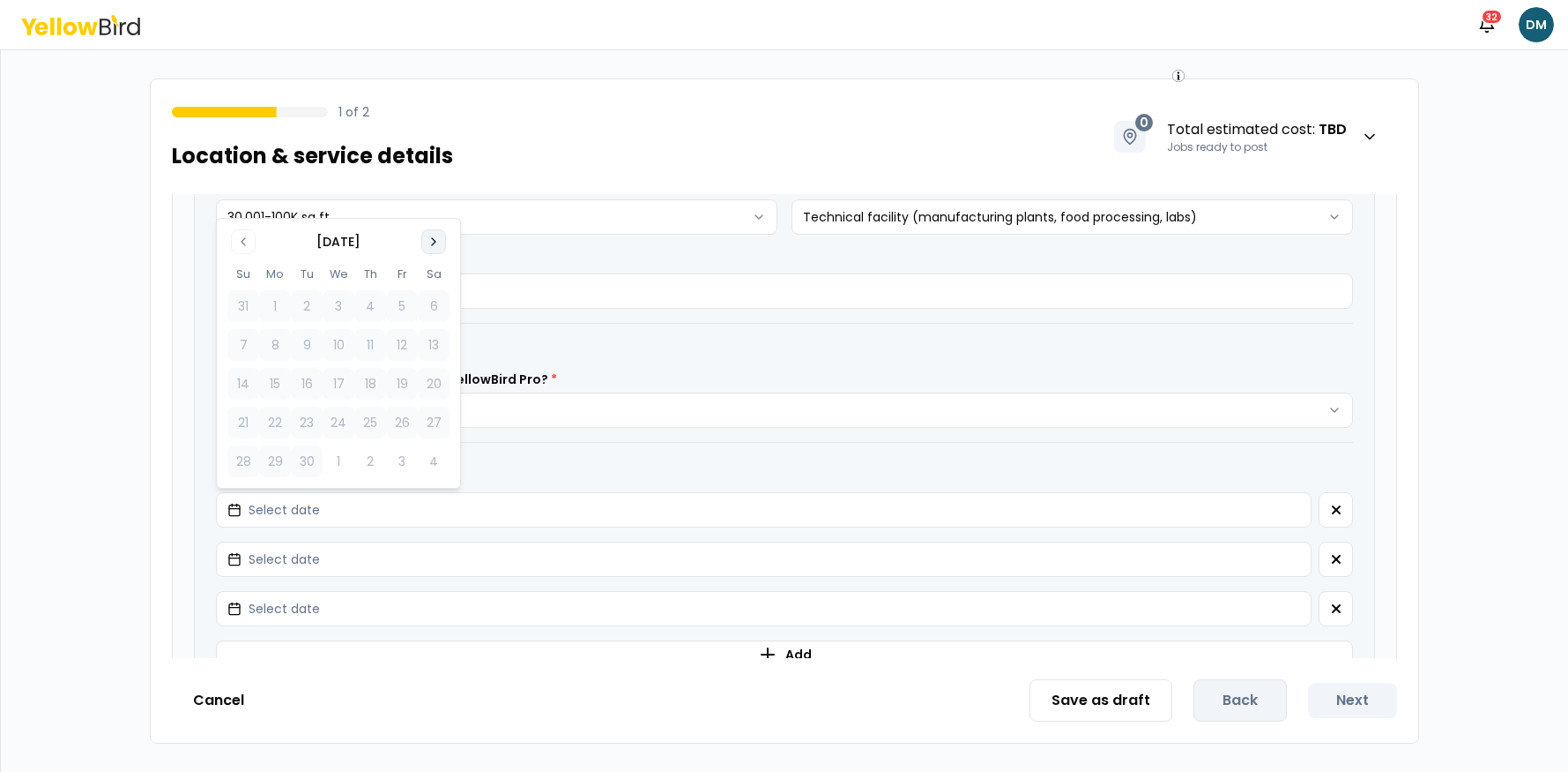
click at [433, 240] on icon "Go to next month" at bounding box center [433, 241] width 14 height 14
drag, startPoint x: 376, startPoint y: 301, endPoint x: 384, endPoint y: 347, distance: 46.7
click at [375, 301] on button "2" at bounding box center [370, 306] width 31 height 31
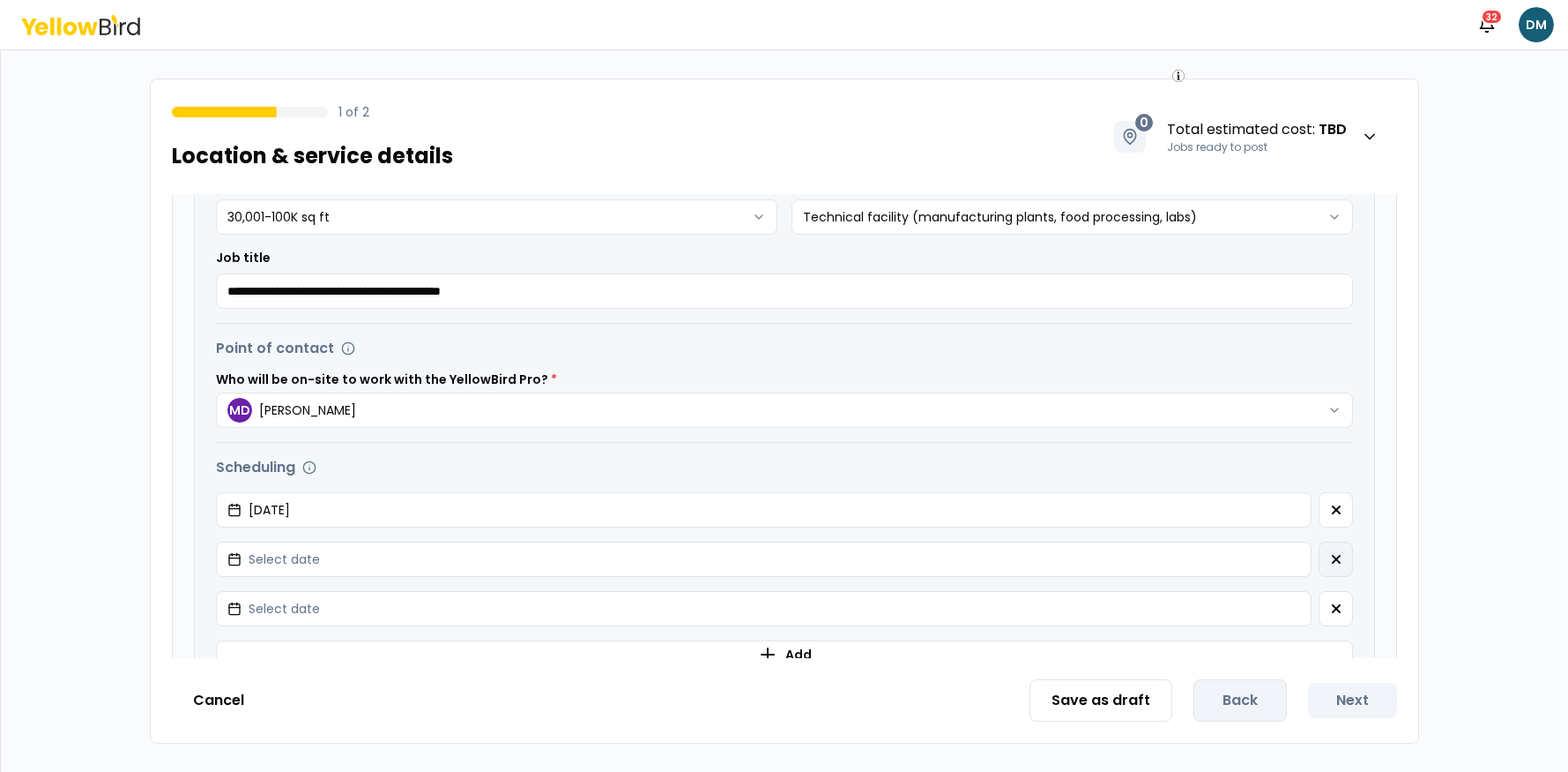
click at [1323, 555] on button "button" at bounding box center [1336, 559] width 34 height 35
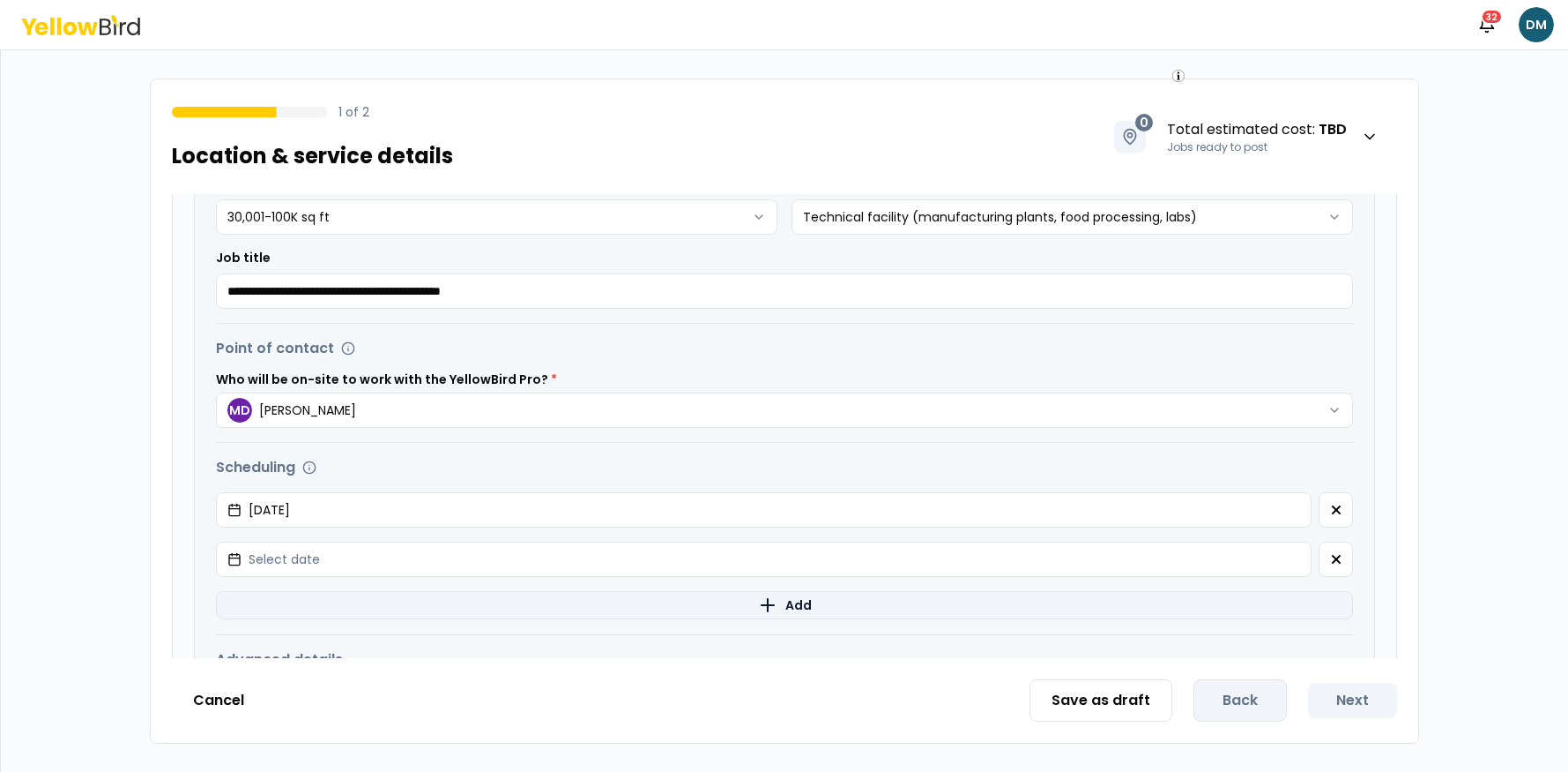
click at [1327, 556] on button "button" at bounding box center [1336, 559] width 34 height 35
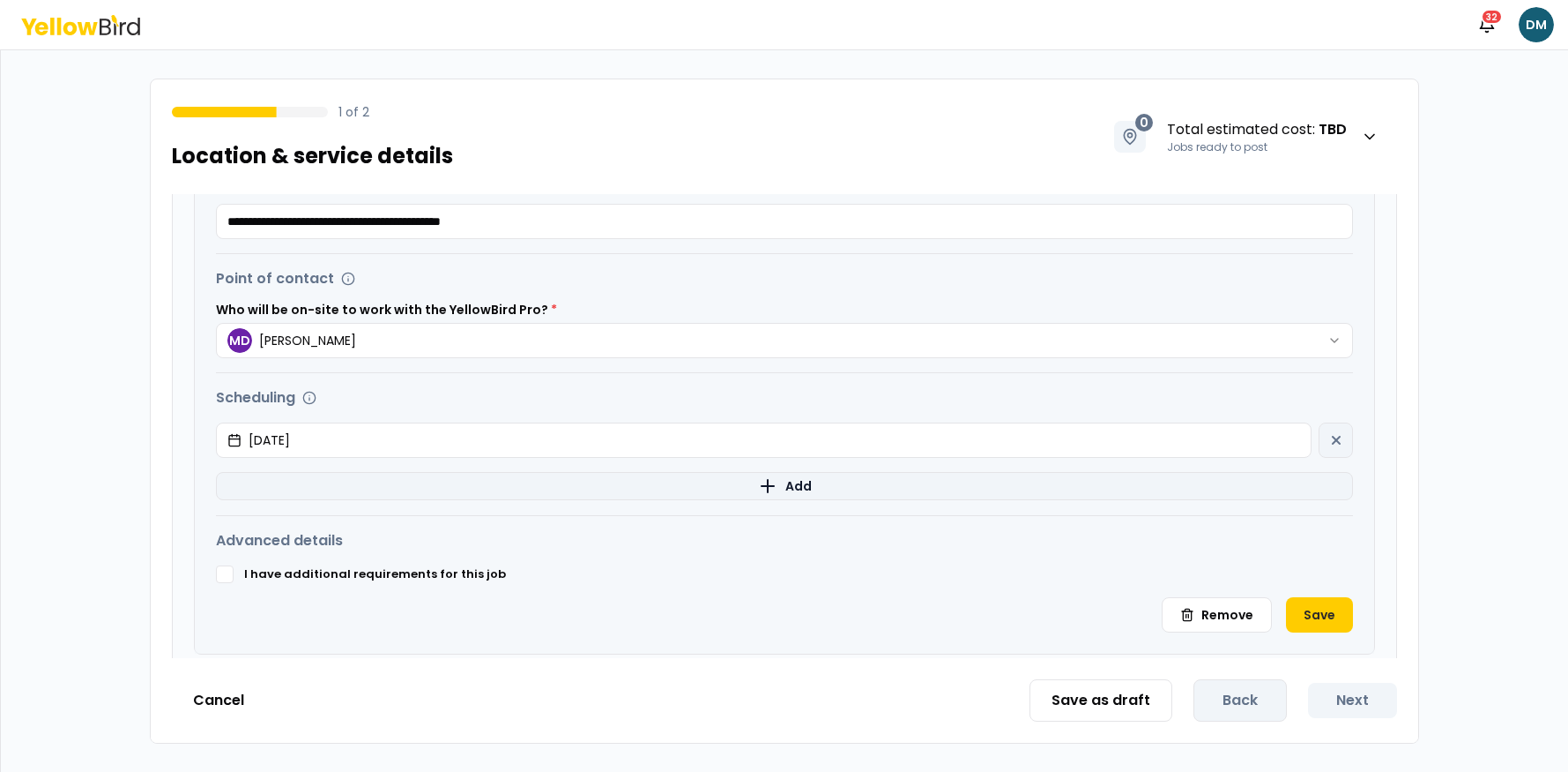
scroll to position [567, 0]
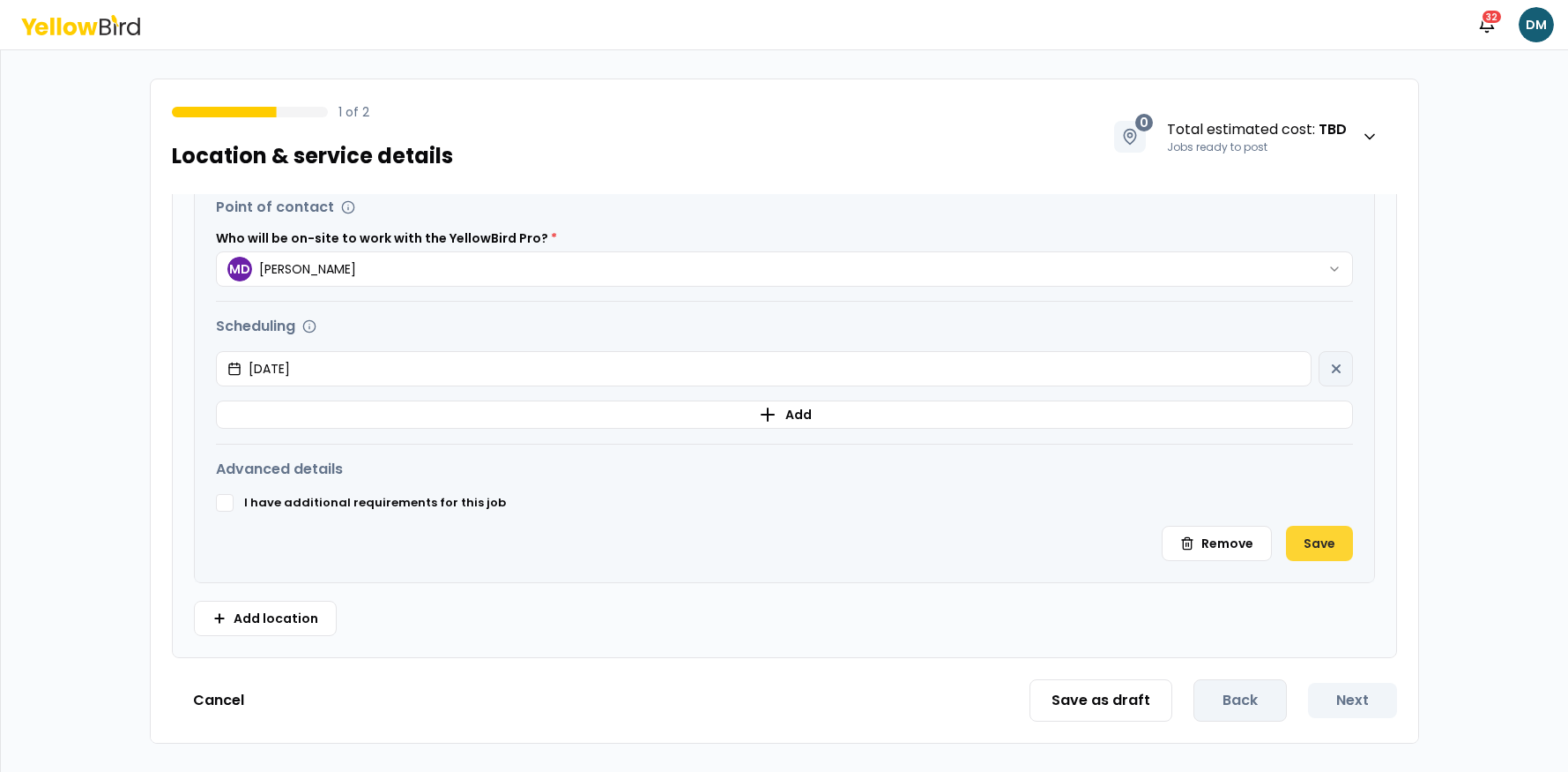
click at [1300, 541] on button "Save" at bounding box center [1319, 543] width 67 height 35
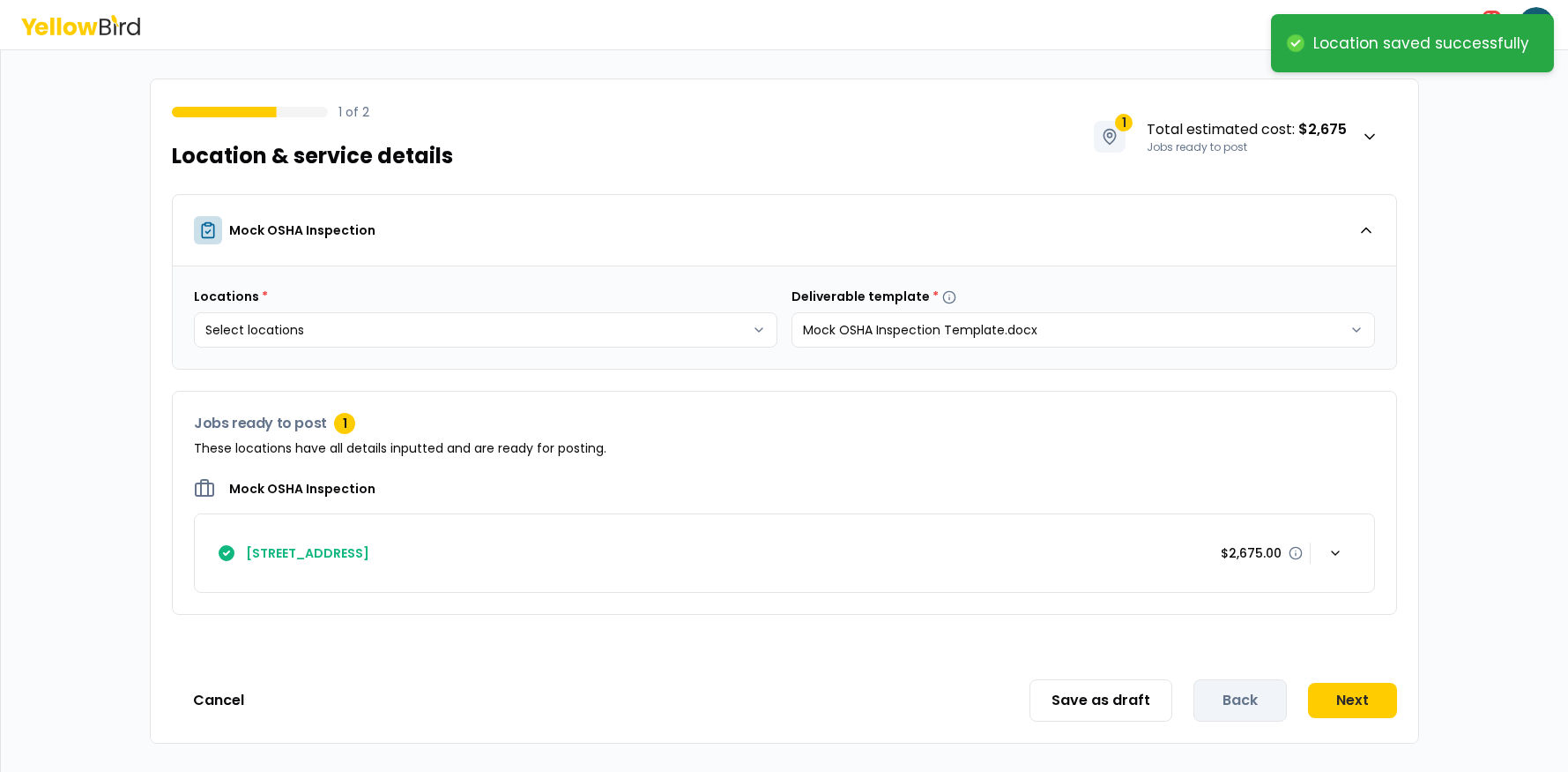
scroll to position [0, 0]
click at [1361, 702] on button "Next" at bounding box center [1352, 700] width 89 height 35
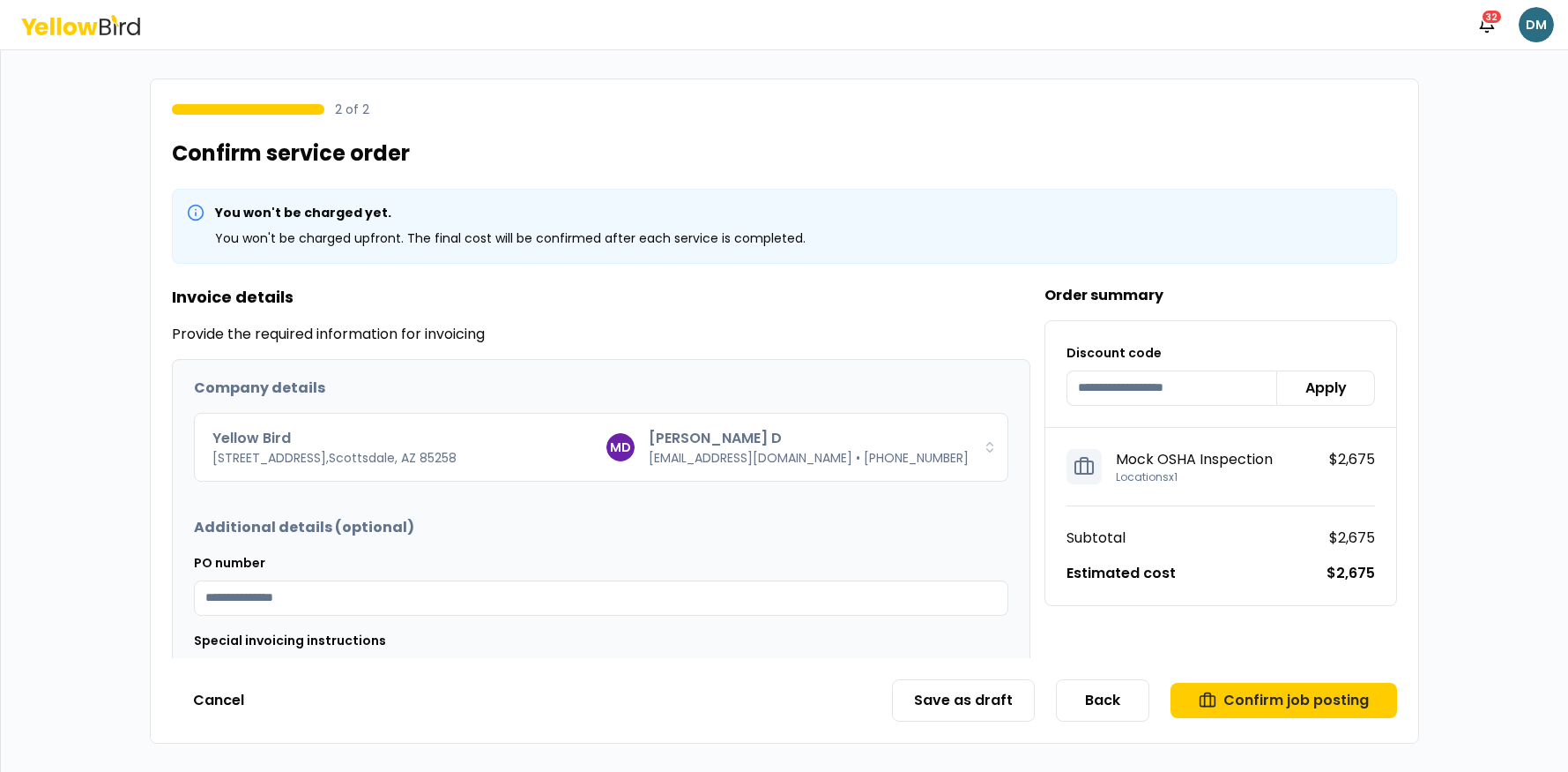
drag, startPoint x: 1244, startPoint y: 576, endPoint x: 1537, endPoint y: 30, distance: 619.6
click at [1535, 30] on html "Notifications 32 DM 2 of 2 Confirm service order You won't be charged yet. You …" at bounding box center [784, 386] width 1568 height 772
click at [1082, 125] on html "Notifications 32 DM 2 of 2 Confirm service order You won't be charged yet. You …" at bounding box center [784, 386] width 1568 height 772
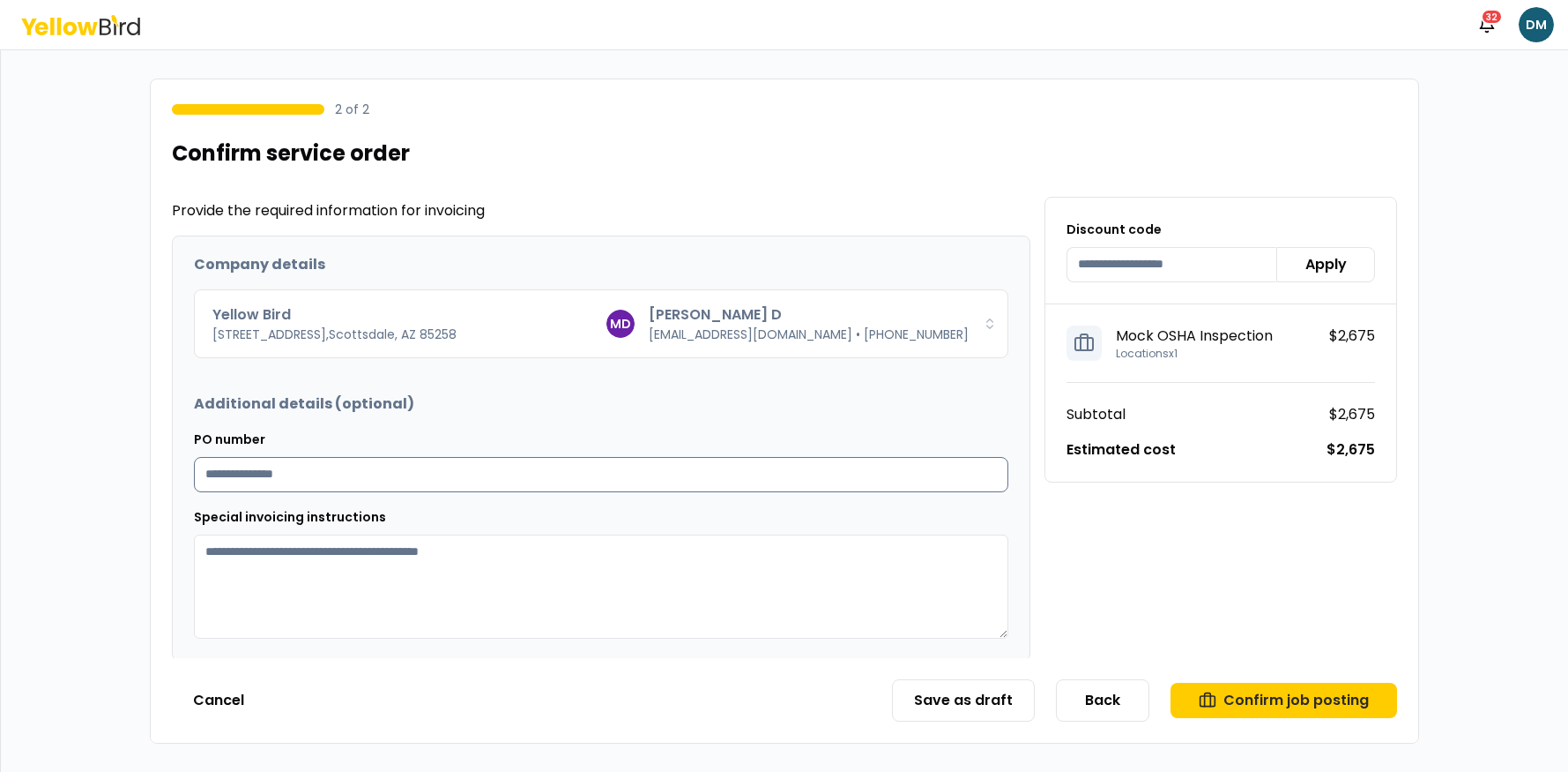
scroll to position [126, 0]
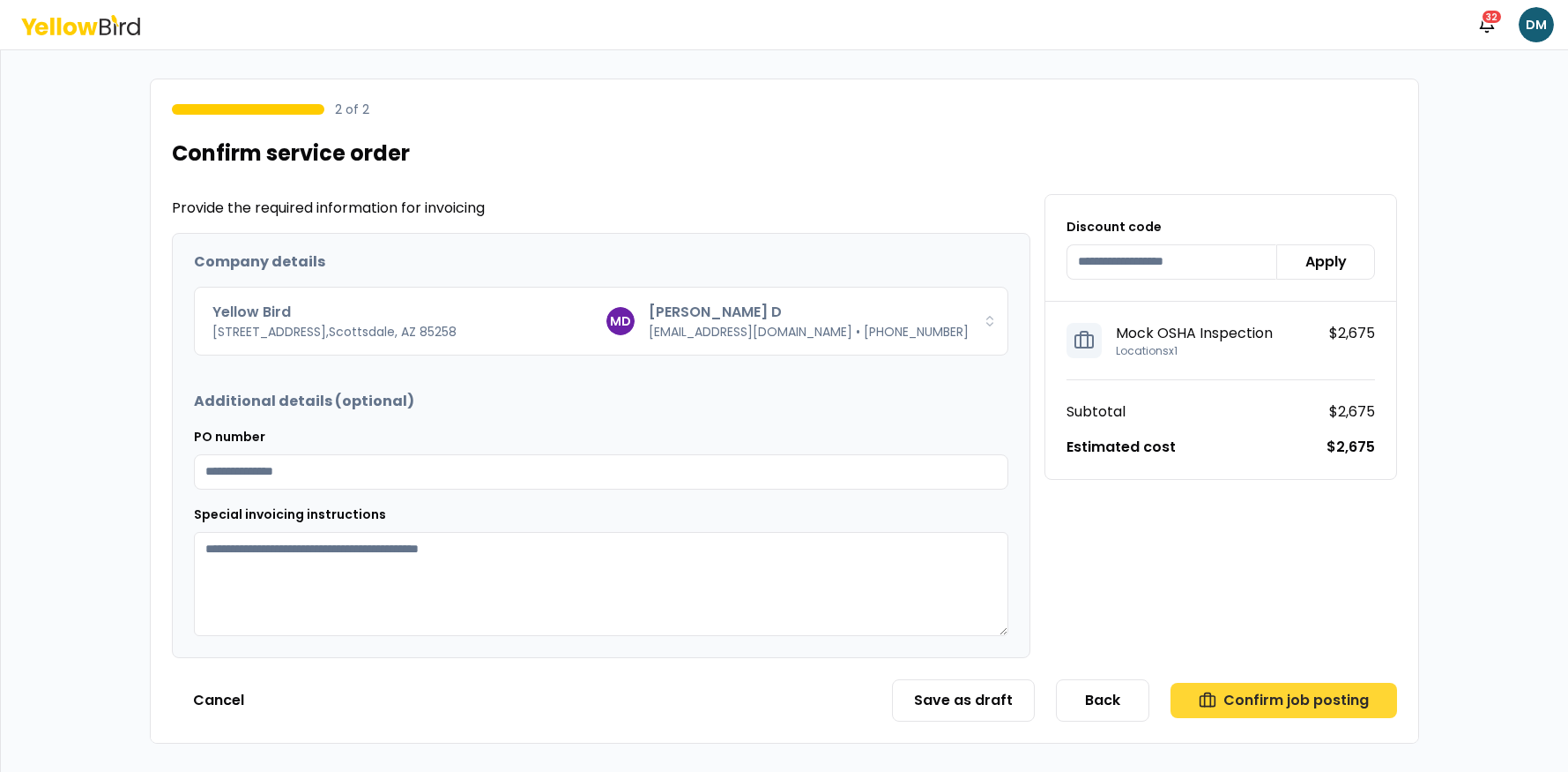
click at [1310, 705] on button "Confirm job posting" at bounding box center [1284, 700] width 227 height 35
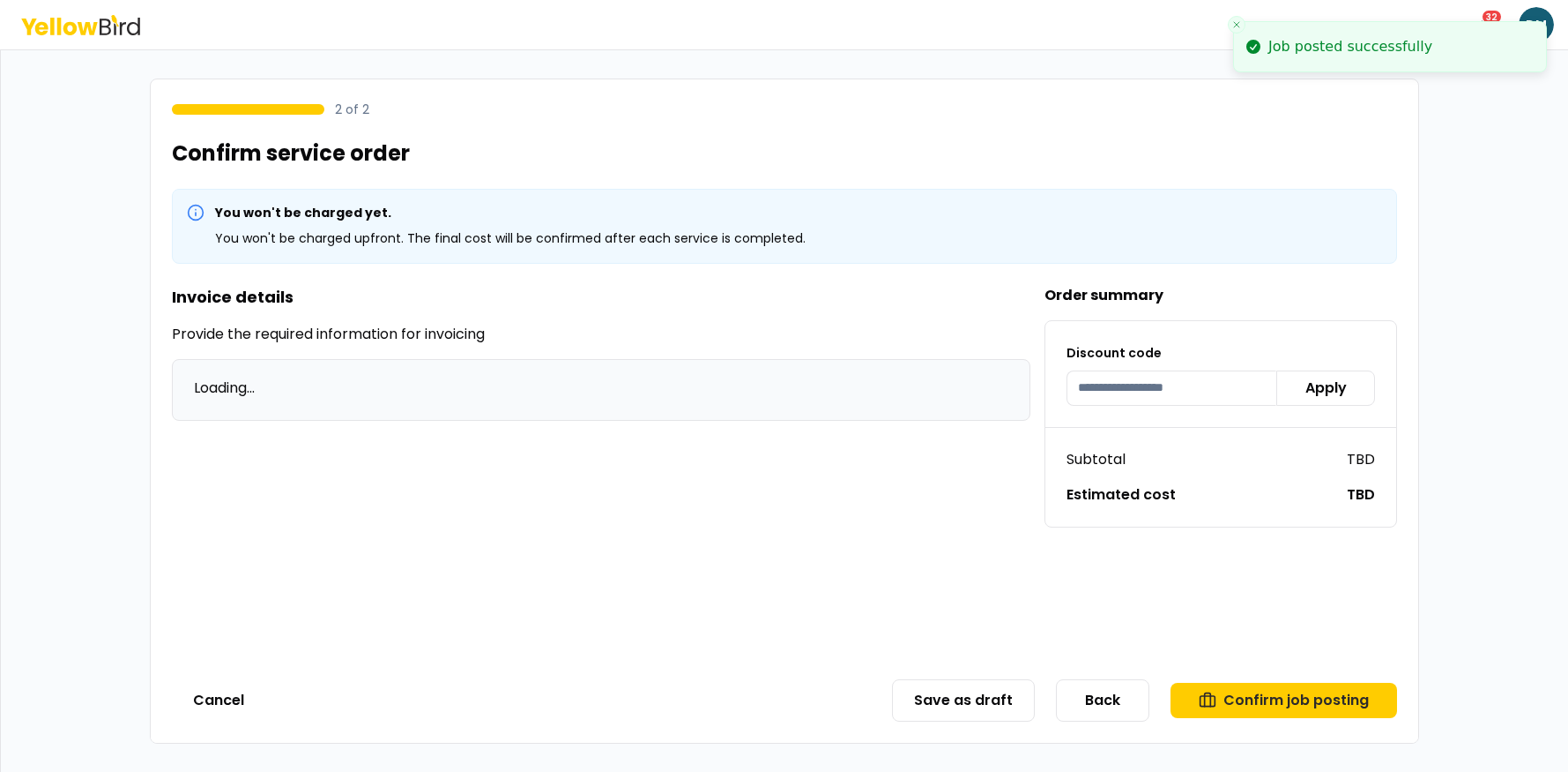
scroll to position [0, 0]
